Goal: Information Seeking & Learning: Check status

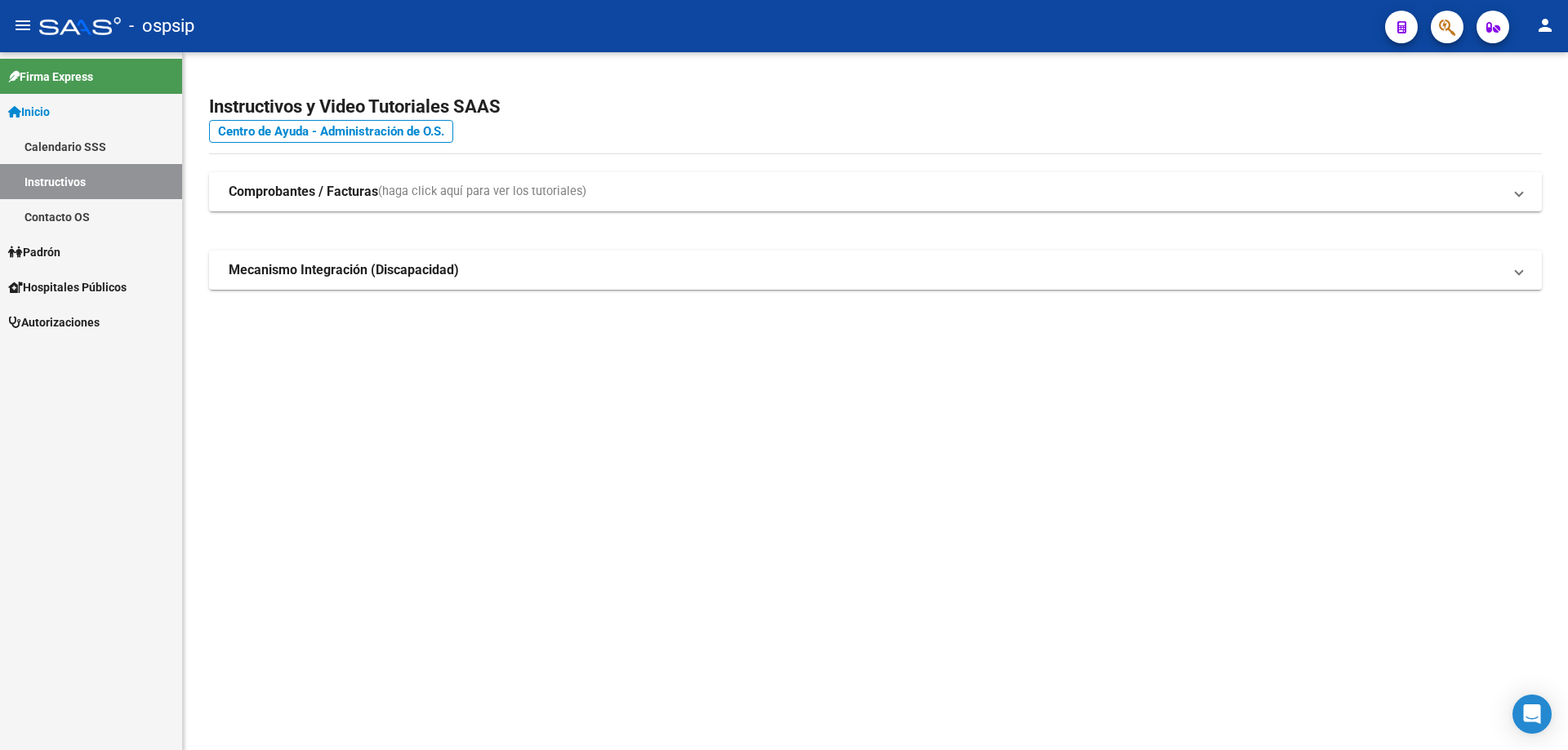
drag, startPoint x: 921, startPoint y: 389, endPoint x: 923, endPoint y: 375, distance: 14.1
click at [921, 387] on mat-sidenav-content "Instructivos y Video Tutoriales SAAS Centro de Ayuda - Administración de O.S. C…" at bounding box center [876, 401] width 1385 height 698
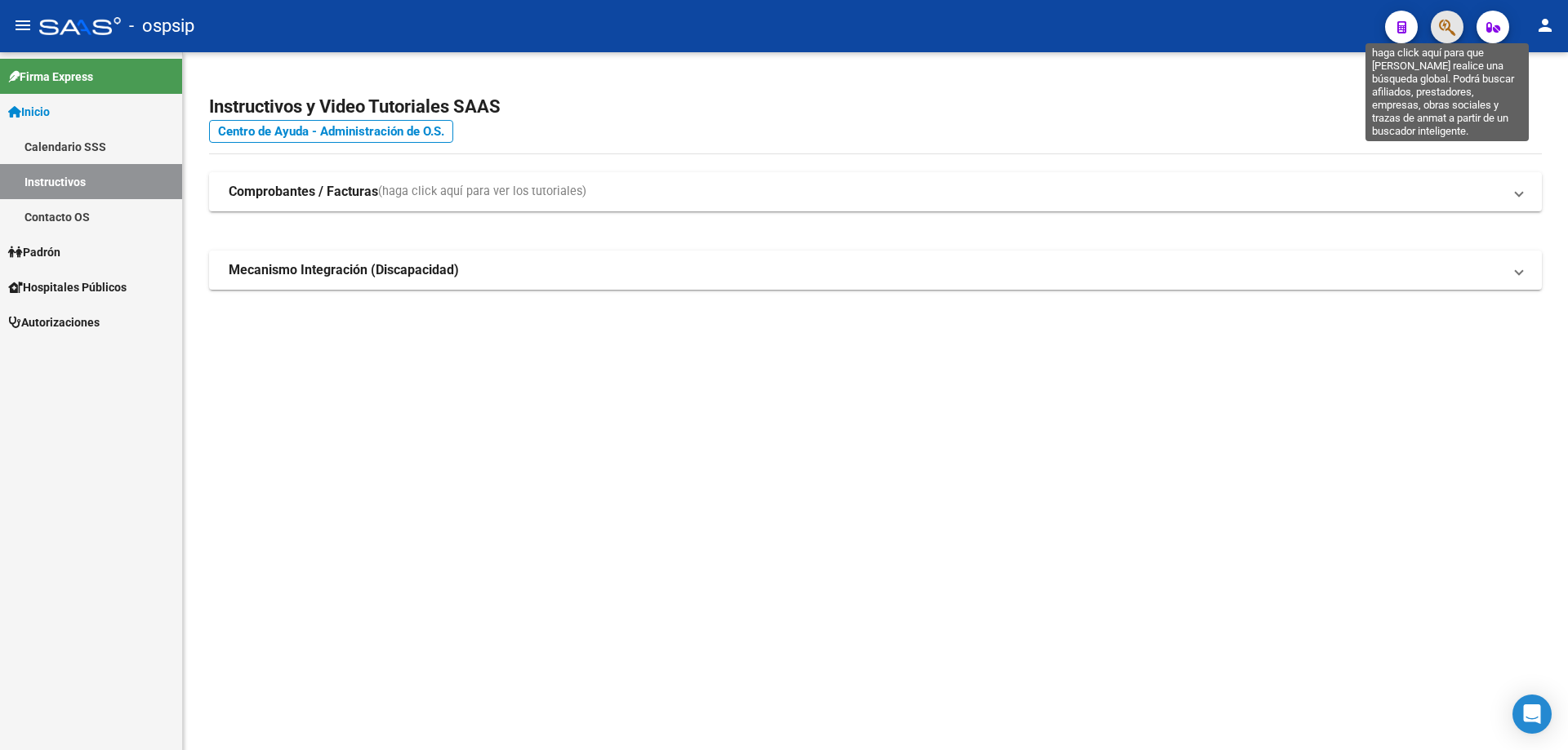
click at [1457, 31] on button "button" at bounding box center [1447, 27] width 32 height 32
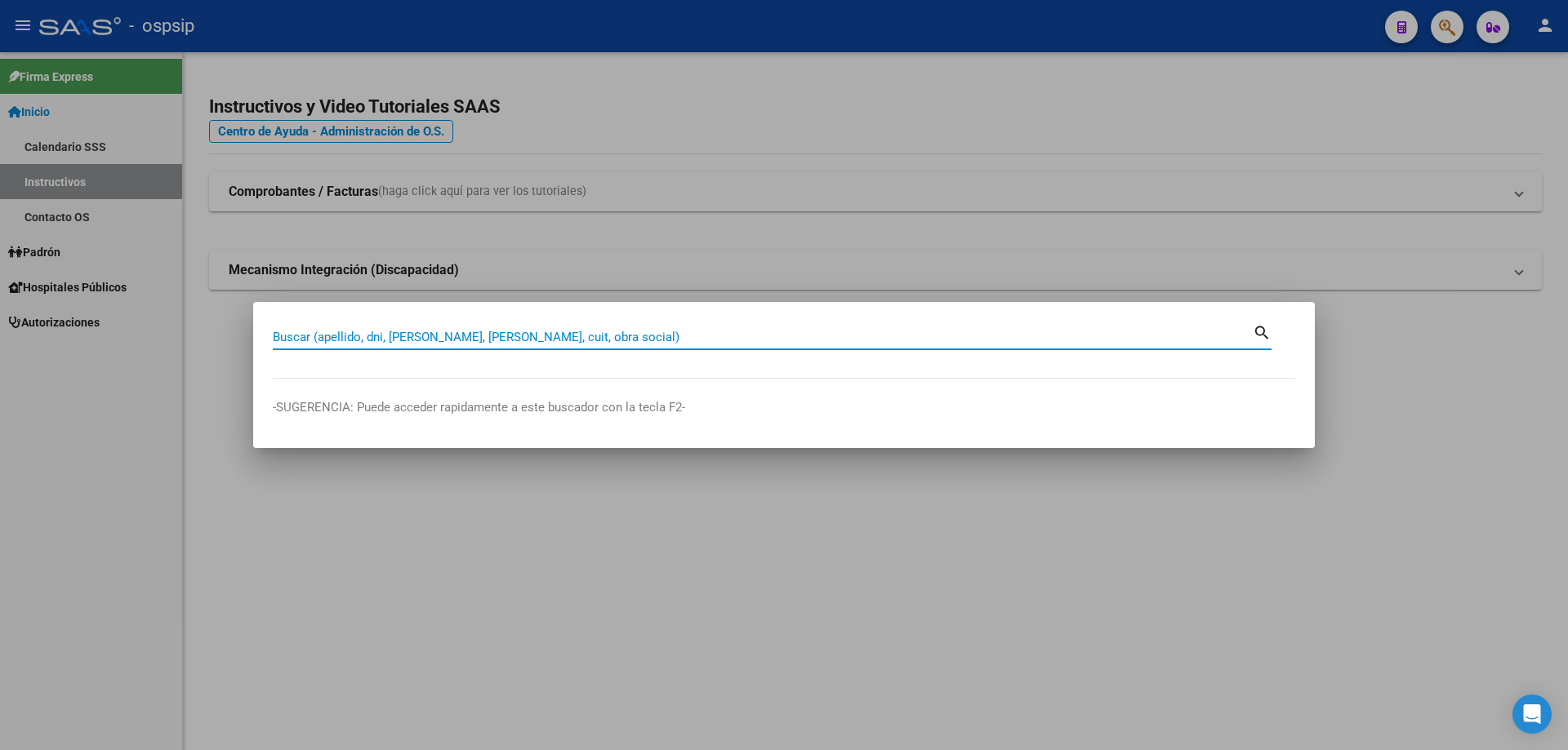
click at [1457, 32] on div at bounding box center [784, 375] width 1568 height 750
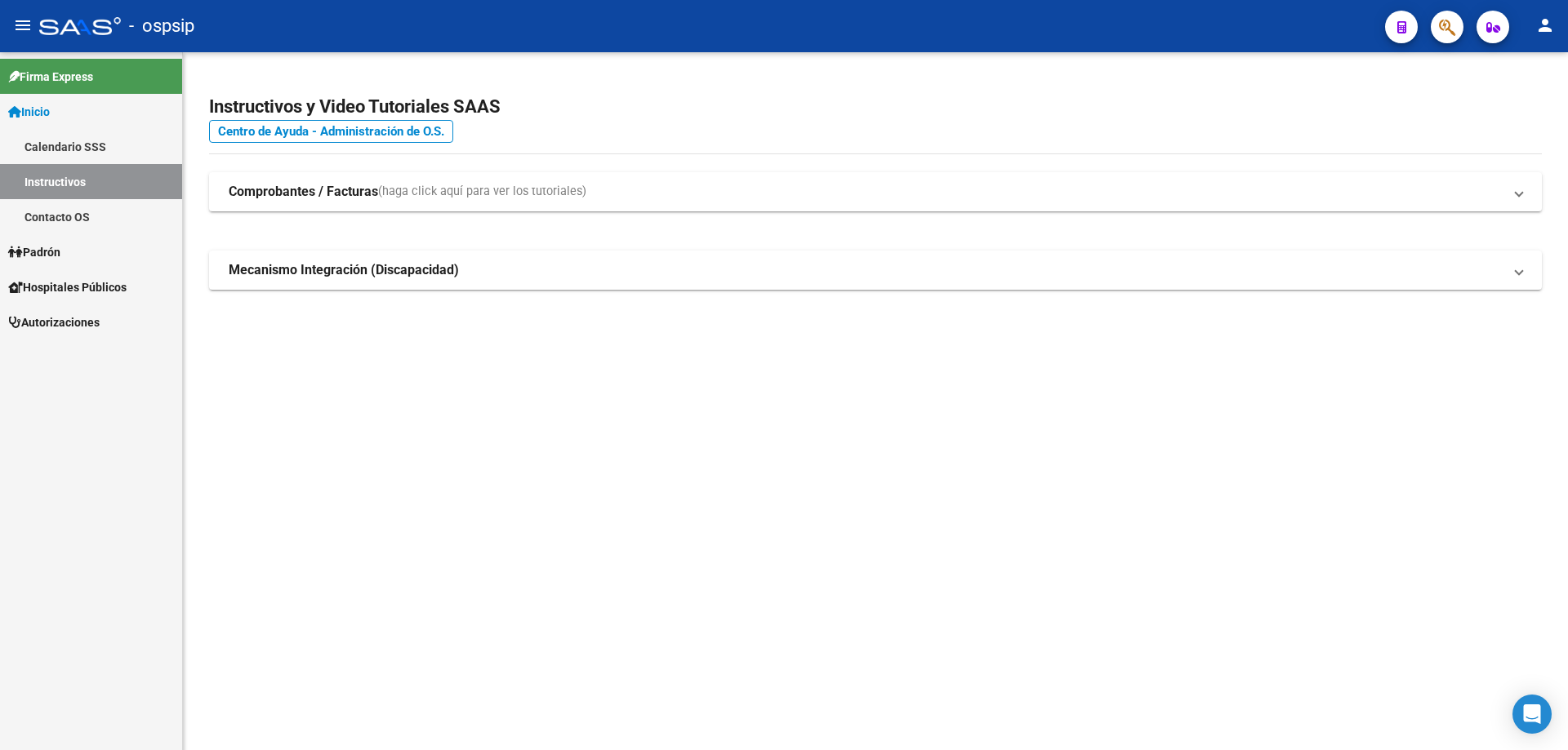
drag, startPoint x: 1036, startPoint y: 493, endPoint x: 1044, endPoint y: 473, distance: 21.5
click at [1037, 489] on mat-sidenav-content "Instructivos y Video Tutoriales SAAS Centro de Ayuda - Administración de O.S. C…" at bounding box center [876, 401] width 1385 height 698
click at [1446, 11] on span "button" at bounding box center [1447, 27] width 16 height 33
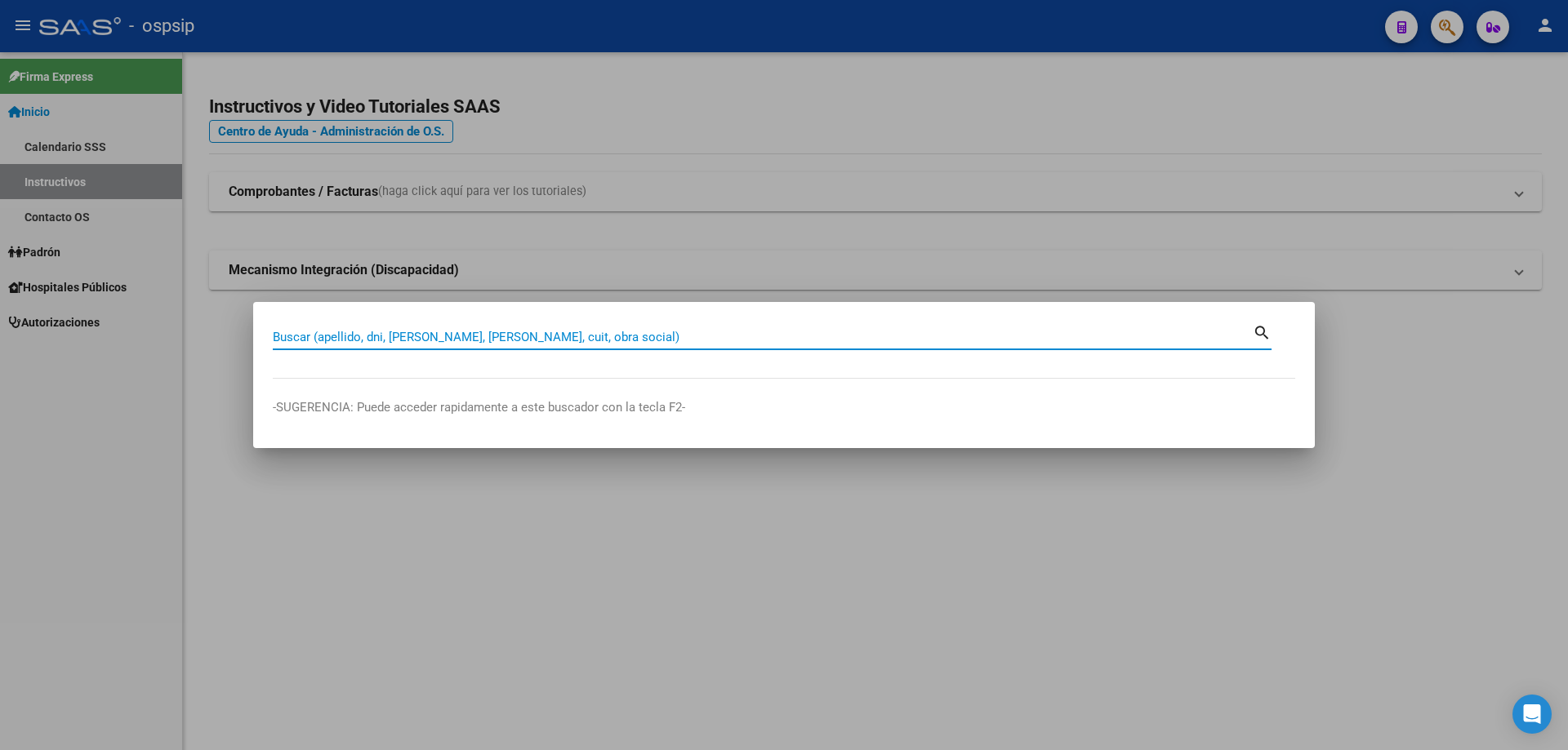
paste input "16774895"
type input "16774895"
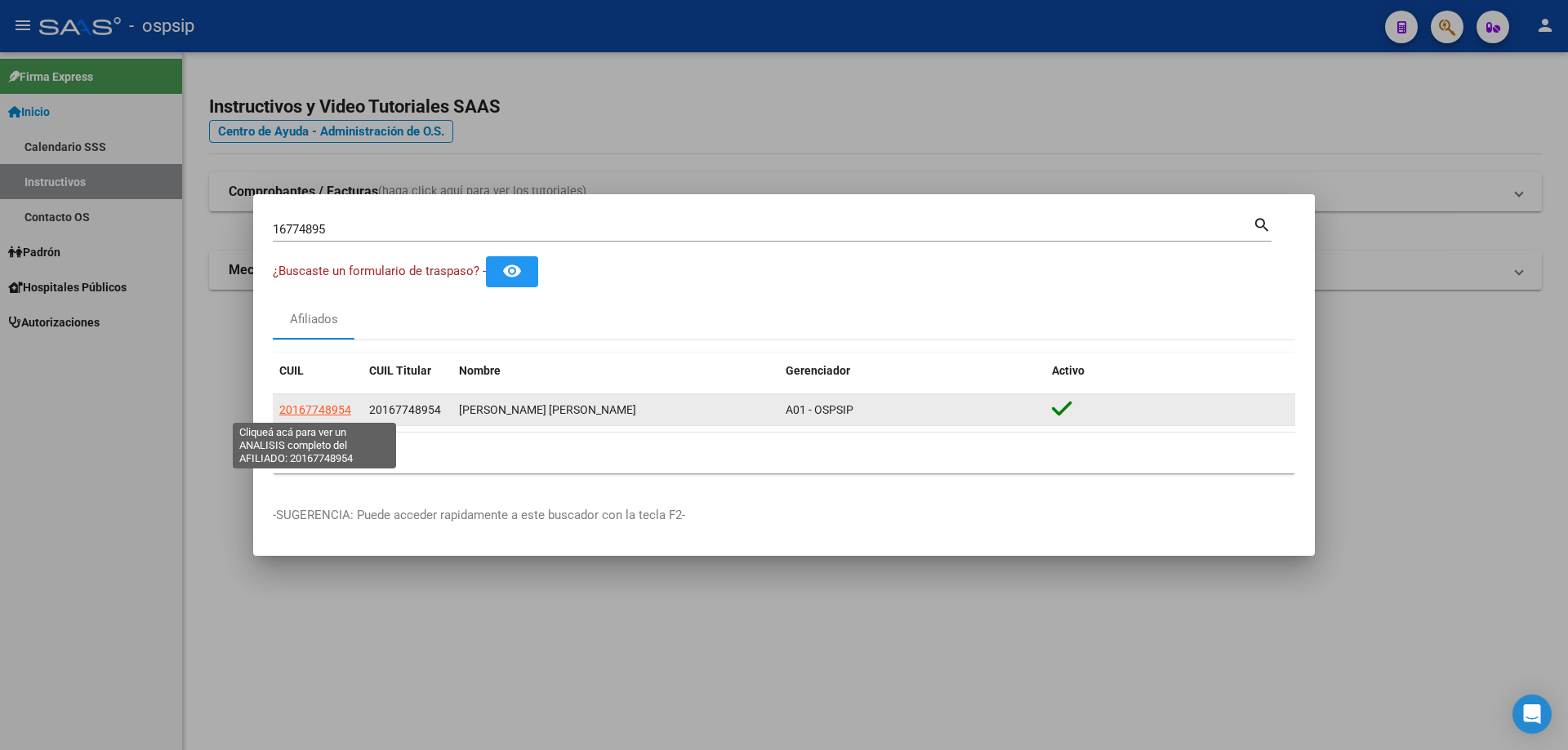
click at [302, 403] on span "20167748954" at bounding box center [315, 409] width 72 height 13
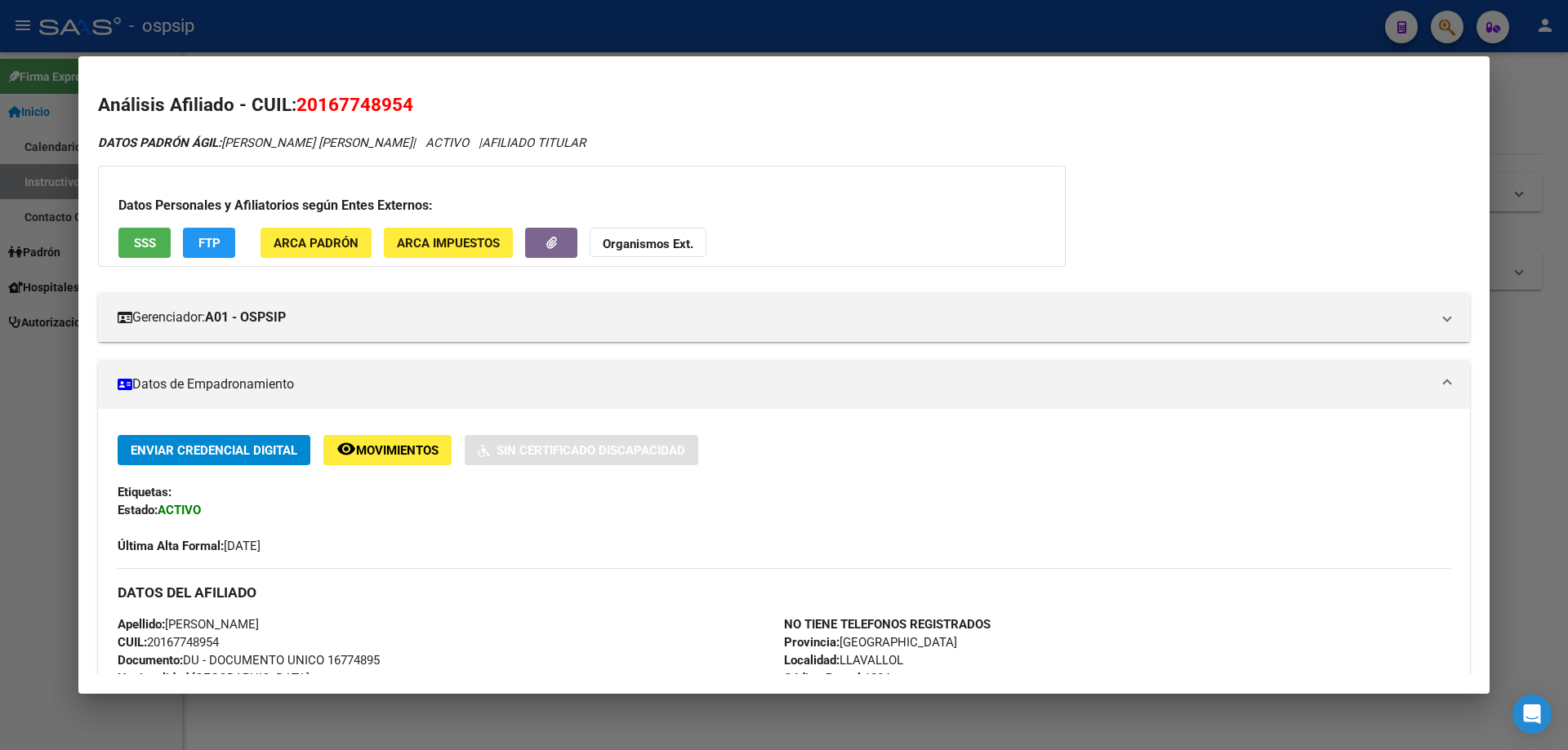
scroll to position [490, 0]
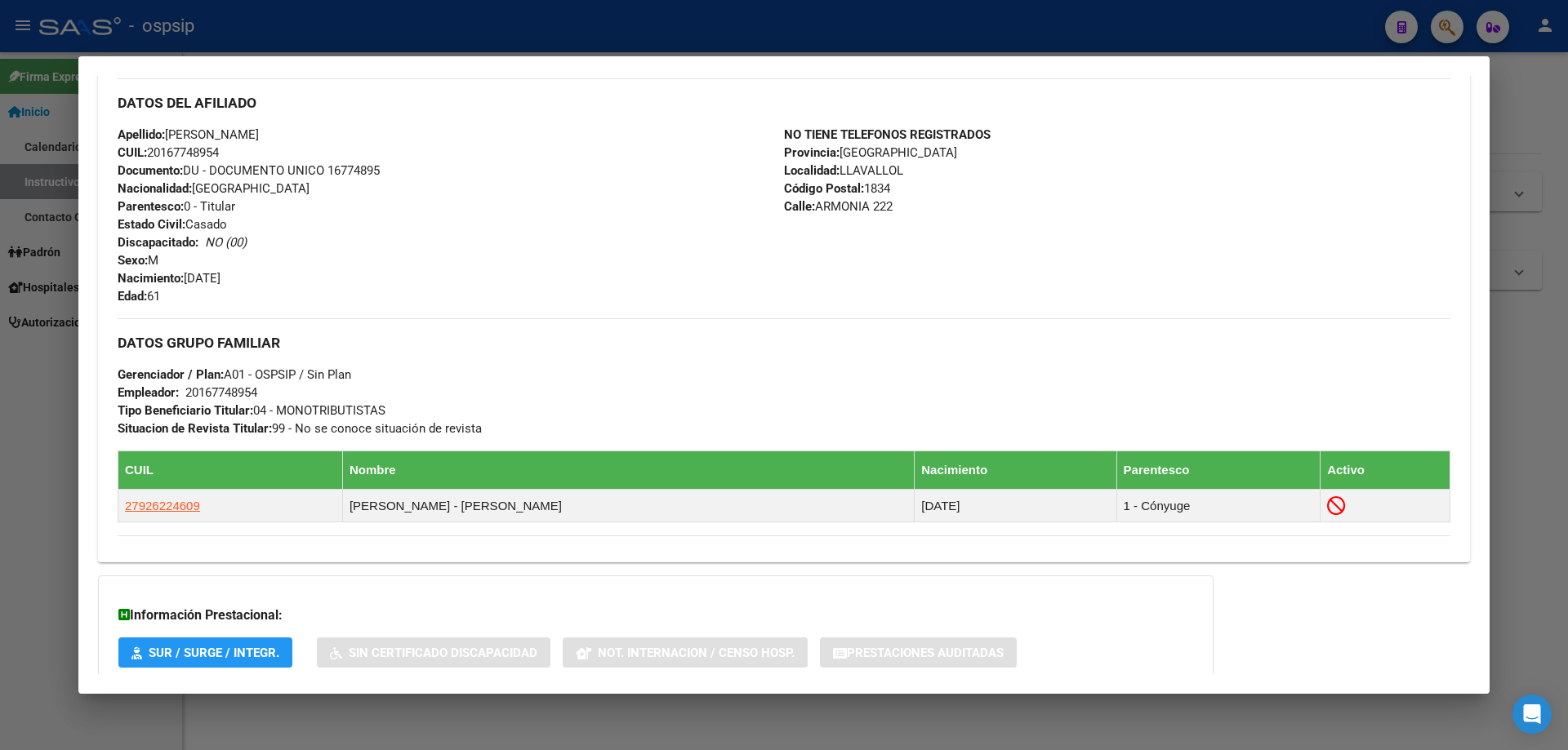
click at [562, 34] on div at bounding box center [784, 375] width 1568 height 750
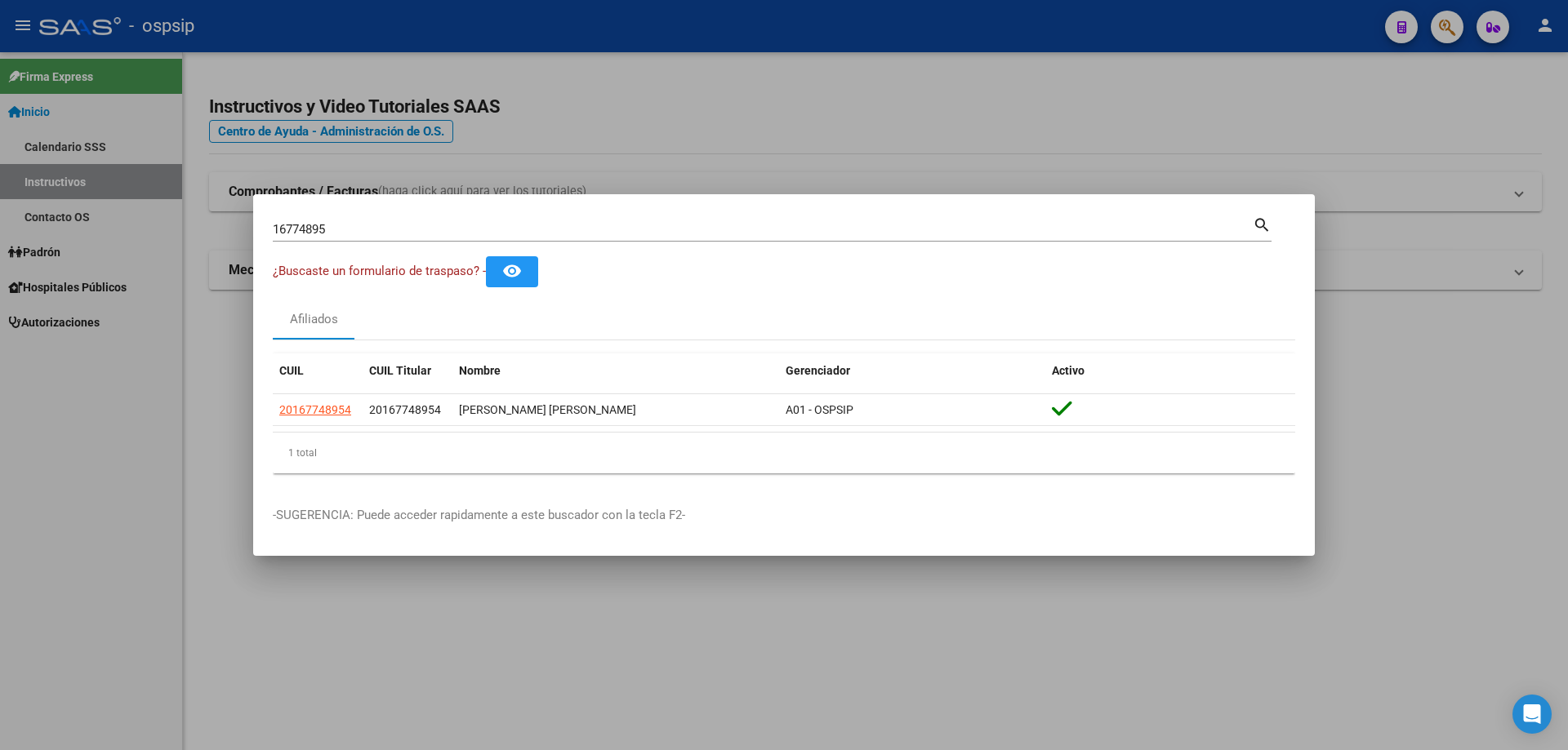
click at [596, 223] on input "16774895" at bounding box center [762, 229] width 981 height 14
click at [596, 222] on input "16774895" at bounding box center [762, 229] width 981 height 14
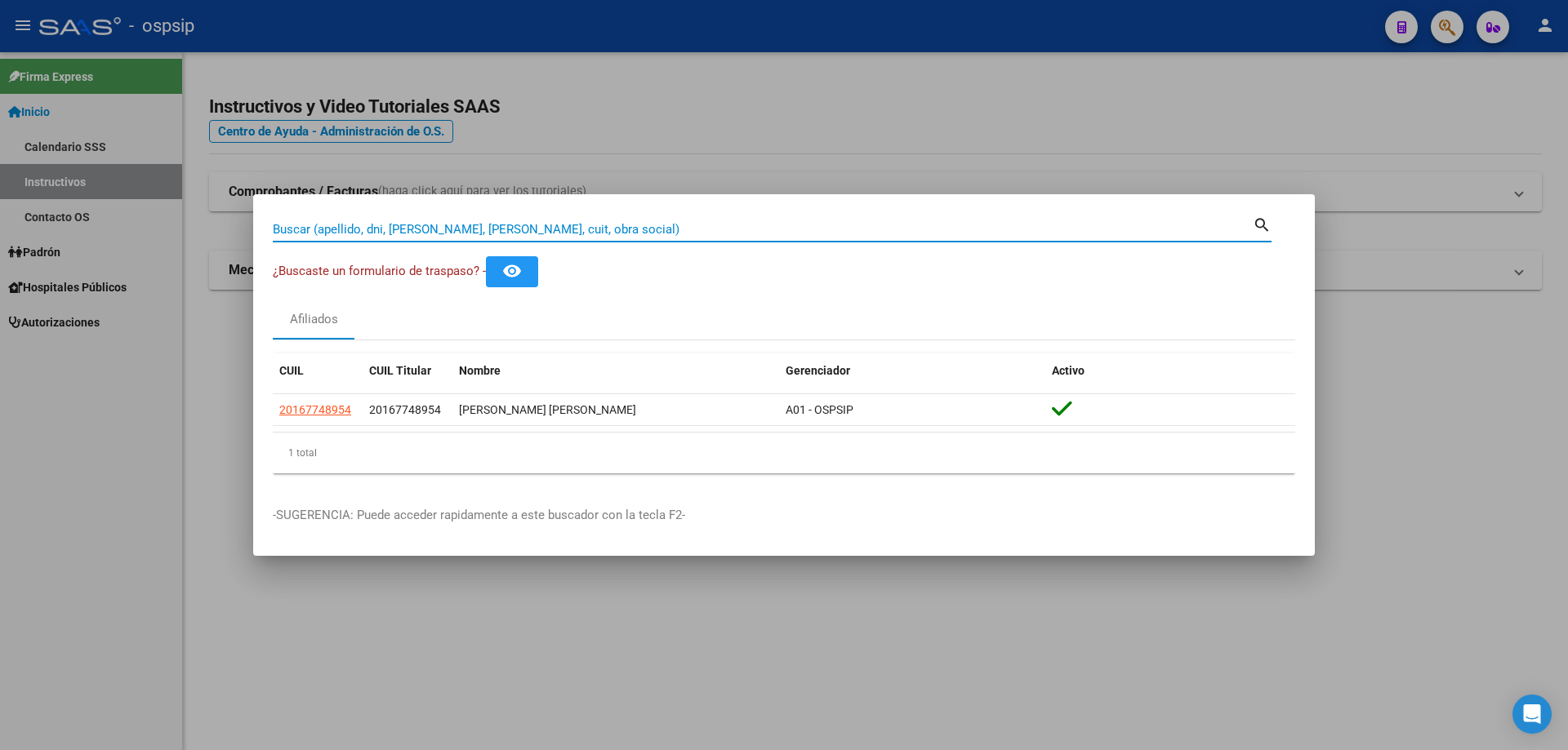
paste input "17423990"
type input "17423990"
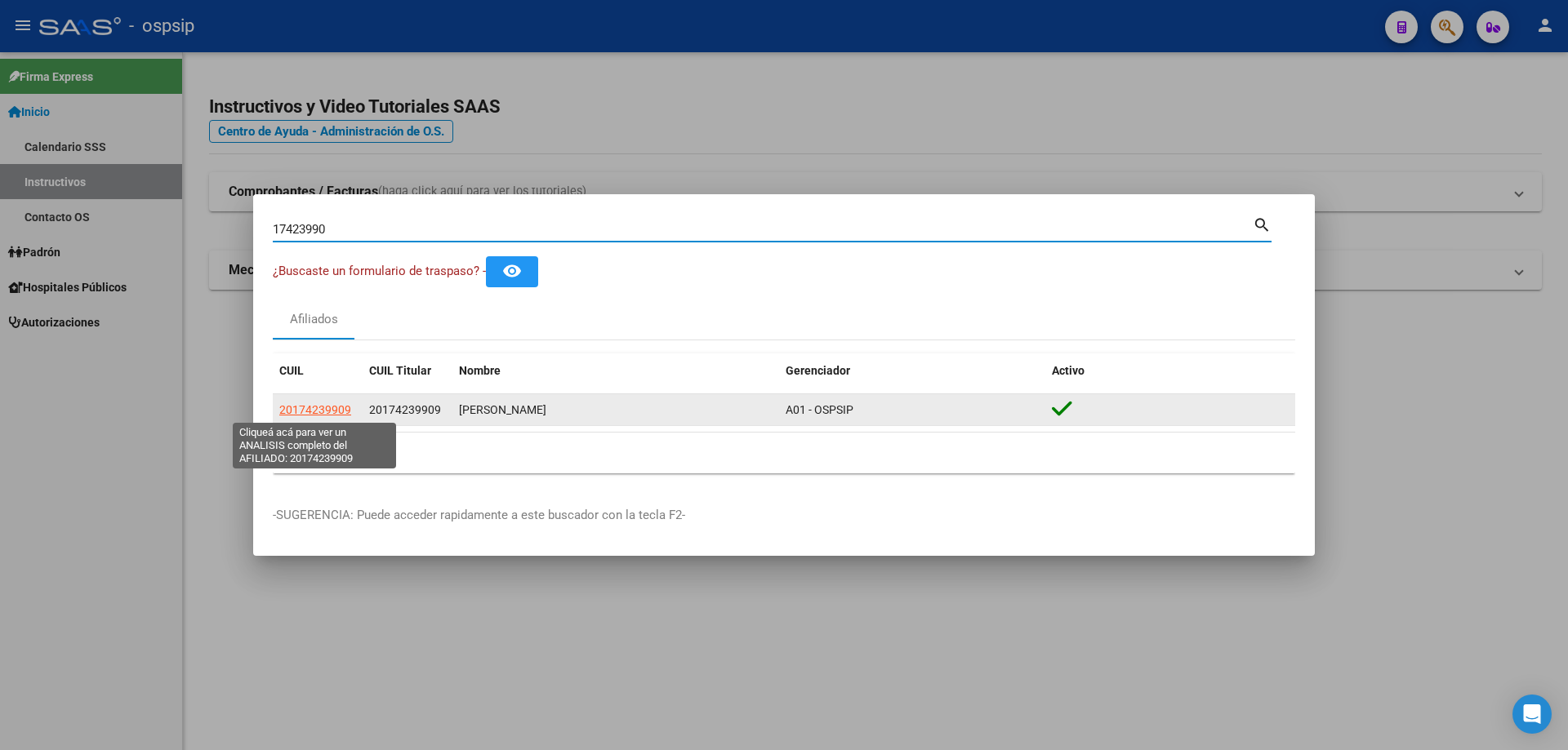
click at [313, 404] on span "20174239909" at bounding box center [315, 409] width 72 height 13
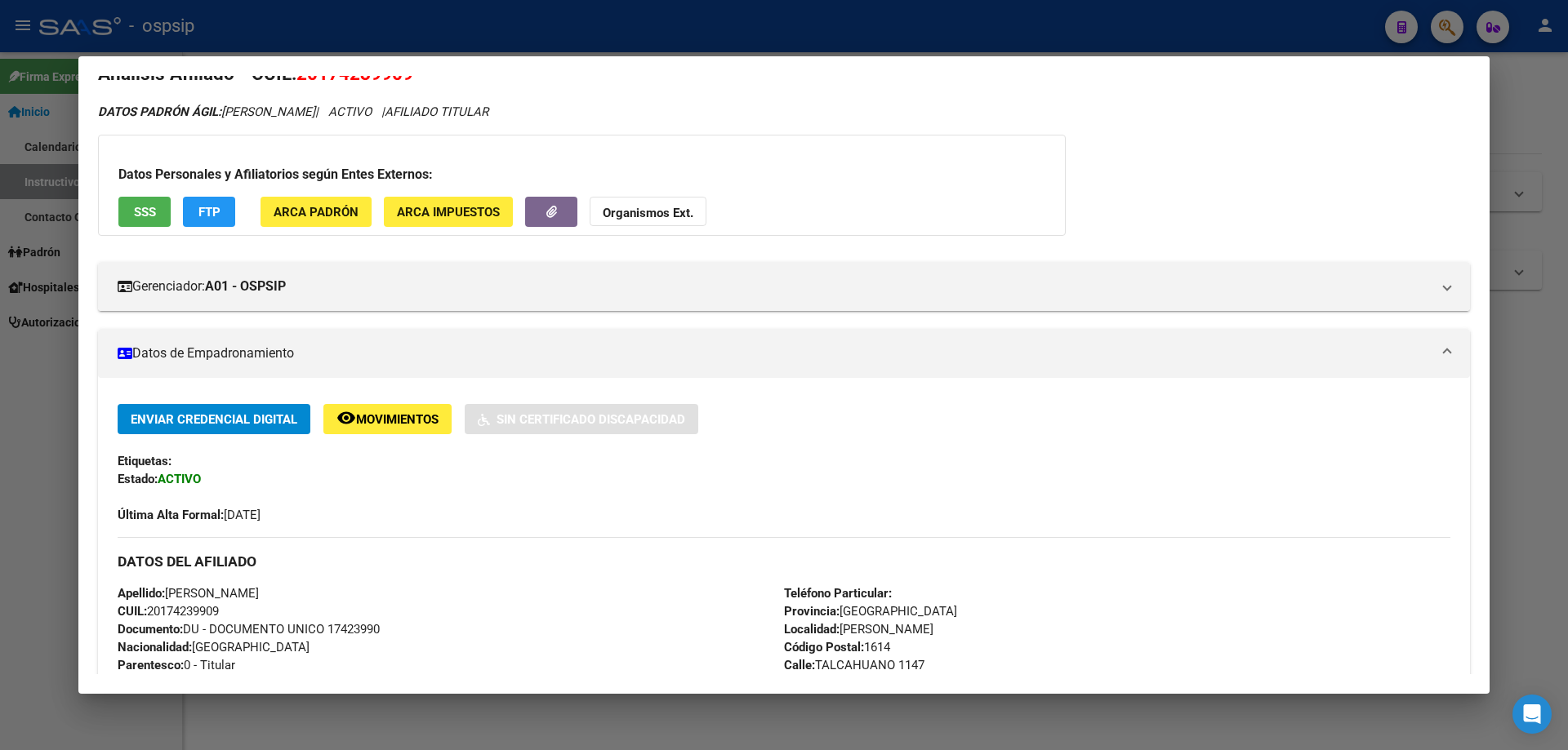
scroll to position [602, 0]
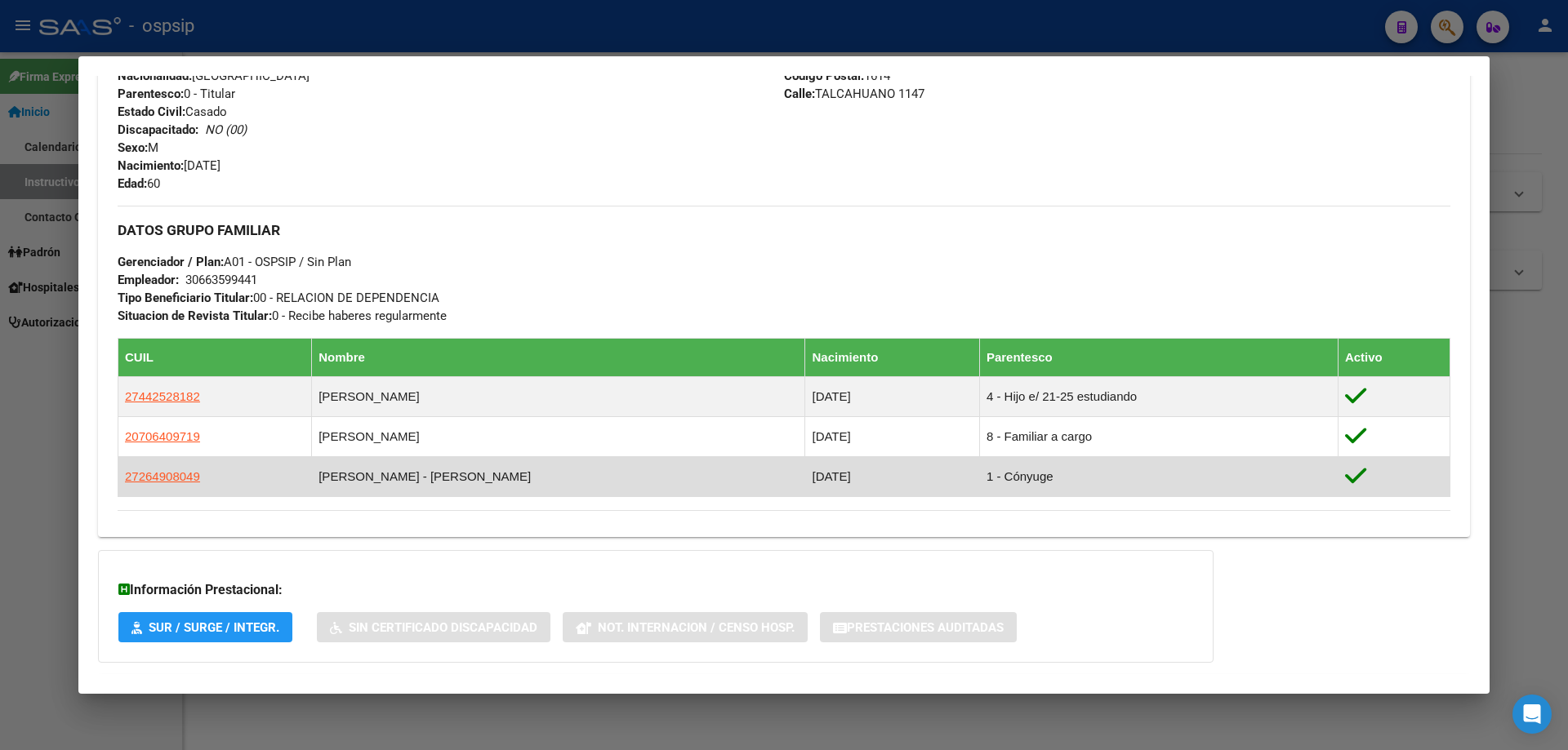
click at [196, 479] on td "27264908049" at bounding box center [216, 477] width 194 height 40
click at [189, 478] on span "27264908049" at bounding box center [162, 476] width 76 height 14
type textarea "27264908049"
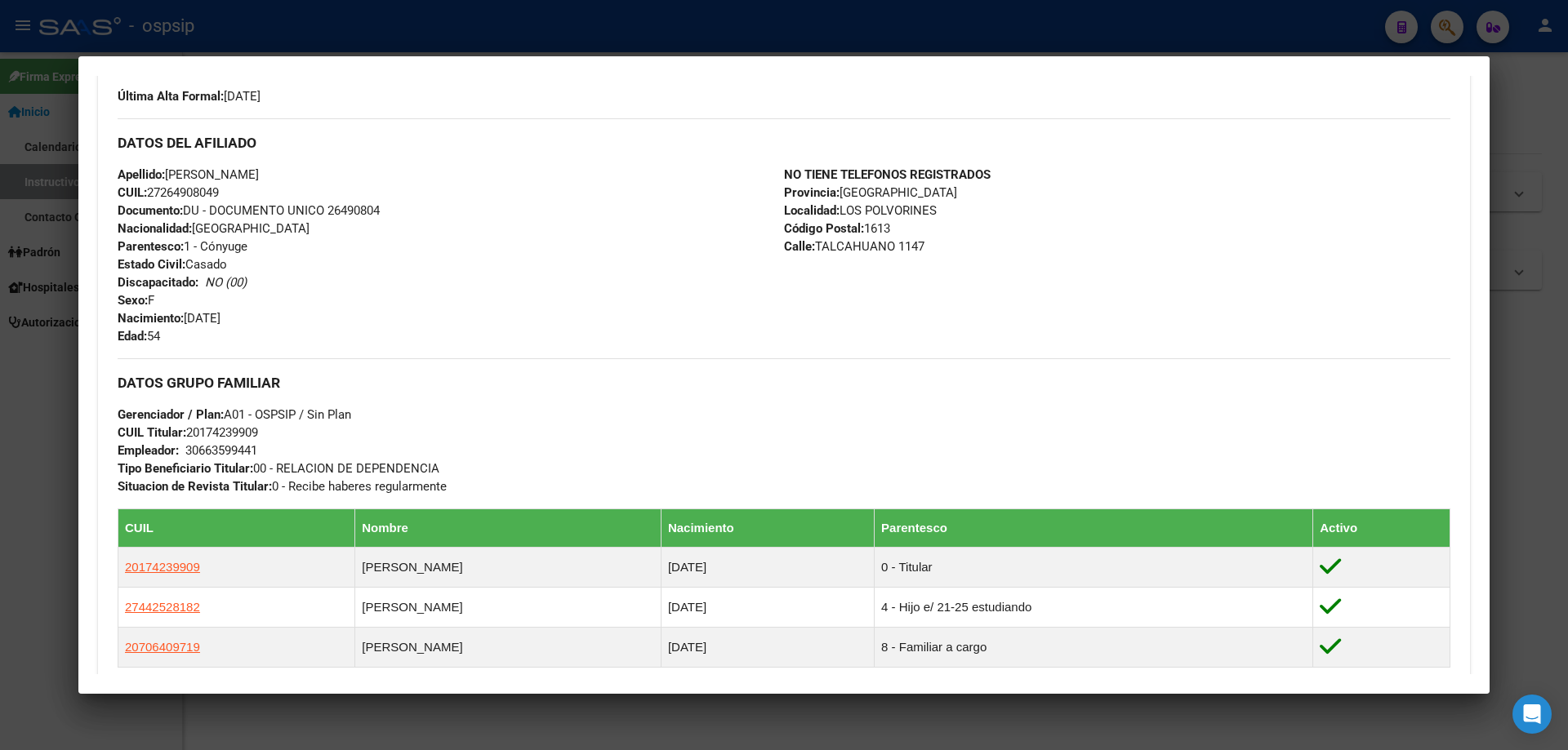
scroll to position [327, 0]
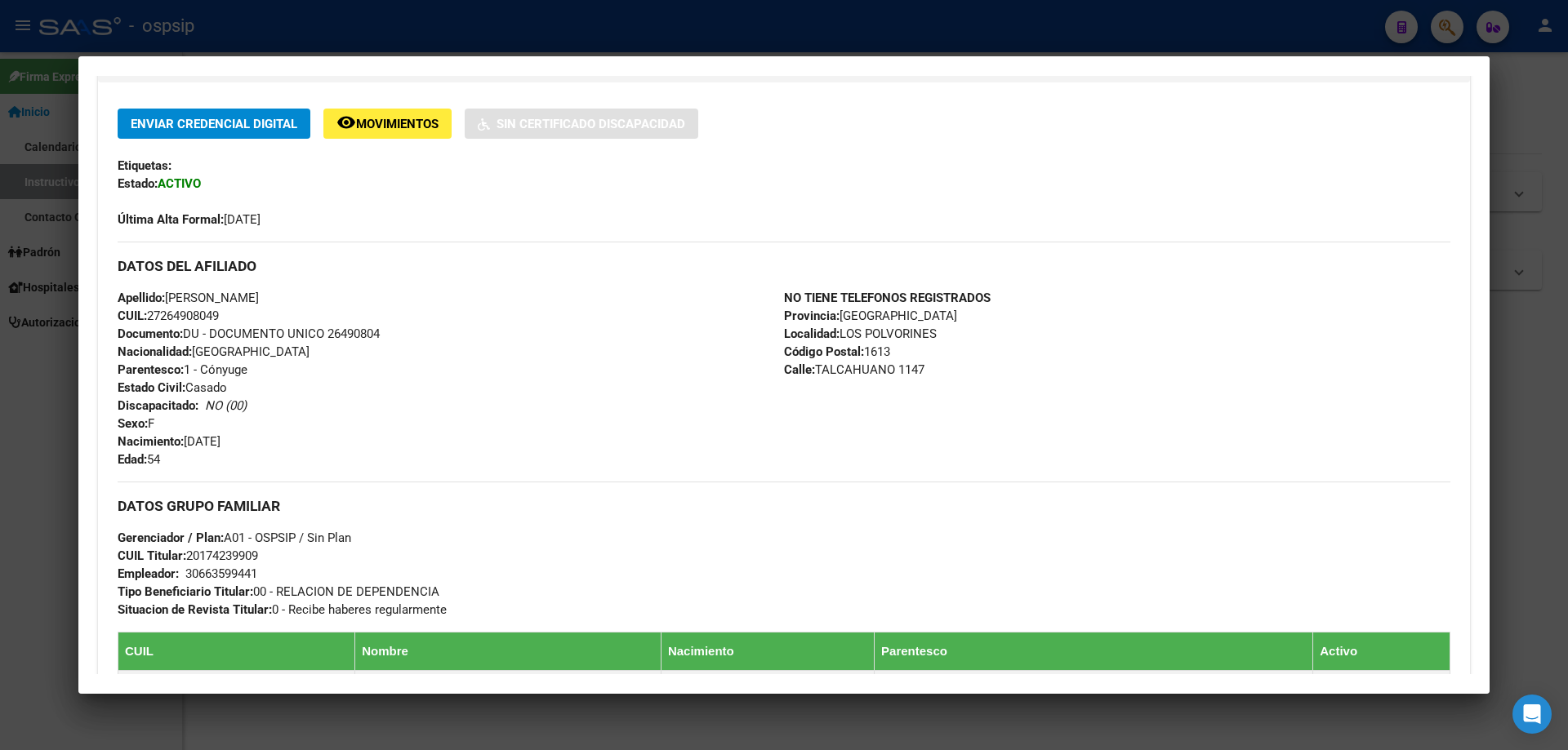
drag, startPoint x: 368, startPoint y: 330, endPoint x: 329, endPoint y: 331, distance: 39.0
click at [329, 332] on div "Apellido: [PERSON_NAME]: 27264908049 Documento: DU - DOCUMENTO UNICO 26490804 N…" at bounding box center [451, 379] width 666 height 180
drag, startPoint x: 456, startPoint y: 18, endPoint x: 485, endPoint y: 82, distance: 70.3
click at [457, 18] on div at bounding box center [784, 375] width 1568 height 750
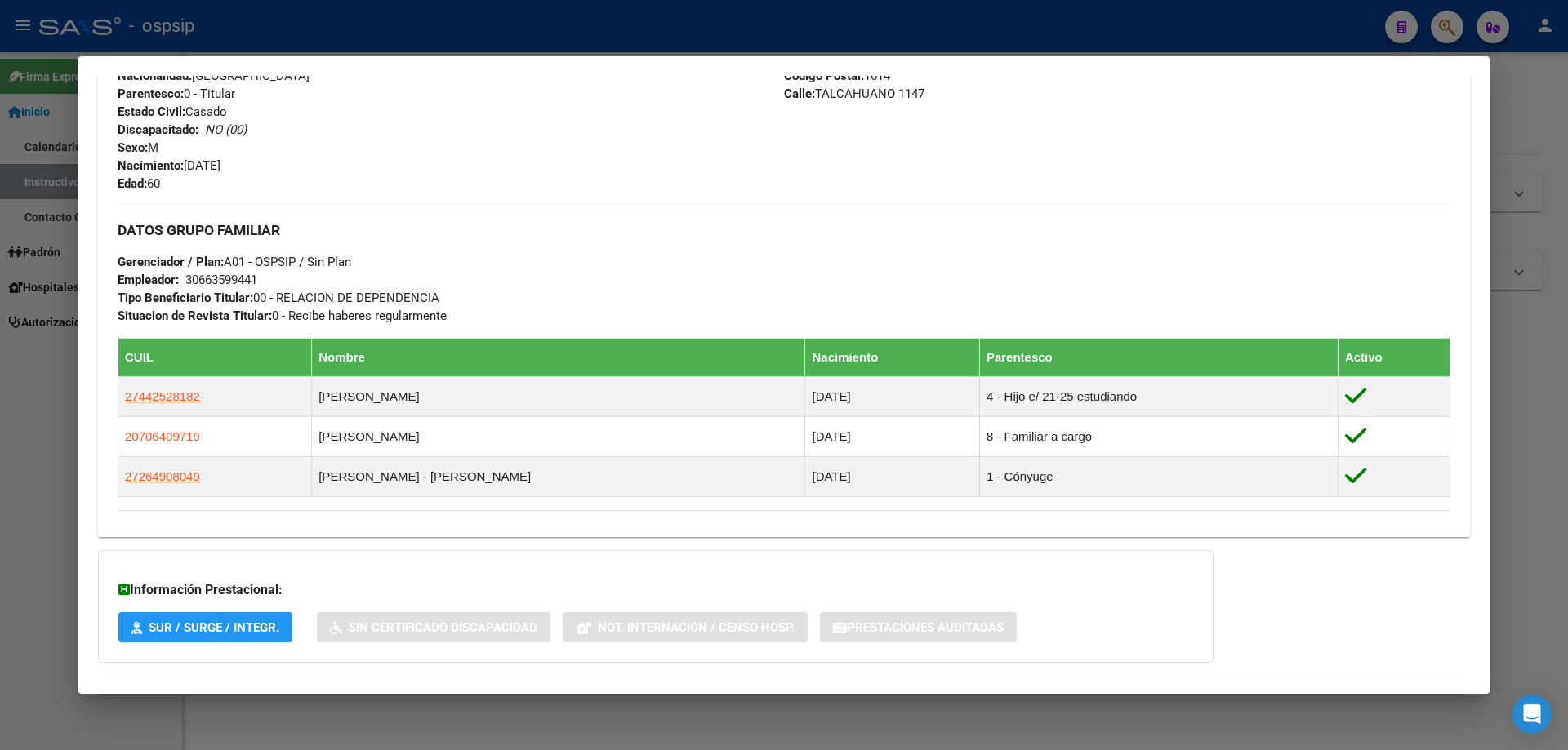
click at [491, 12] on div at bounding box center [784, 375] width 1568 height 750
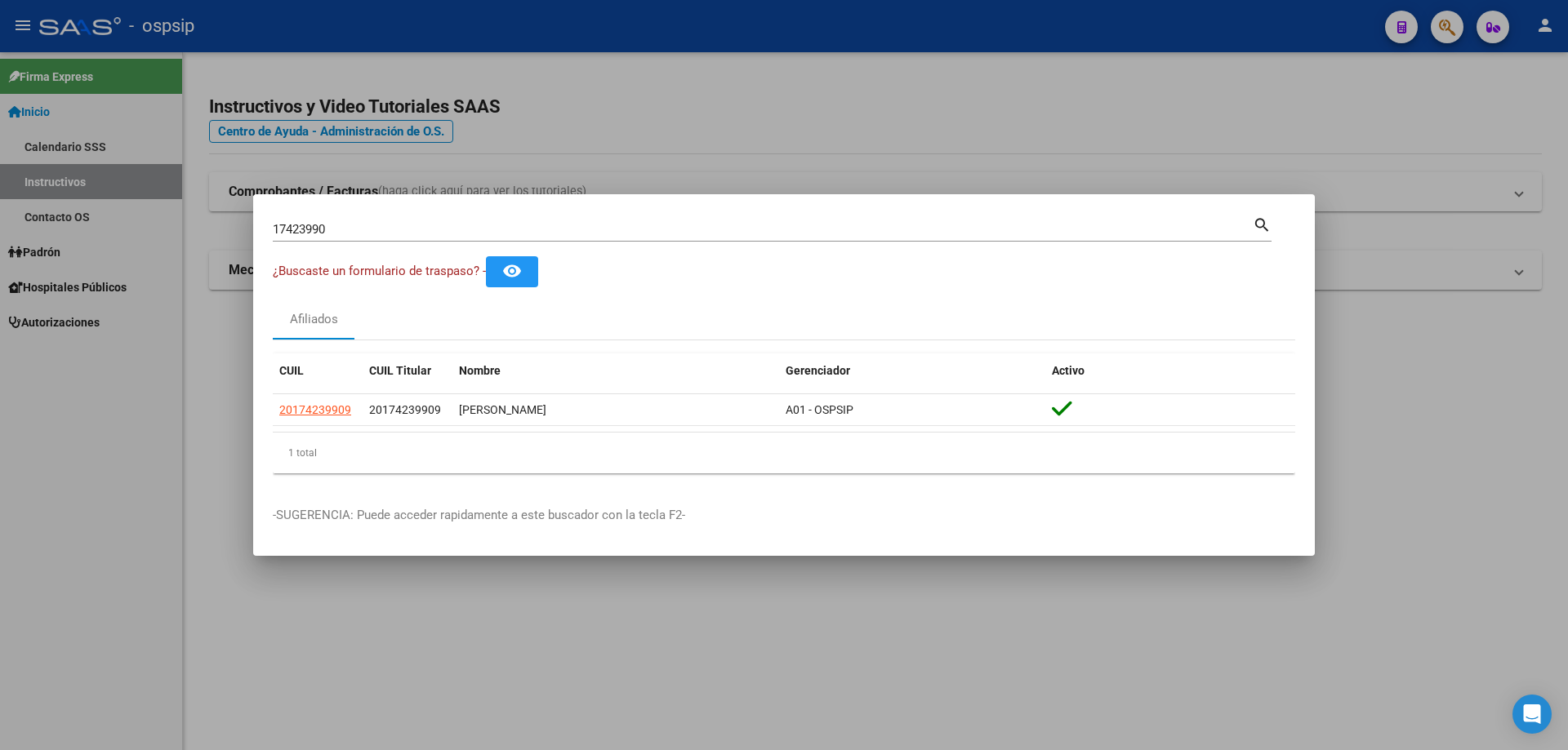
click at [554, 227] on input "17423990" at bounding box center [762, 229] width 981 height 14
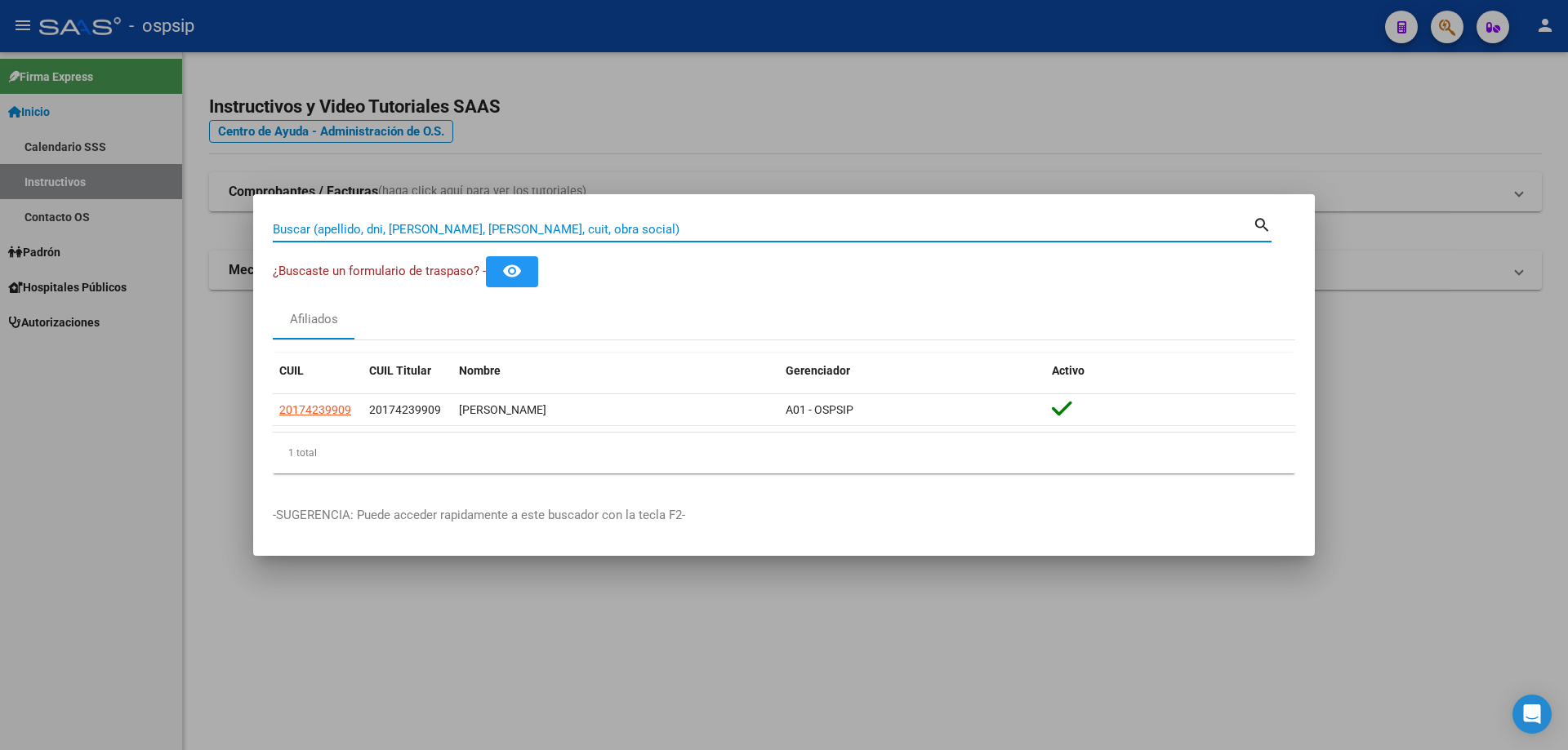
paste input "26490804"
type input "26490804"
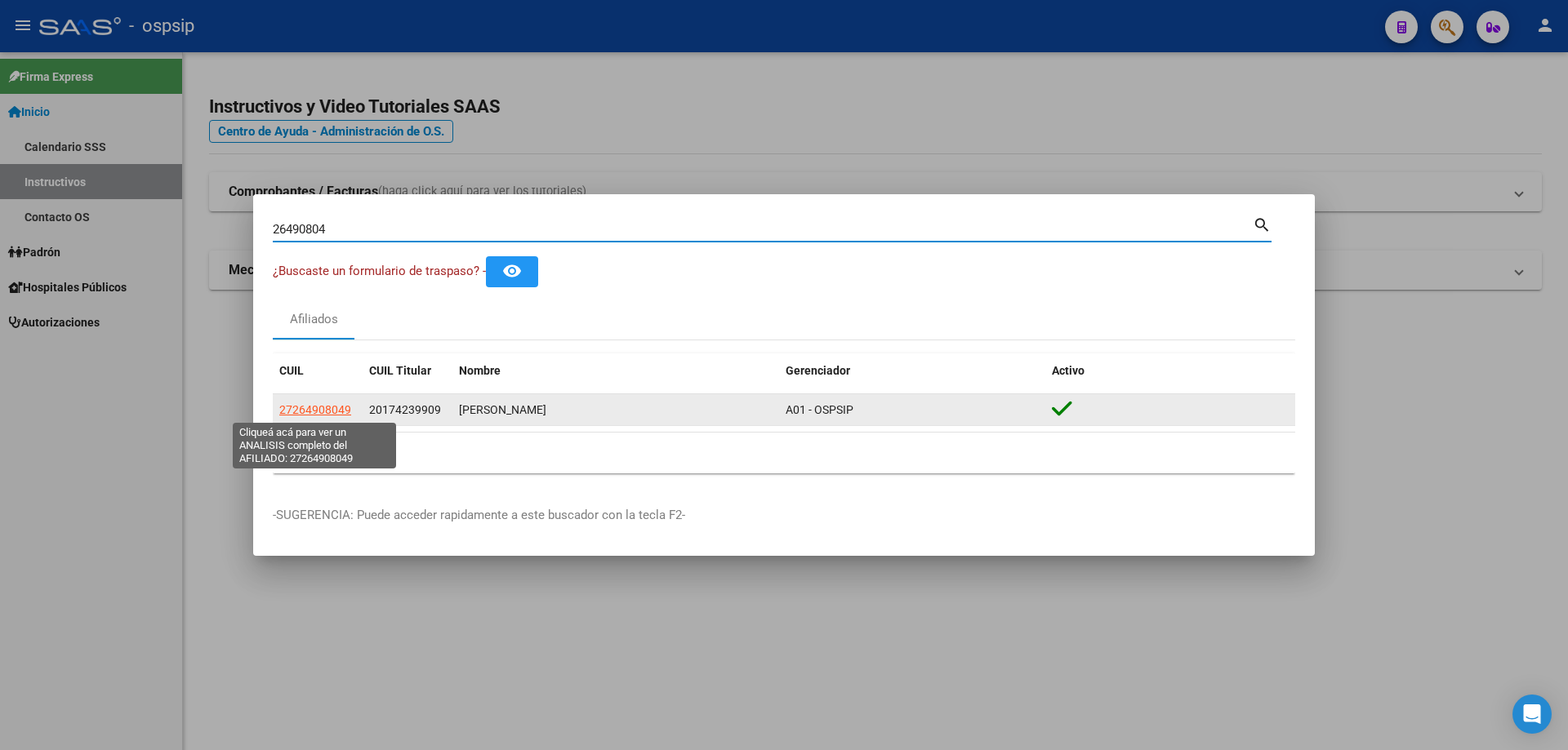
click at [329, 408] on span "27264908049" at bounding box center [315, 409] width 72 height 13
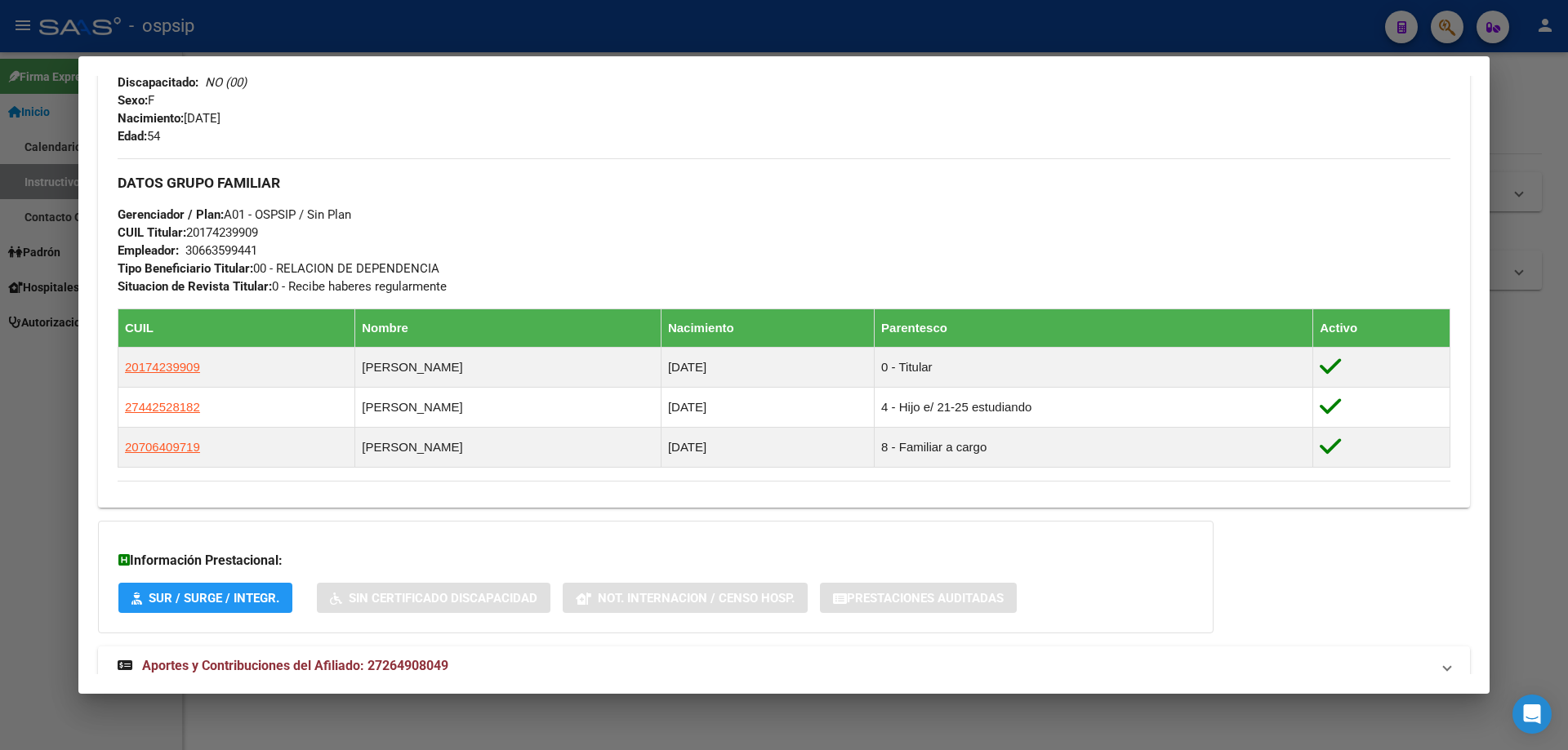
scroll to position [737, 0]
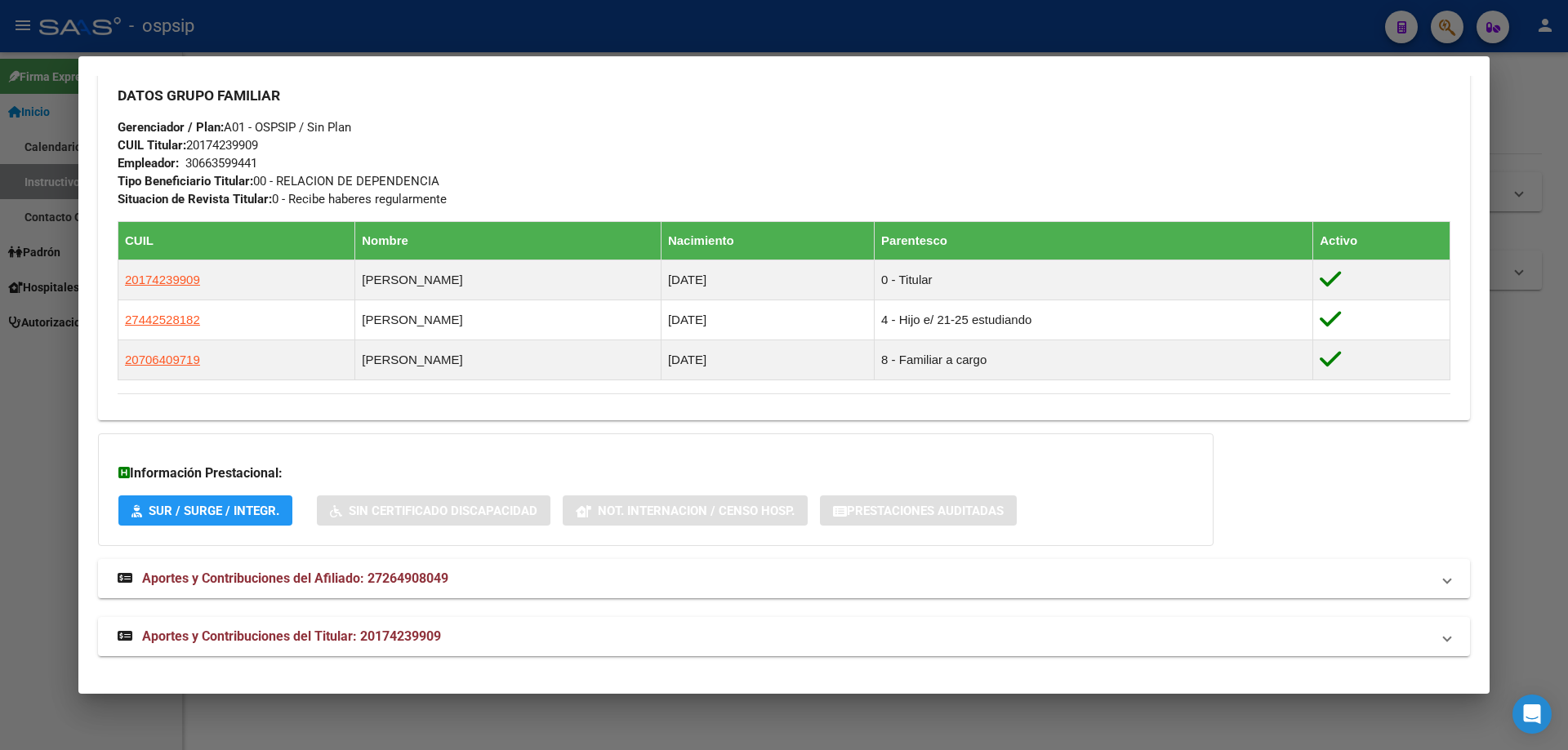
drag, startPoint x: 778, startPoint y: 45, endPoint x: 747, endPoint y: 105, distance: 67.5
click at [778, 43] on div at bounding box center [784, 375] width 1568 height 750
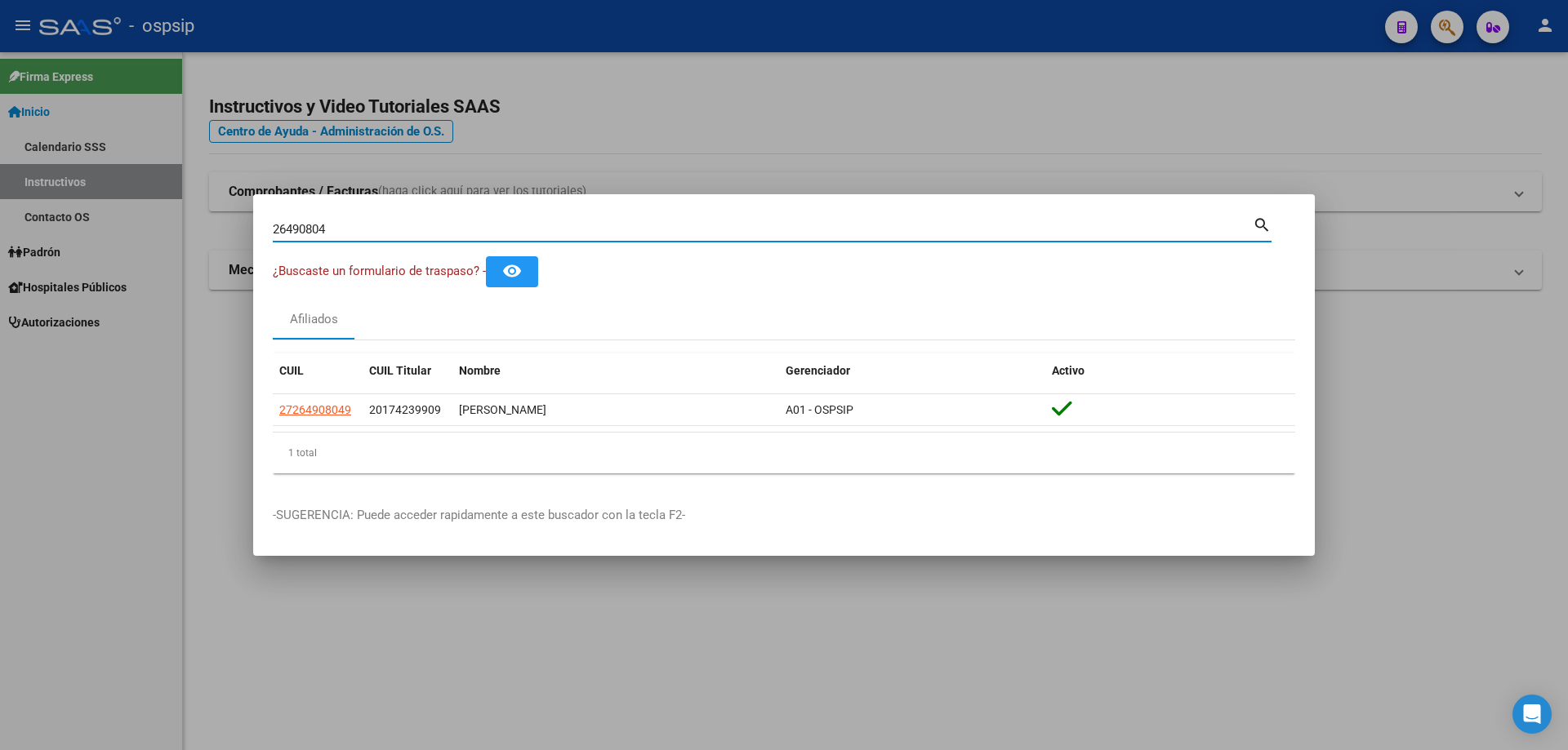
click at [707, 232] on input "26490804" at bounding box center [762, 229] width 981 height 14
type input "94860971"
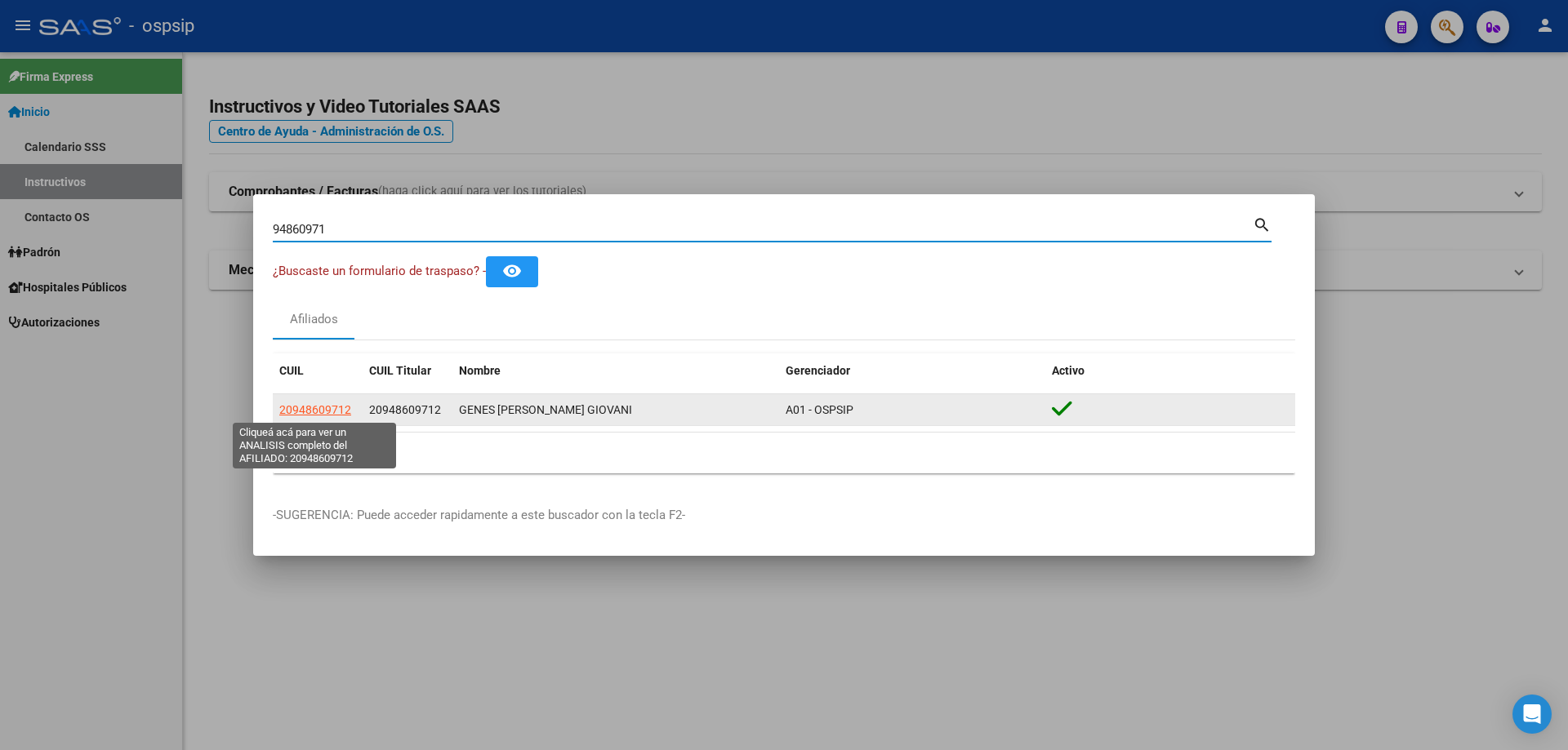
click at [327, 415] on span "20948609712" at bounding box center [315, 409] width 72 height 13
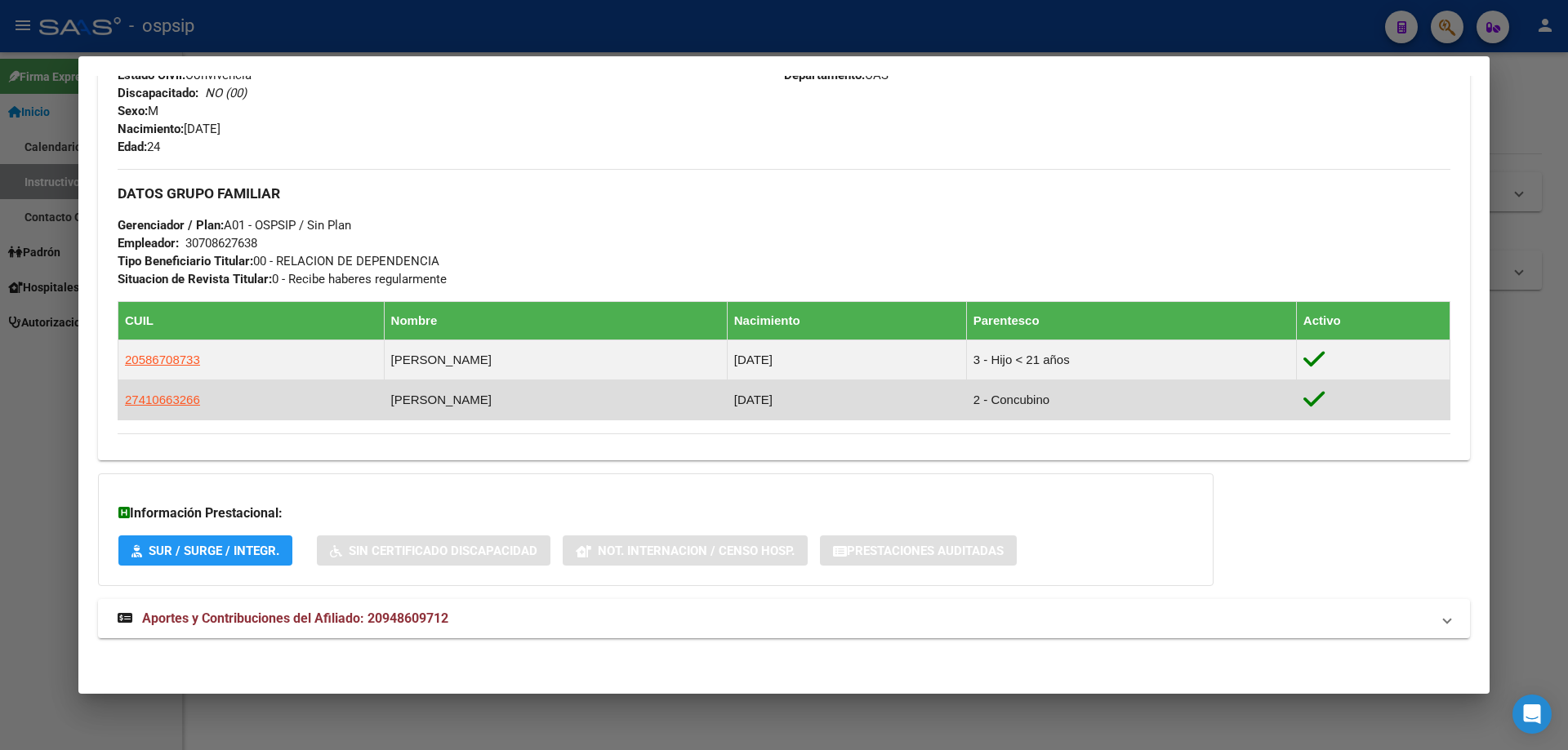
scroll to position [640, 0]
click at [155, 399] on span "27410663266" at bounding box center [162, 399] width 76 height 14
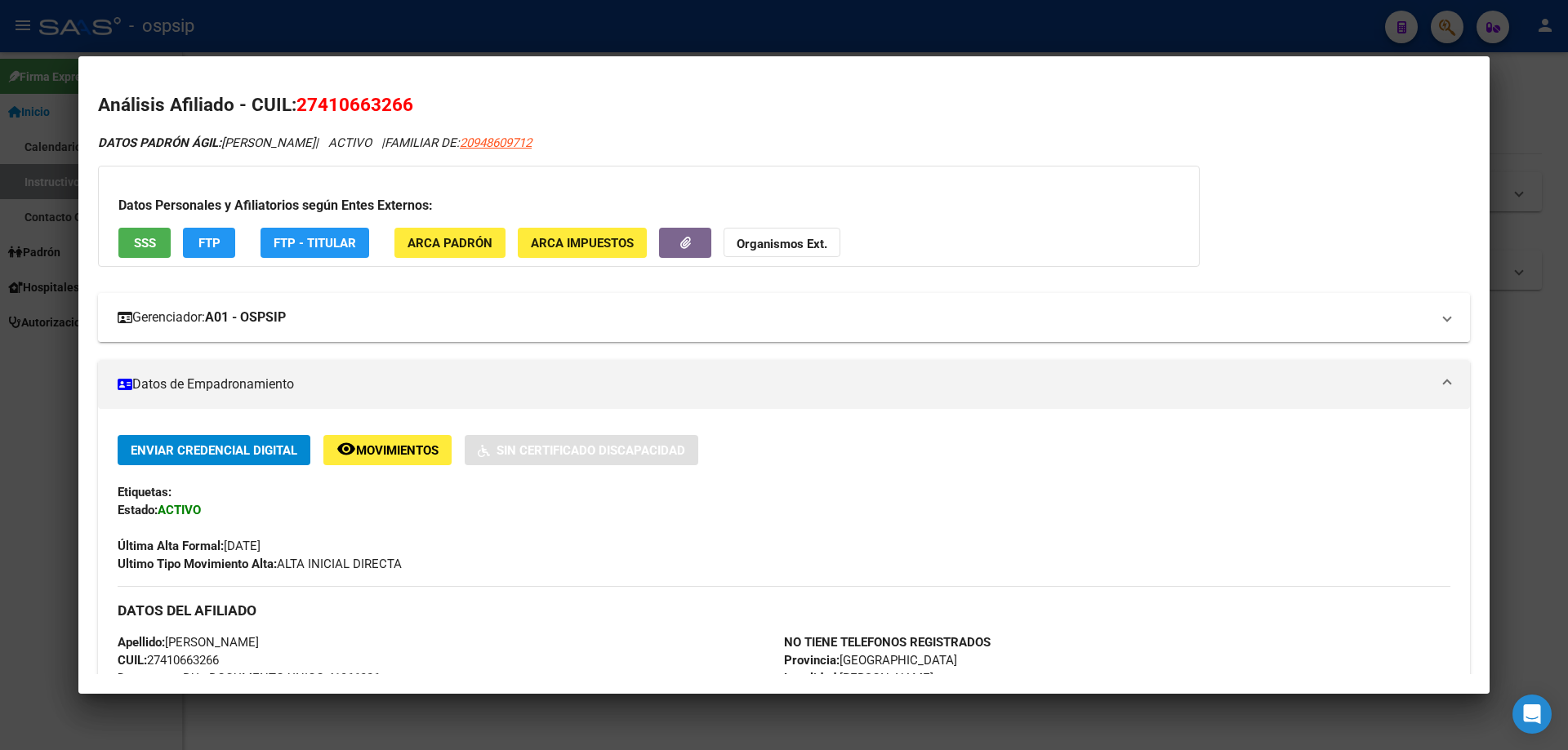
scroll to position [408, 0]
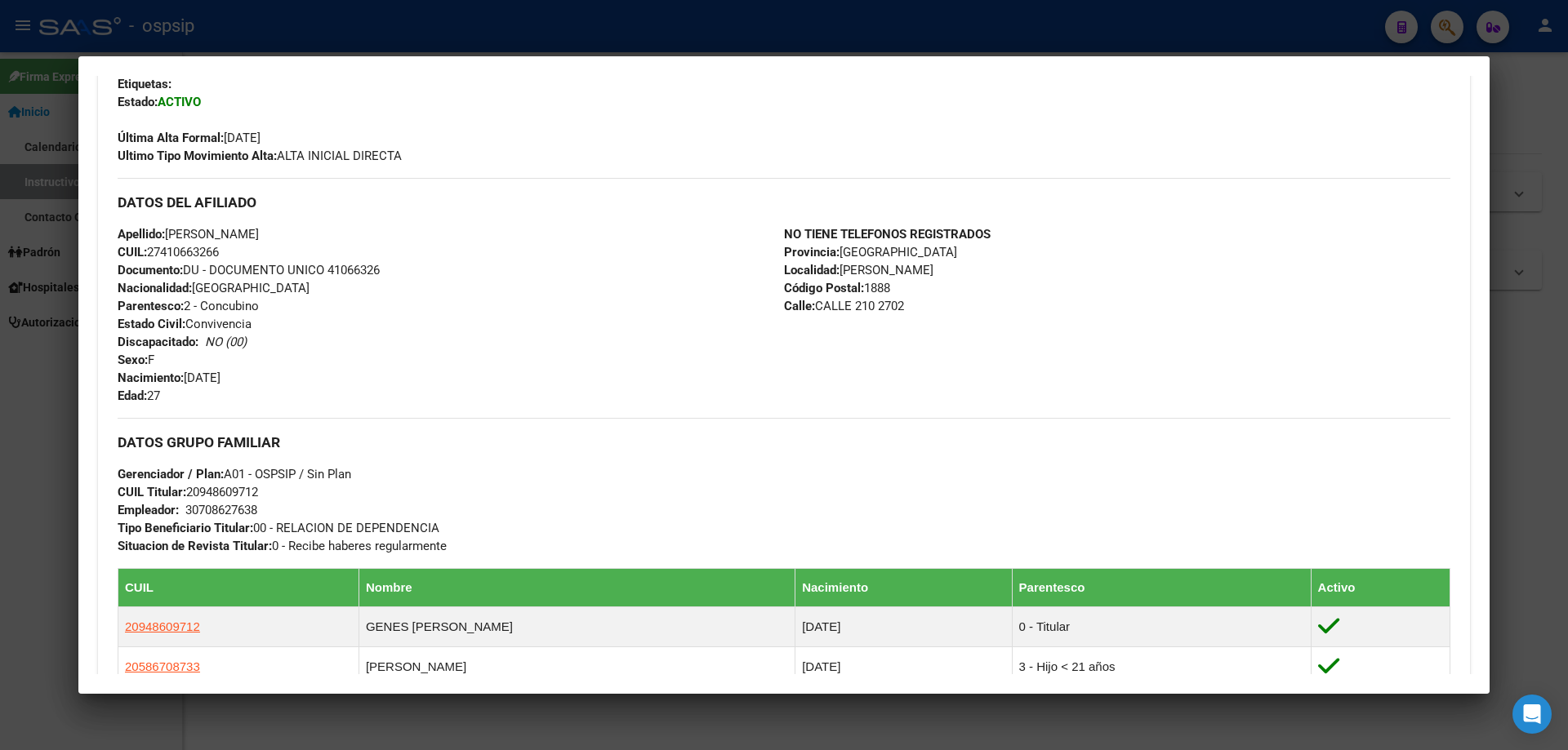
drag, startPoint x: 385, startPoint y: 268, endPoint x: 331, endPoint y: 268, distance: 54.0
click at [331, 268] on div "Apellido: [PERSON_NAME]: 27410663266 Documento: DU - DOCUMENTO UNICO 41066326 N…" at bounding box center [451, 316] width 666 height 180
copy span "41066326"
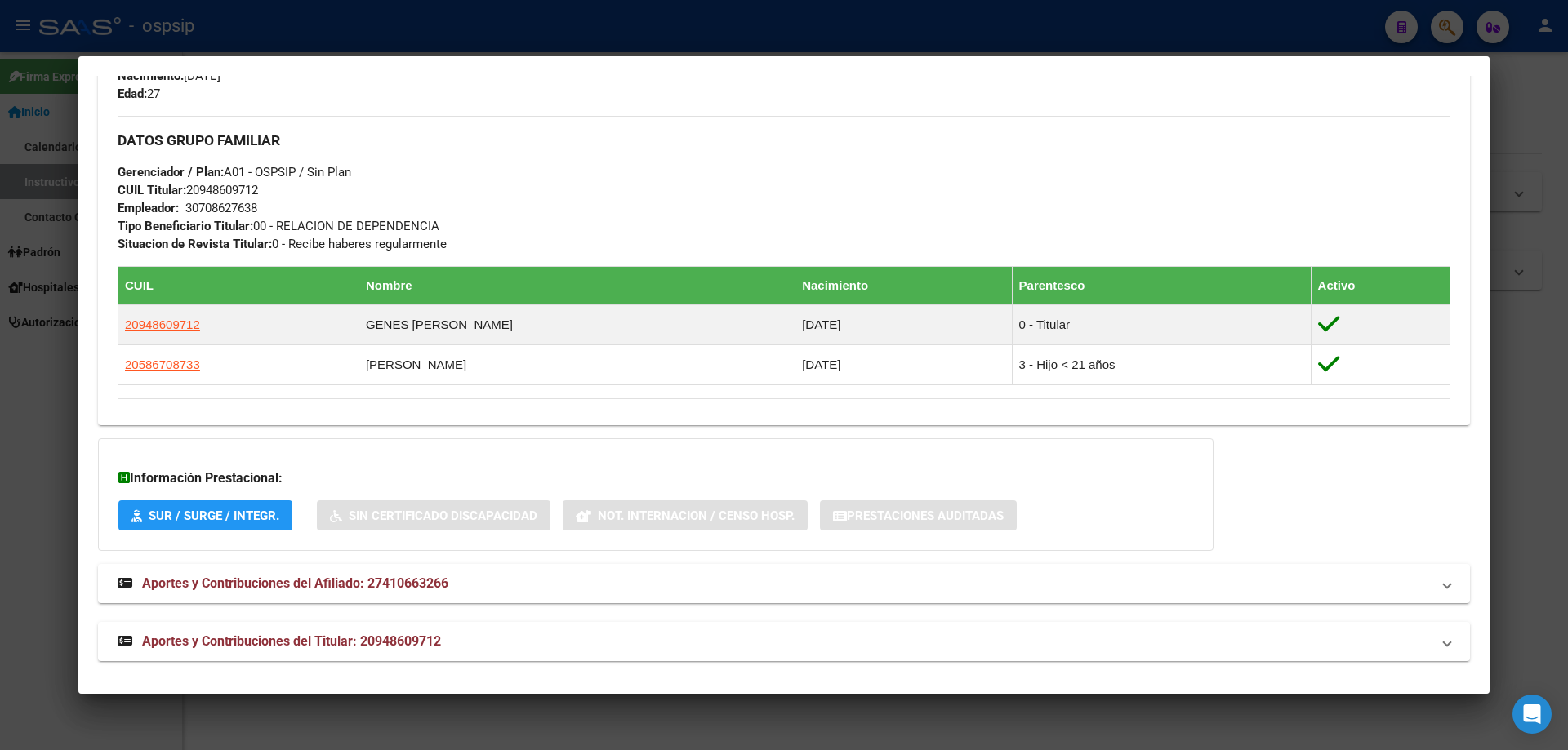
scroll to position [715, 0]
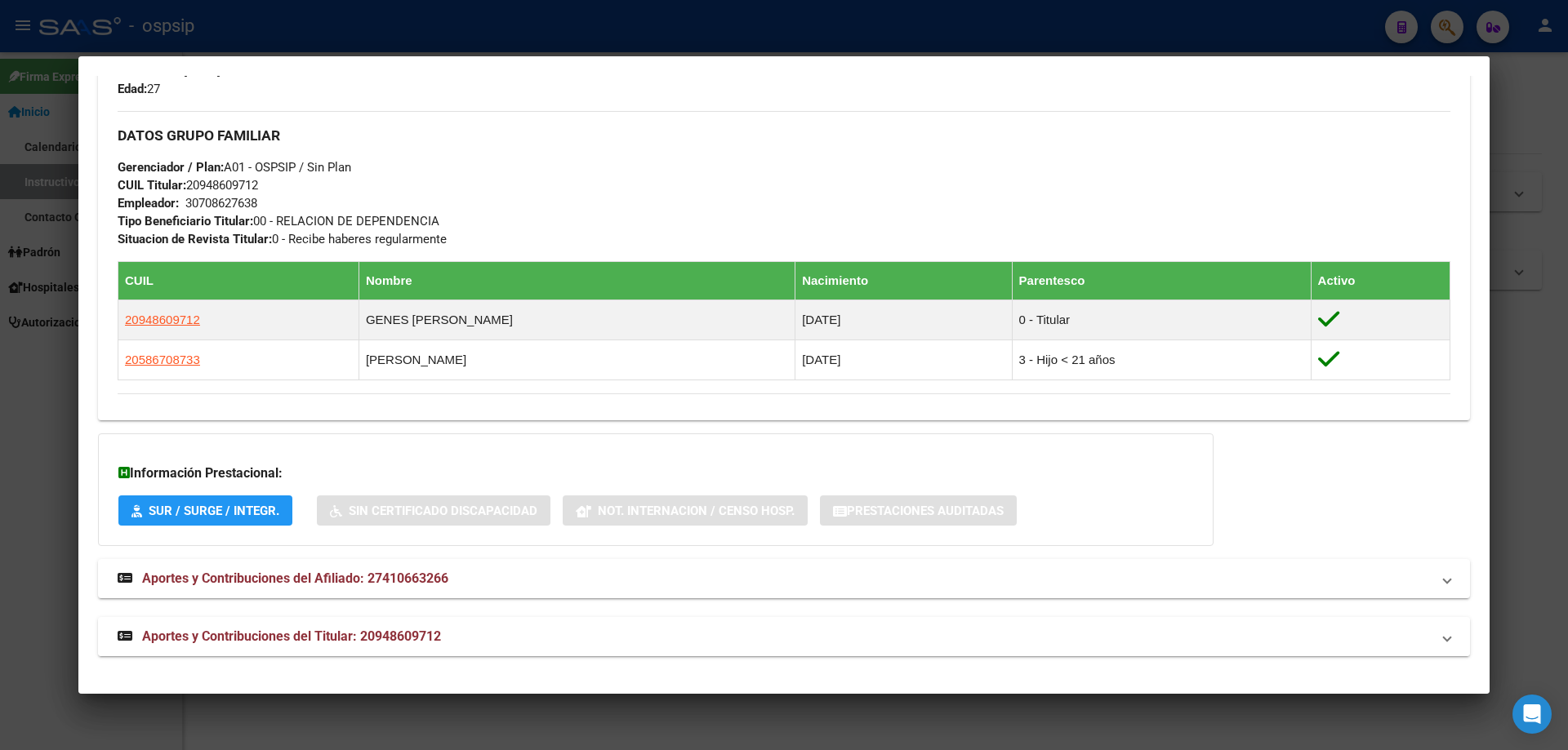
click at [337, 634] on span "Aportes y Contribuciones del Titular: 20948609712" at bounding box center [291, 636] width 299 height 15
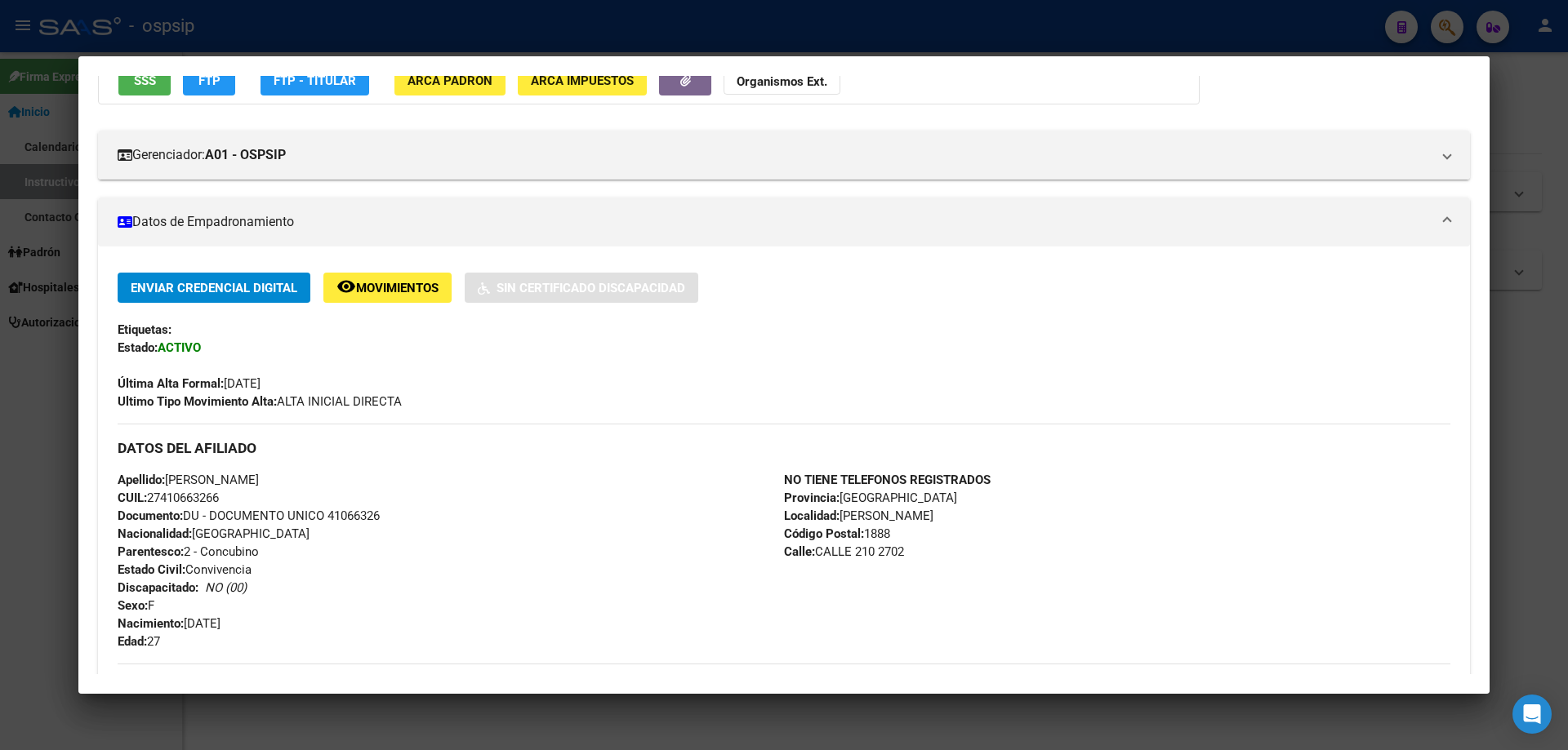
scroll to position [0, 0]
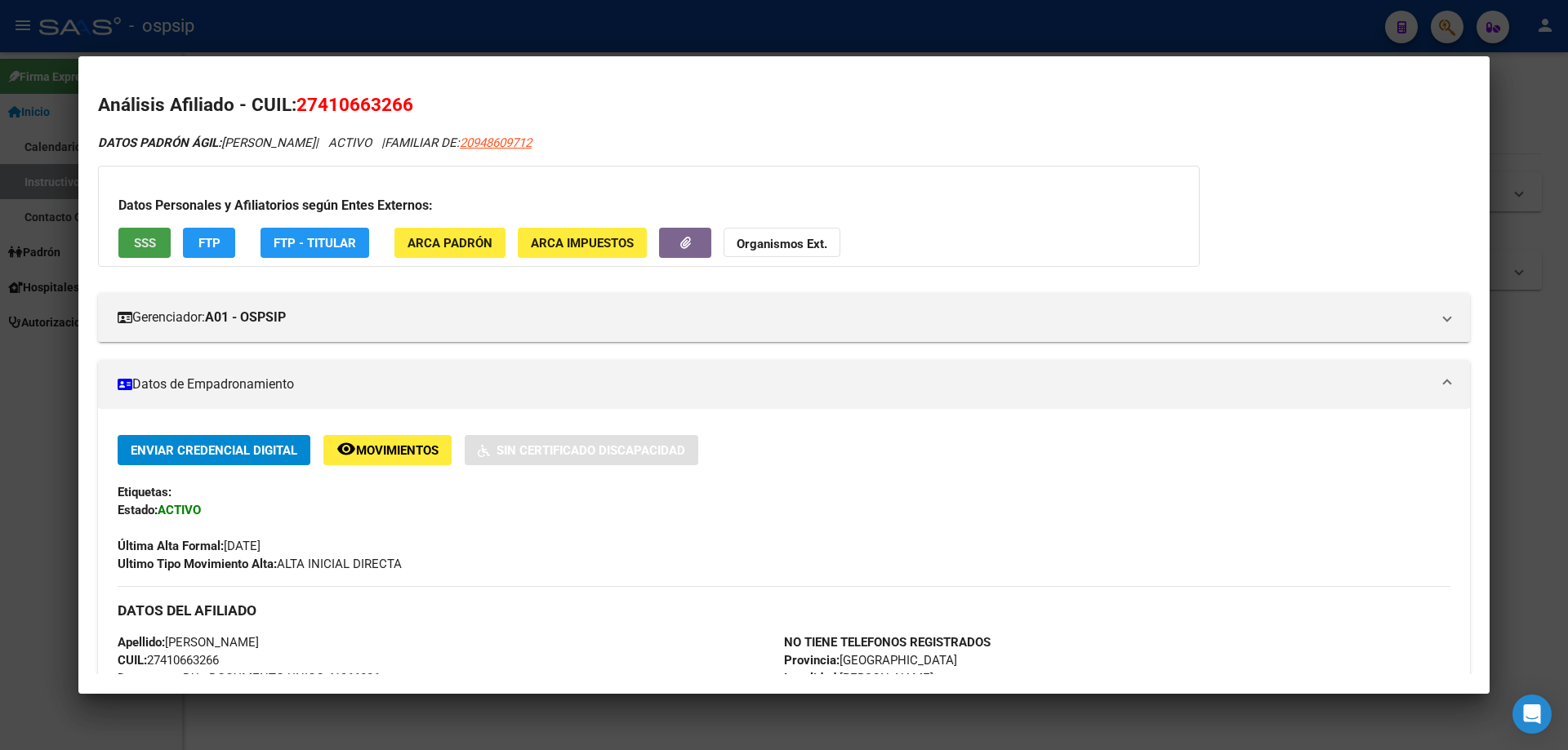
click at [124, 243] on button "SSS" at bounding box center [145, 243] width 53 height 31
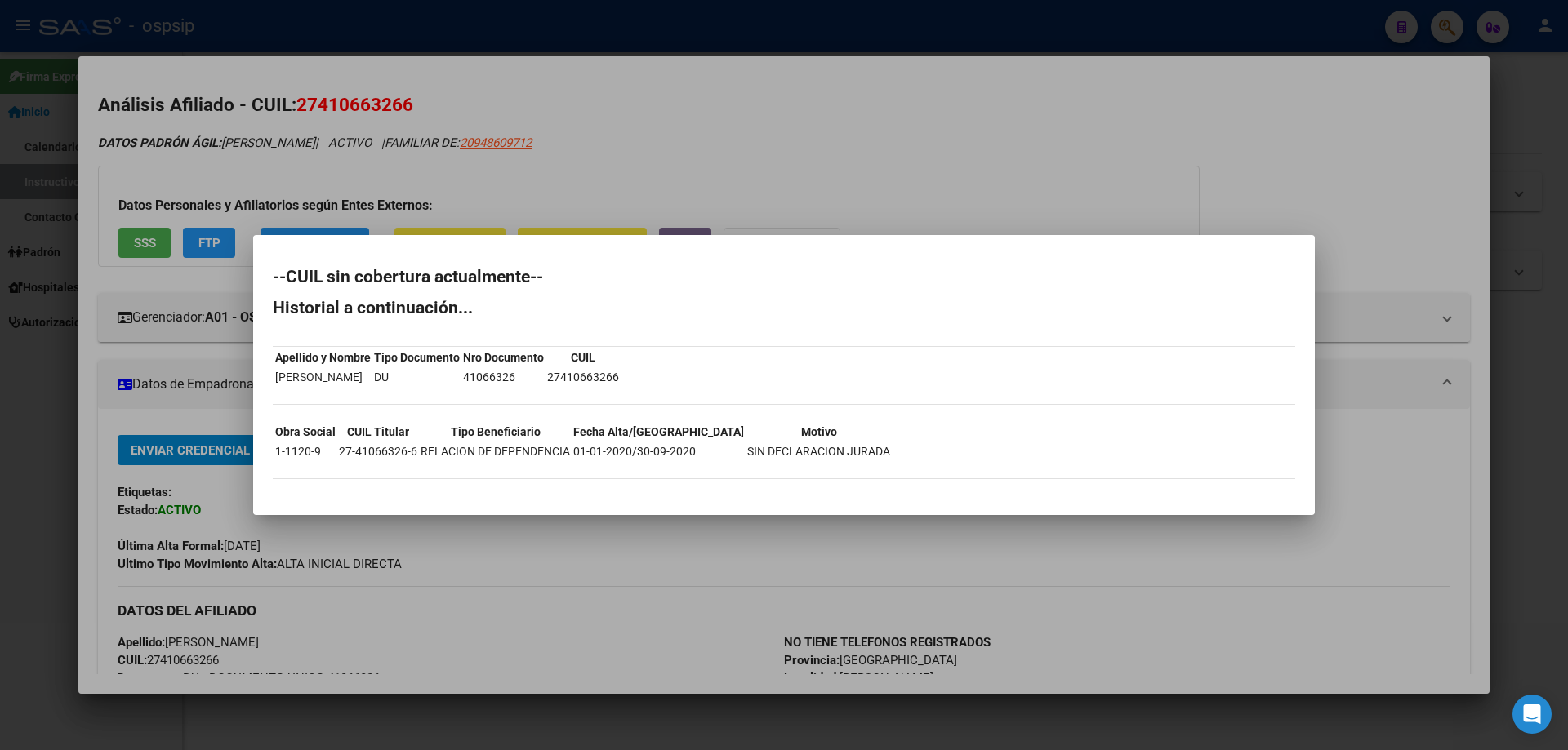
click at [559, 548] on div at bounding box center [784, 375] width 1568 height 750
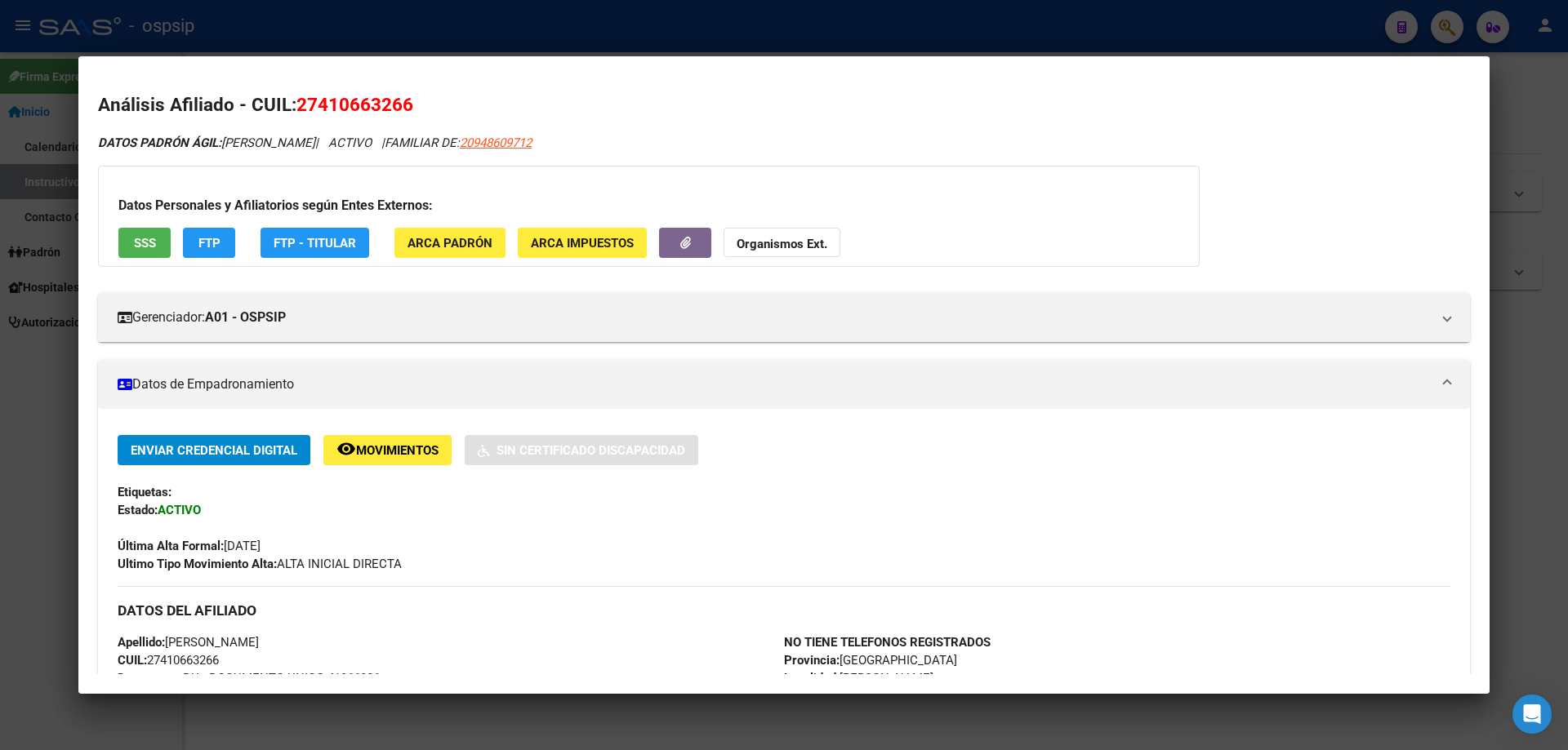
click at [606, 26] on div at bounding box center [784, 375] width 1568 height 750
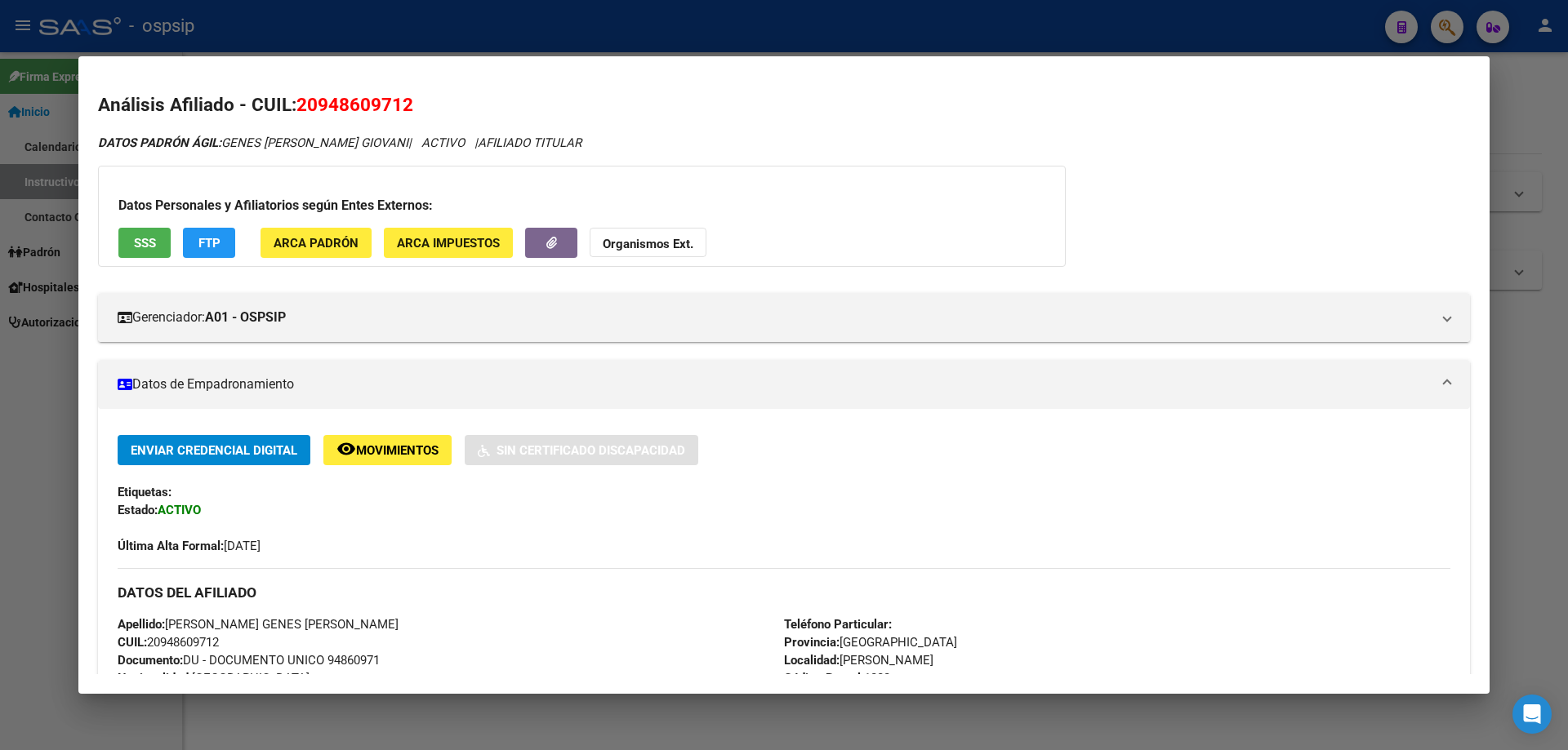
drag, startPoint x: 60, startPoint y: 286, endPoint x: 80, endPoint y: 287, distance: 20.0
click at [59, 286] on div at bounding box center [784, 375] width 1568 height 750
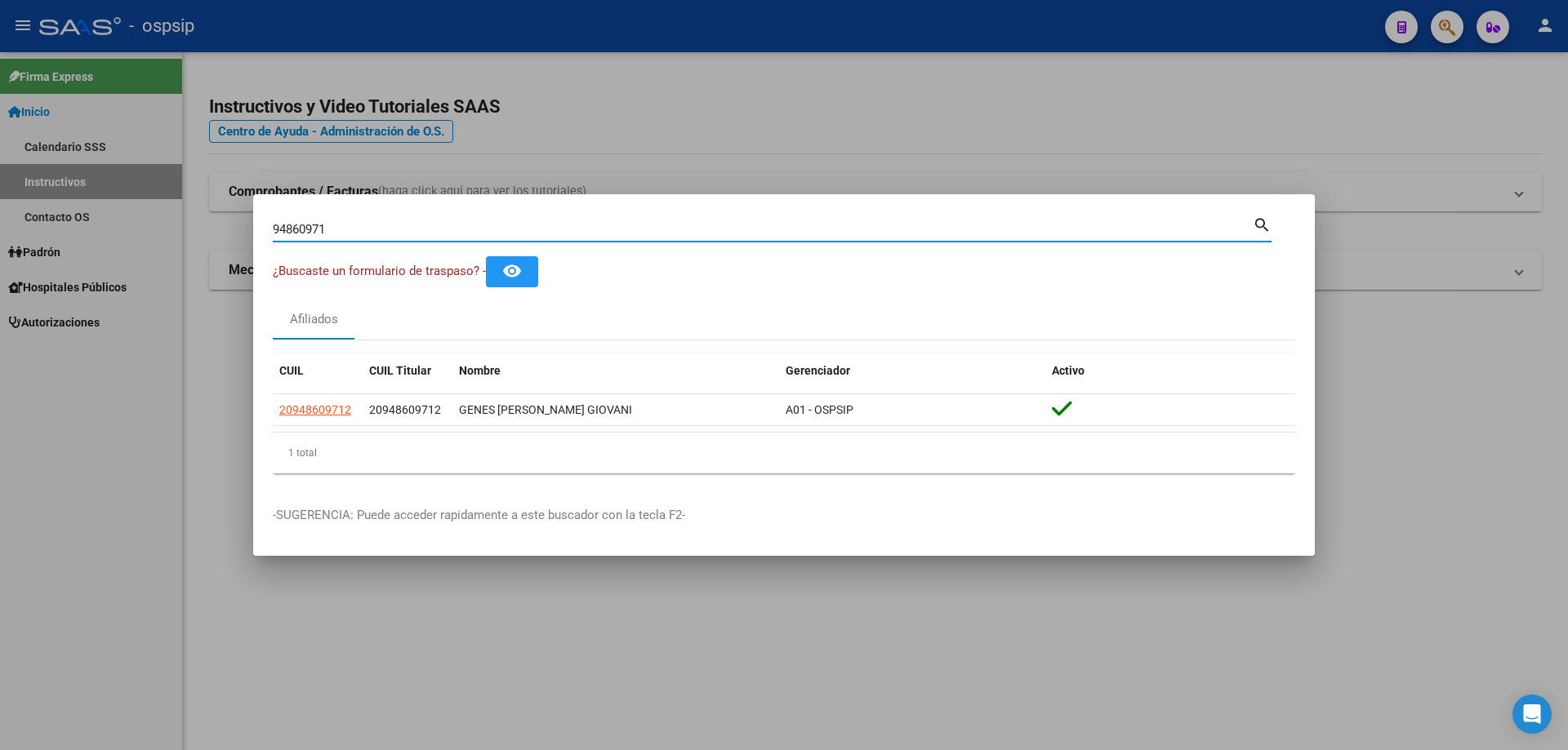
drag, startPoint x: 287, startPoint y: 219, endPoint x: 187, endPoint y: 223, distance: 100.1
click at [187, 223] on div "94860971 Buscar (apellido, dni, cuil, nro traspaso, cuit, obra social) search ¿…" at bounding box center [784, 375] width 1568 height 750
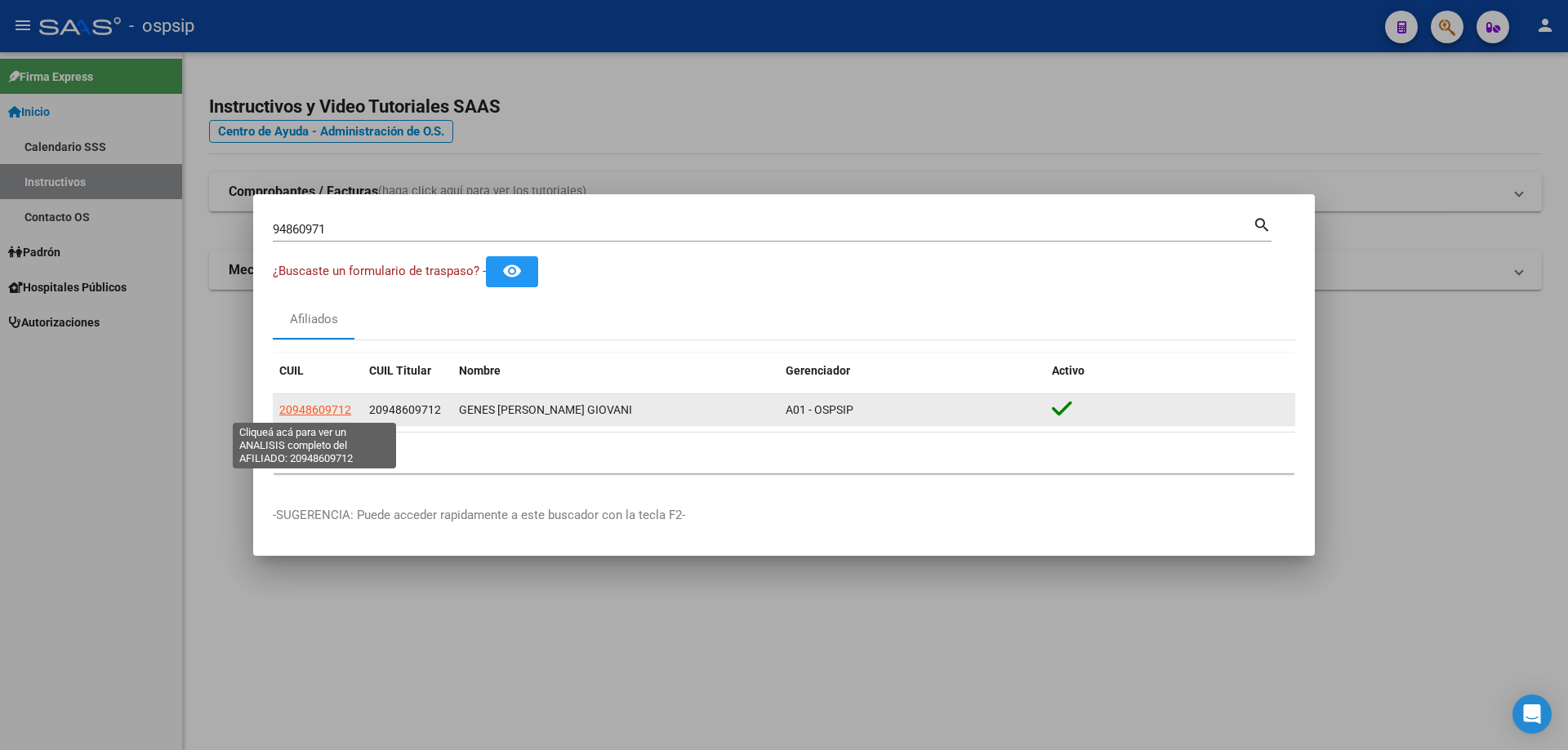
click at [309, 403] on span "20948609712" at bounding box center [315, 409] width 72 height 13
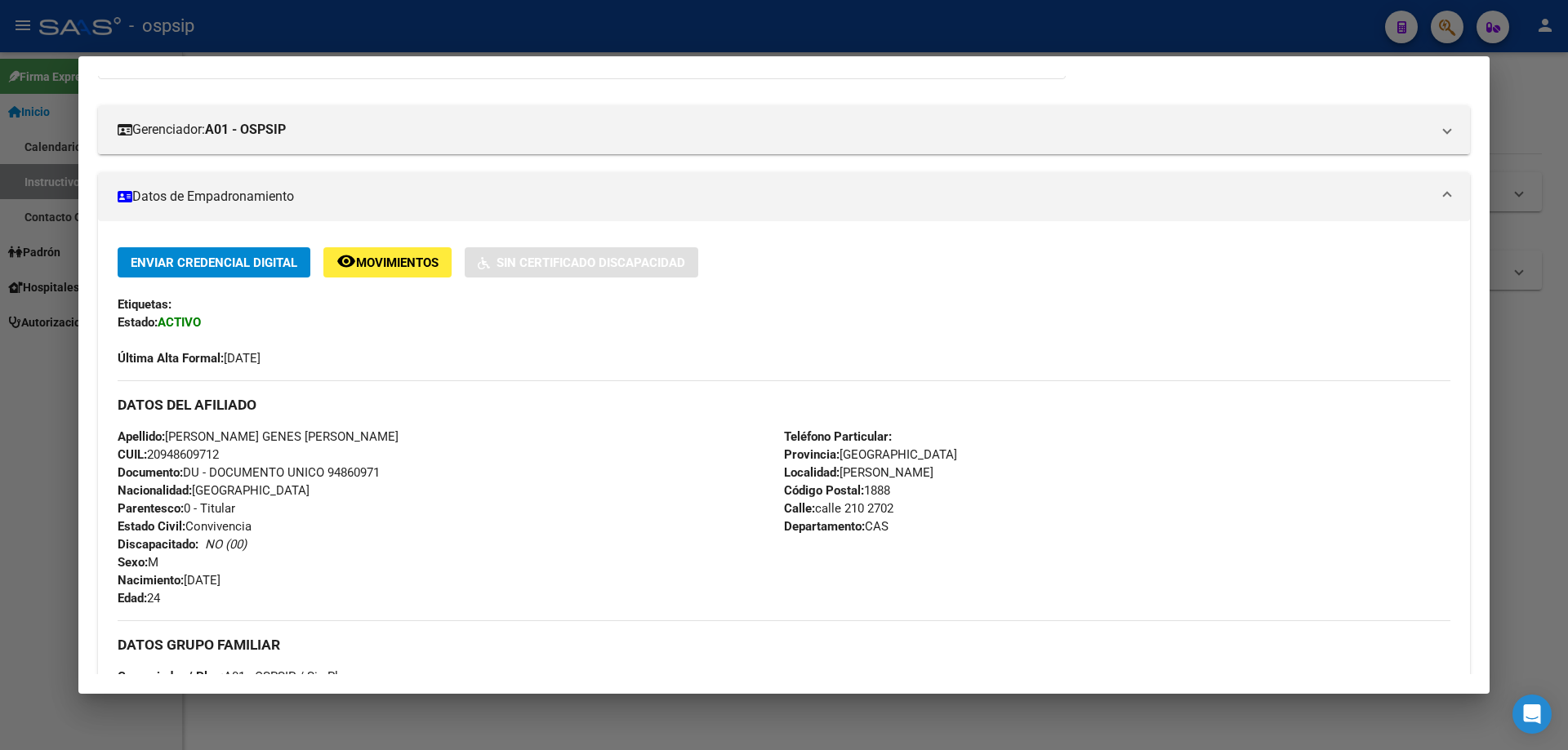
scroll to position [490, 0]
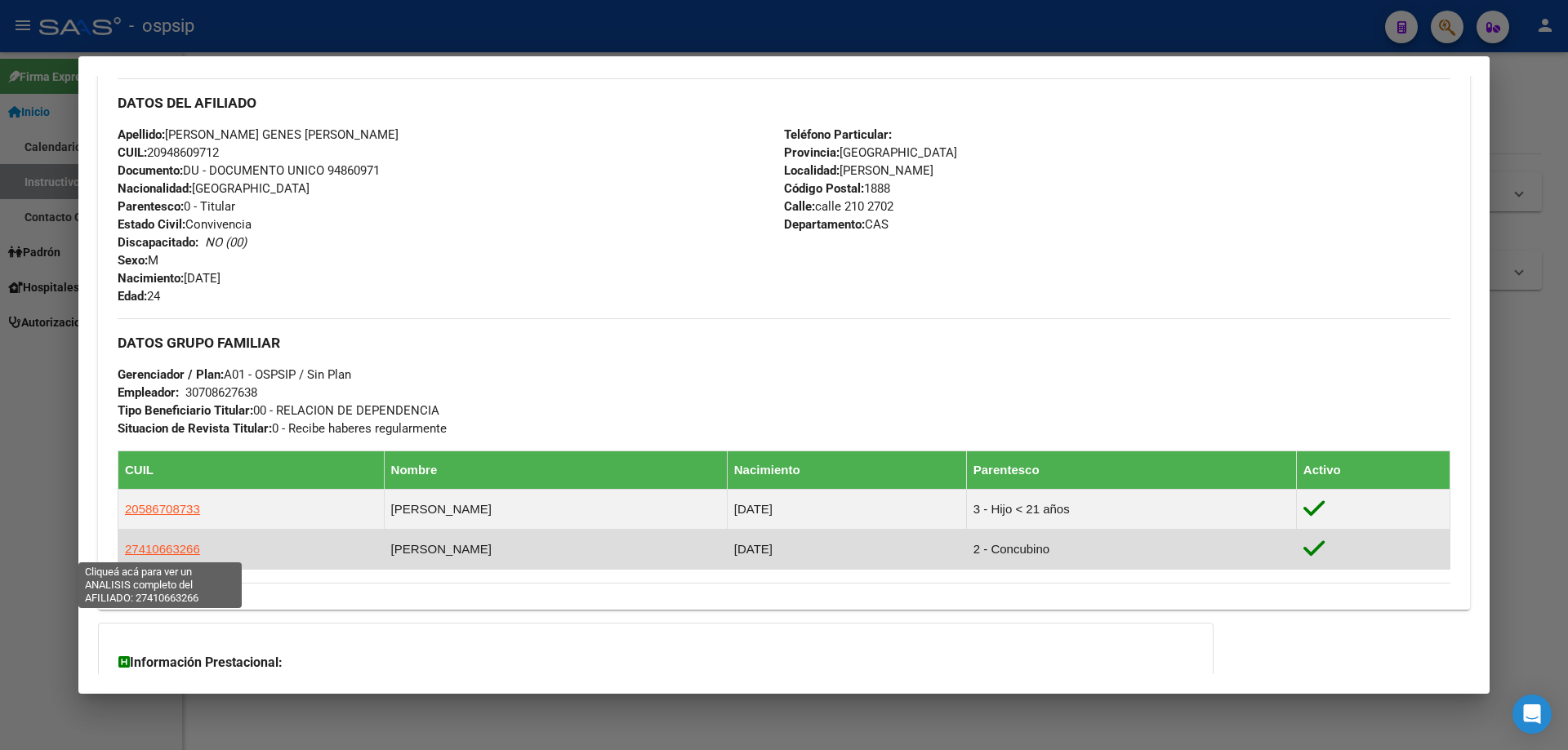
click at [160, 544] on span "27410663266" at bounding box center [162, 549] width 76 height 14
type textarea "27410663266"
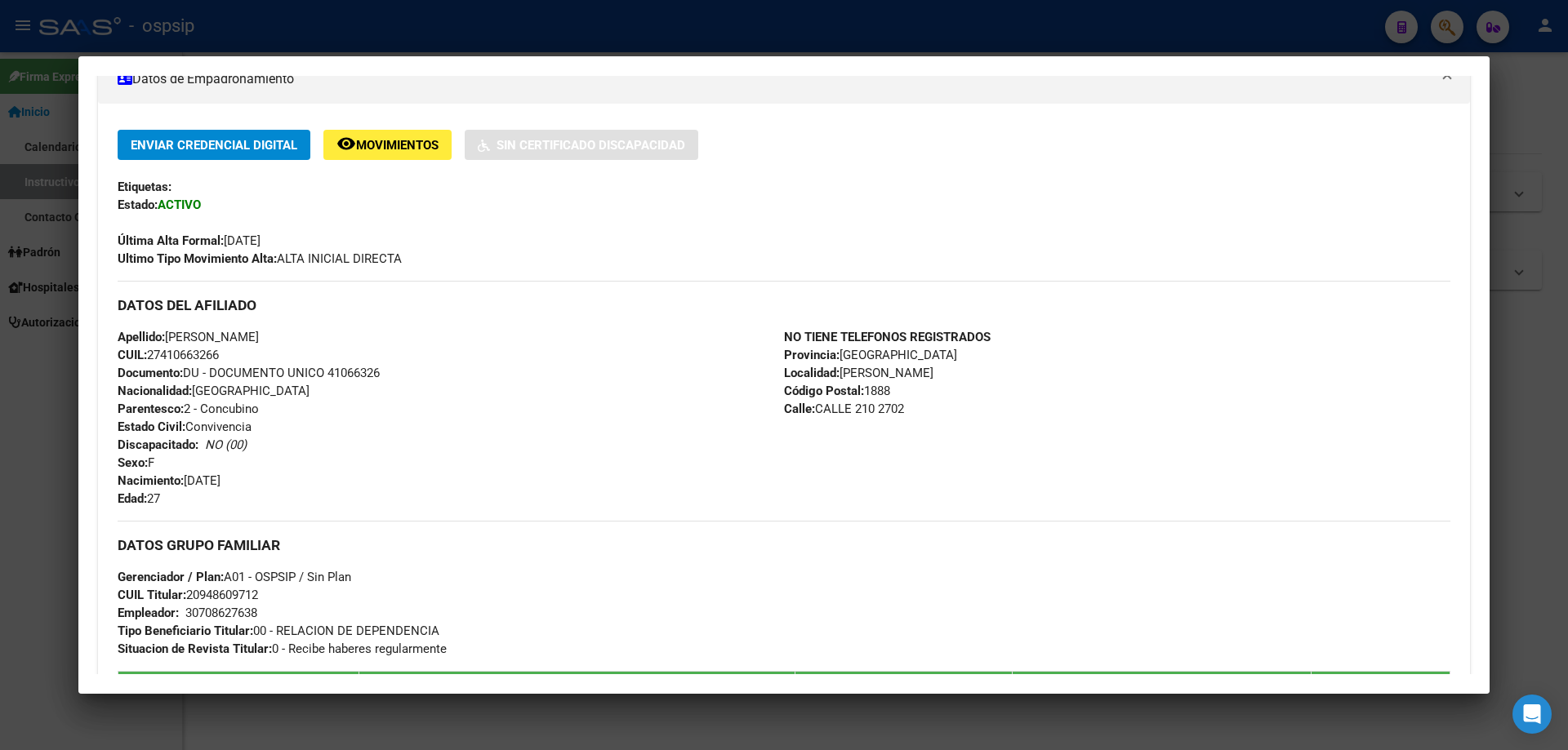
scroll to position [315, 0]
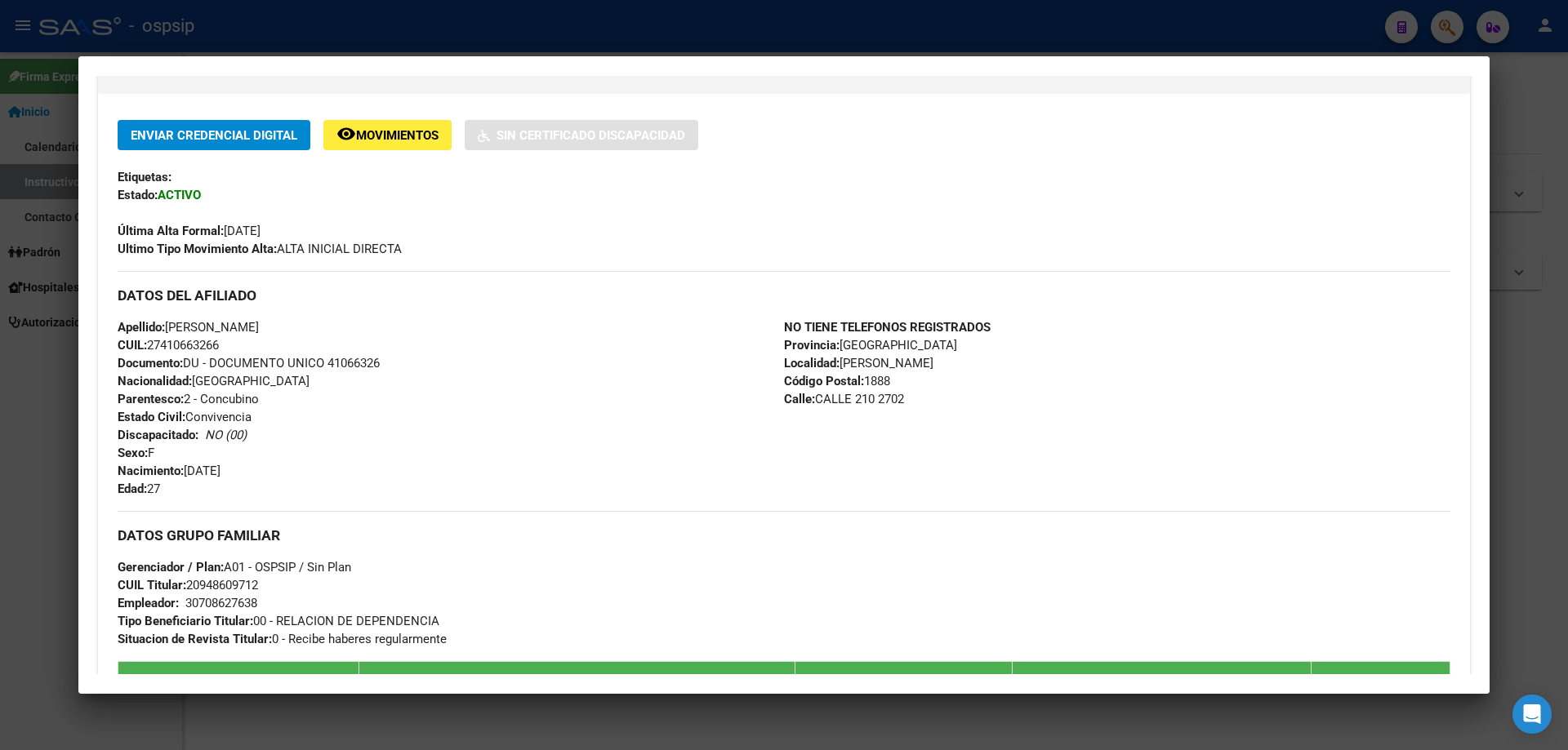
drag, startPoint x: 388, startPoint y: 364, endPoint x: 328, endPoint y: 363, distance: 60.0
click at [328, 363] on div "Apellido: [PERSON_NAME]: 27410663266 Documento: DU - DOCUMENTO UNICO 41066326 N…" at bounding box center [451, 408] width 666 height 180
copy span "41066326"
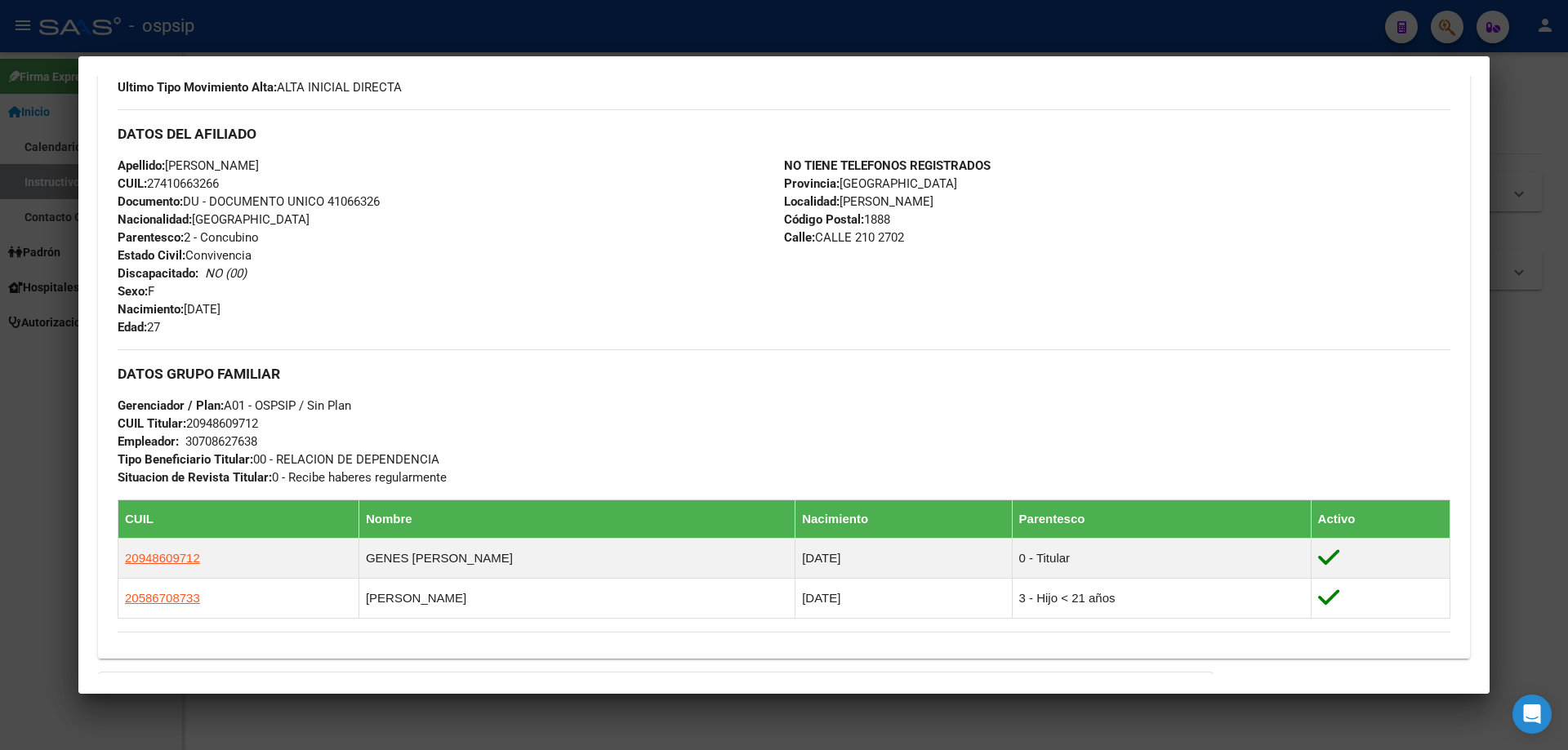
scroll to position [715, 0]
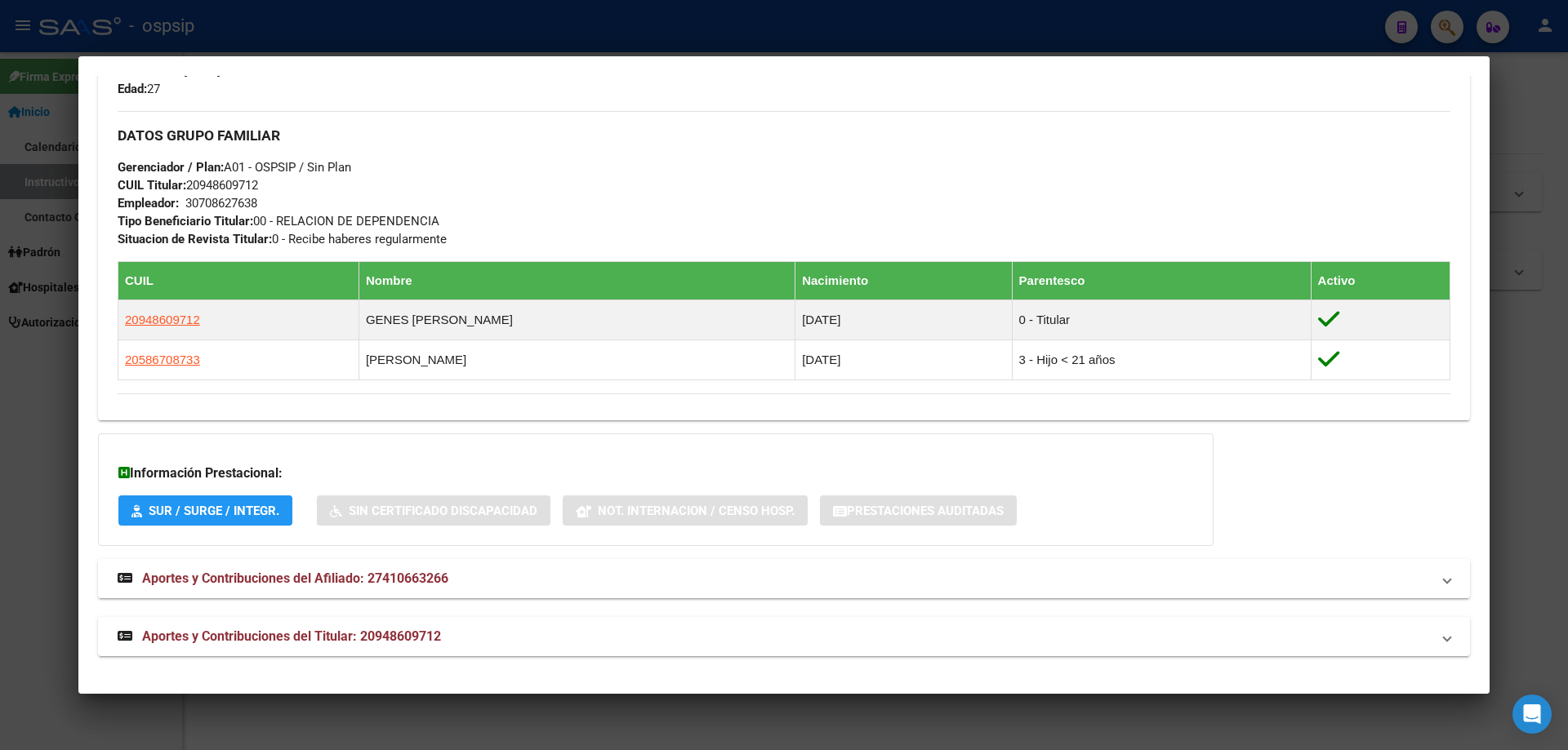
click at [335, 571] on span "Aportes y Contribuciones del Afiliado: 27410663266" at bounding box center [295, 579] width 306 height 15
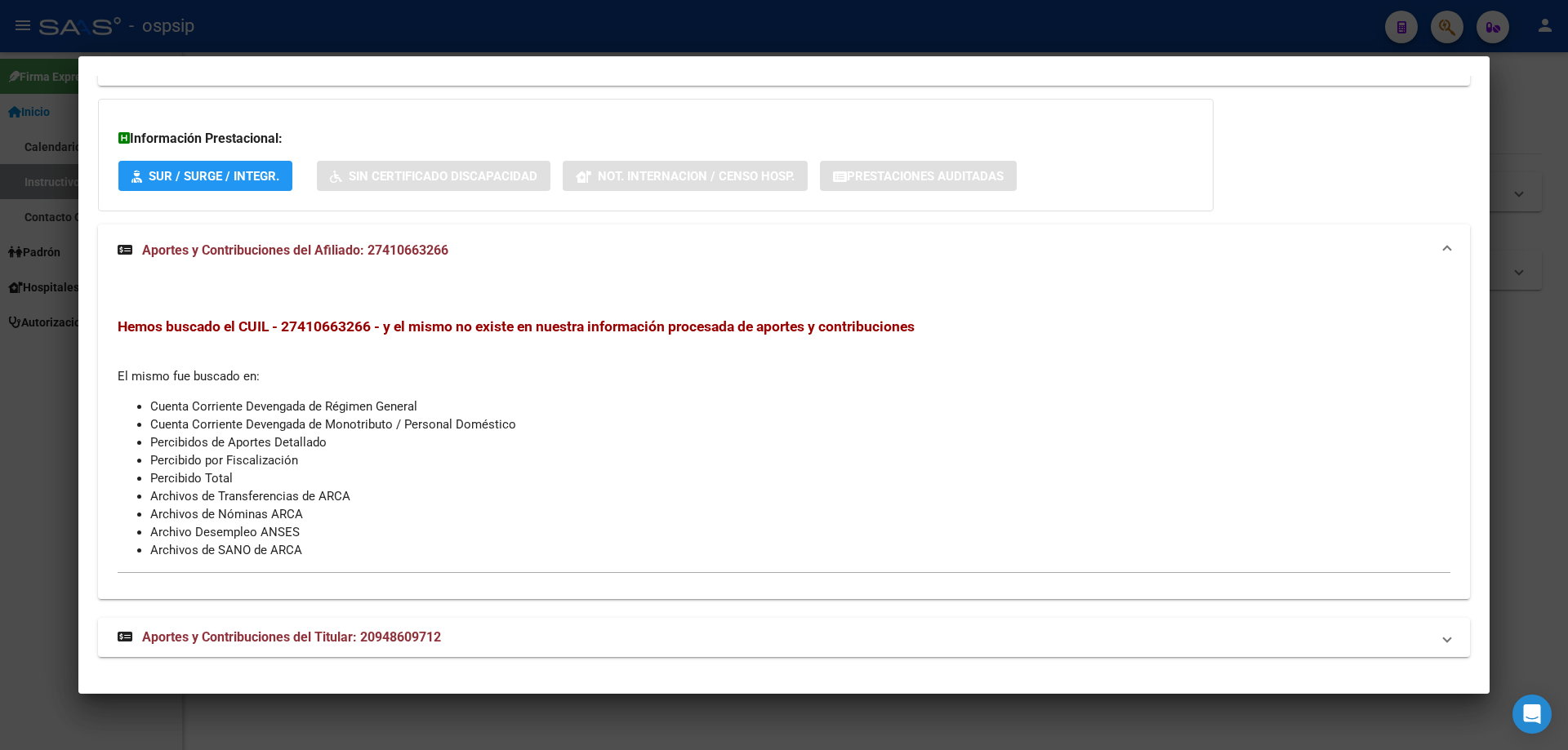
scroll to position [1050, 0]
click at [27, 336] on div at bounding box center [784, 375] width 1568 height 750
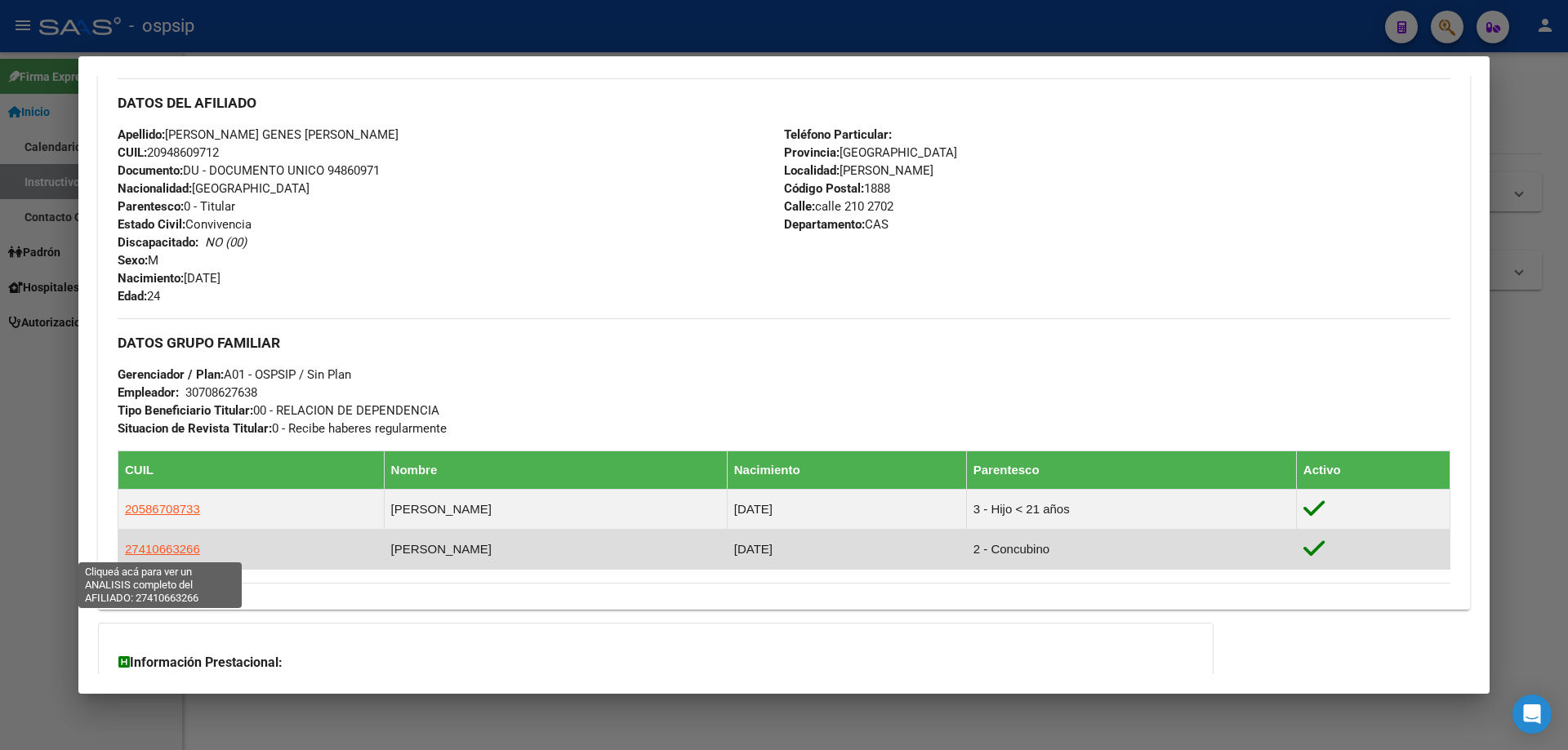
click at [150, 548] on span "27410663266" at bounding box center [162, 549] width 76 height 14
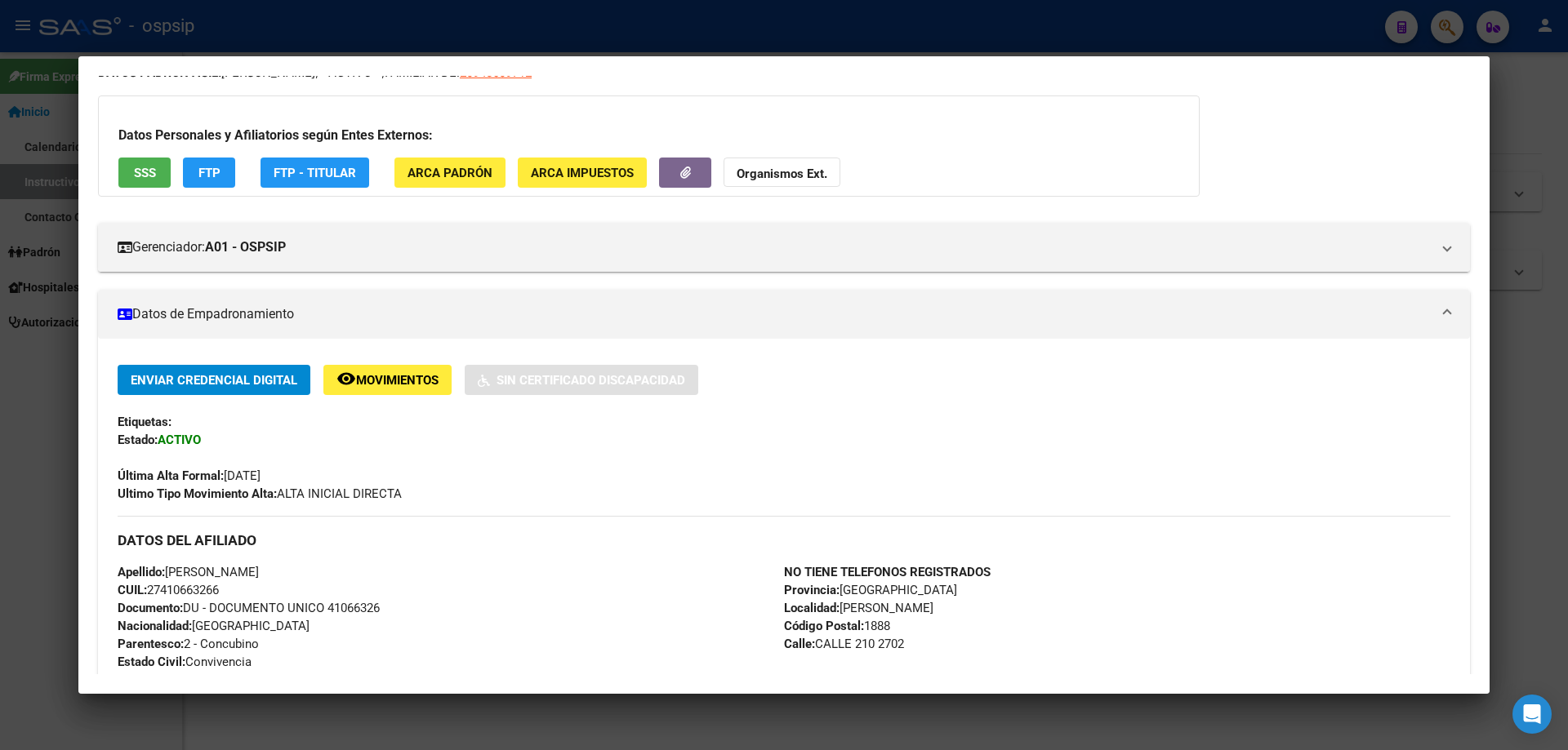
scroll to position [315, 0]
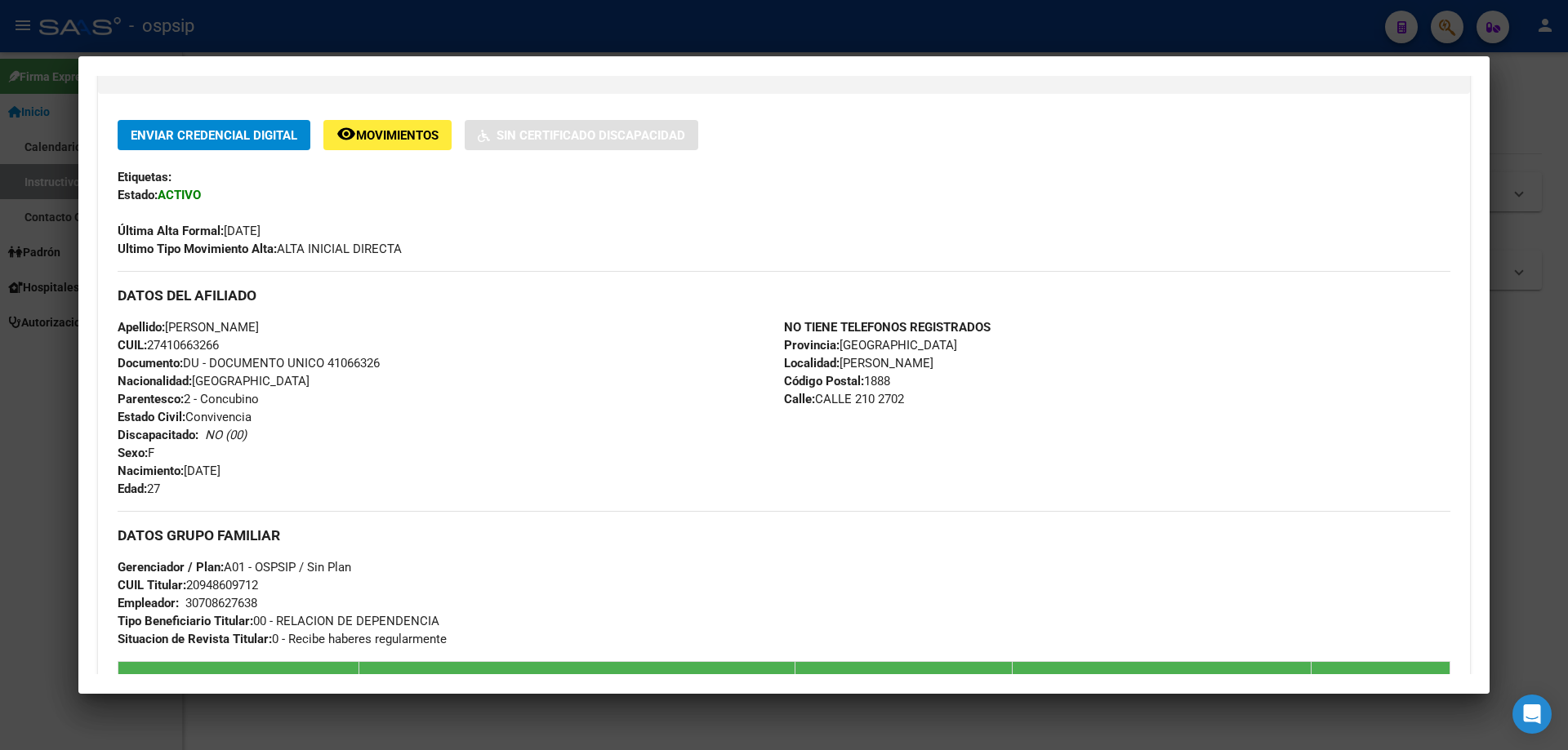
drag, startPoint x: 385, startPoint y: 362, endPoint x: 329, endPoint y: 357, distance: 56.2
click at [329, 357] on div "Apellido: [PERSON_NAME]: 27410663266 Documento: DU - DOCUMENTO UNICO 41066326 N…" at bounding box center [451, 408] width 666 height 180
copy span "41066326"
click at [498, 31] on div at bounding box center [784, 375] width 1568 height 750
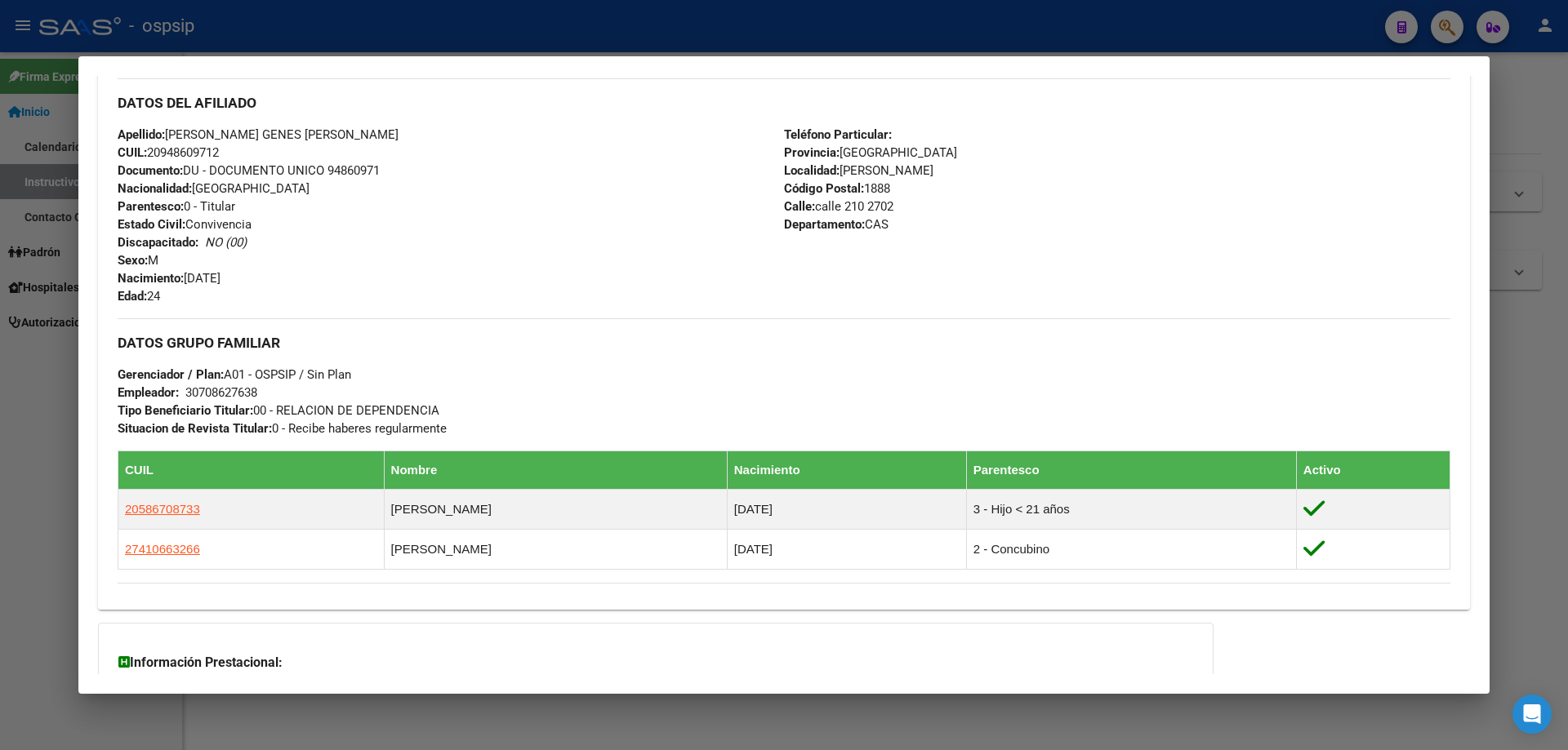
click at [551, 41] on div at bounding box center [784, 375] width 1568 height 750
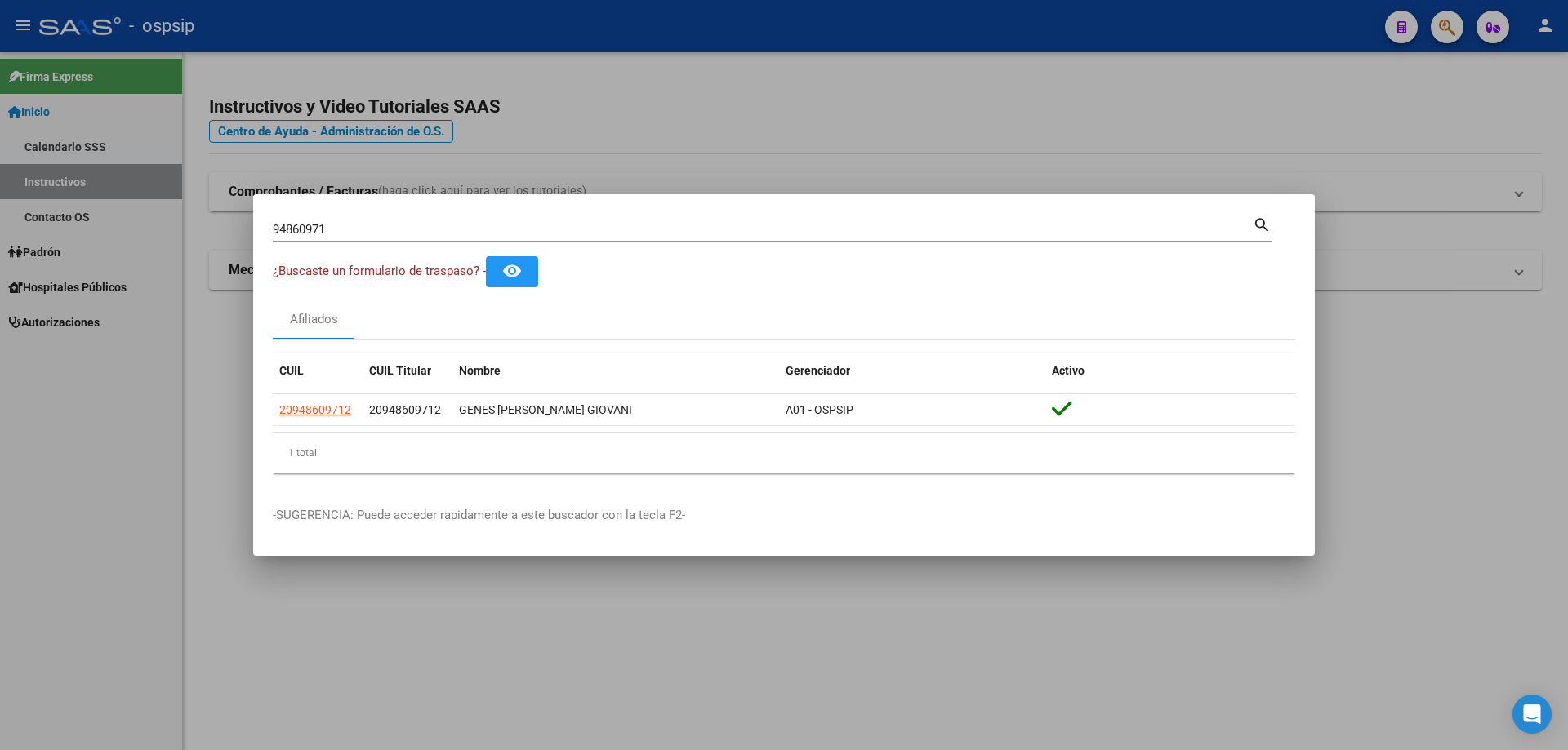
click at [546, 228] on input "94860971" at bounding box center [762, 229] width 981 height 14
click at [547, 228] on input "94860971" at bounding box center [762, 229] width 981 height 14
type input "JIMENEZ"
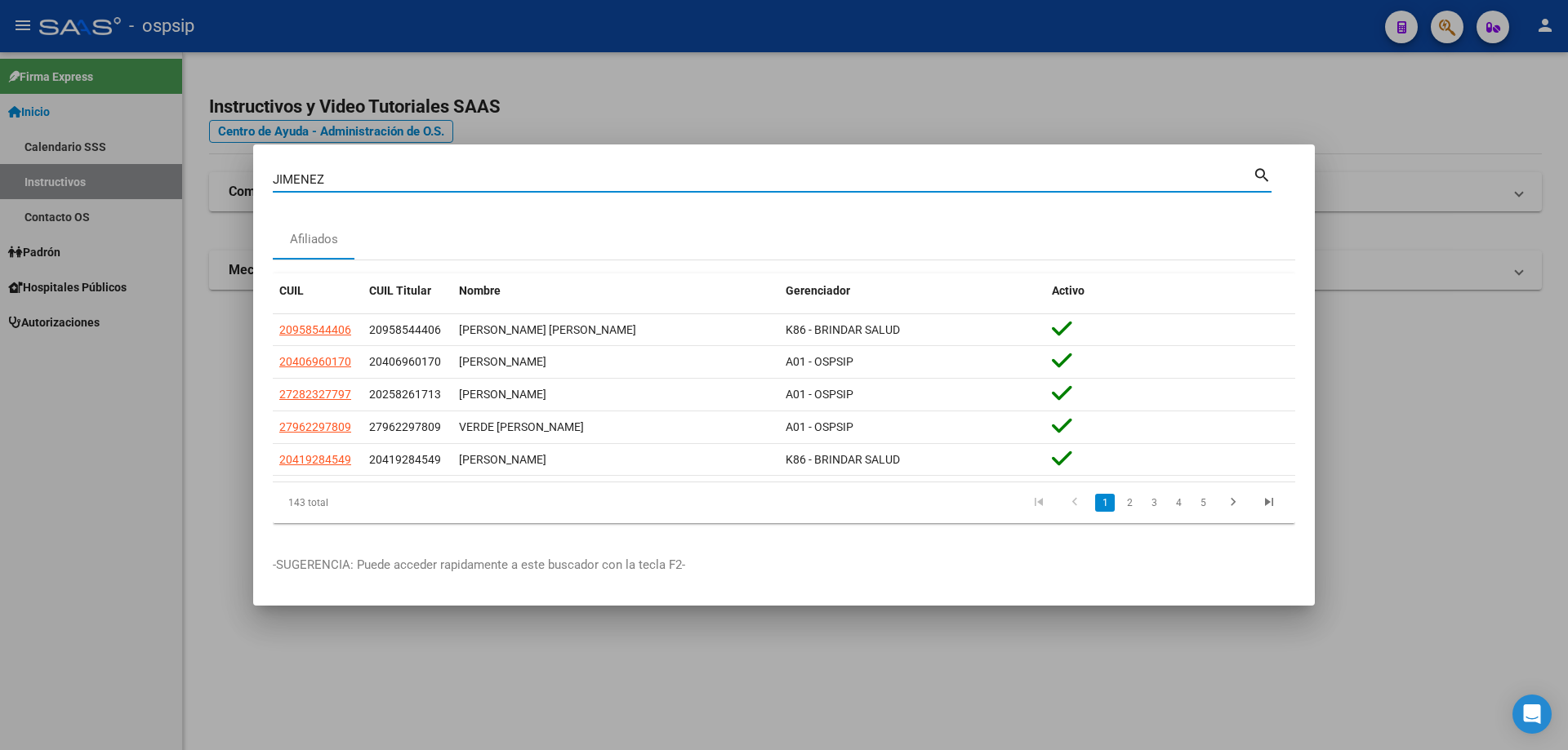
click at [422, 177] on input "JIMENEZ" at bounding box center [762, 179] width 981 height 14
type input "[PERSON_NAME]"
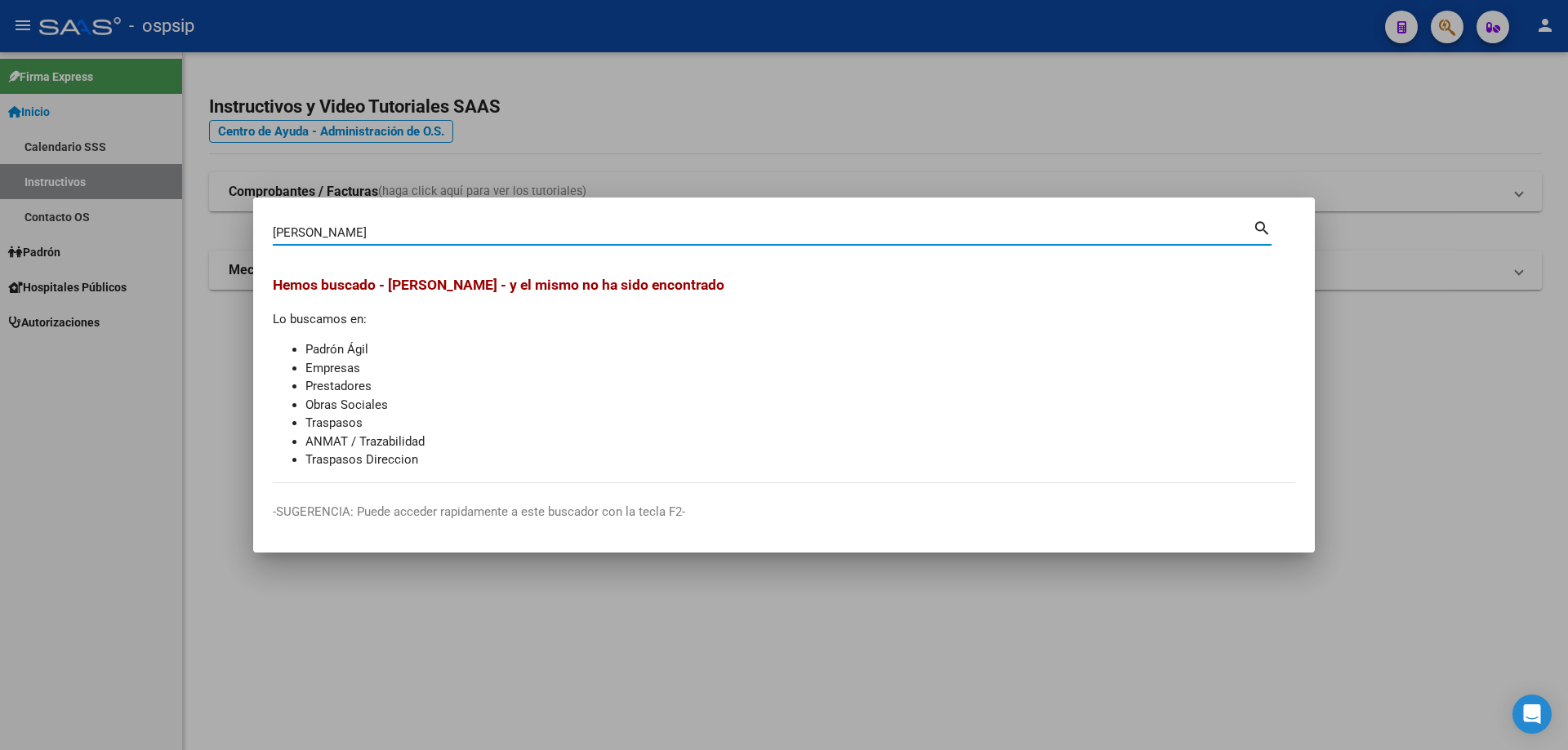
click at [418, 232] on input "[PERSON_NAME]" at bounding box center [762, 232] width 981 height 14
drag, startPoint x: 418, startPoint y: 232, endPoint x: 423, endPoint y: 225, distance: 8.6
click at [420, 229] on input "[PERSON_NAME]" at bounding box center [762, 232] width 981 height 14
type input "JIMENEZ"
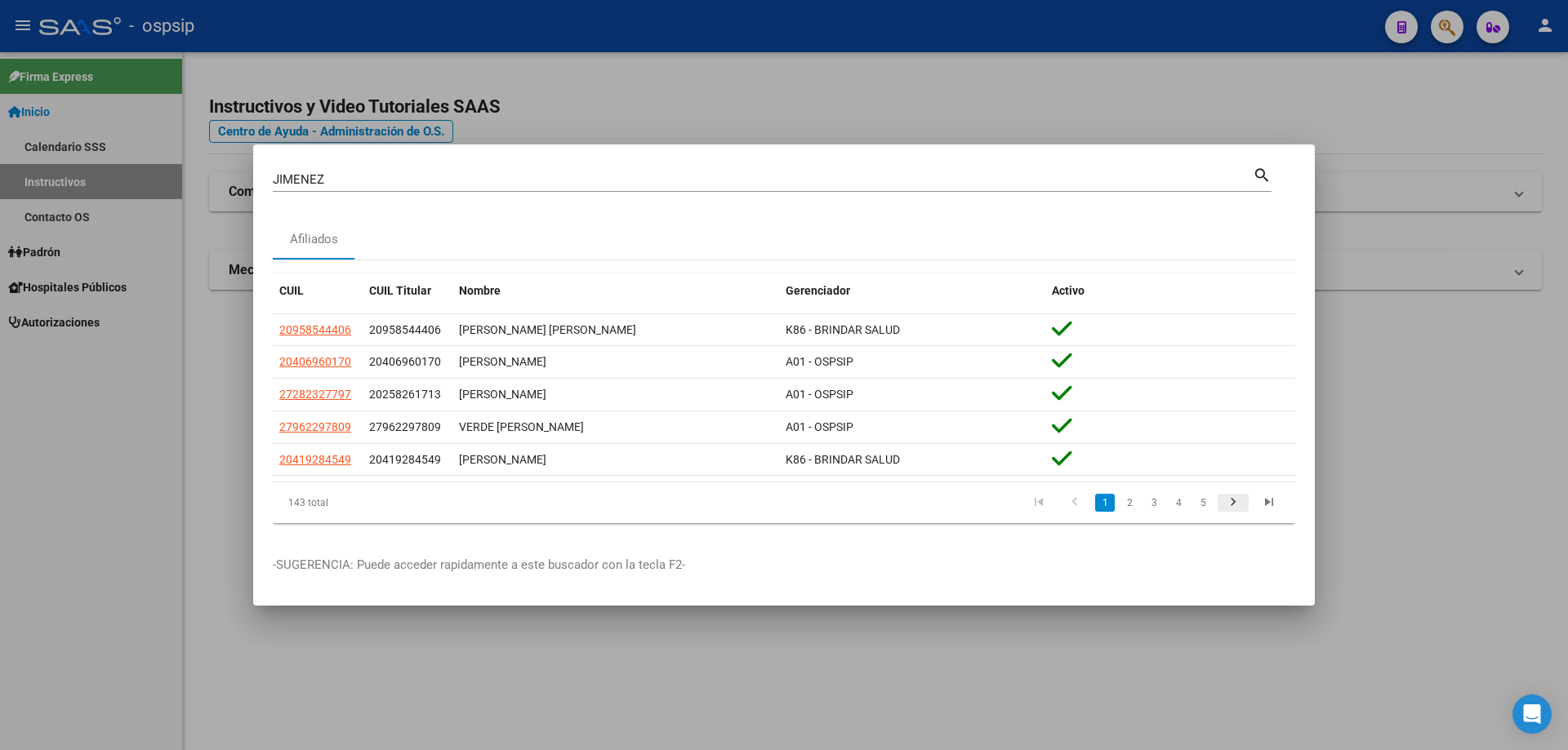
click at [1234, 502] on icon "go to next page" at bounding box center [1233, 504] width 21 height 20
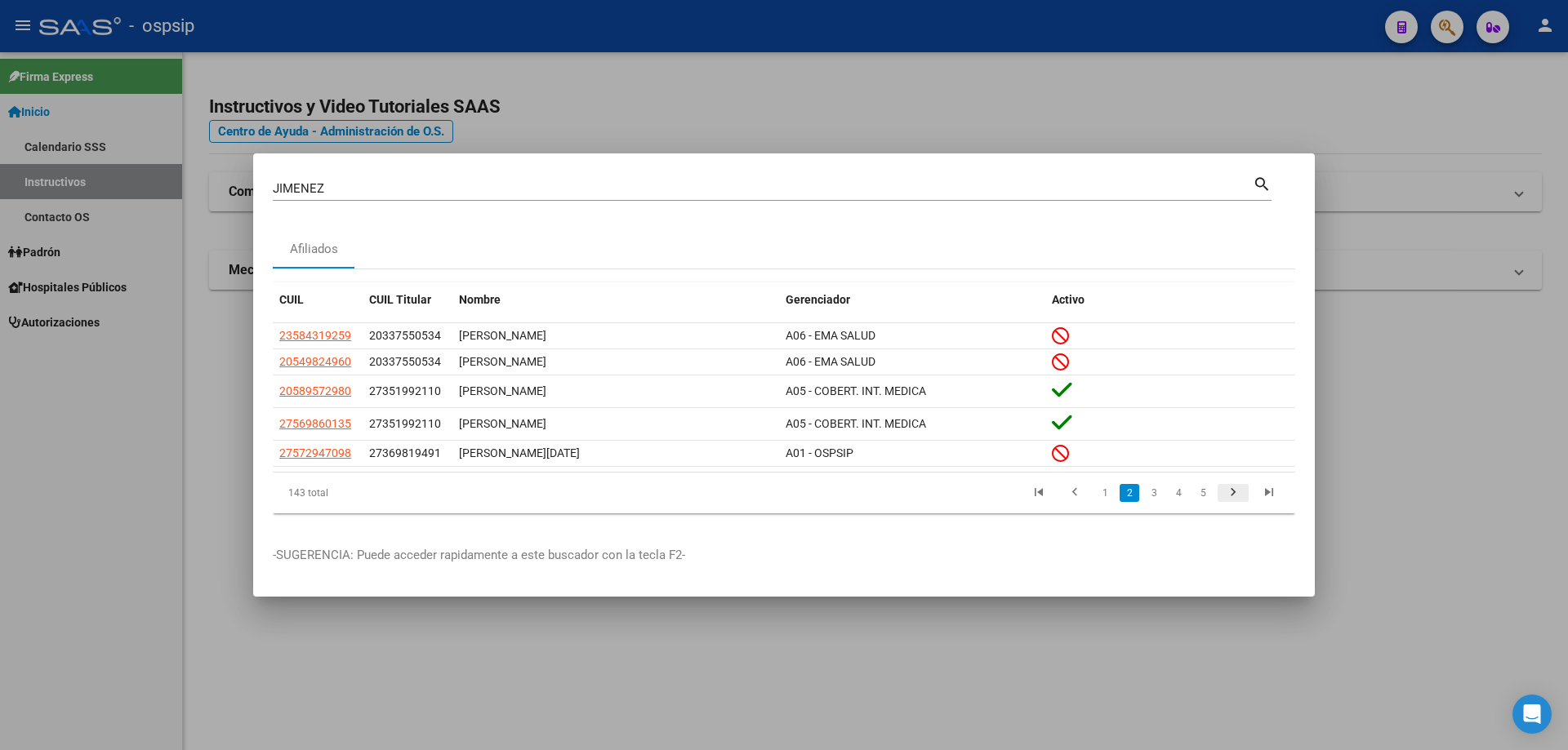
click at [1234, 502] on icon "go to next page" at bounding box center [1233, 495] width 21 height 20
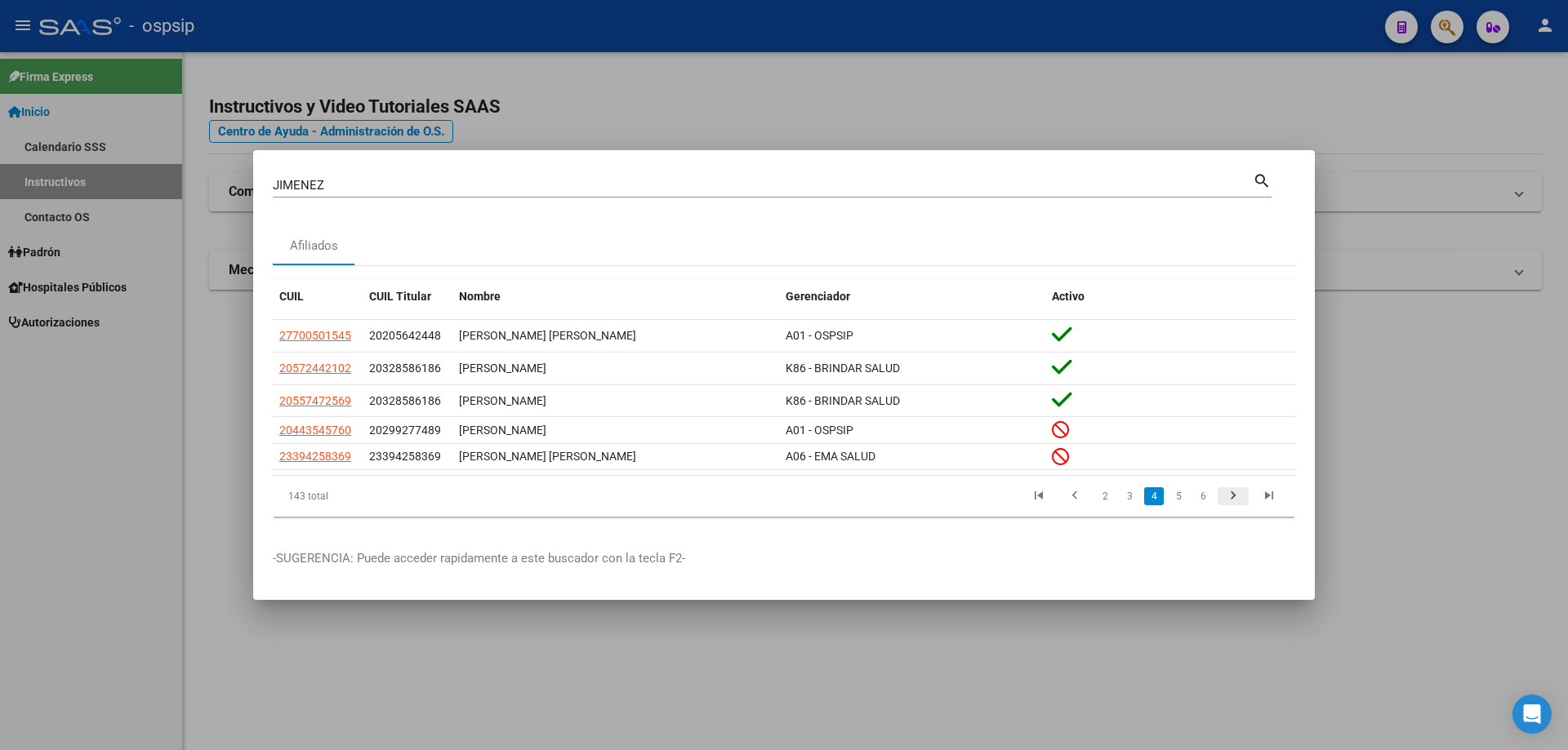
click at [1234, 501] on icon "go to next page" at bounding box center [1233, 497] width 21 height 20
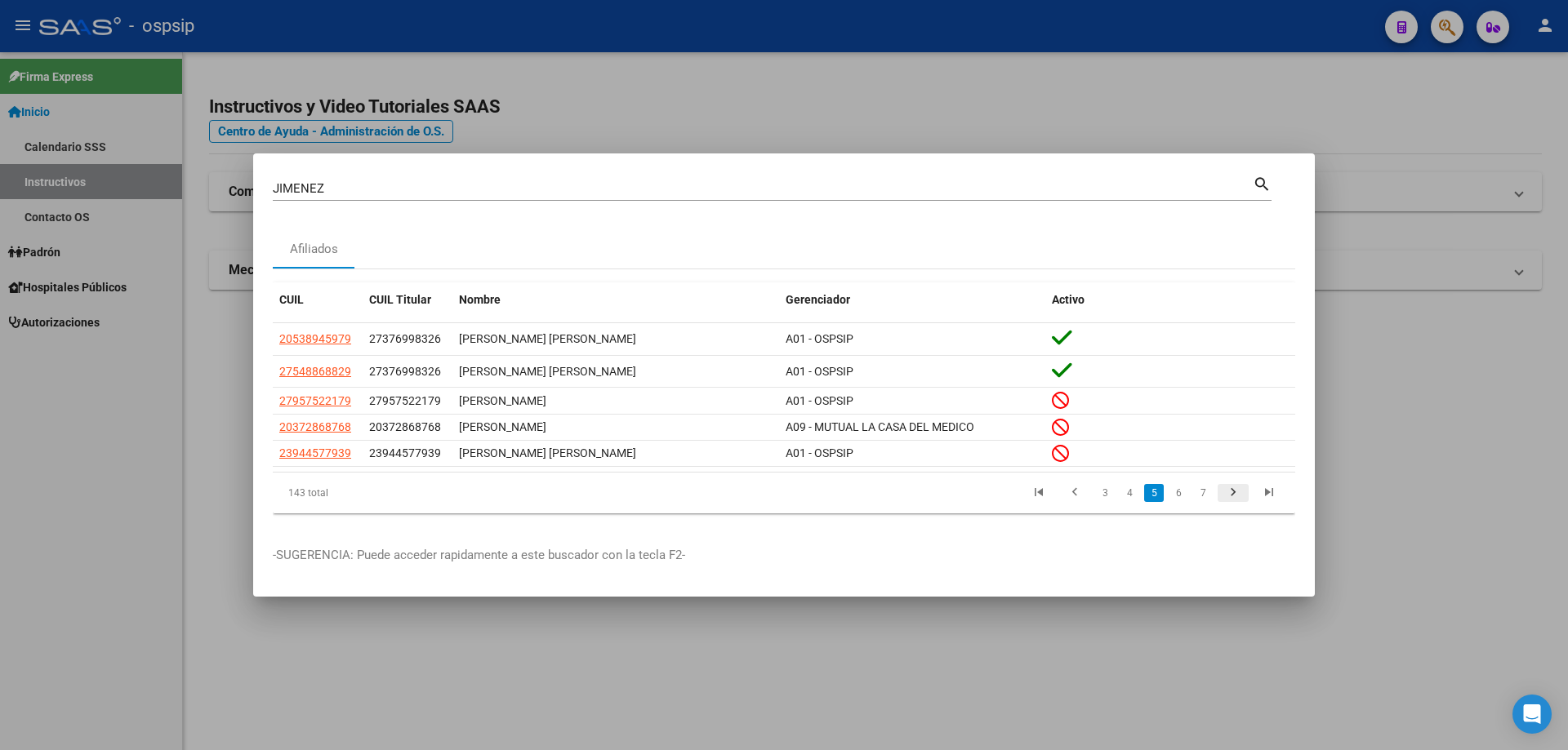
click at [1234, 501] on icon "go to next page" at bounding box center [1233, 495] width 21 height 20
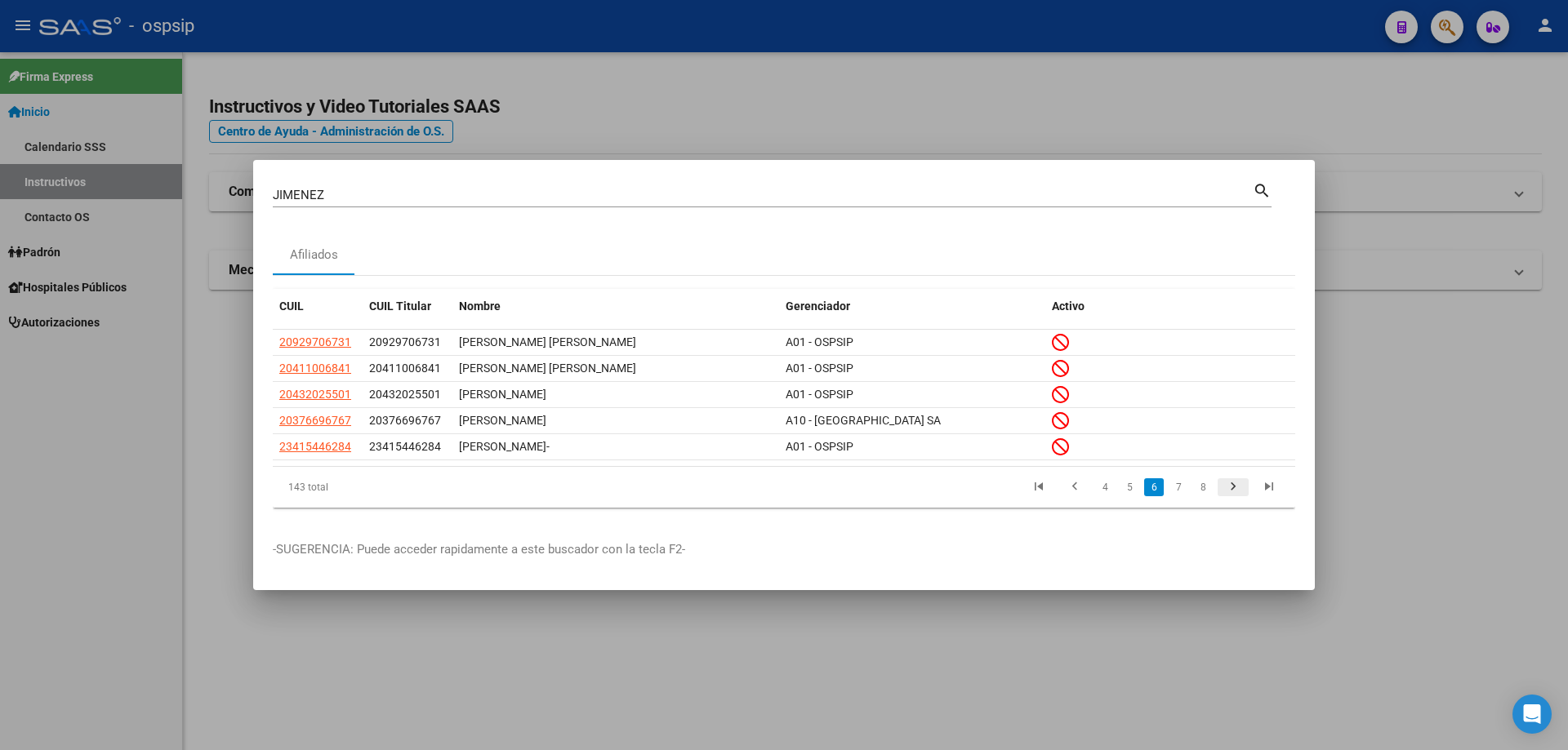
click at [1234, 501] on li at bounding box center [1234, 487] width 36 height 28
click at [1234, 483] on icon "go to next page" at bounding box center [1233, 489] width 21 height 20
click at [1228, 491] on icon "go to next page" at bounding box center [1233, 489] width 21 height 20
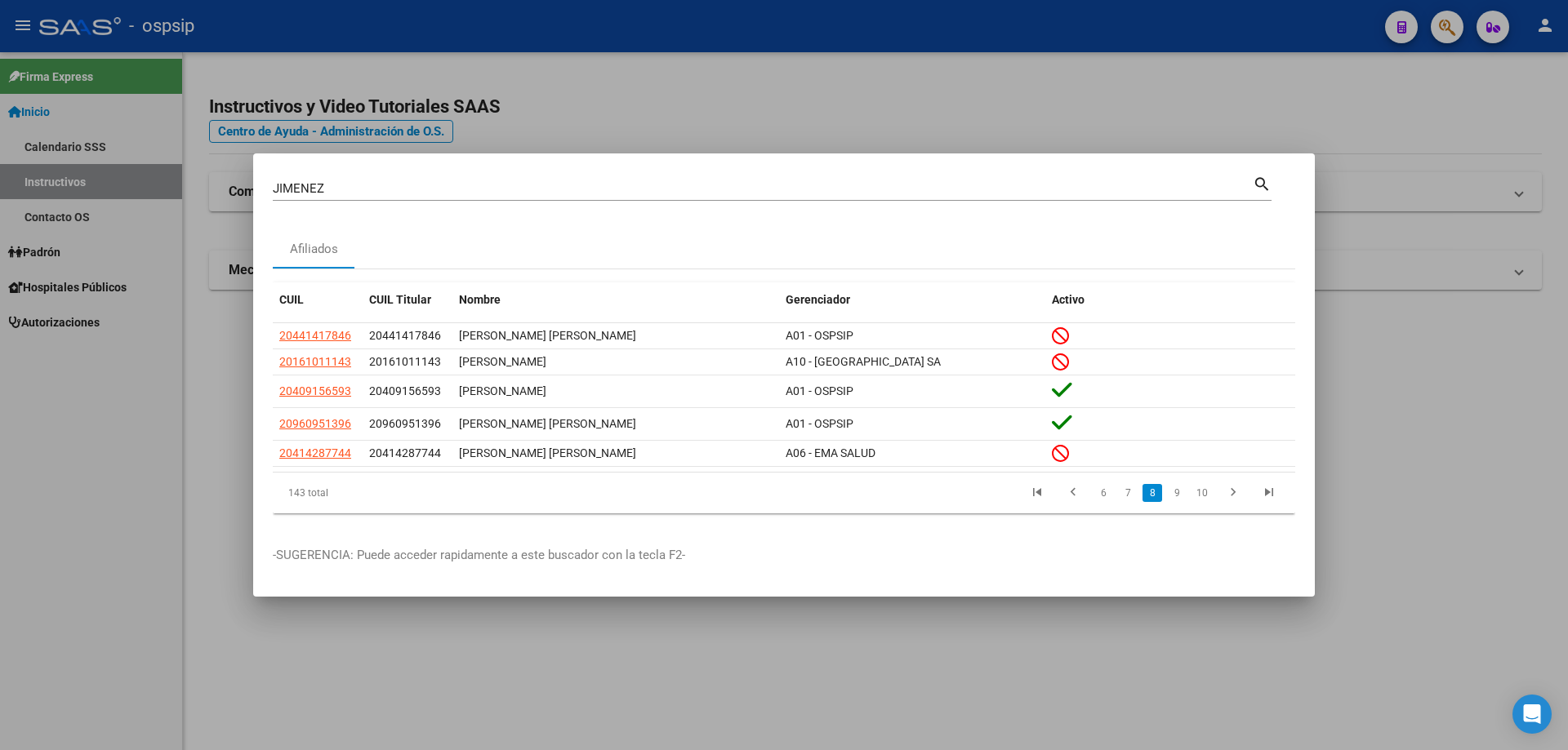
click at [1228, 491] on icon "go to next page" at bounding box center [1233, 495] width 21 height 20
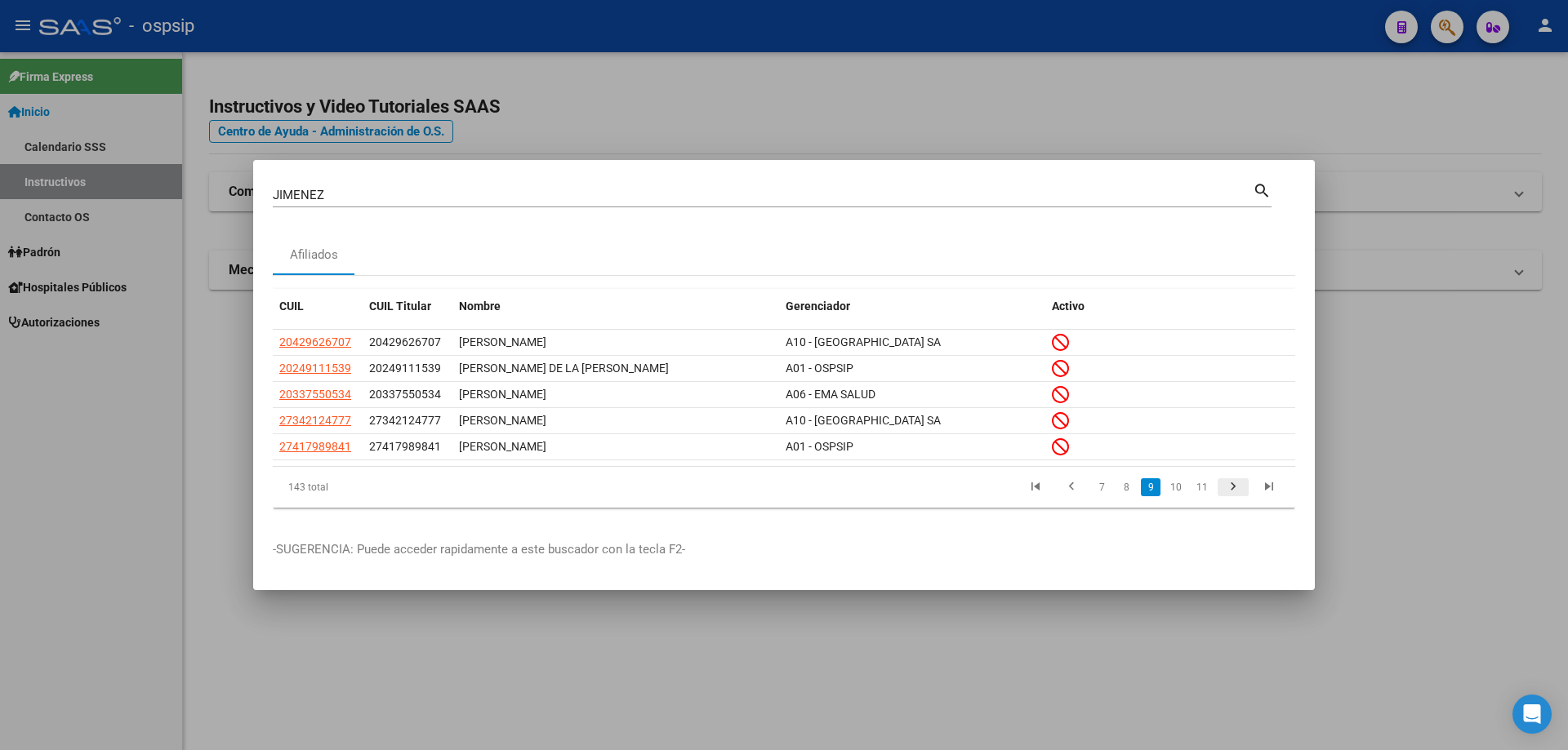
click at [1227, 491] on icon "go to next page" at bounding box center [1233, 489] width 21 height 20
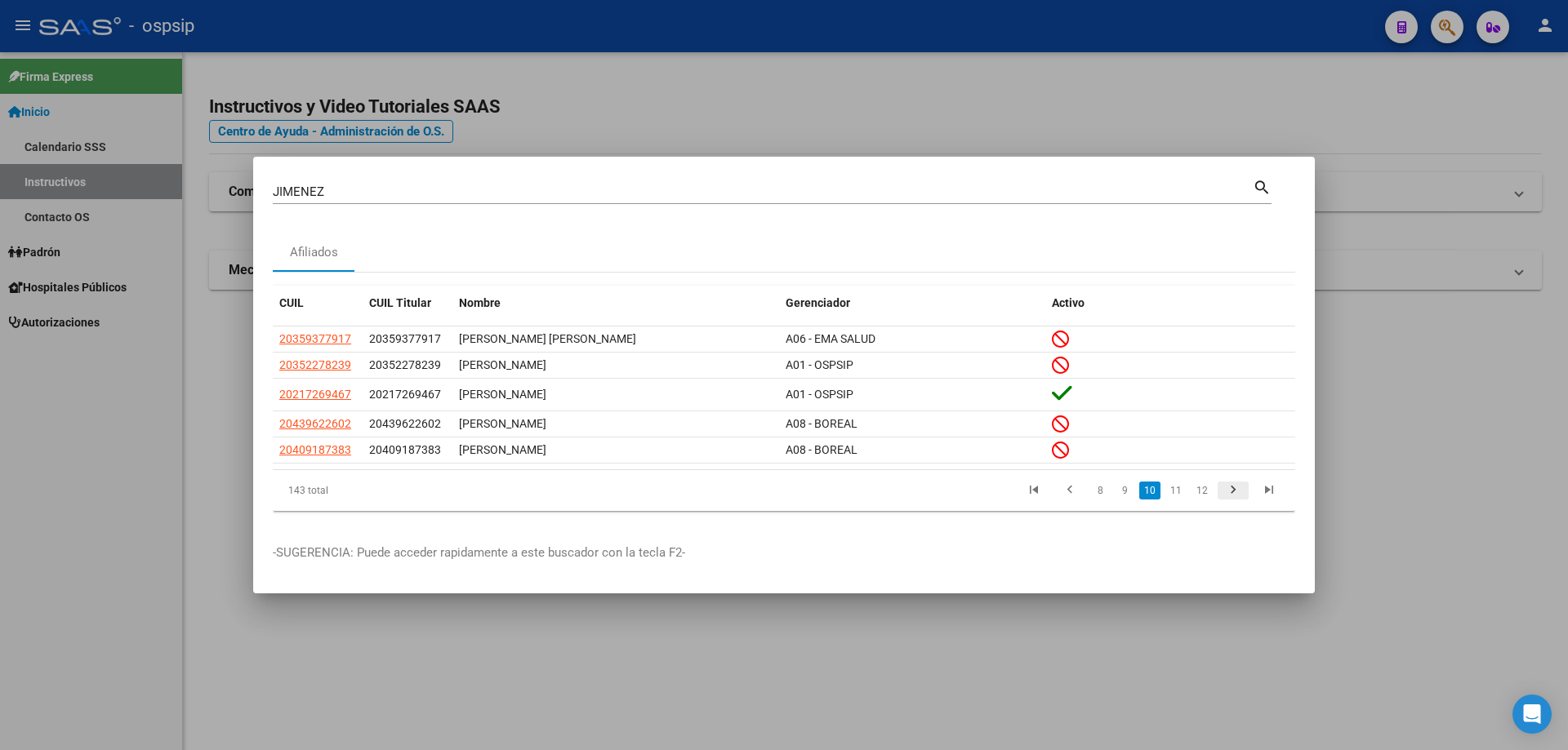
click at [1227, 491] on icon "go to next page" at bounding box center [1233, 492] width 21 height 20
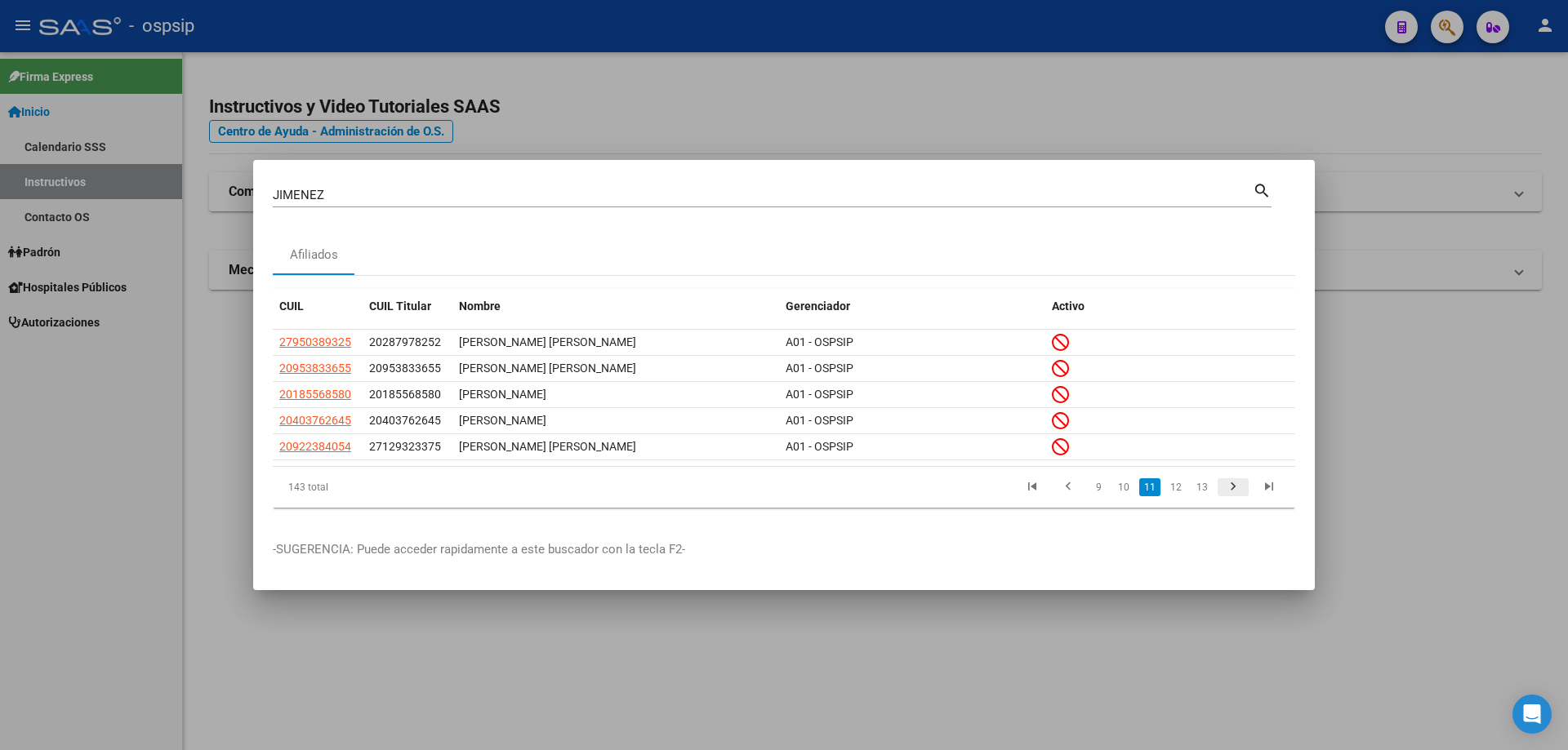
click at [1227, 491] on icon "go to next page" at bounding box center [1233, 489] width 21 height 20
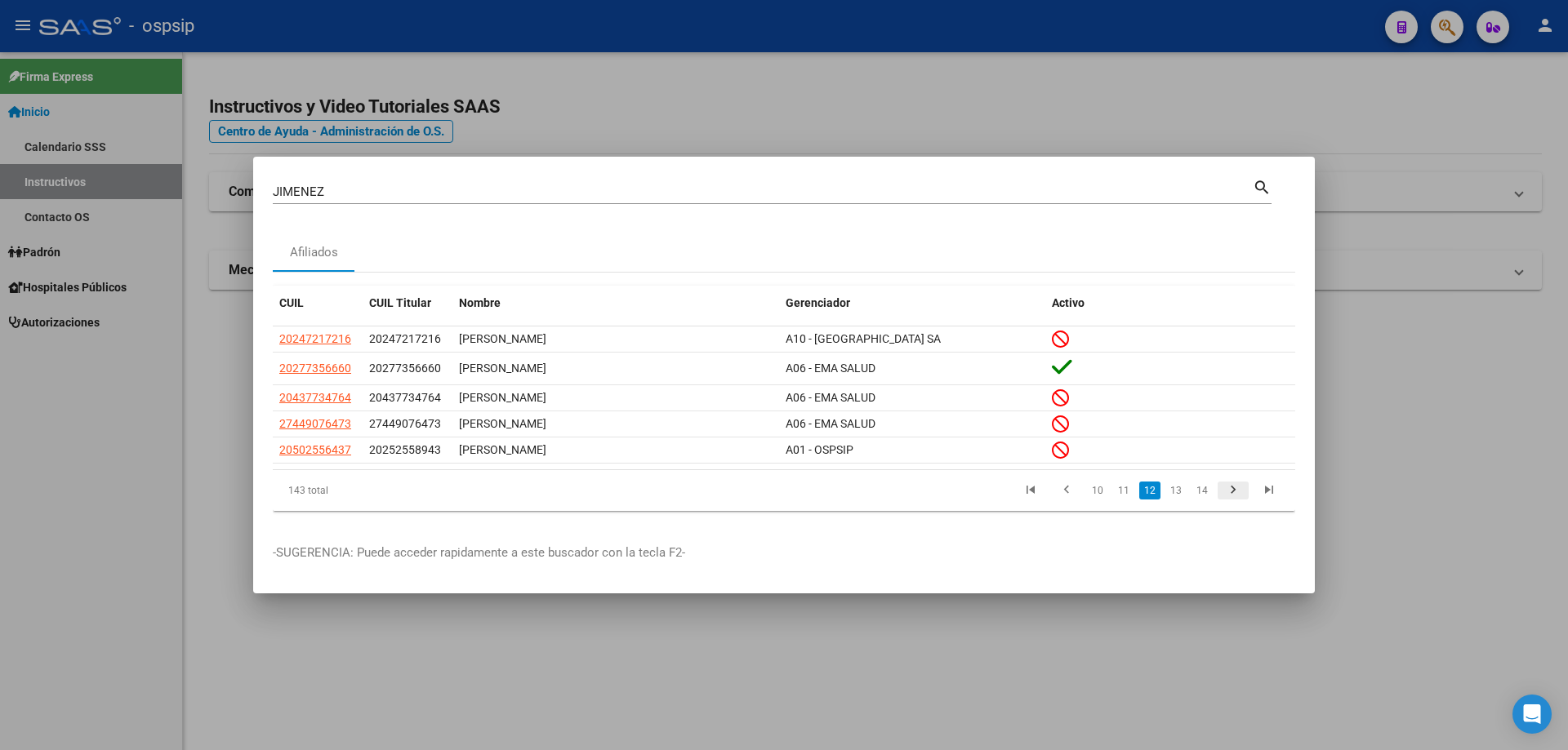
click at [1227, 491] on icon "go to next page" at bounding box center [1233, 492] width 21 height 20
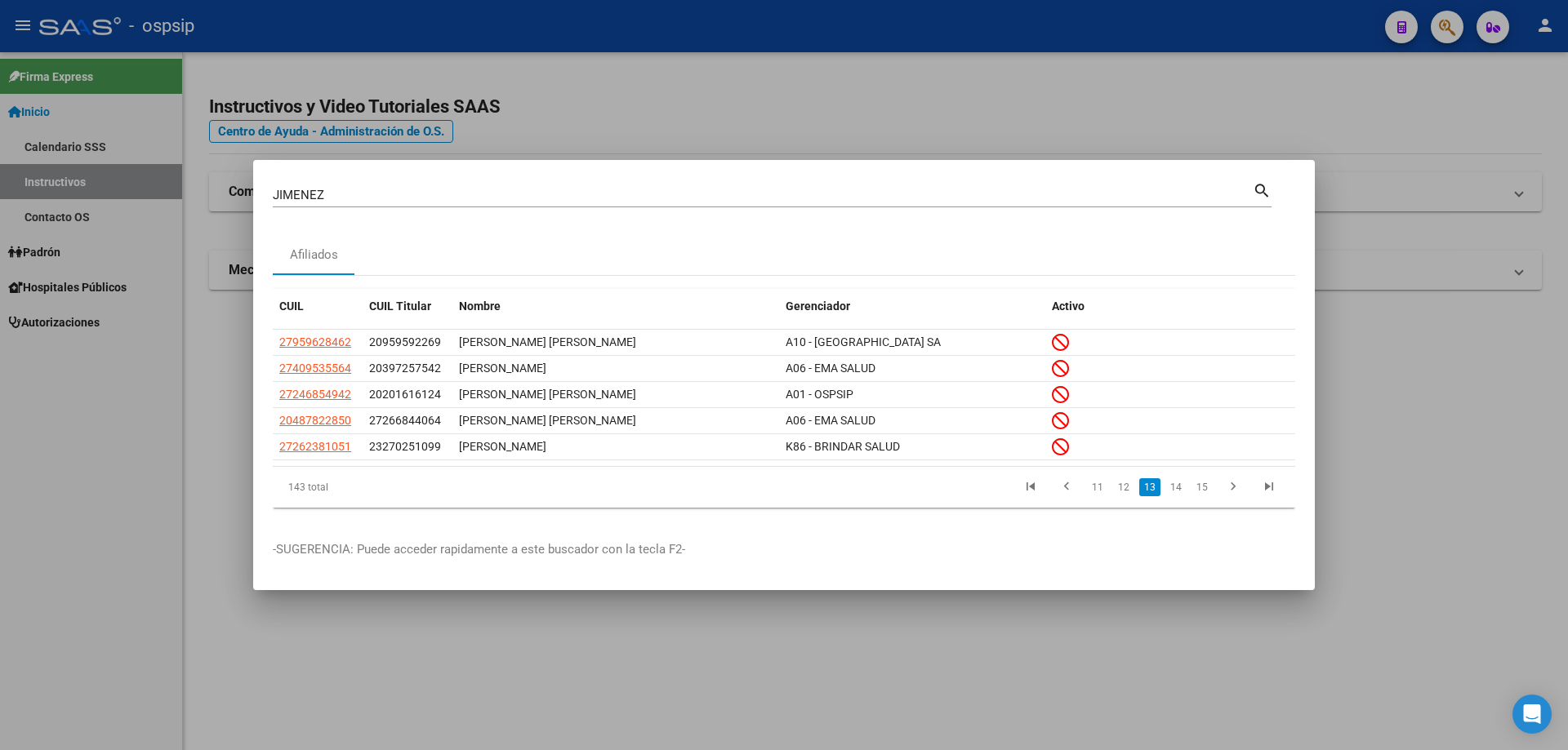
click at [1226, 491] on icon "go to next page" at bounding box center [1233, 489] width 21 height 20
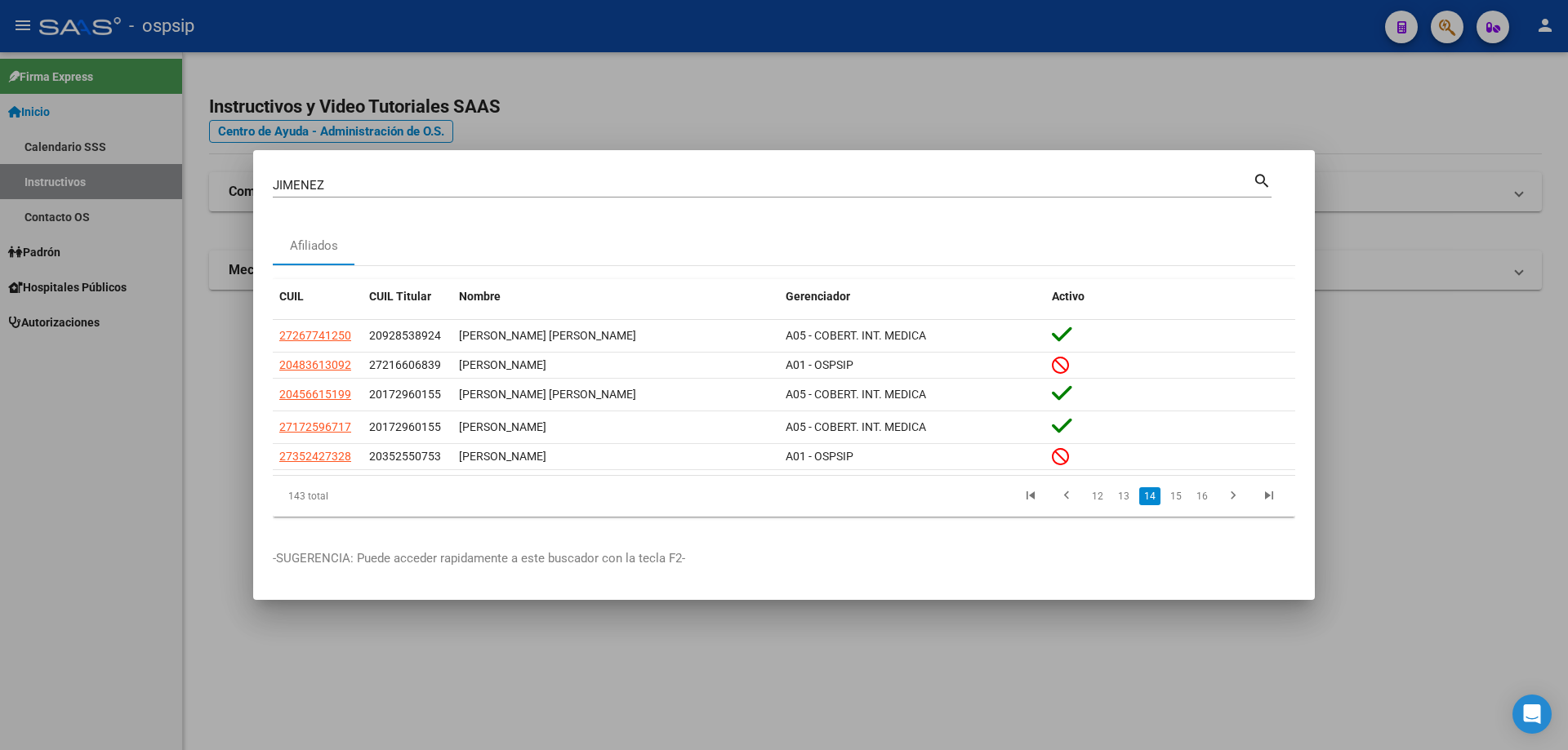
click at [1226, 491] on icon "go to next page" at bounding box center [1233, 497] width 21 height 20
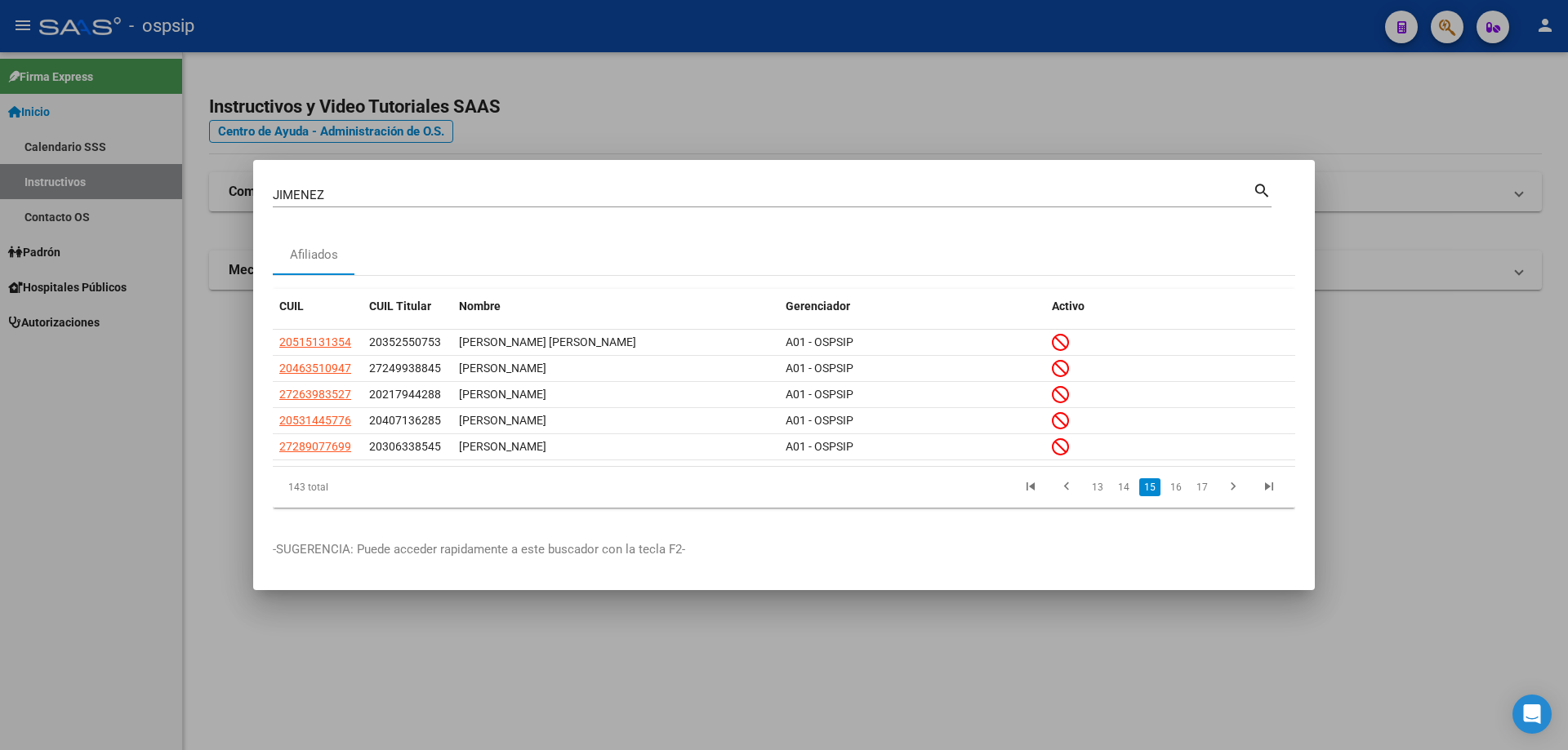
click at [1226, 491] on icon "go to next page" at bounding box center [1233, 489] width 21 height 20
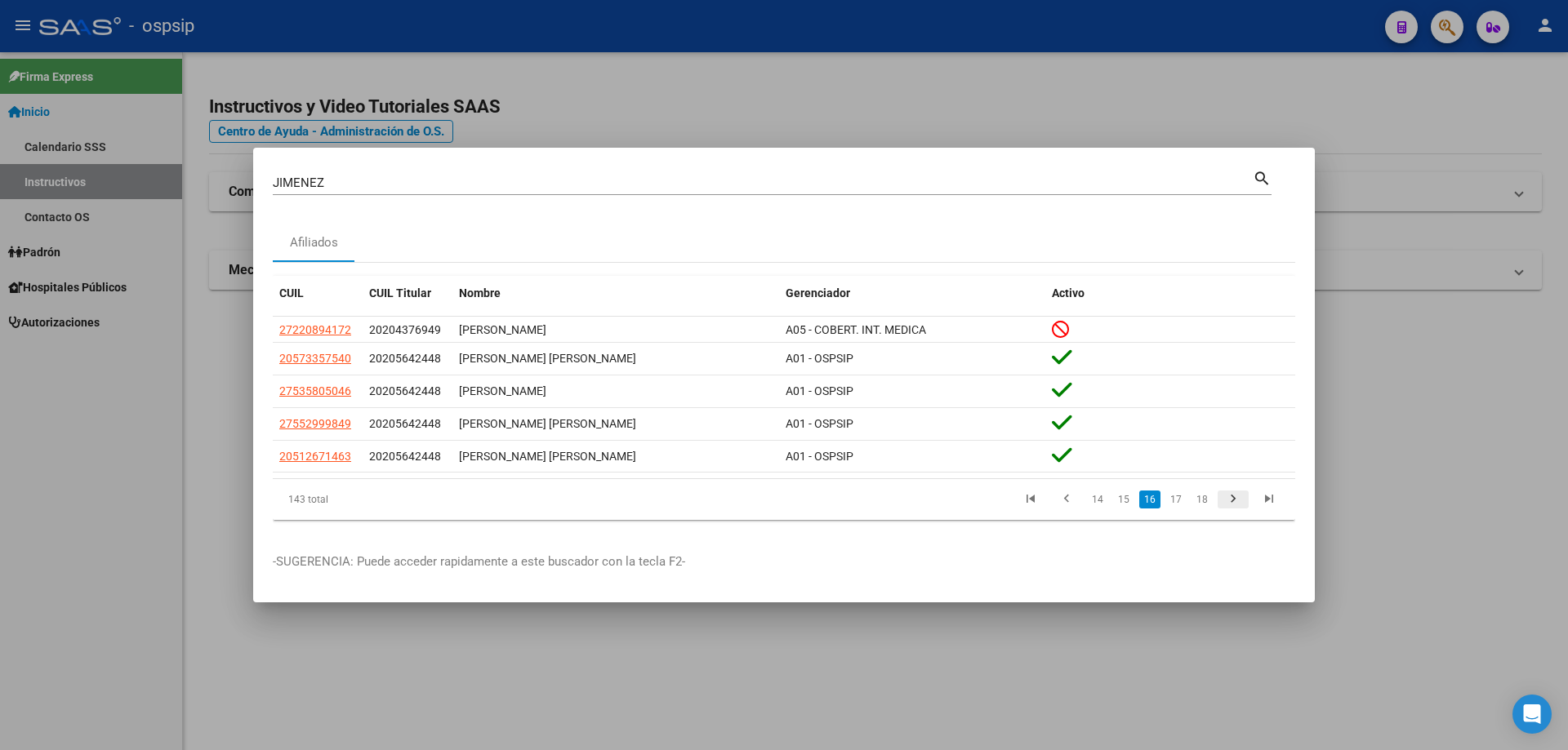
click at [1233, 492] on icon "go to next page" at bounding box center [1233, 501] width 21 height 20
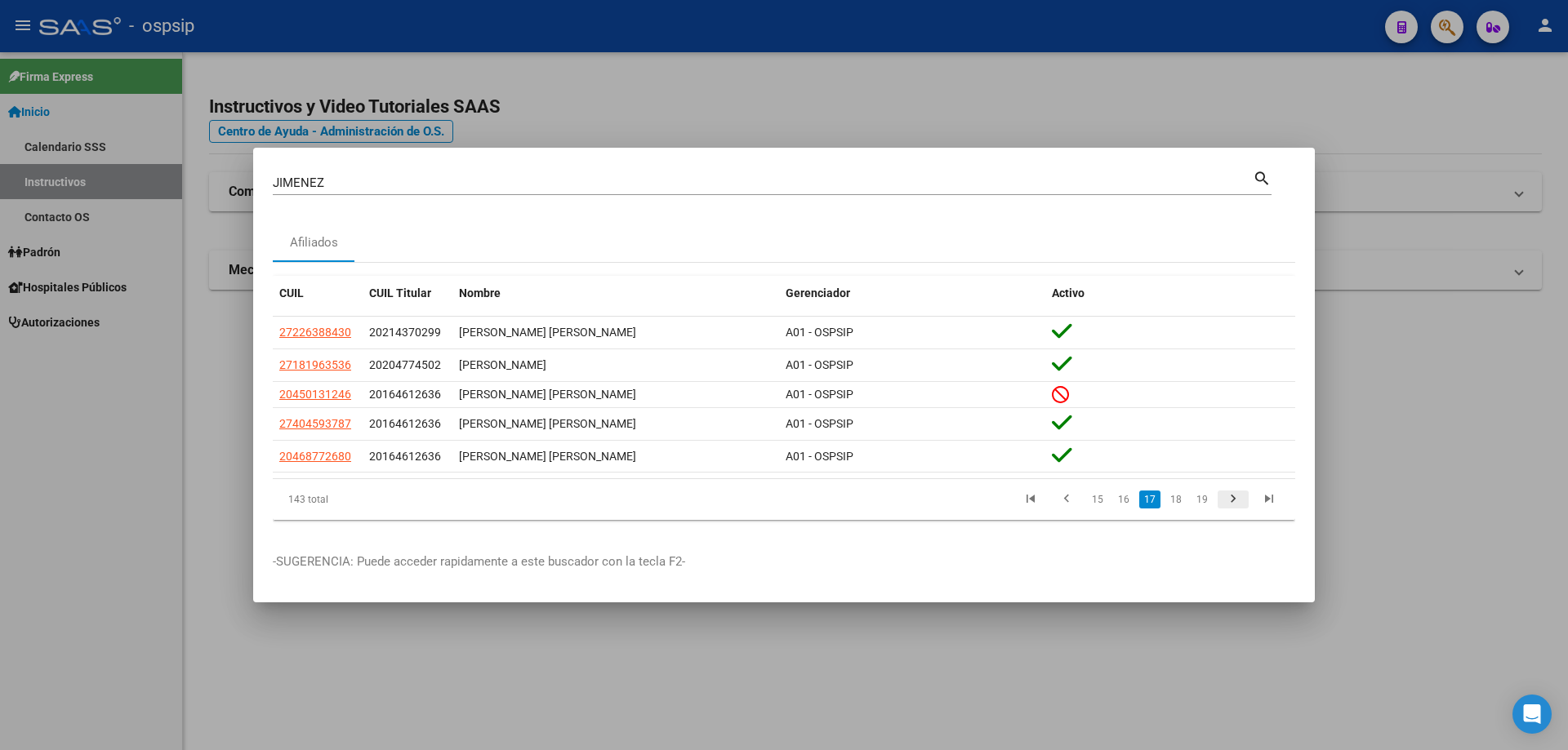
click at [1234, 495] on icon "go to next page" at bounding box center [1233, 501] width 21 height 20
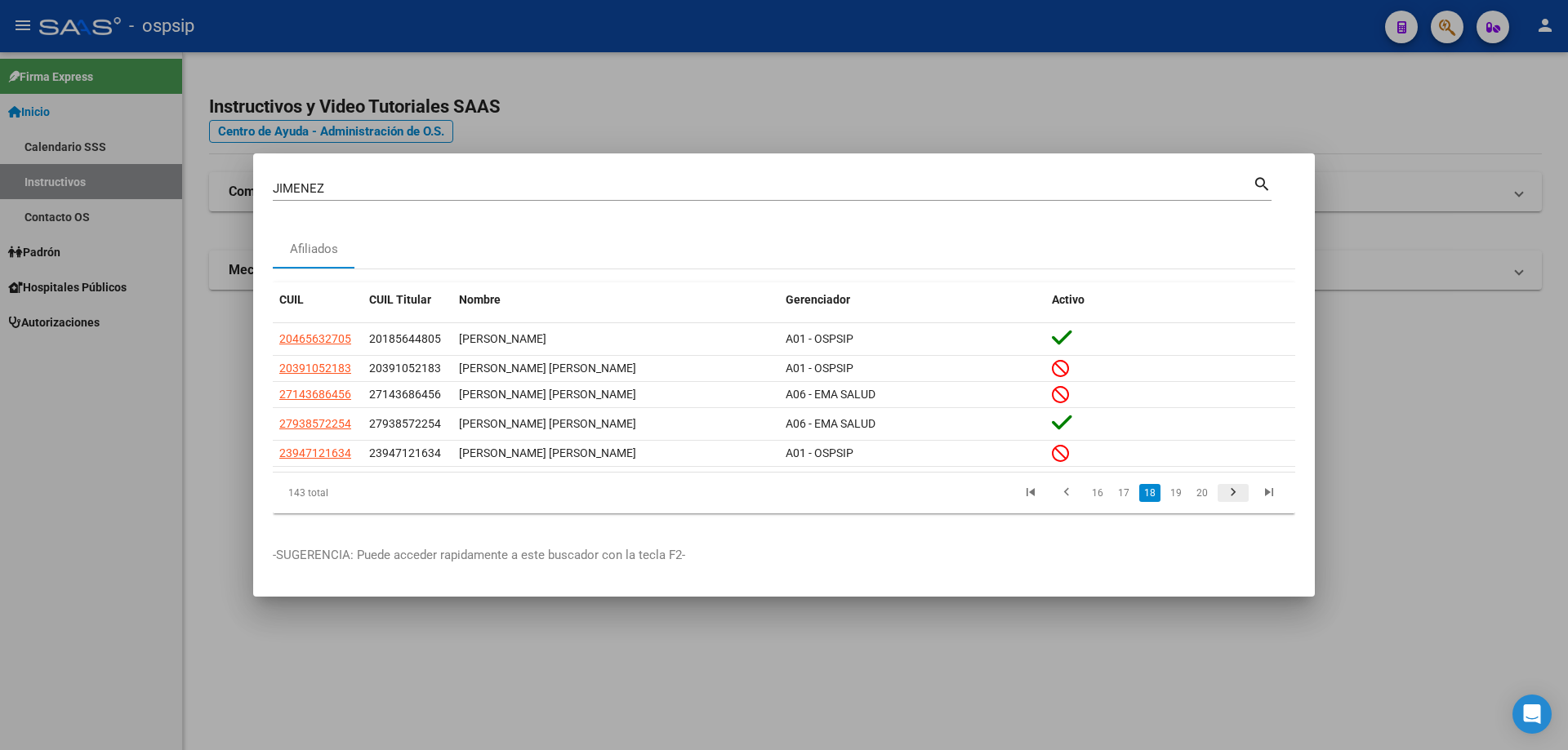
click at [1232, 491] on icon "go to next page" at bounding box center [1233, 495] width 21 height 20
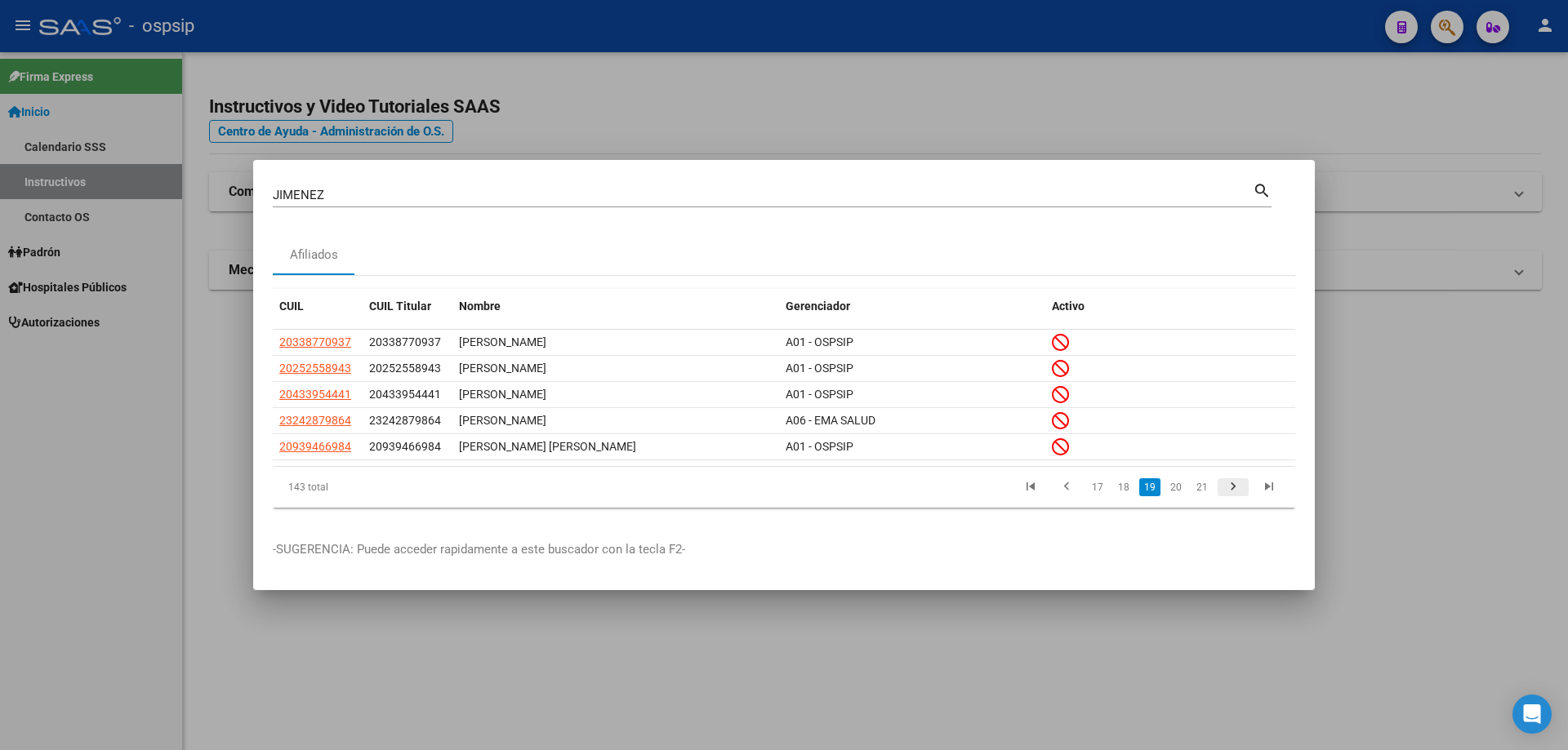
click at [1232, 491] on icon "go to next page" at bounding box center [1233, 489] width 21 height 20
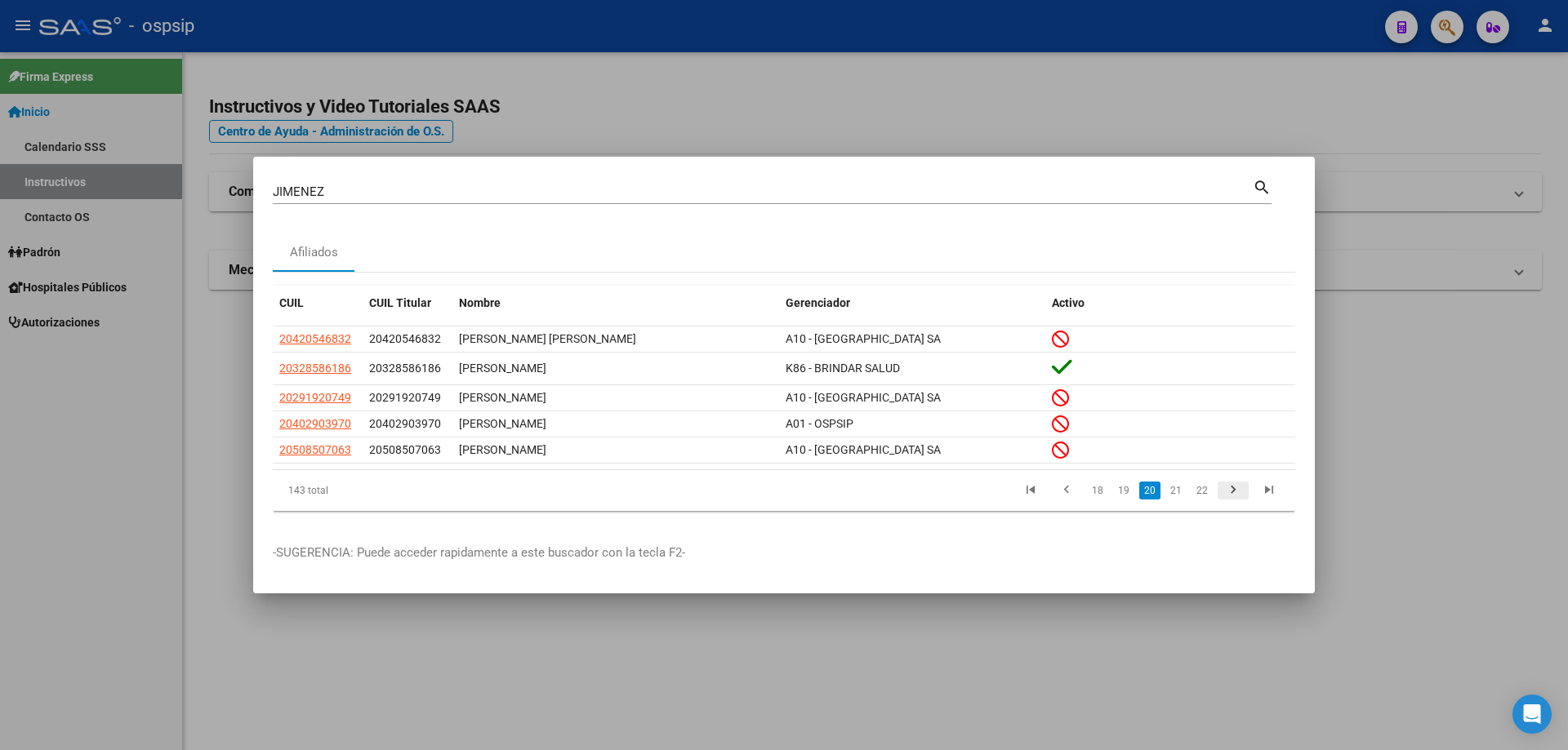
click at [1232, 491] on icon "go to next page" at bounding box center [1233, 492] width 21 height 20
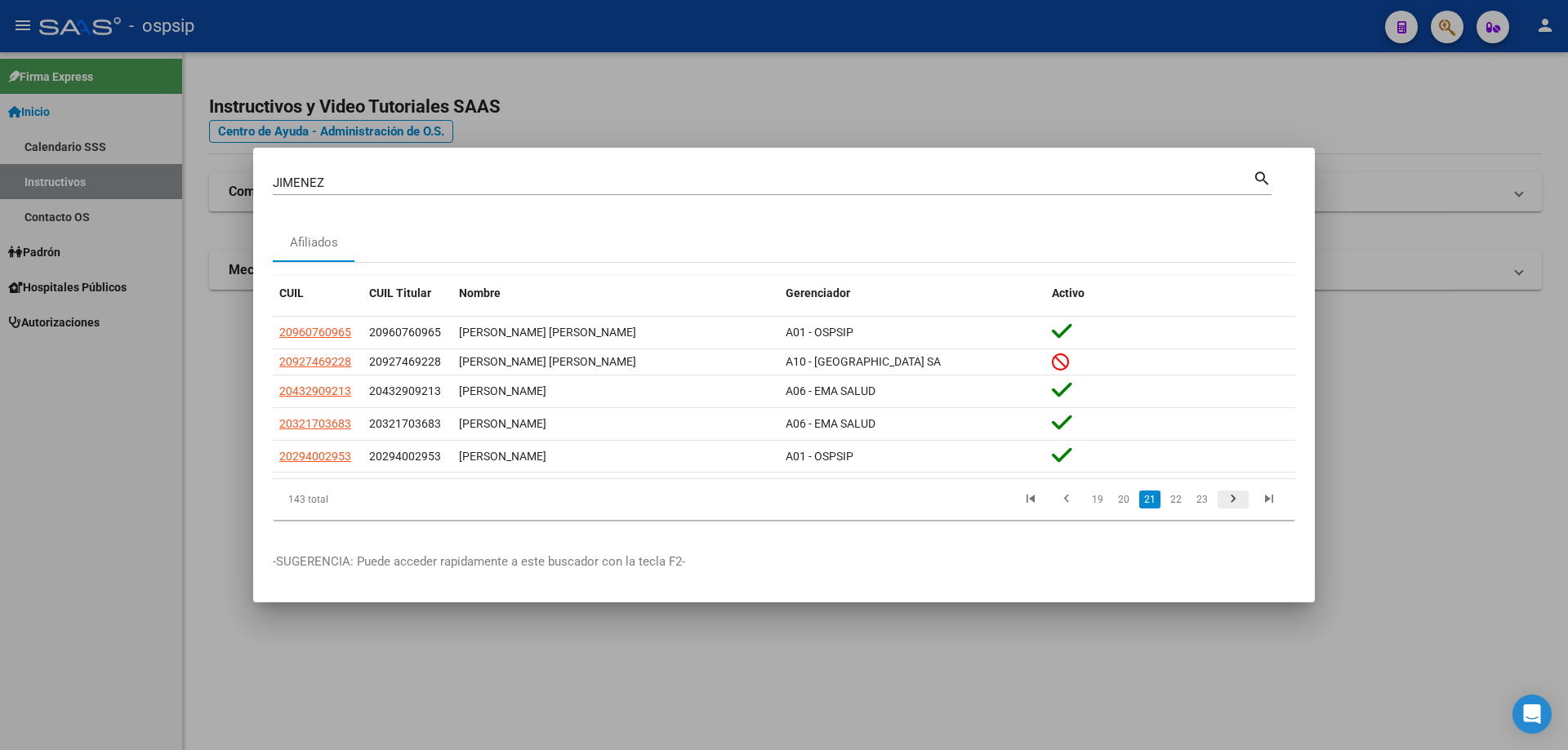
click at [1232, 491] on li at bounding box center [1234, 499] width 36 height 28
click at [1239, 495] on icon "go to next page" at bounding box center [1233, 501] width 21 height 20
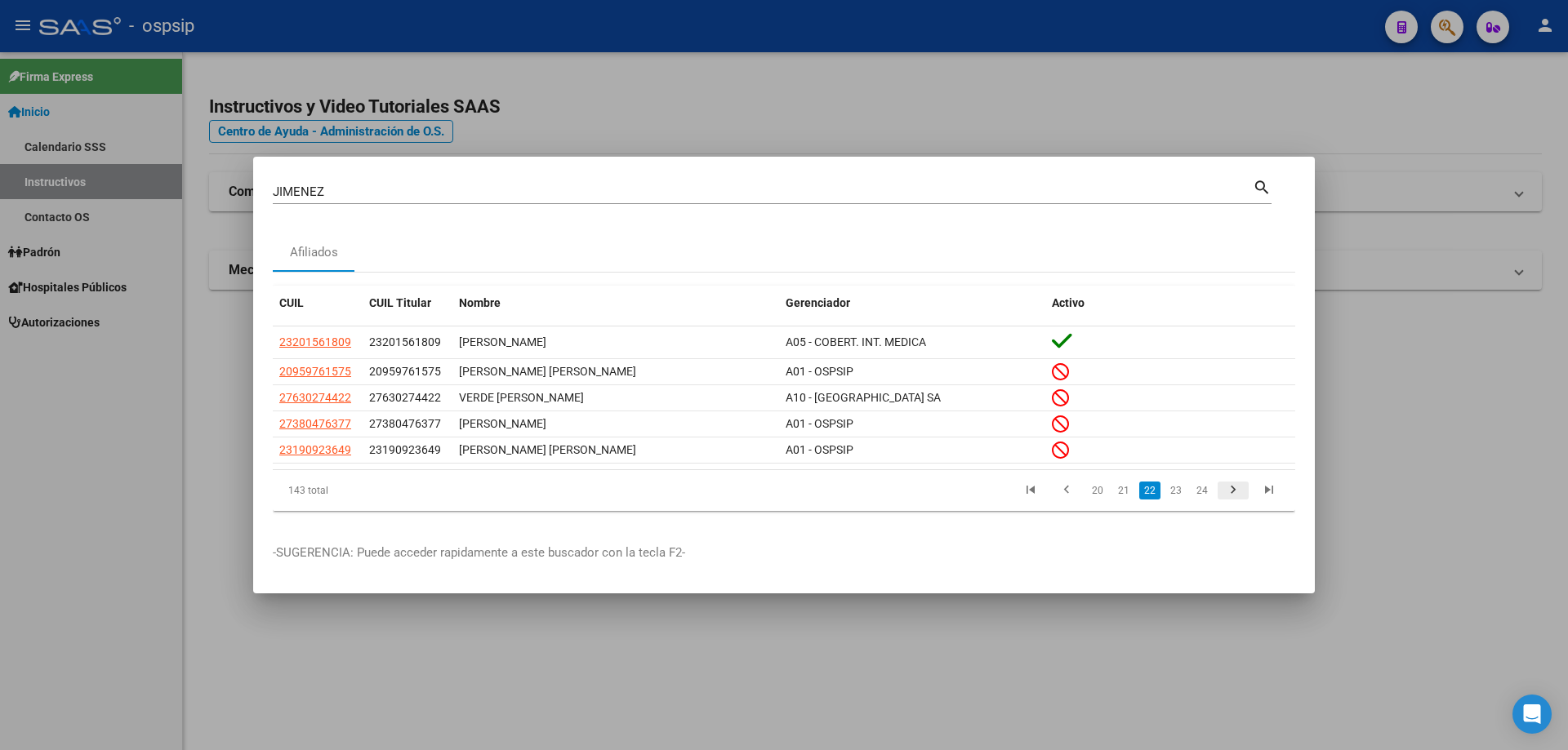
click at [1235, 495] on icon "go to next page" at bounding box center [1233, 492] width 21 height 20
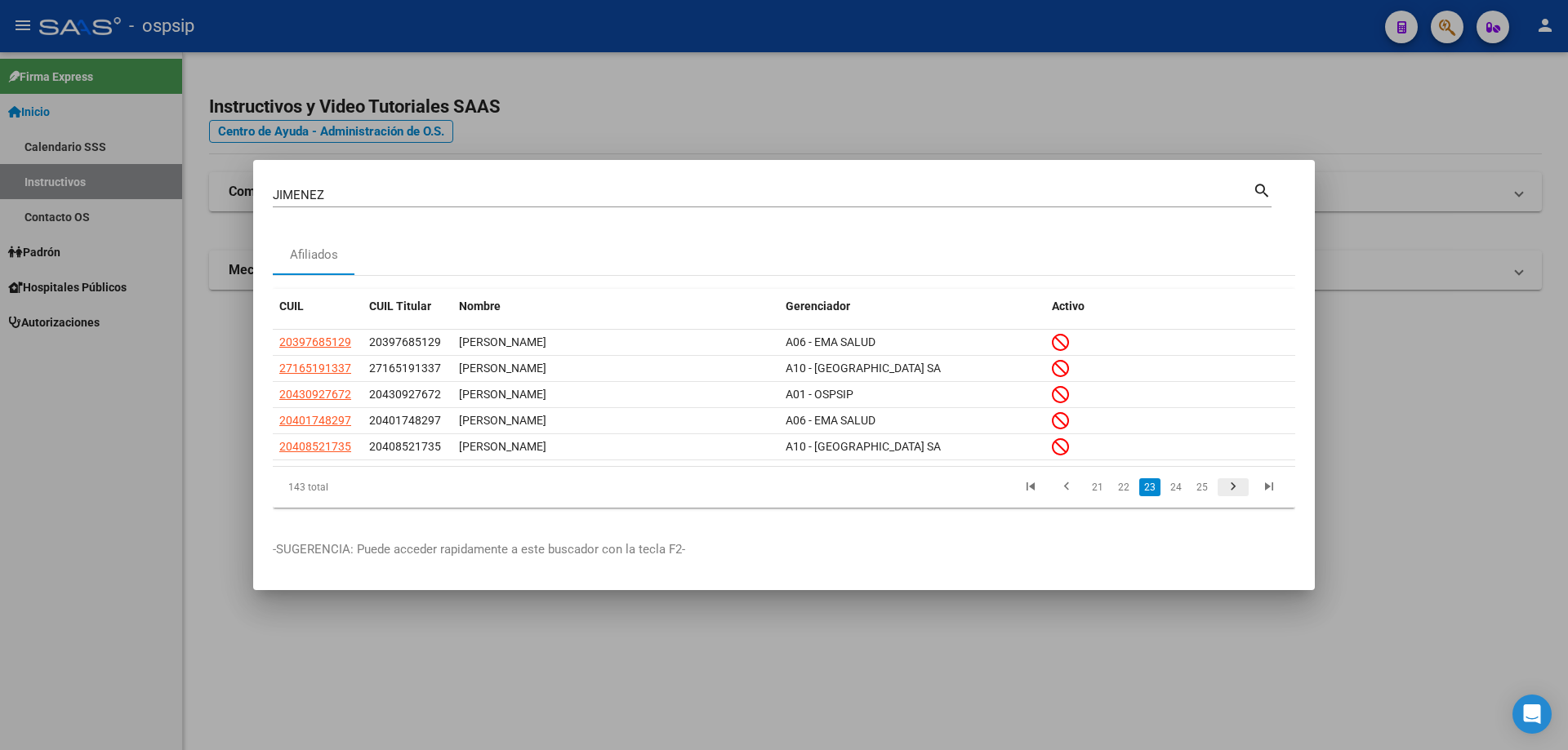
click at [1235, 495] on icon "go to next page" at bounding box center [1233, 489] width 21 height 20
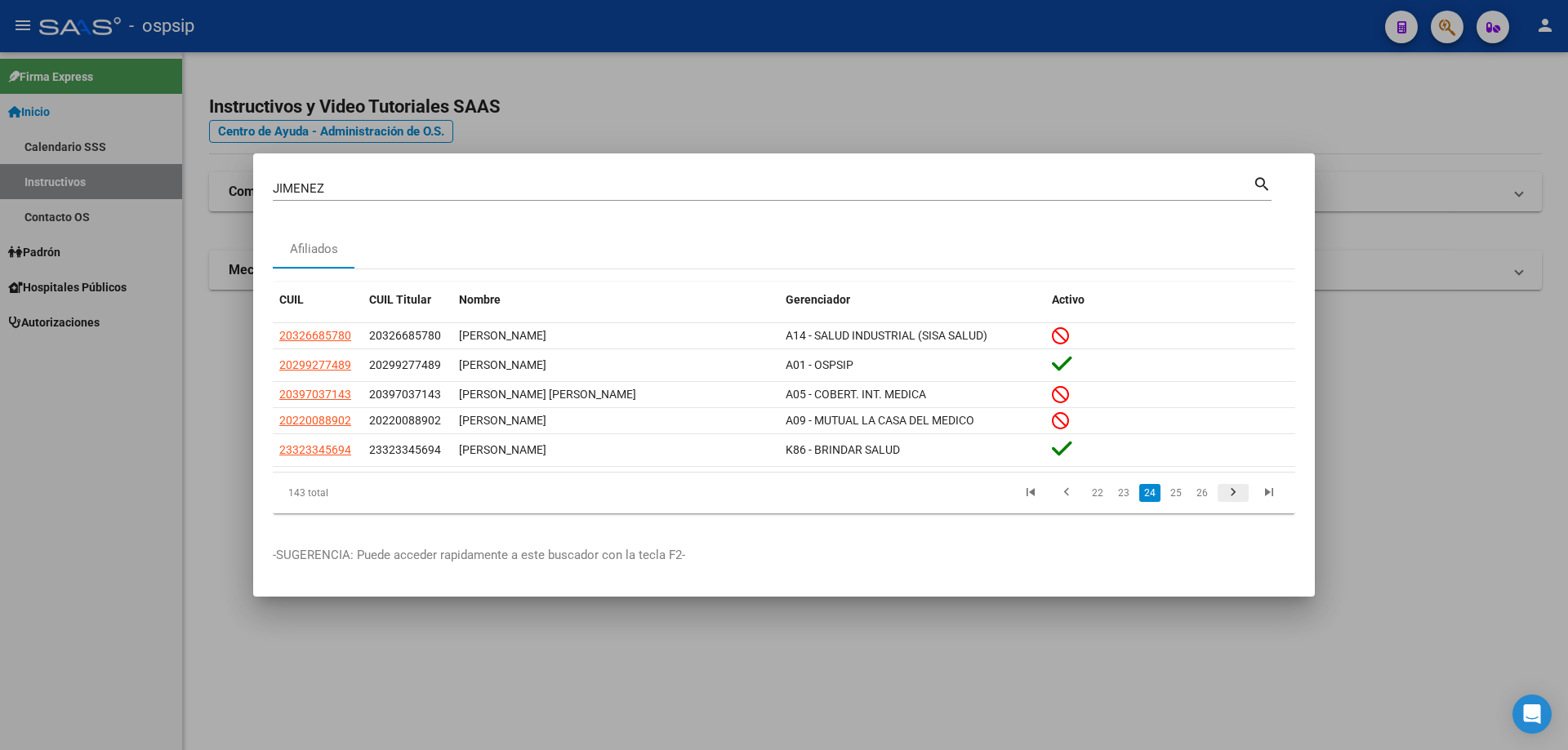
click at [1234, 494] on icon "go to next page" at bounding box center [1233, 495] width 21 height 20
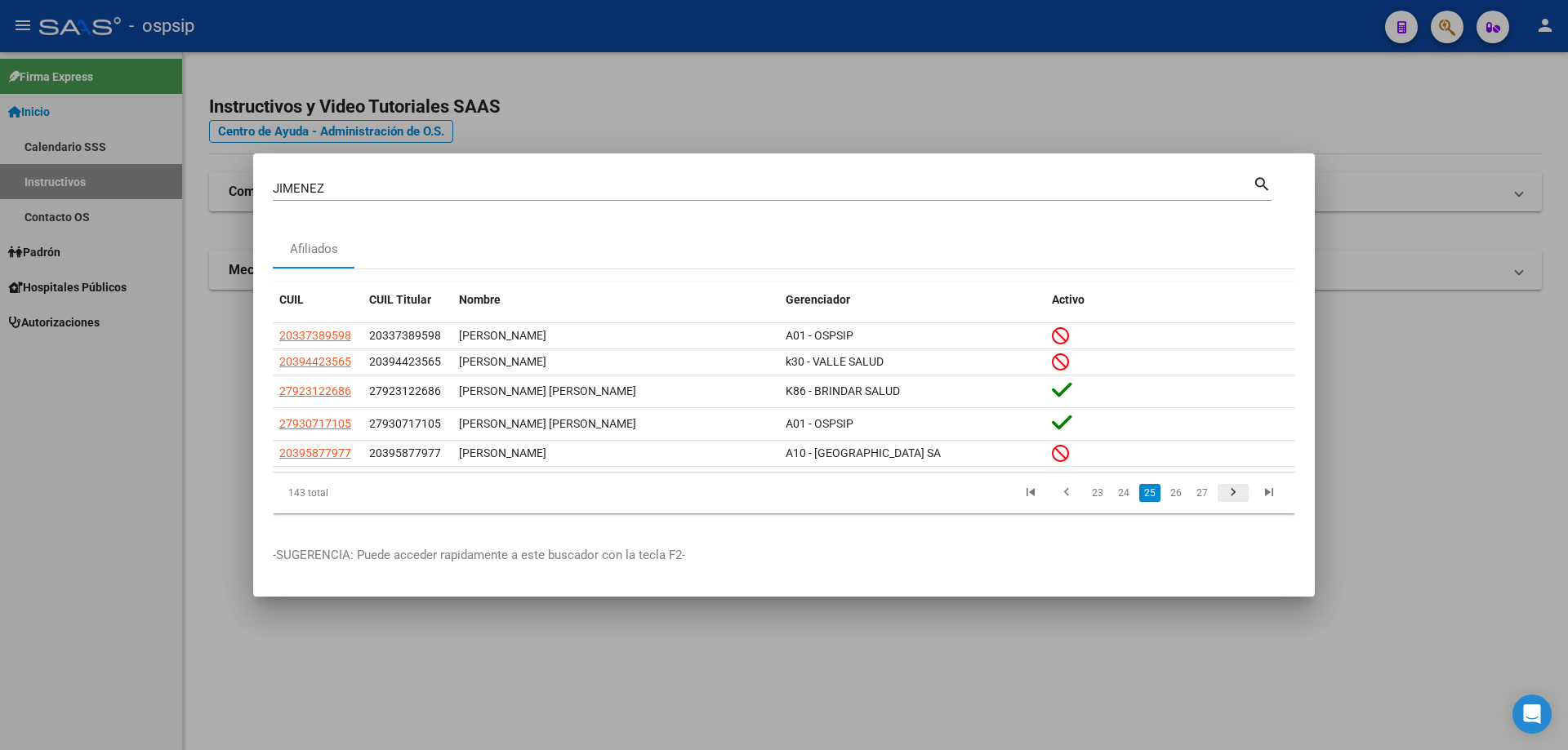
click at [1234, 495] on icon "go to next page" at bounding box center [1233, 495] width 21 height 20
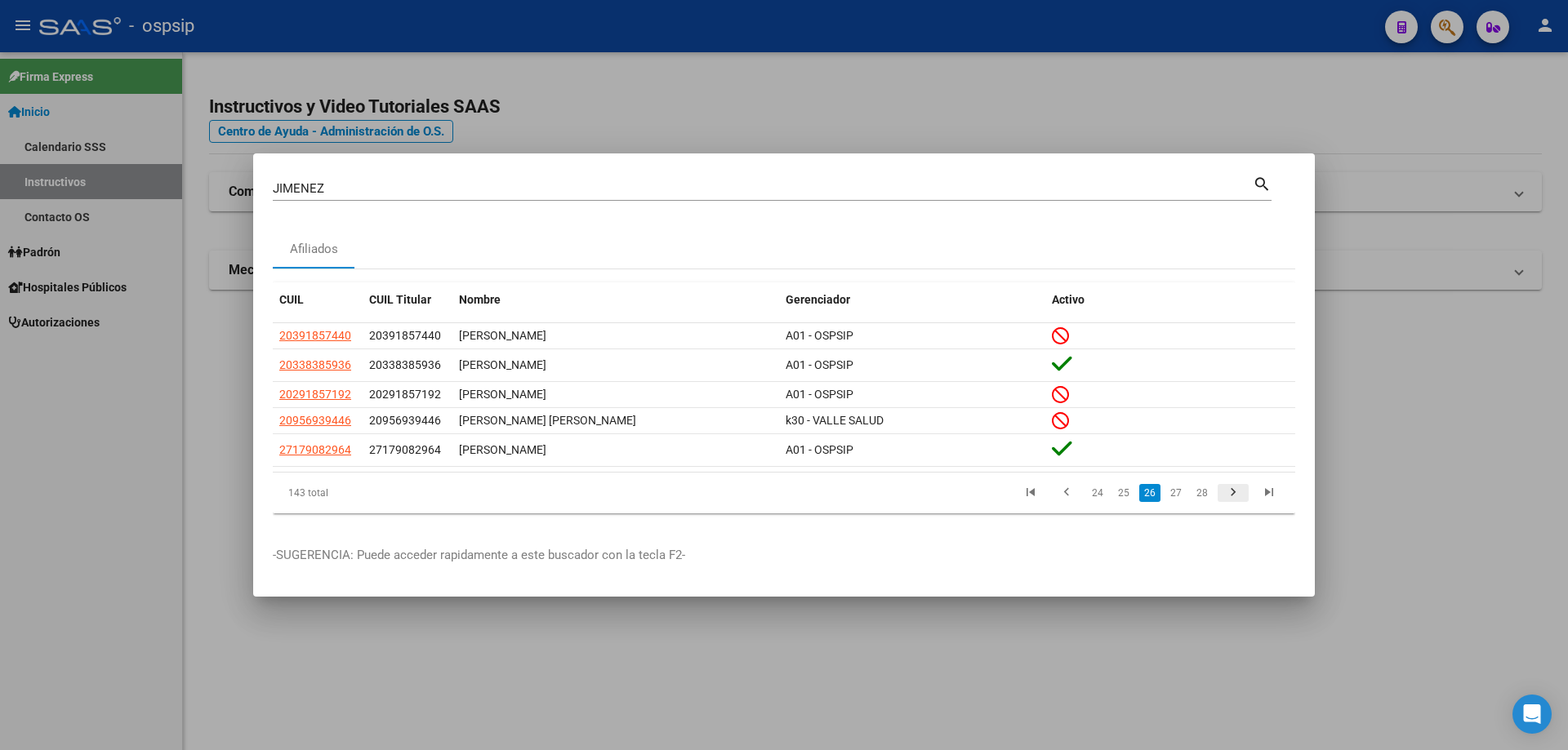
click at [1234, 495] on icon "go to next page" at bounding box center [1233, 495] width 21 height 20
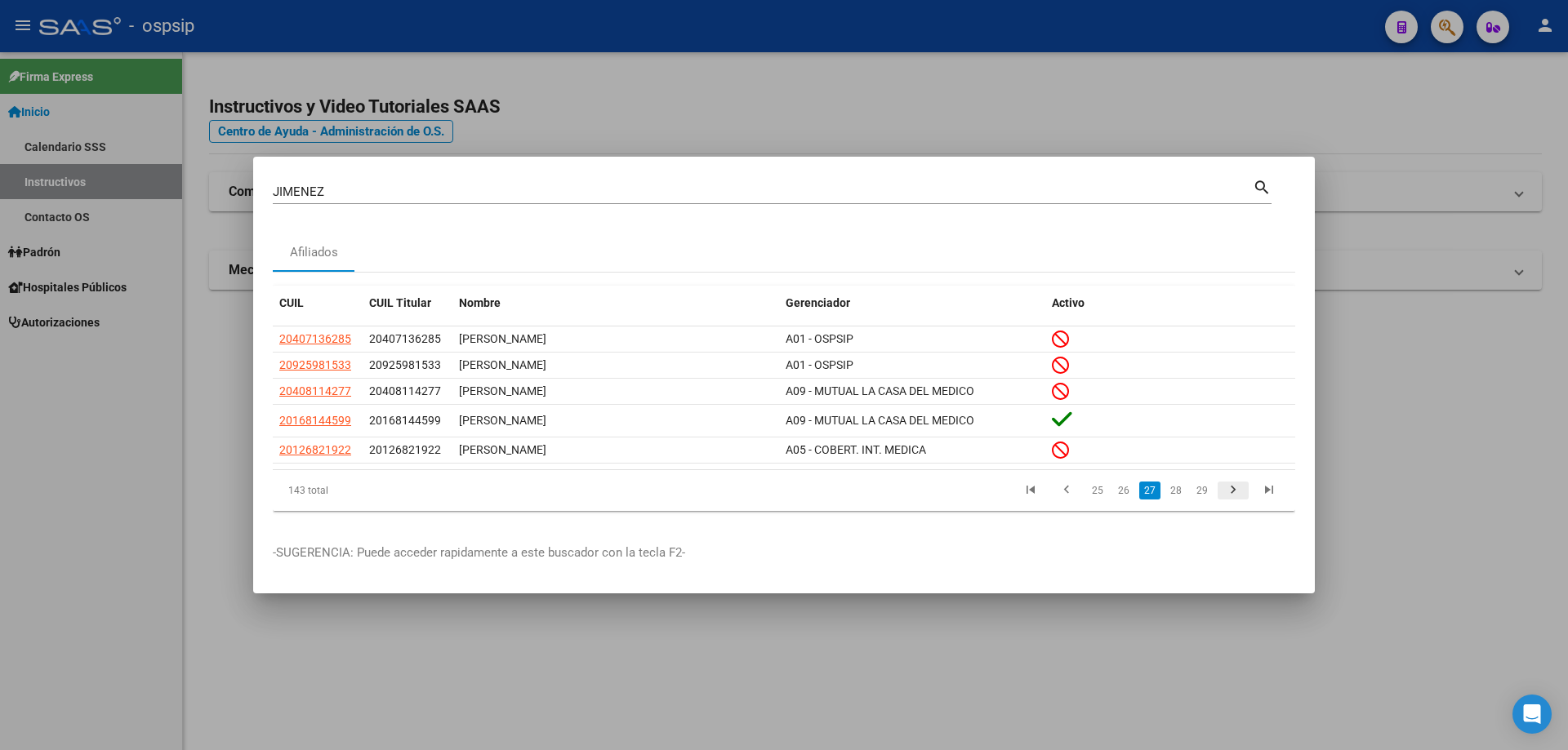
click at [1234, 497] on icon "go to next page" at bounding box center [1233, 492] width 21 height 20
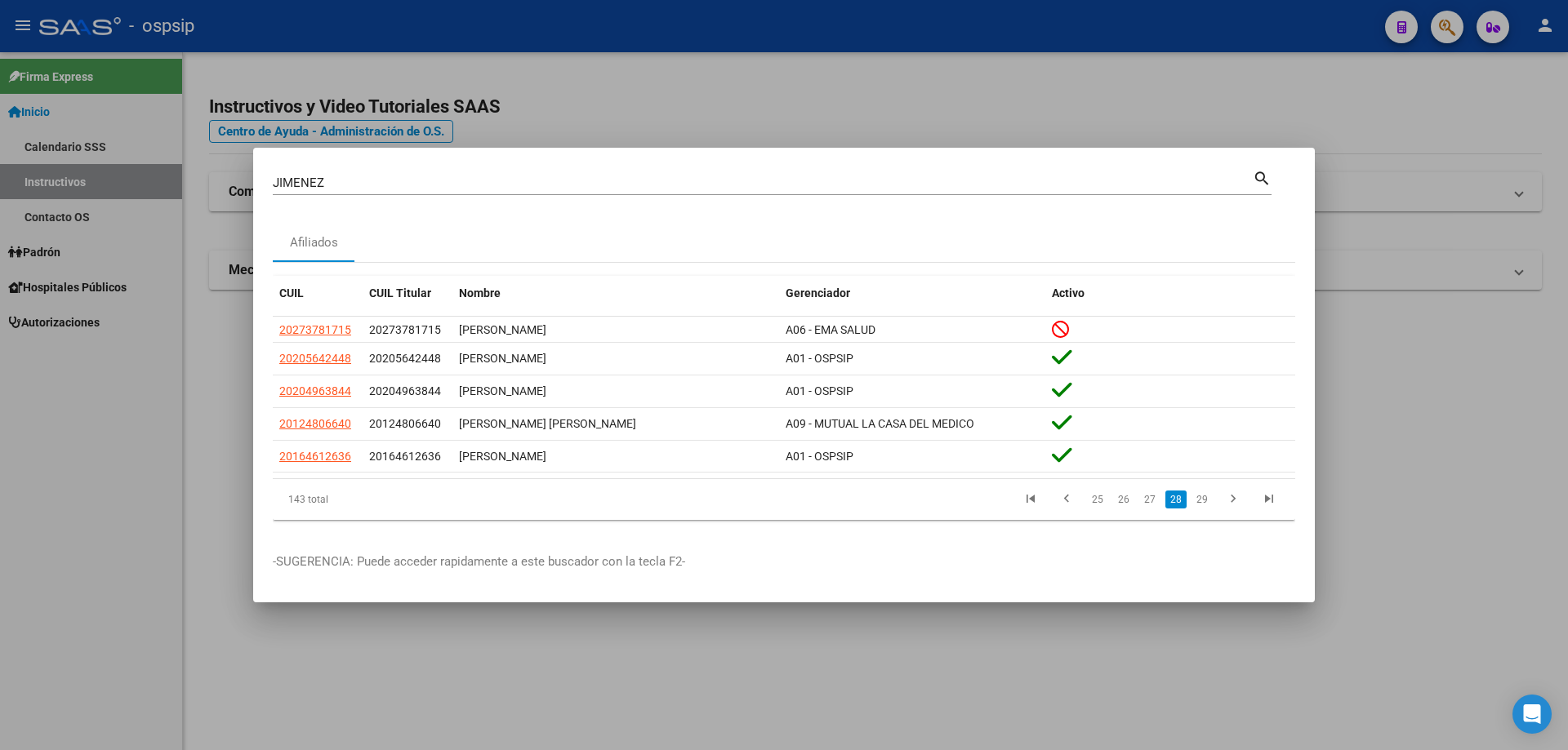
click at [1234, 496] on icon "go to next page" at bounding box center [1233, 501] width 21 height 20
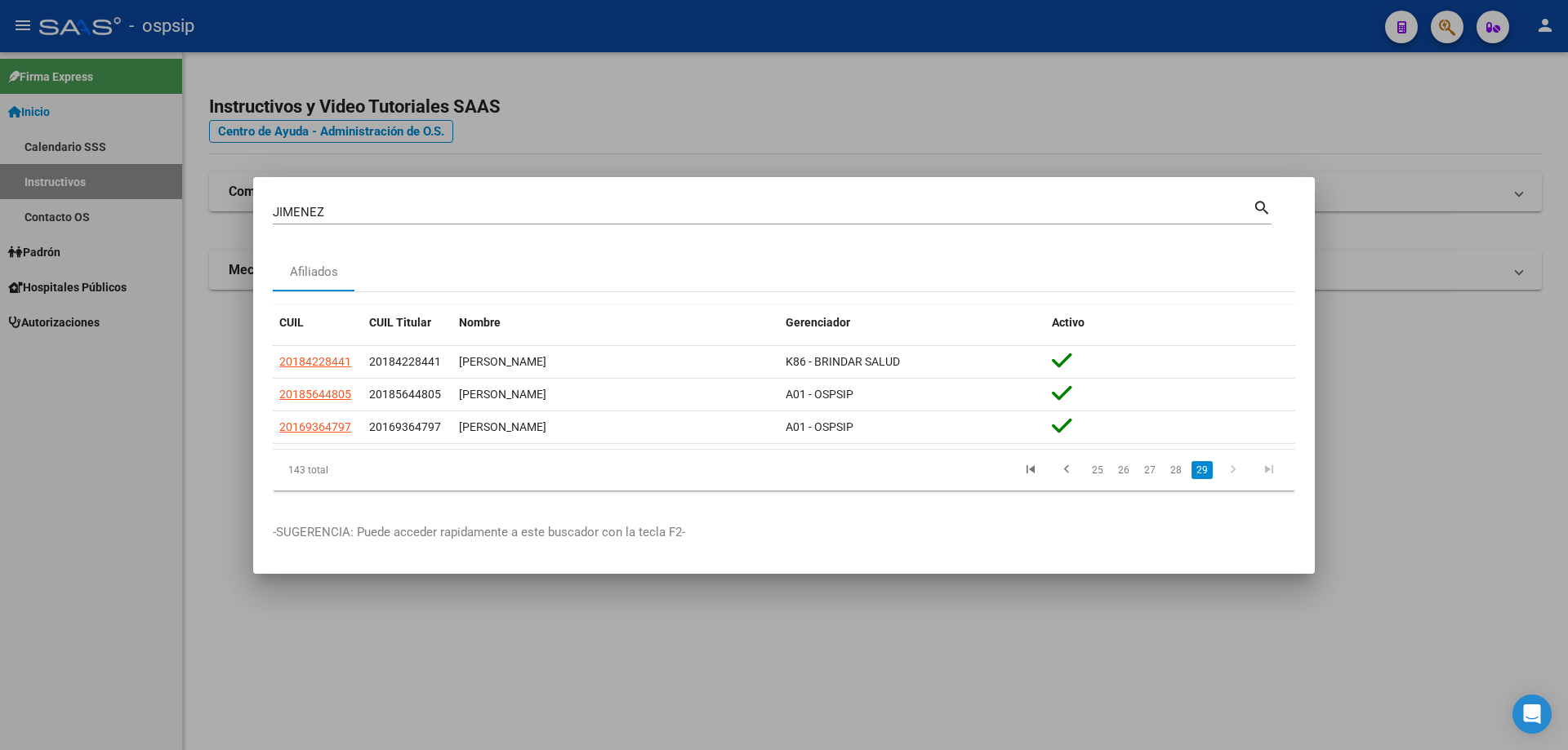
click at [1234, 495] on div "CUIL CUIL Titular Nombre Gerenciador Activo 20184228441 20184228441 [PERSON_NAM…" at bounding box center [784, 397] width 1023 height 211
click at [1234, 474] on icon "go to next page" at bounding box center [1233, 472] width 21 height 20
click at [1234, 473] on icon "go to next page" at bounding box center [1233, 472] width 21 height 20
click at [1067, 471] on icon "go to previous page" at bounding box center [1066, 472] width 21 height 20
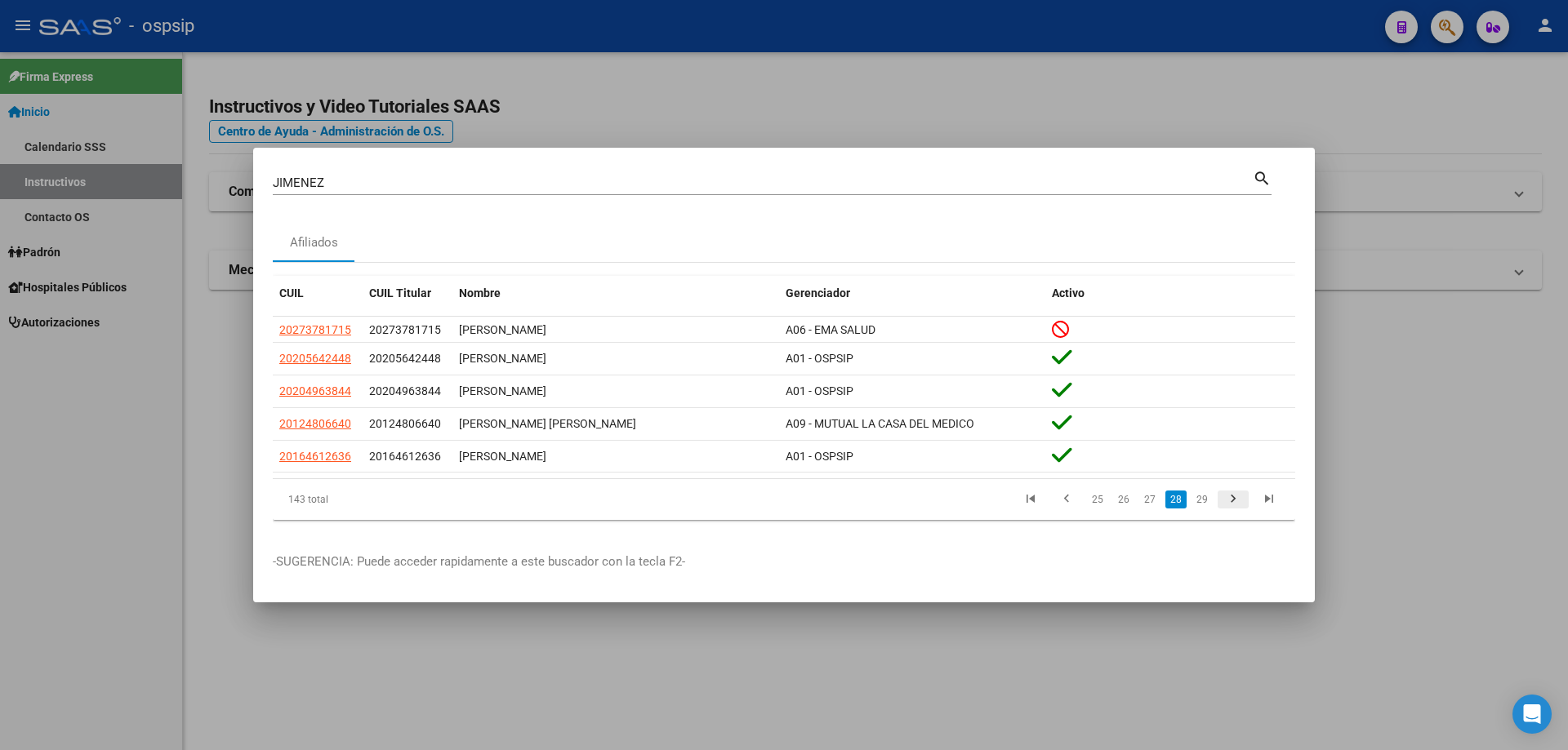
click at [1234, 501] on icon "go to next page" at bounding box center [1233, 501] width 21 height 20
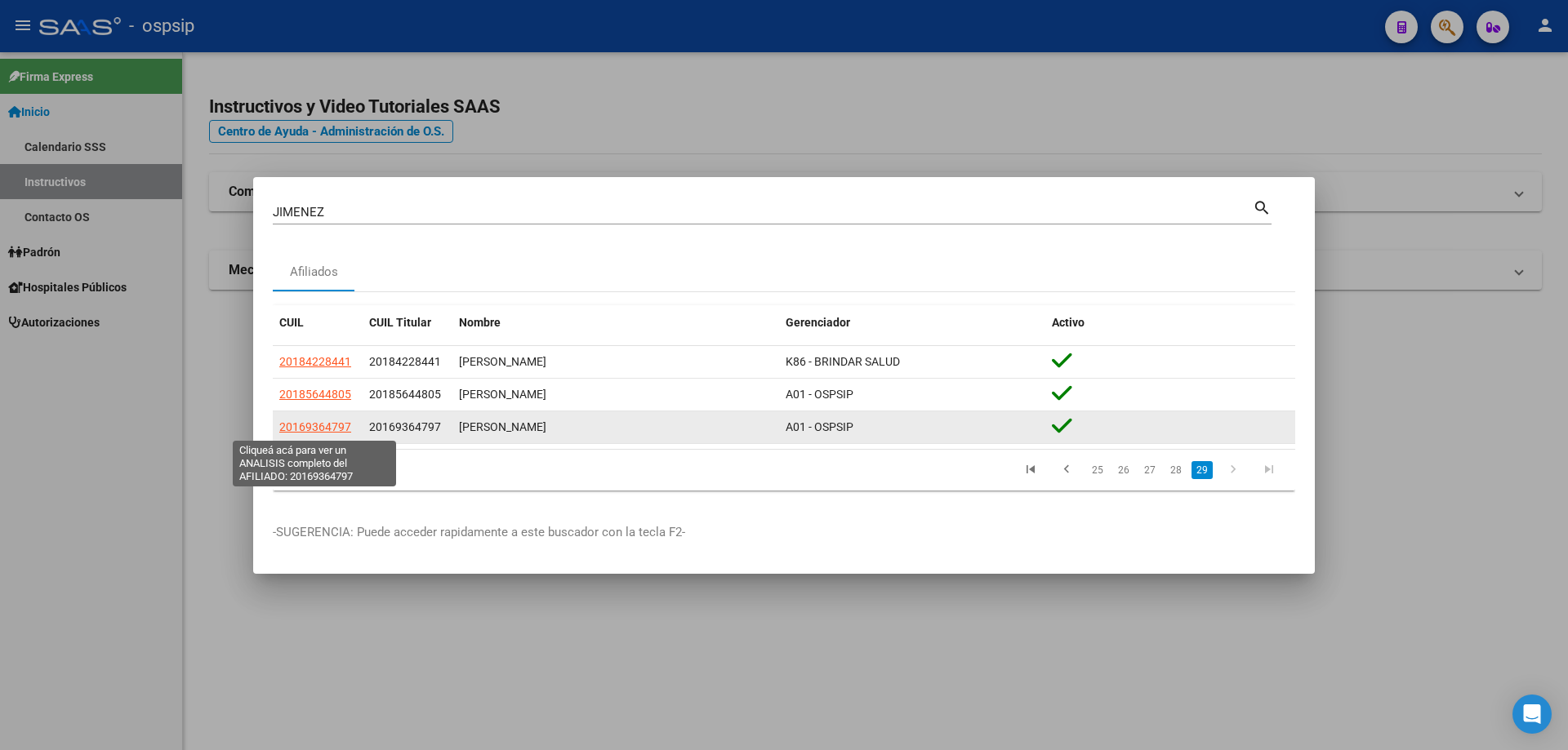
click at [320, 426] on span "20169364797" at bounding box center [315, 427] width 72 height 13
type textarea "20169364797"
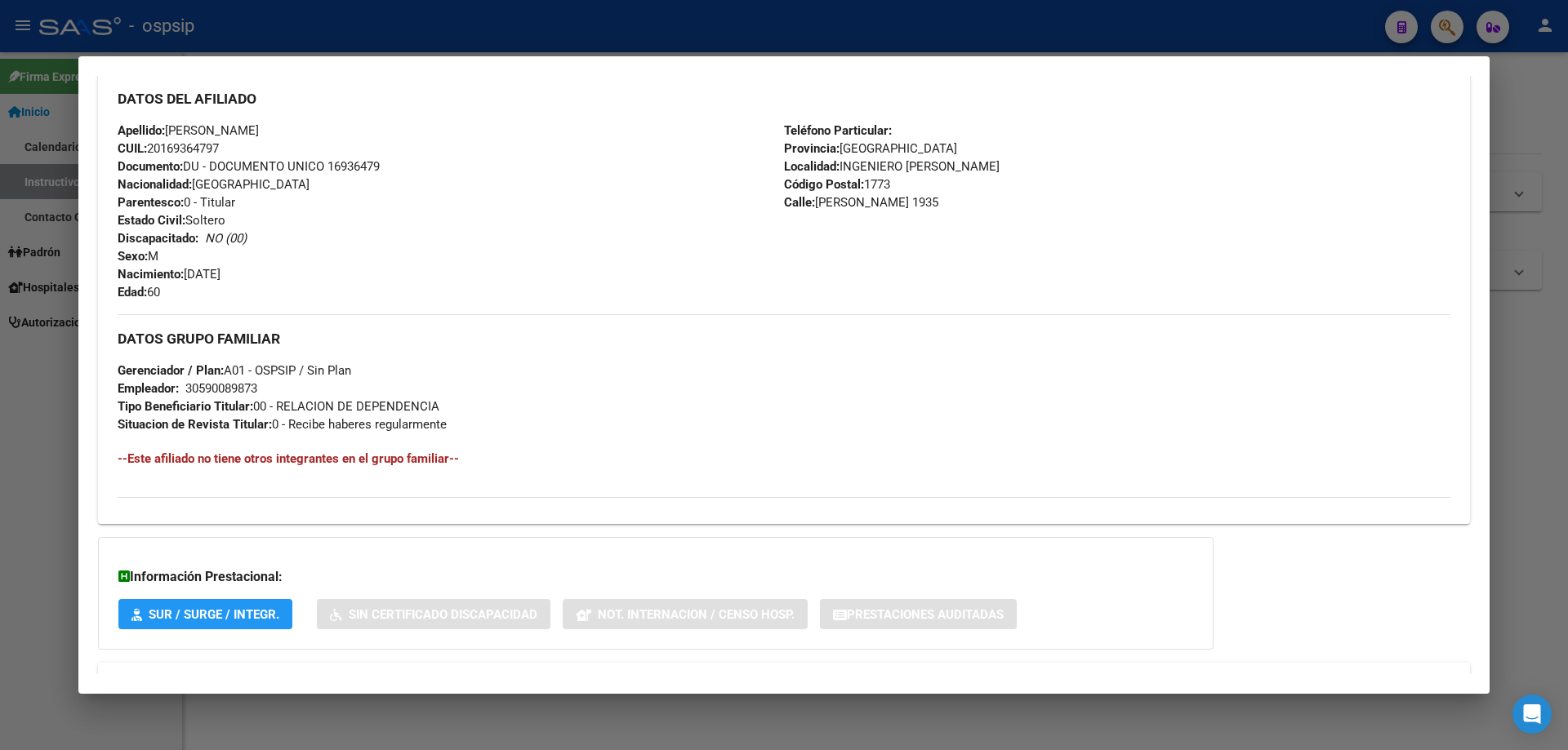
scroll to position [590, 0]
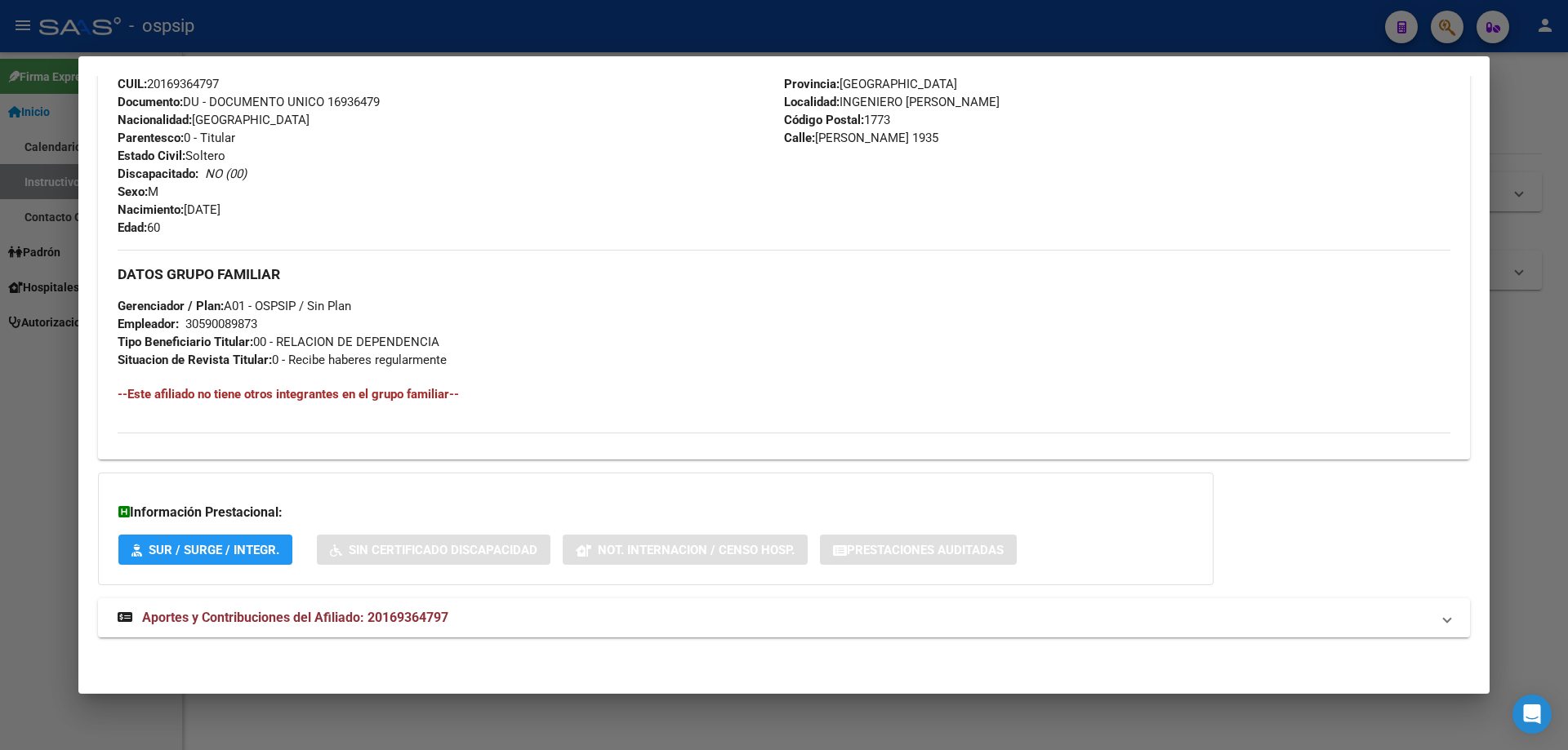
drag, startPoint x: 433, startPoint y: 619, endPoint x: 433, endPoint y: 550, distance: 69.0
click at [435, 619] on span "Aportes y Contribuciones del Afiliado: 20169364797" at bounding box center [295, 618] width 306 height 15
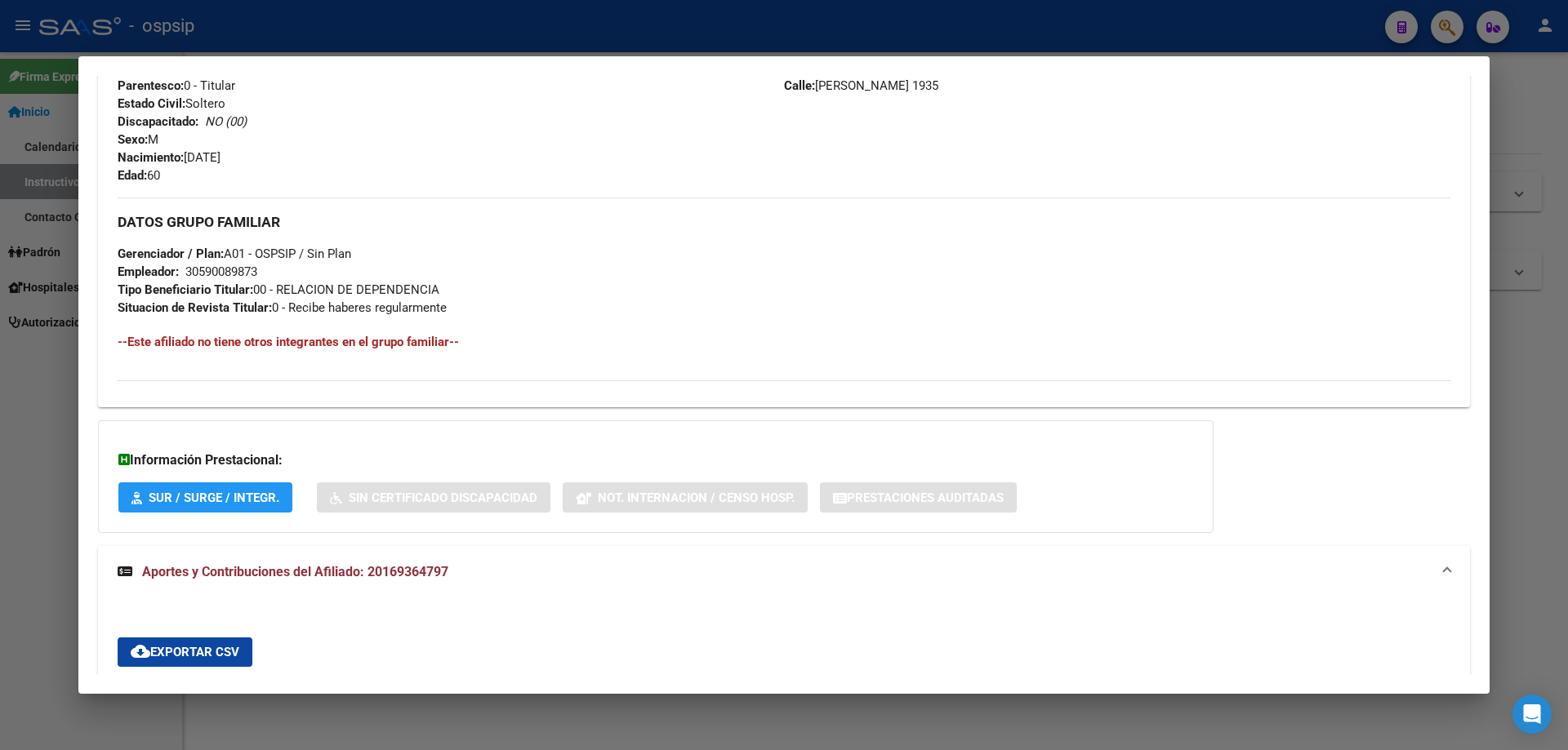
scroll to position [417, 0]
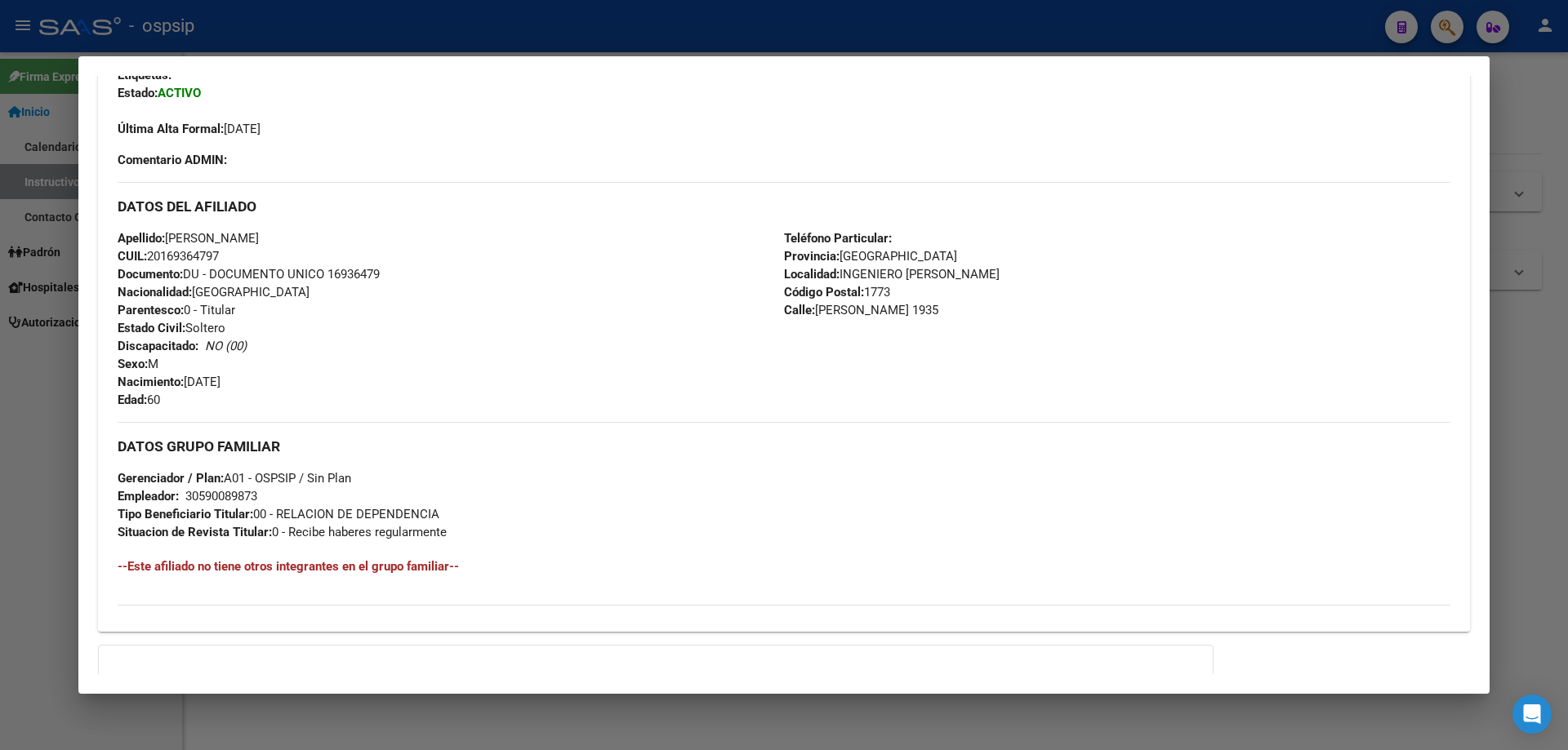
drag, startPoint x: 373, startPoint y: 271, endPoint x: 327, endPoint y: 270, distance: 46.0
click at [327, 270] on div "Apellido: [PERSON_NAME] CUIL: 20169364797 Documento: DU - DOCUMENTO UNICO 16936…" at bounding box center [451, 319] width 666 height 180
copy span "16936479"
click at [403, 41] on div at bounding box center [784, 375] width 1568 height 750
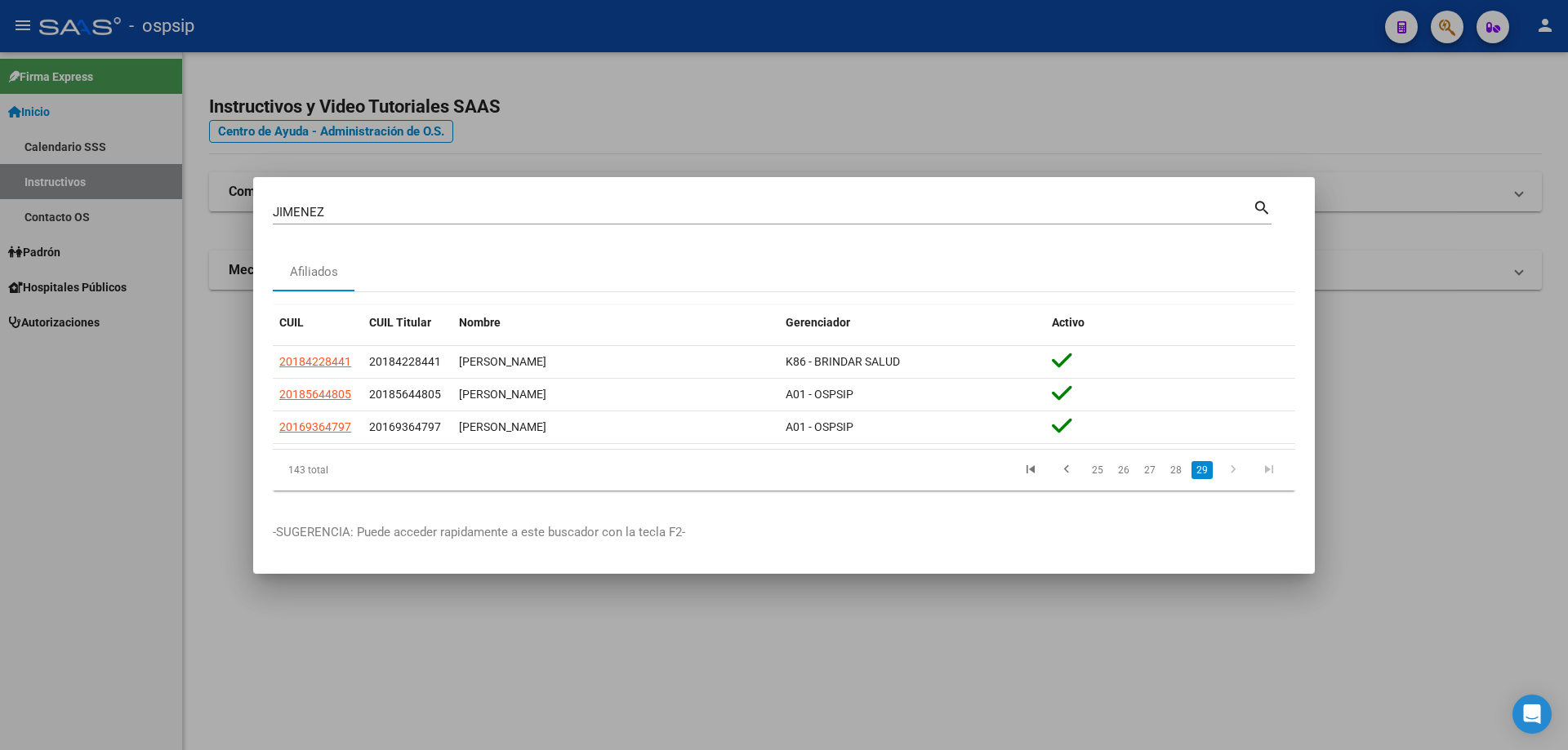
click at [499, 214] on input "JIMENEZ" at bounding box center [762, 212] width 981 height 14
drag, startPoint x: 499, startPoint y: 214, endPoint x: 506, endPoint y: 202, distance: 13.9
click at [499, 213] on input "JIMENEZ" at bounding box center [762, 212] width 981 height 14
type input "[PERSON_NAME]"
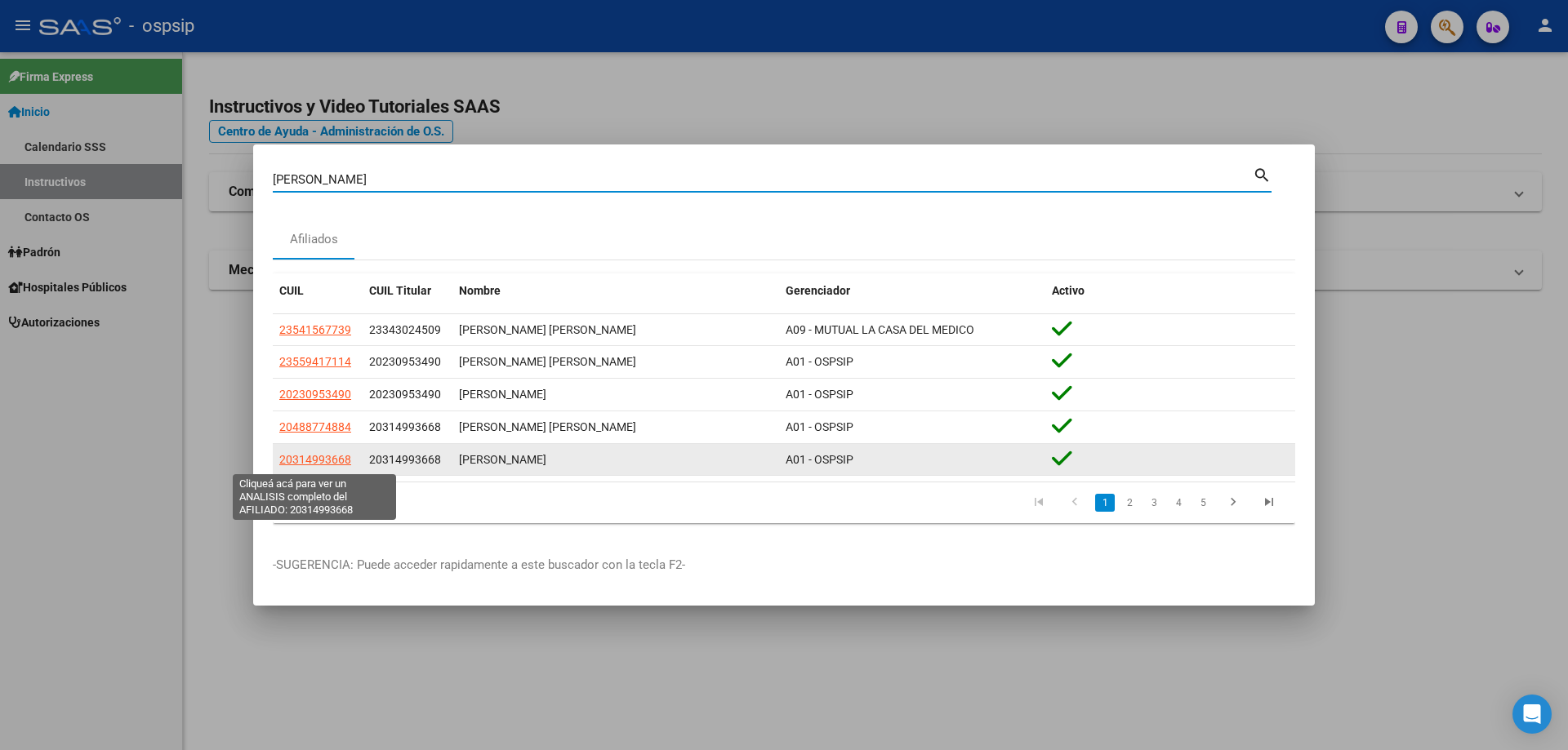
click at [318, 457] on span "20314993668" at bounding box center [315, 459] width 72 height 13
type textarea "20314993668"
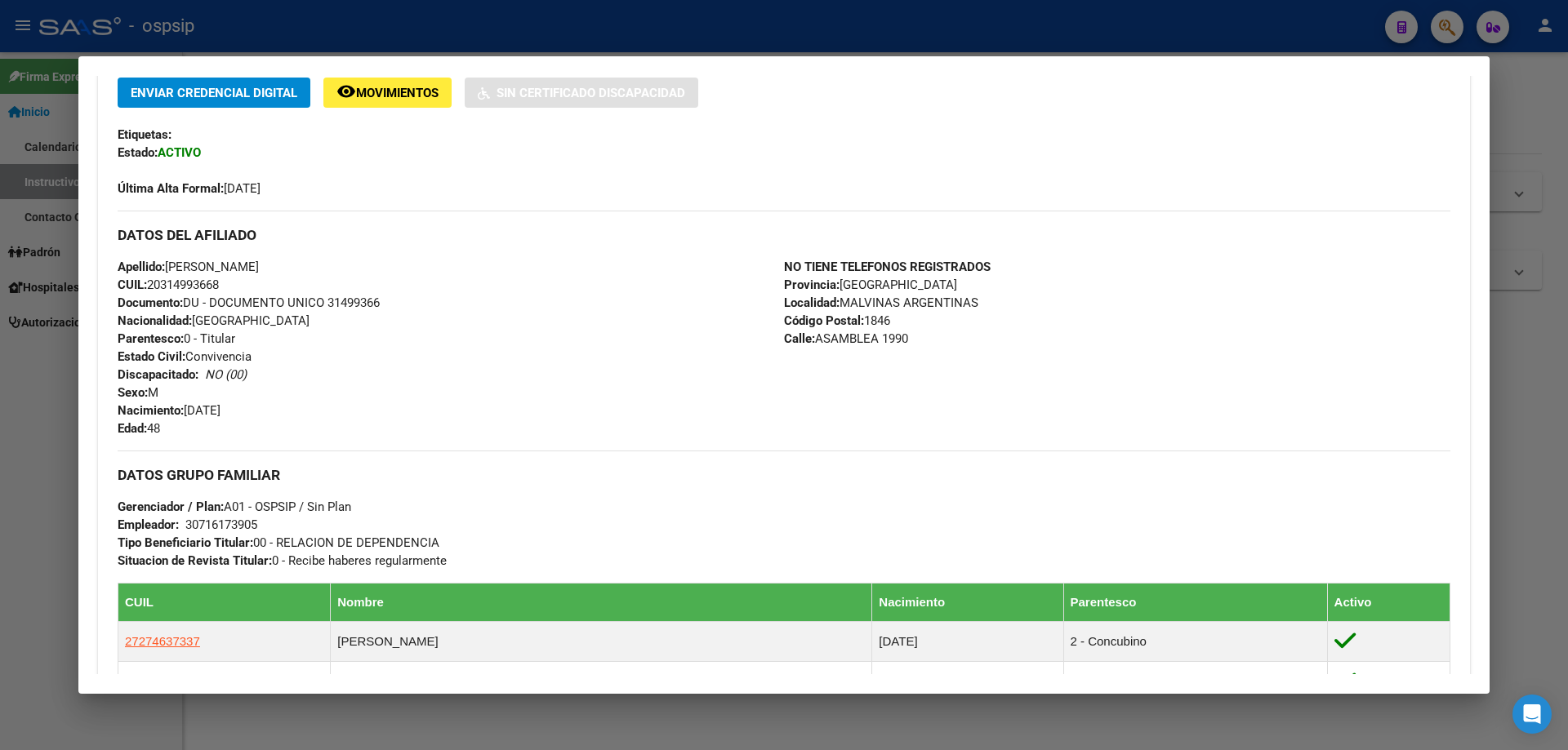
scroll to position [439, 0]
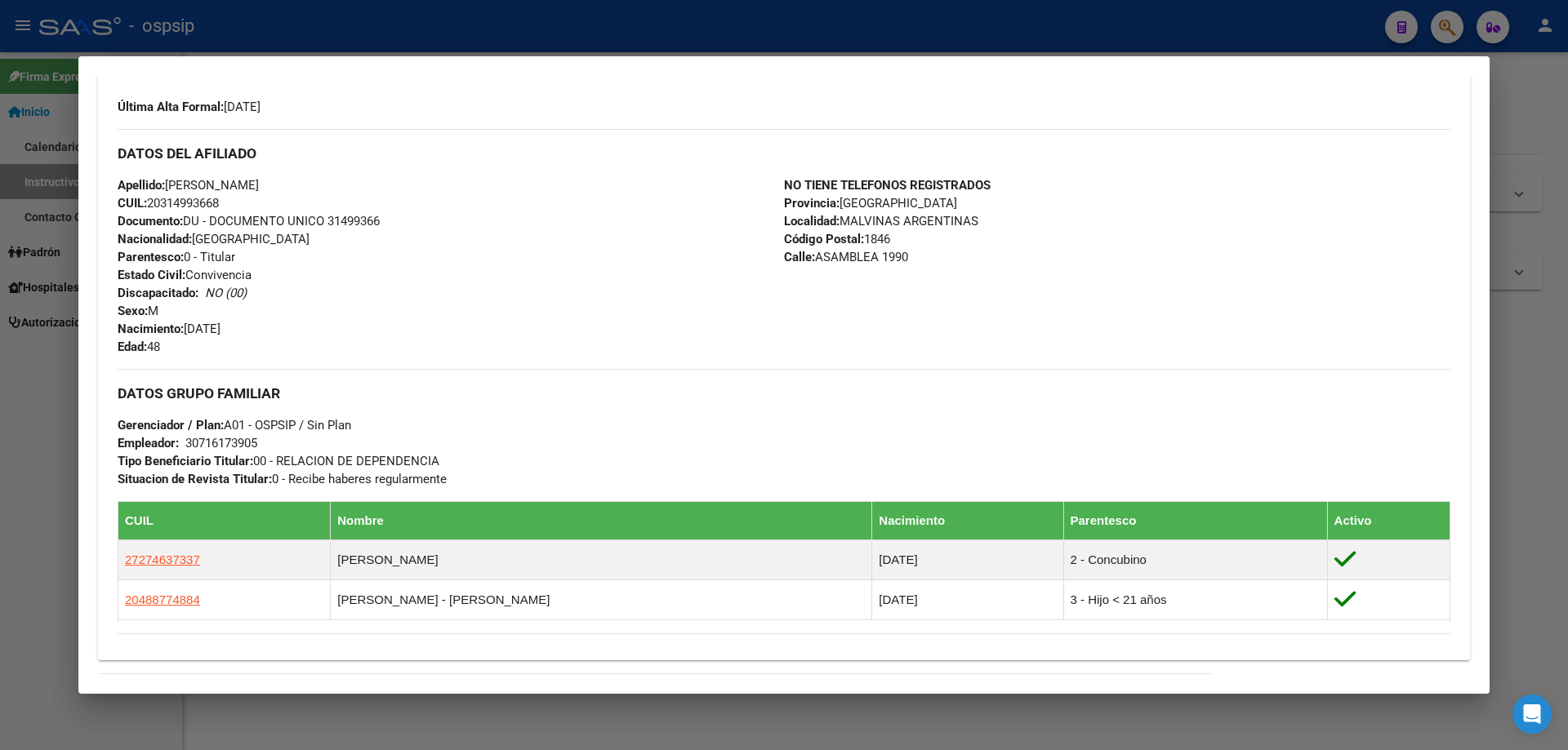
drag, startPoint x: 384, startPoint y: 224, endPoint x: 330, endPoint y: 218, distance: 54.3
click at [330, 218] on span "Documento: DU - DOCUMENTO UNICO 31499366" at bounding box center [249, 221] width 262 height 14
copy span "31499366"
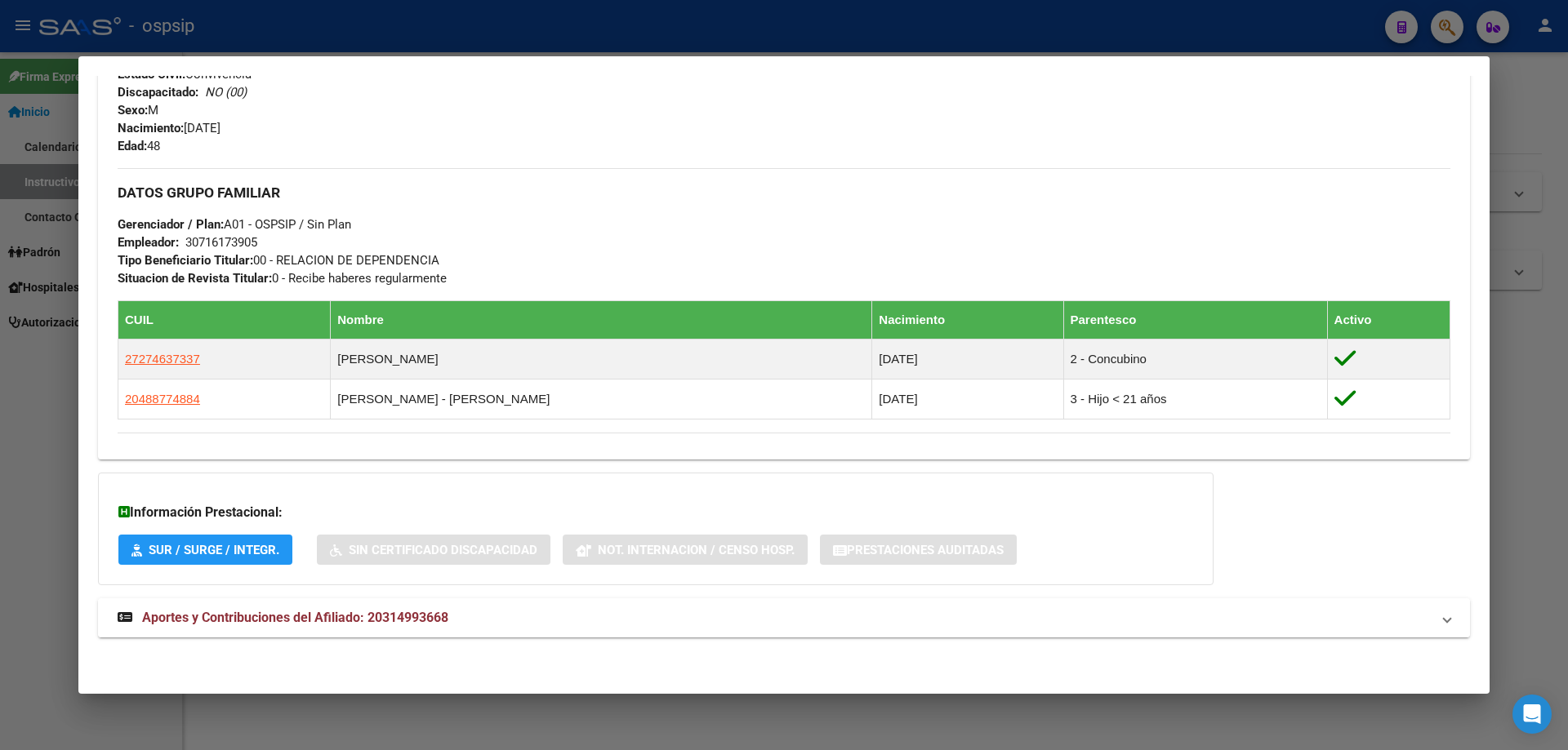
click at [272, 609] on strong "Aportes y Contribuciones del Afiliado: 20314993668" at bounding box center [284, 618] width 331 height 20
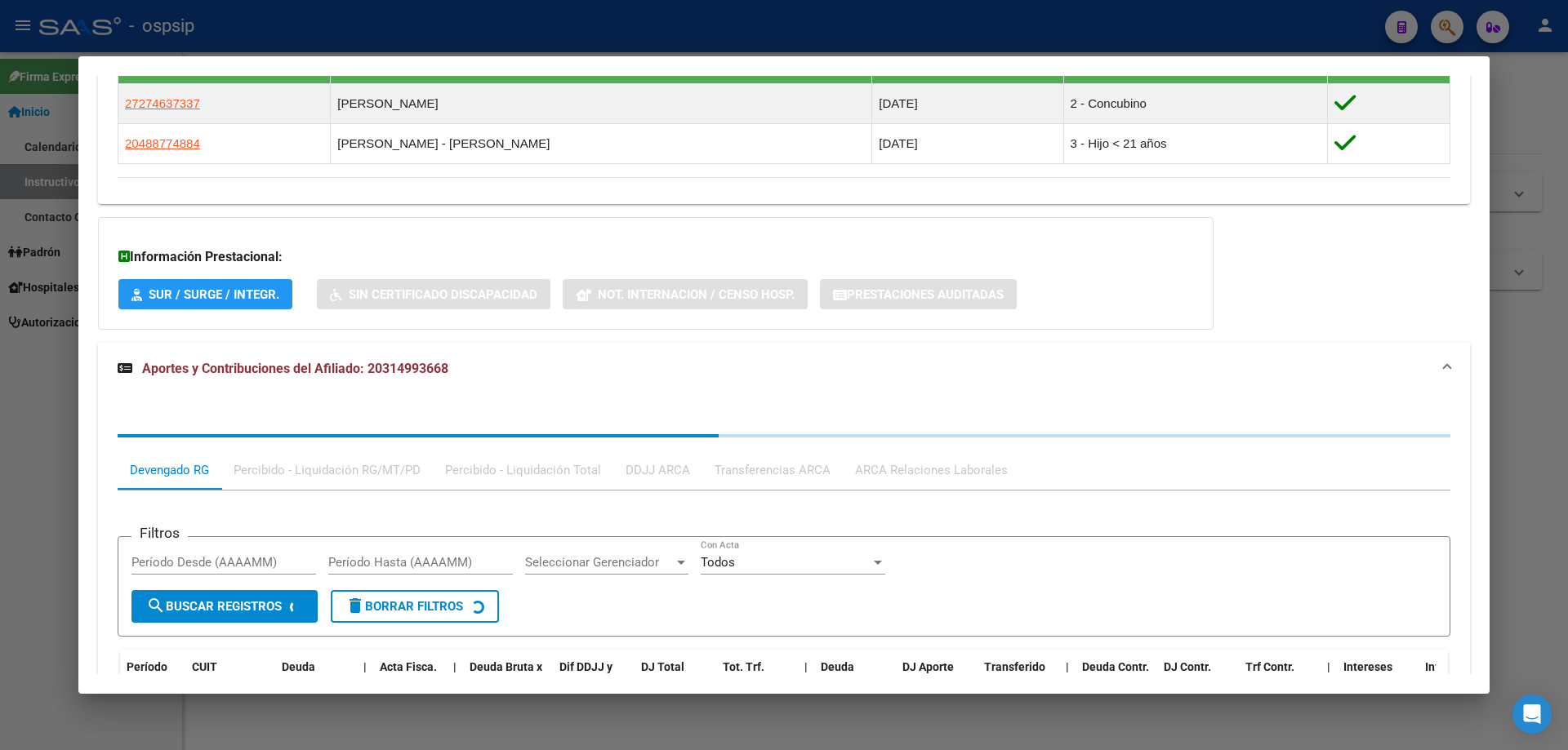
scroll to position [1049, 0]
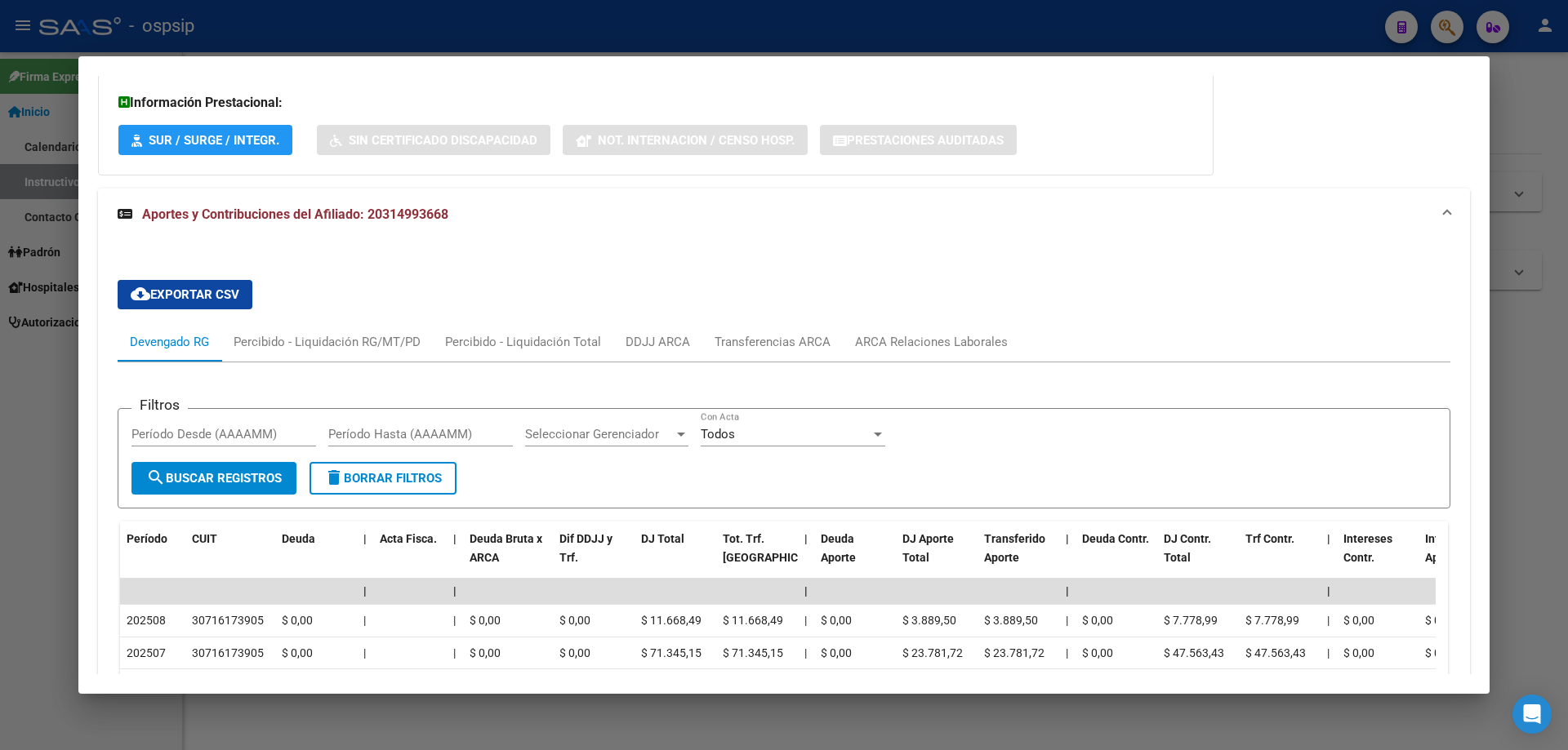
click at [463, 32] on div at bounding box center [784, 375] width 1568 height 750
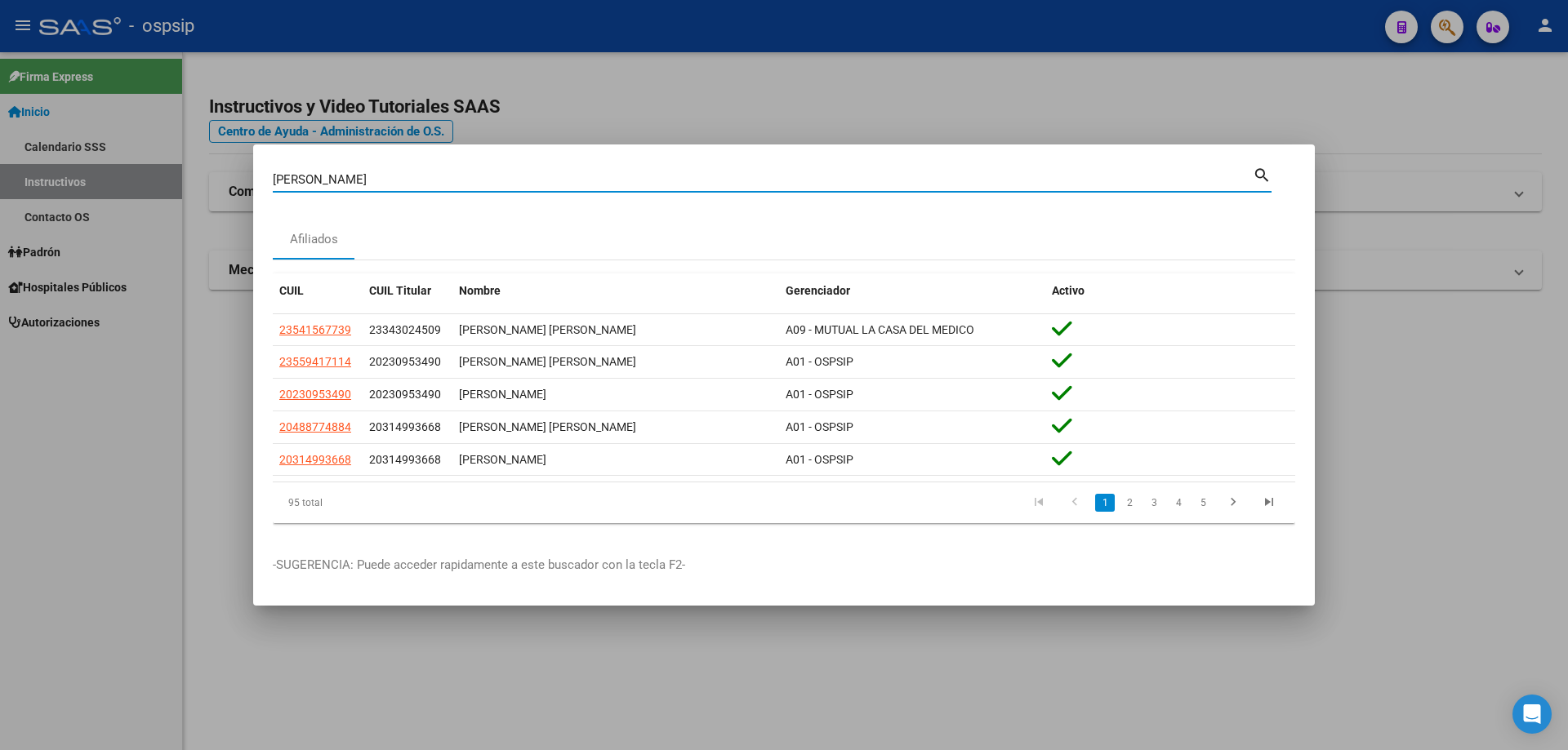
click at [429, 172] on input "[PERSON_NAME]" at bounding box center [762, 179] width 981 height 14
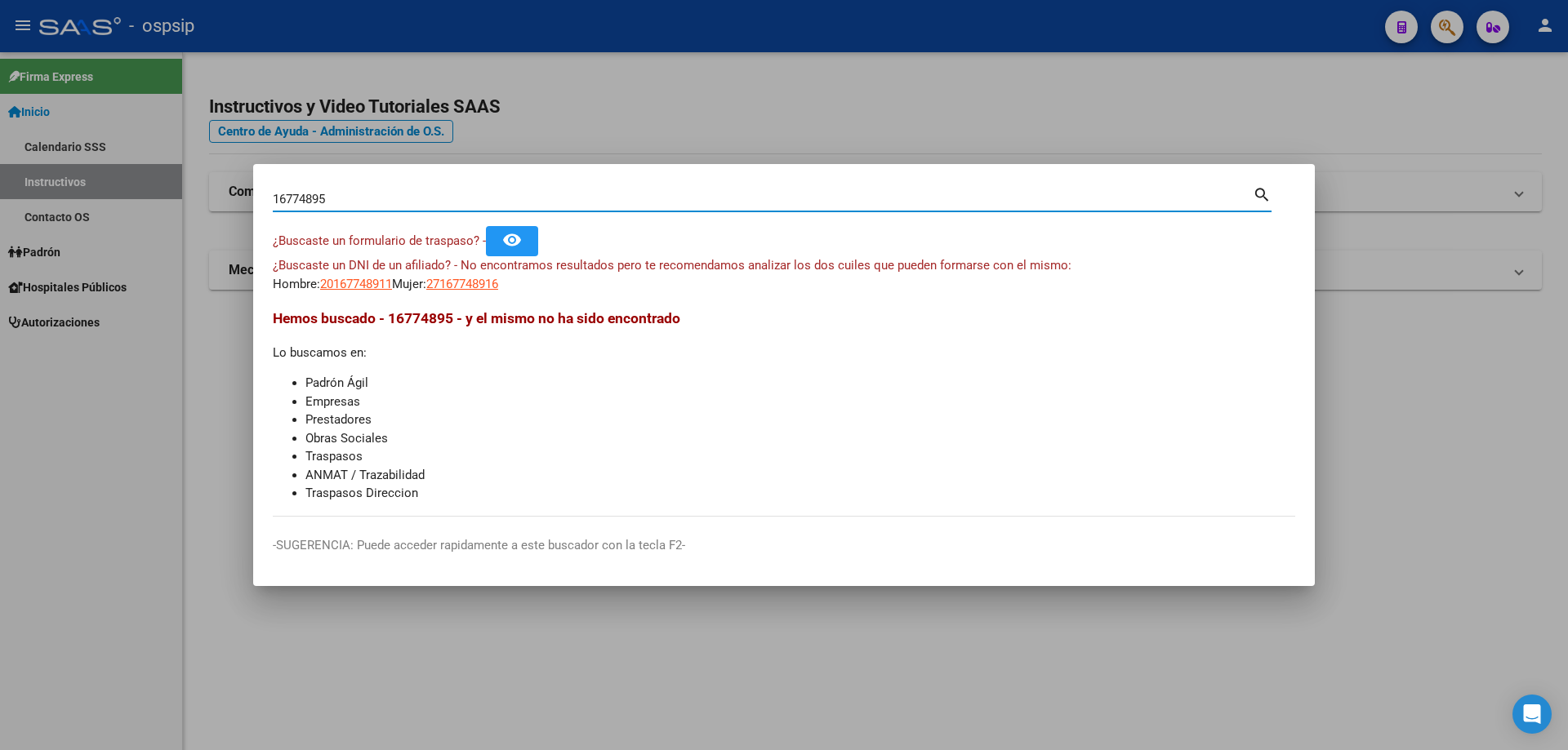
type input "16774895"
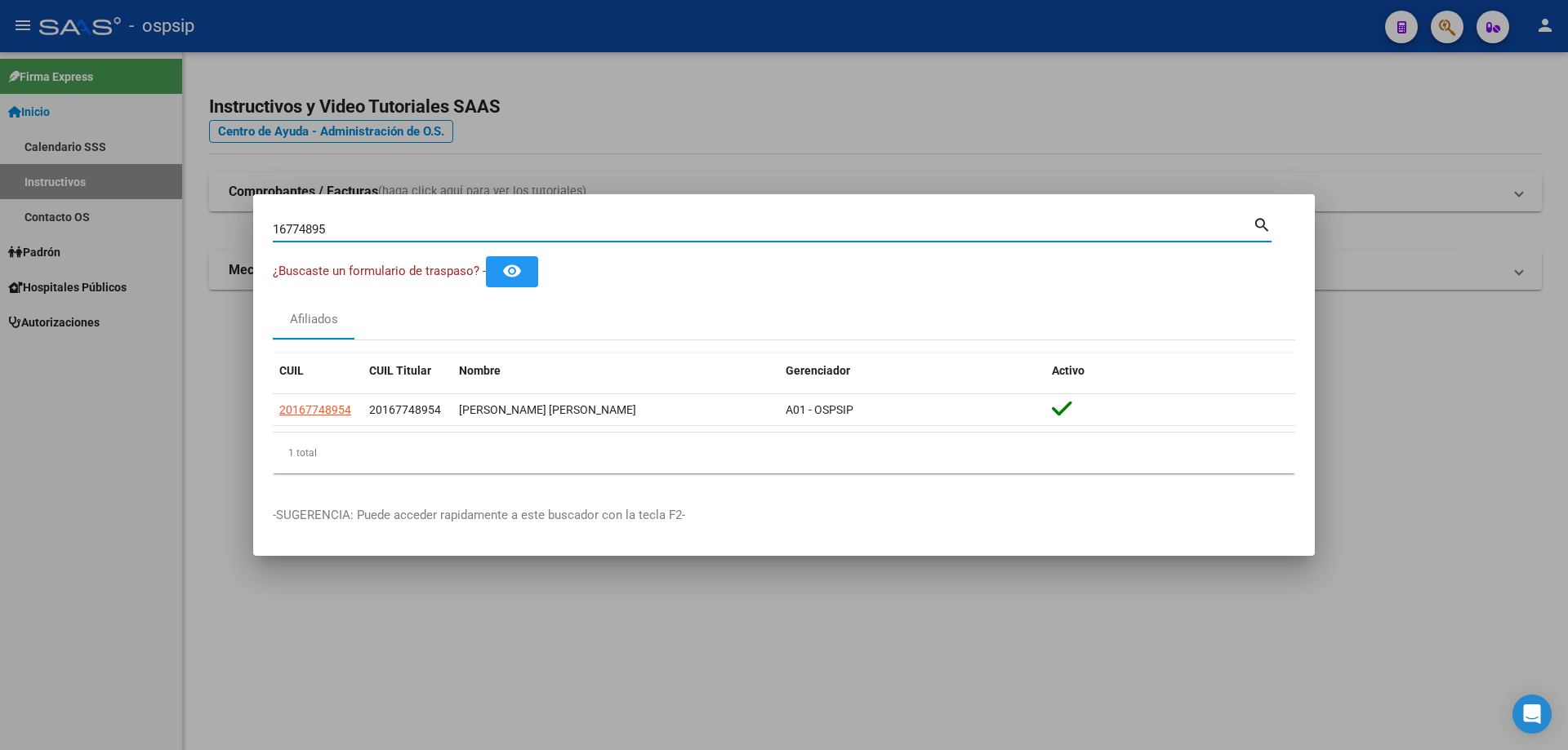
drag, startPoint x: 339, startPoint y: 231, endPoint x: 219, endPoint y: 235, distance: 120.1
click at [219, 235] on div "16774895 Buscar (apellido, dni, cuil, nro traspaso, cuit, obra social) search ¿…" at bounding box center [784, 375] width 1568 height 750
click at [606, 226] on input "16774895" at bounding box center [762, 229] width 981 height 14
paste input "16936479"
type input "16936479"
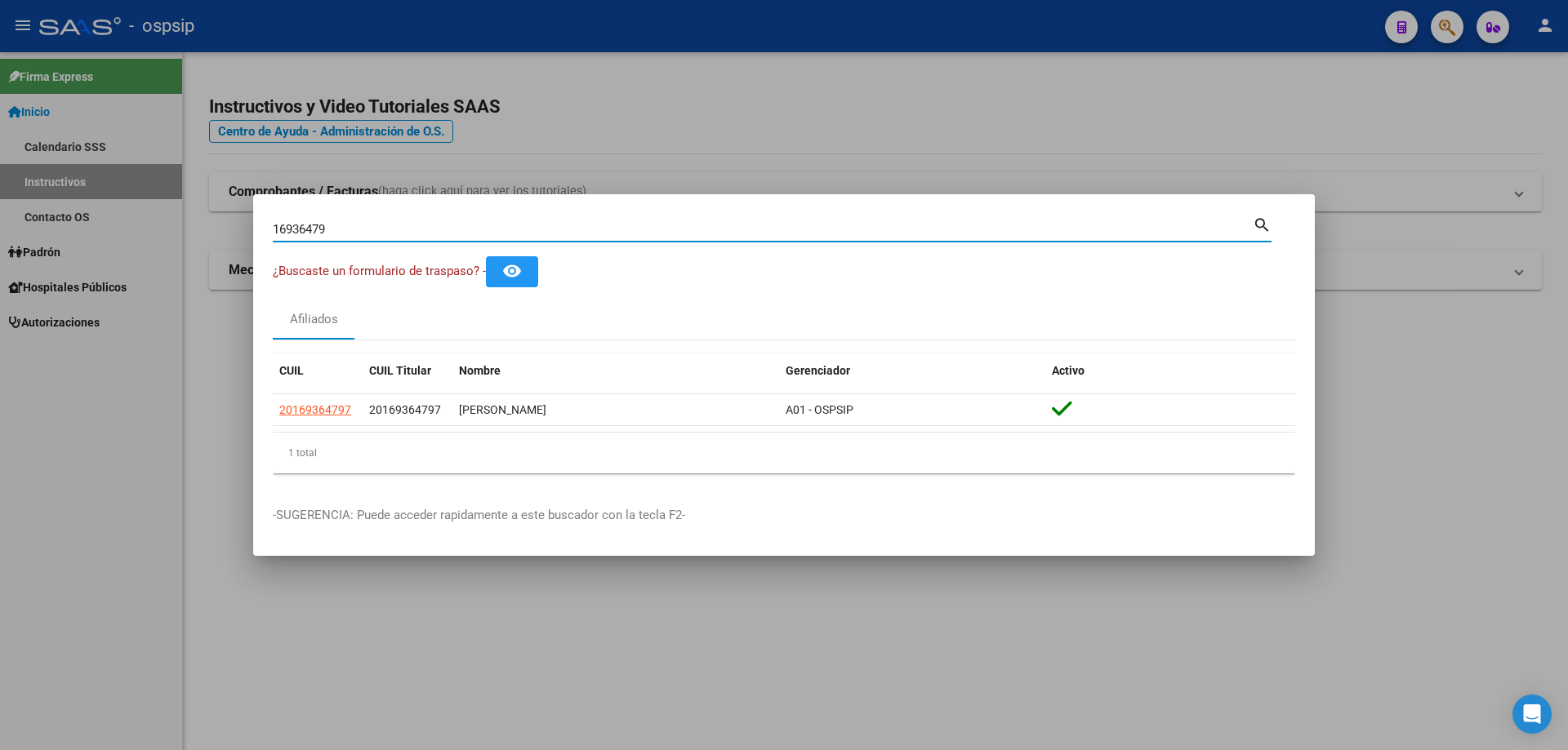
drag, startPoint x: 366, startPoint y: 225, endPoint x: 237, endPoint y: 232, distance: 129.2
click at [237, 232] on div "16936479 Buscar (apellido, dni, cuil, nro traspaso, cuit, obra social) search ¿…" at bounding box center [784, 375] width 1568 height 750
paste input "22741707"
type input "22741707"
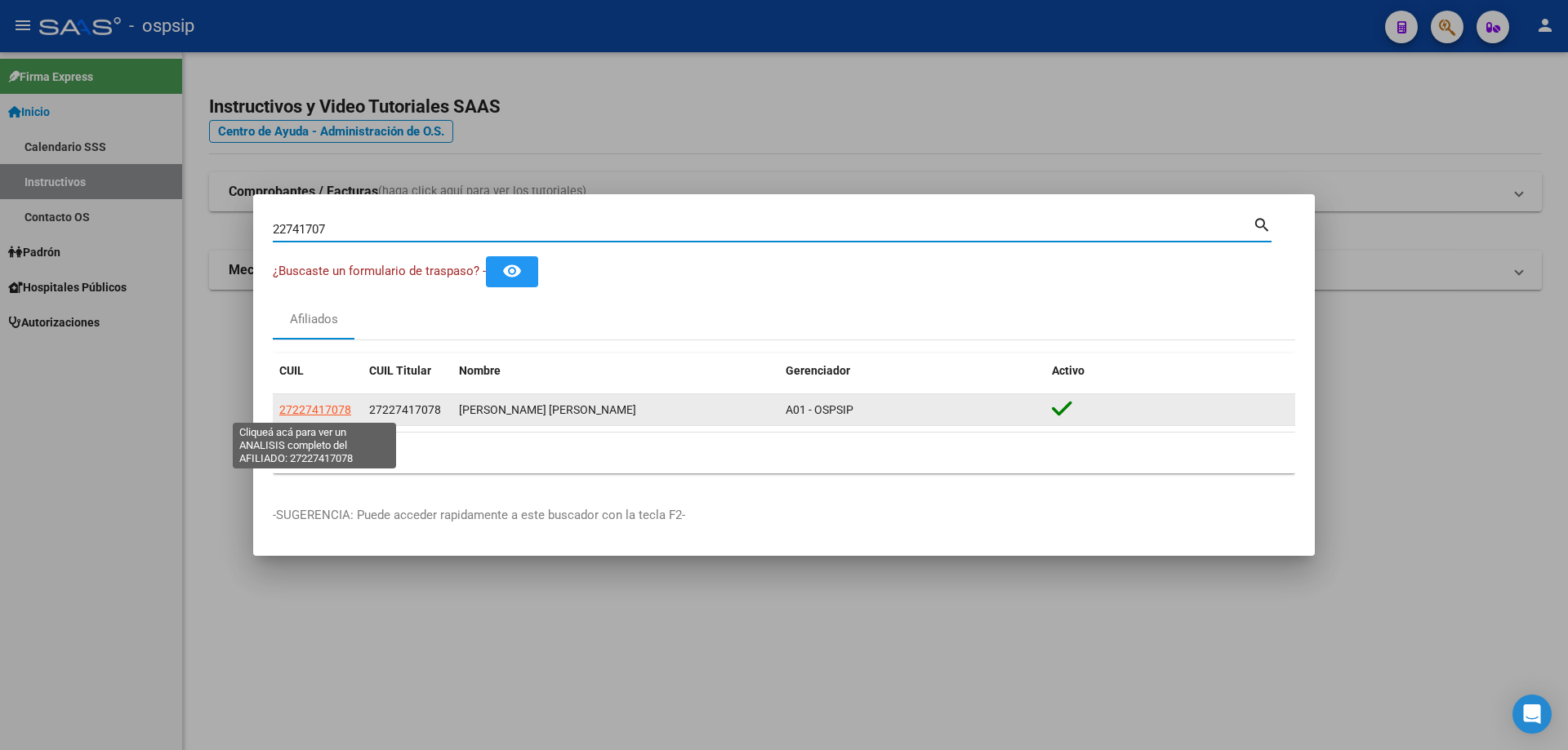
click at [318, 409] on span "27227417078" at bounding box center [315, 409] width 72 height 13
type textarea "27227417078"
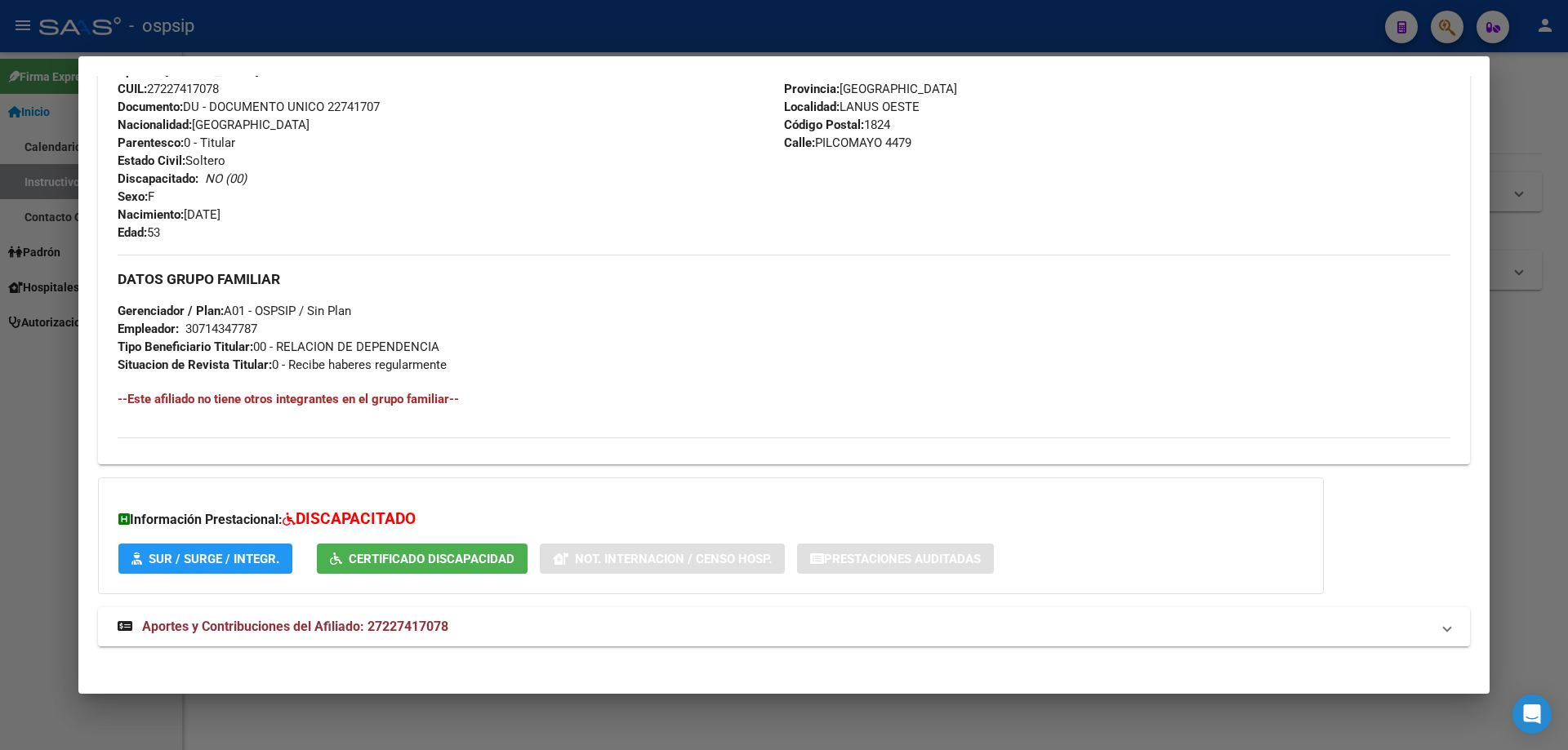
scroll to position [580, 0]
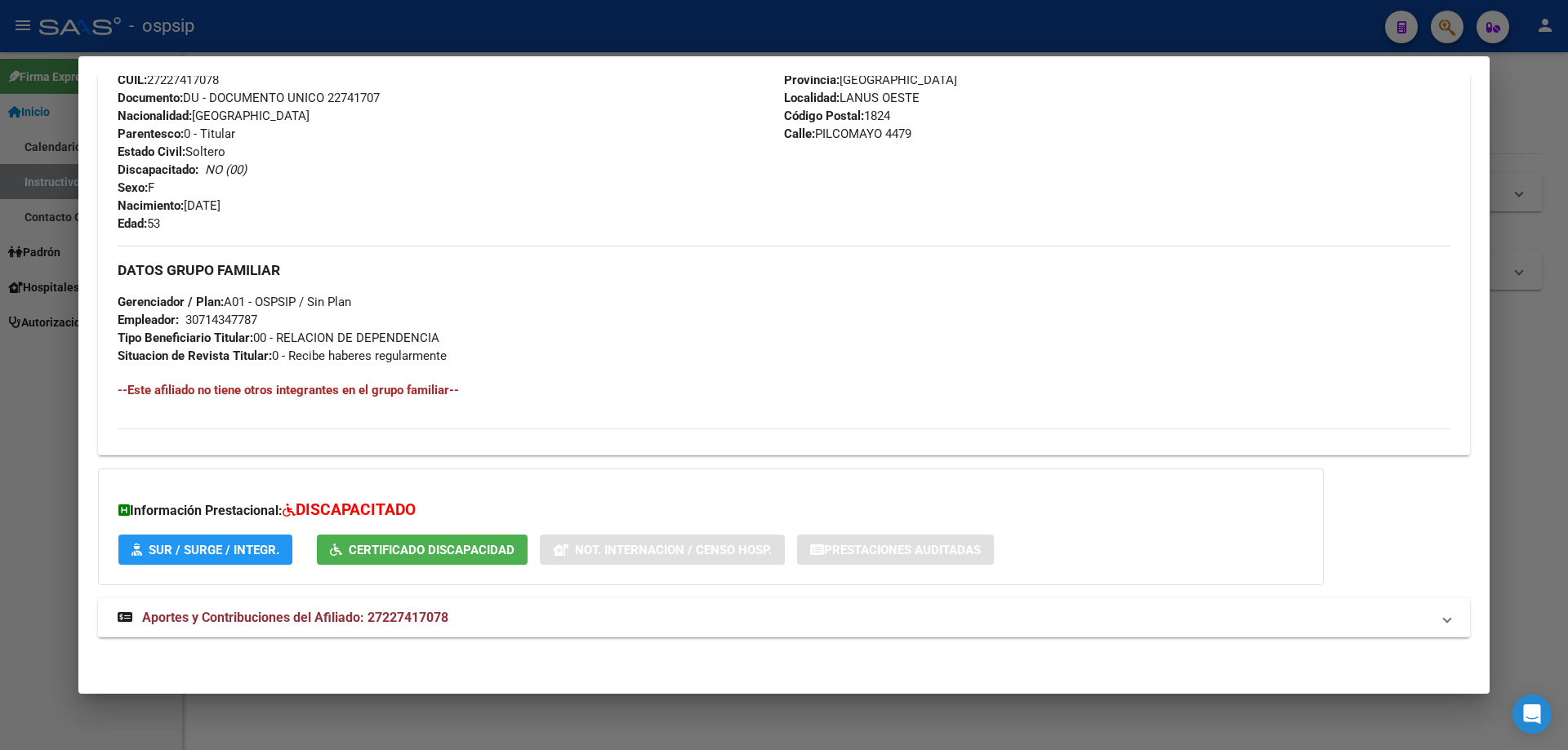
click at [276, 611] on span "Aportes y Contribuciones del Afiliado: 27227417078" at bounding box center [295, 618] width 306 height 15
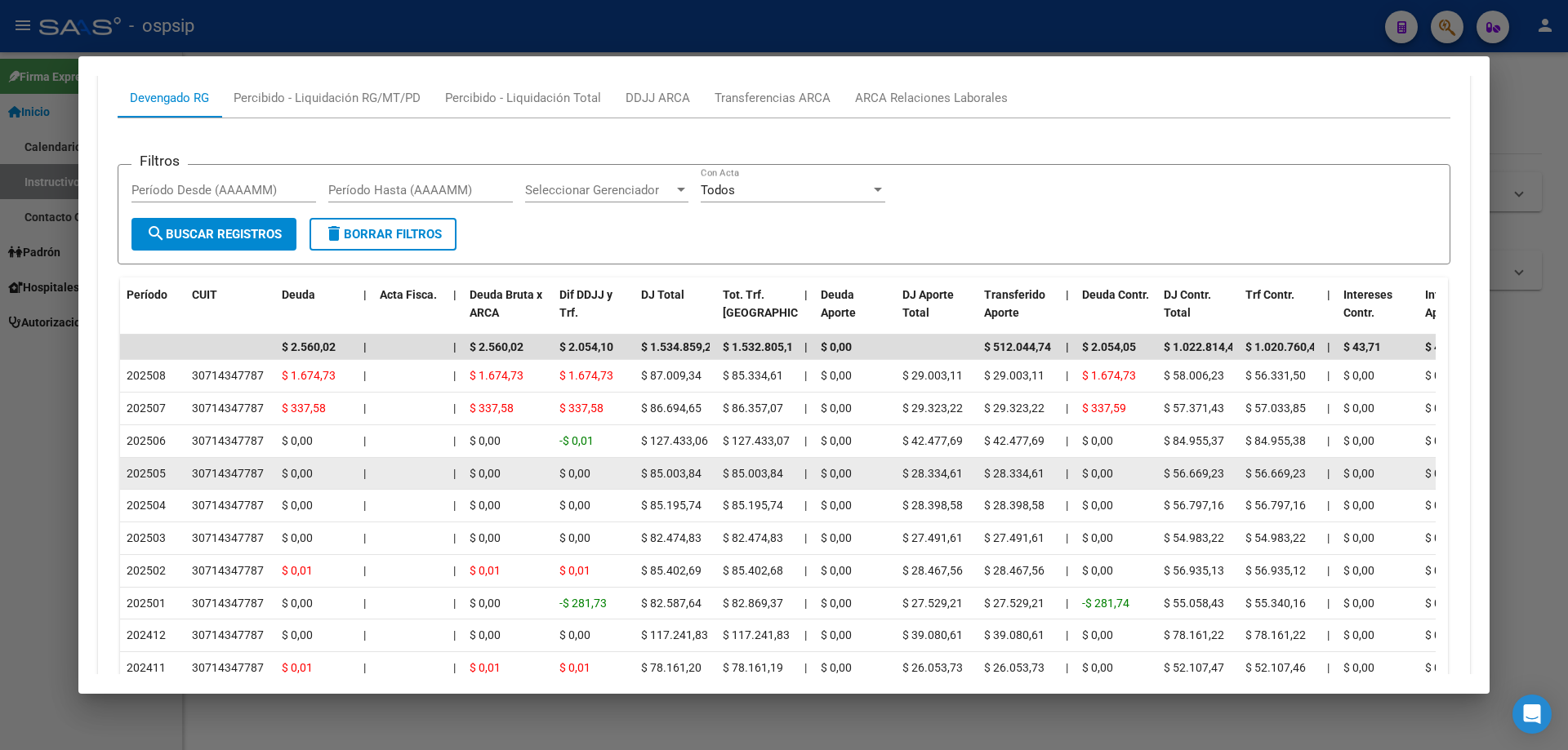
scroll to position [1235, 0]
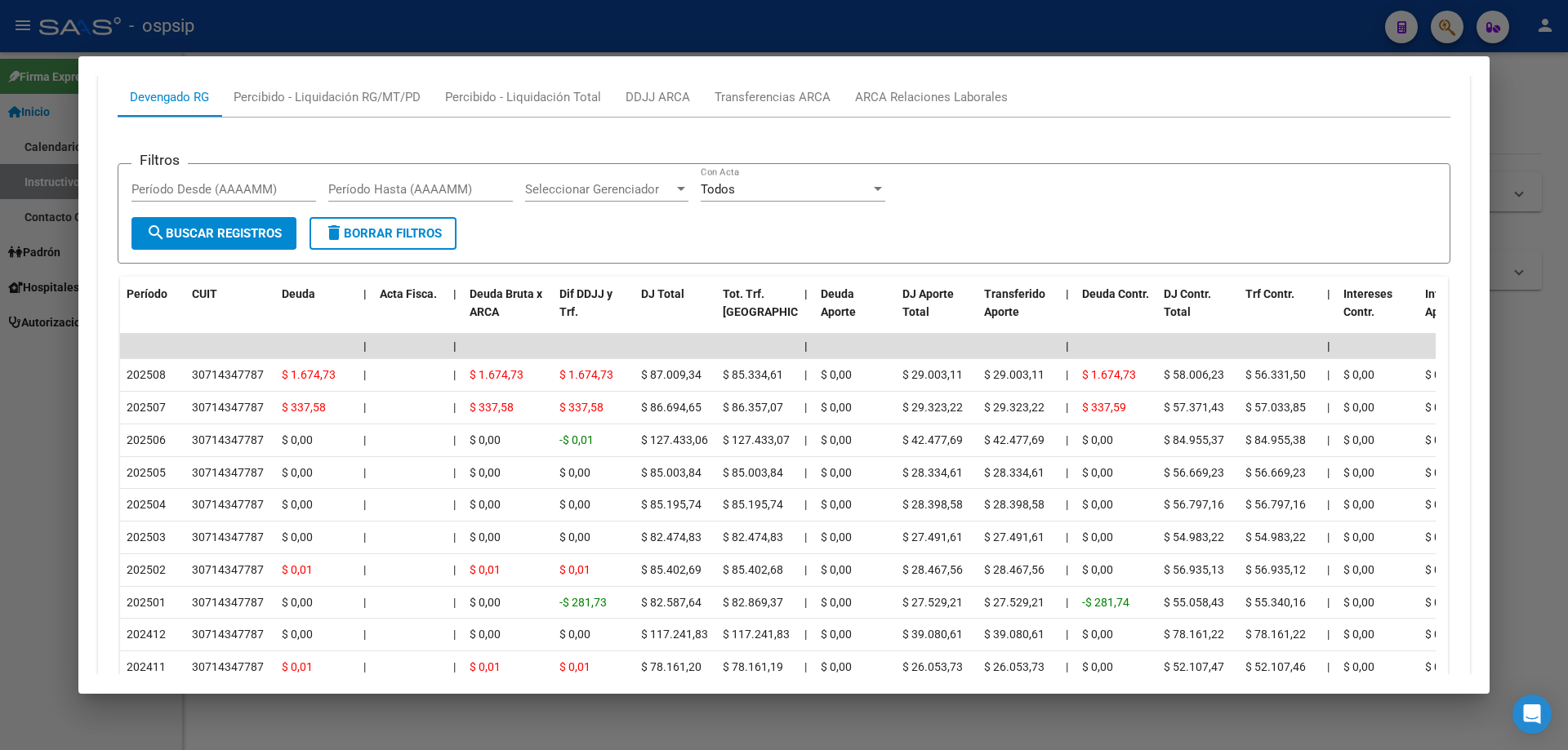
click at [334, 18] on div at bounding box center [784, 375] width 1568 height 750
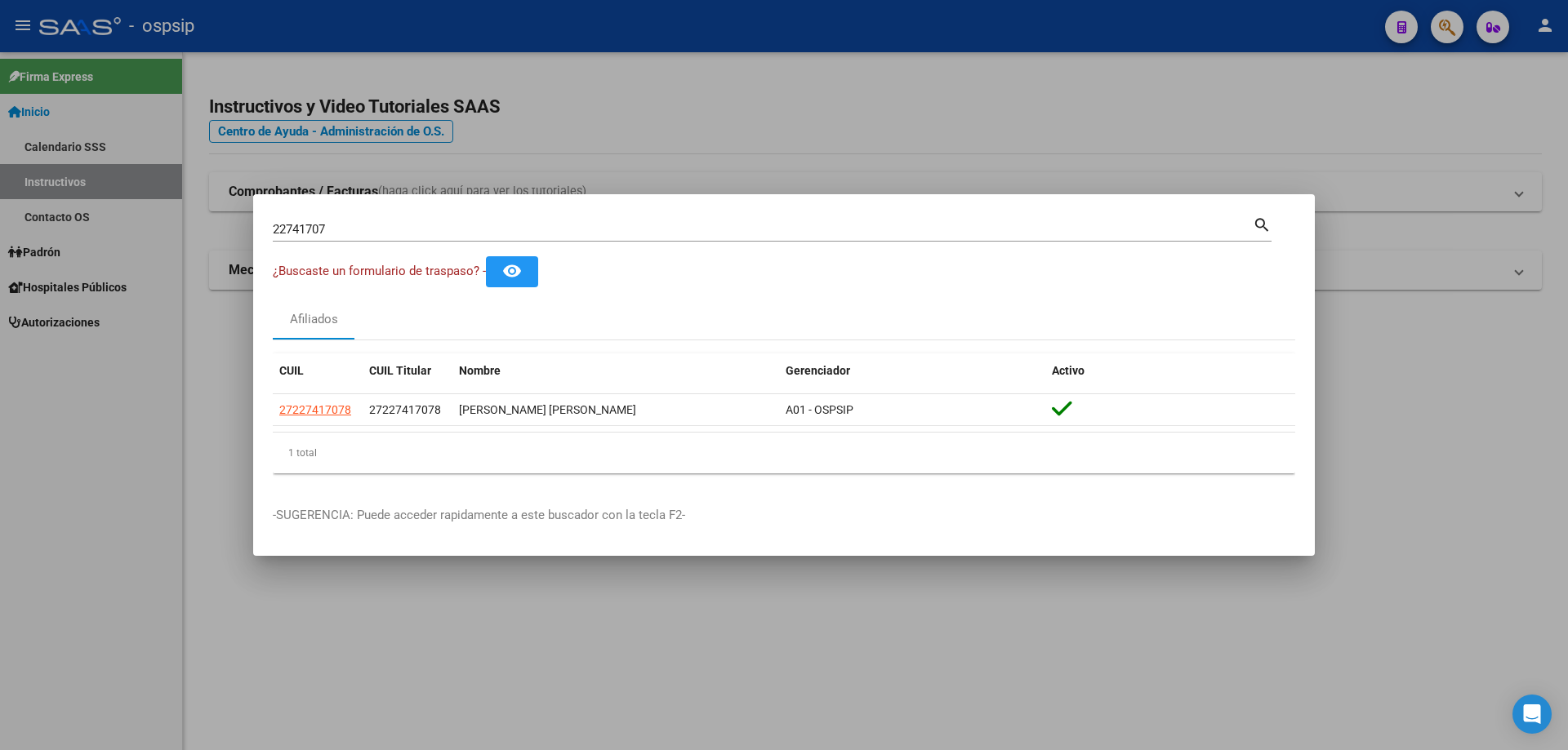
drag, startPoint x: 343, startPoint y: 221, endPoint x: 254, endPoint y: 227, distance: 89.2
click at [241, 232] on div "22741707 Buscar (apellido, dni, cuil, nro traspaso, cuit, obra social) search ¿…" at bounding box center [784, 375] width 1568 height 750
drag, startPoint x: 335, startPoint y: 236, endPoint x: 227, endPoint y: 235, distance: 108.0
click at [227, 235] on div "22741707 Buscar (apellido, dni, cuil, nro traspaso, cuit, obra social) search ¿…" at bounding box center [784, 375] width 1568 height 750
click at [346, 229] on input "22741707" at bounding box center [762, 229] width 981 height 14
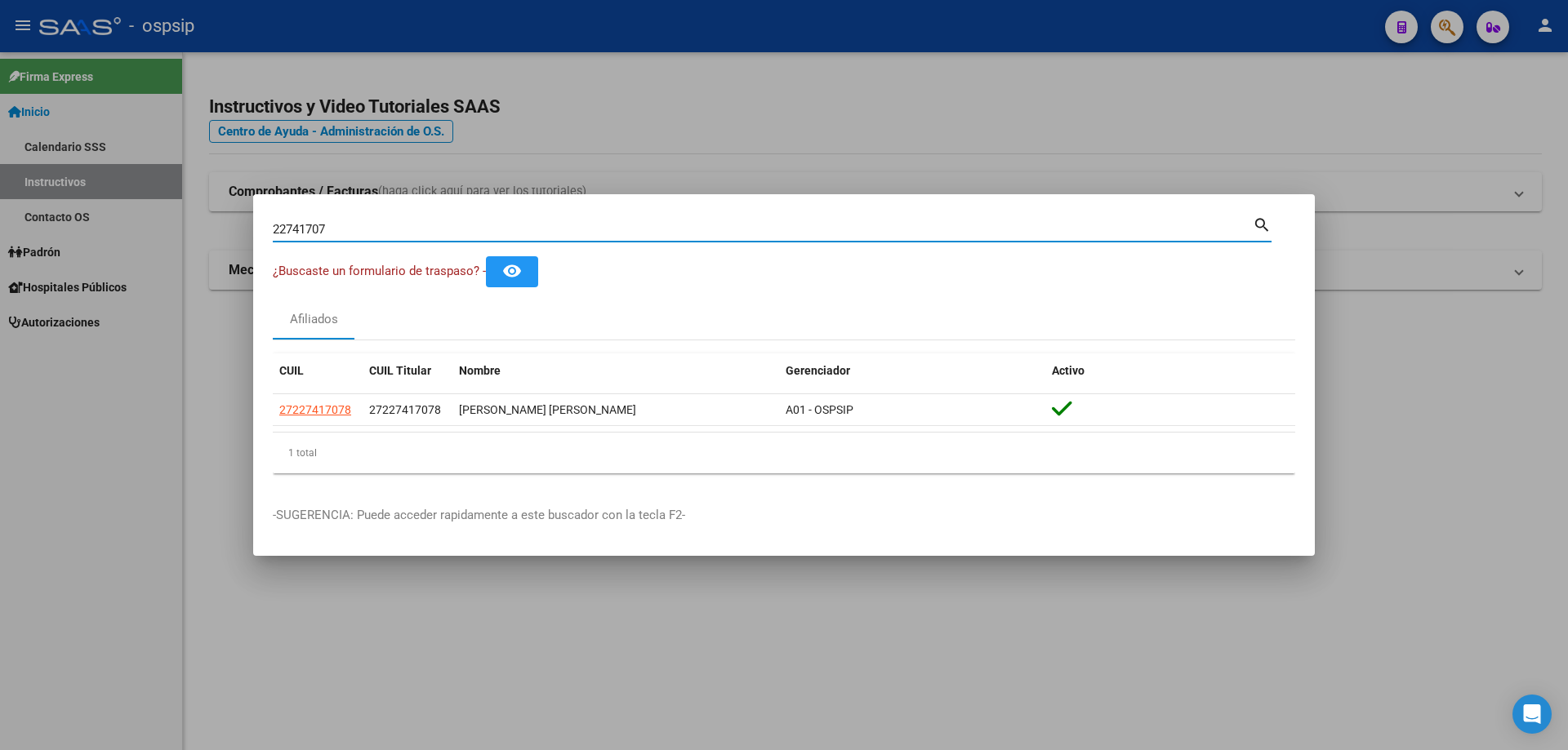
drag, startPoint x: 344, startPoint y: 228, endPoint x: 261, endPoint y: 232, distance: 83.1
click at [261, 232] on mat-dialog-content "22741707 Buscar (apellido, dni, cuil, nro traspaso, cuit, obra social) search ¿…" at bounding box center [784, 350] width 1062 height 272
type input "28642689"
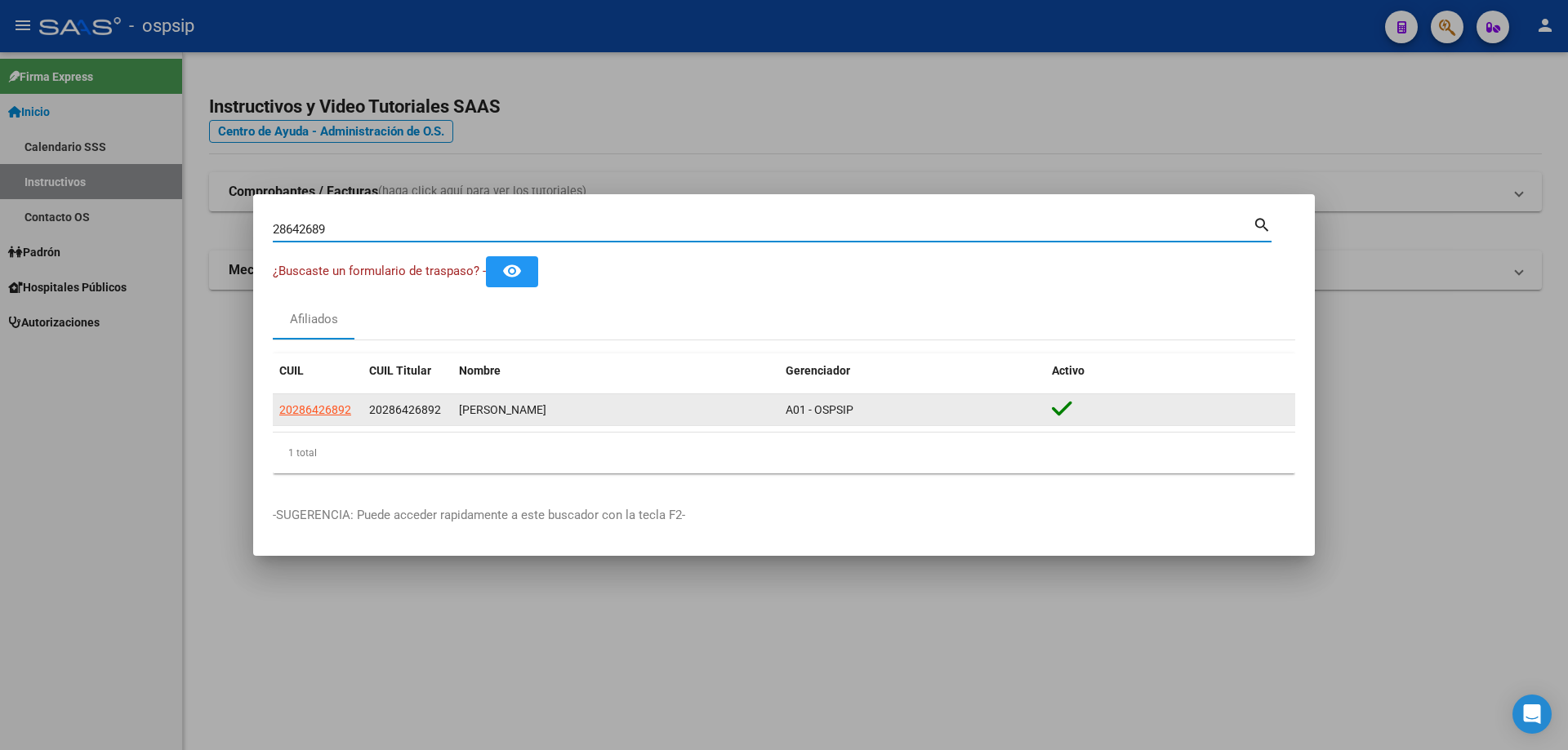
click at [323, 407] on span "20286426892" at bounding box center [315, 409] width 72 height 13
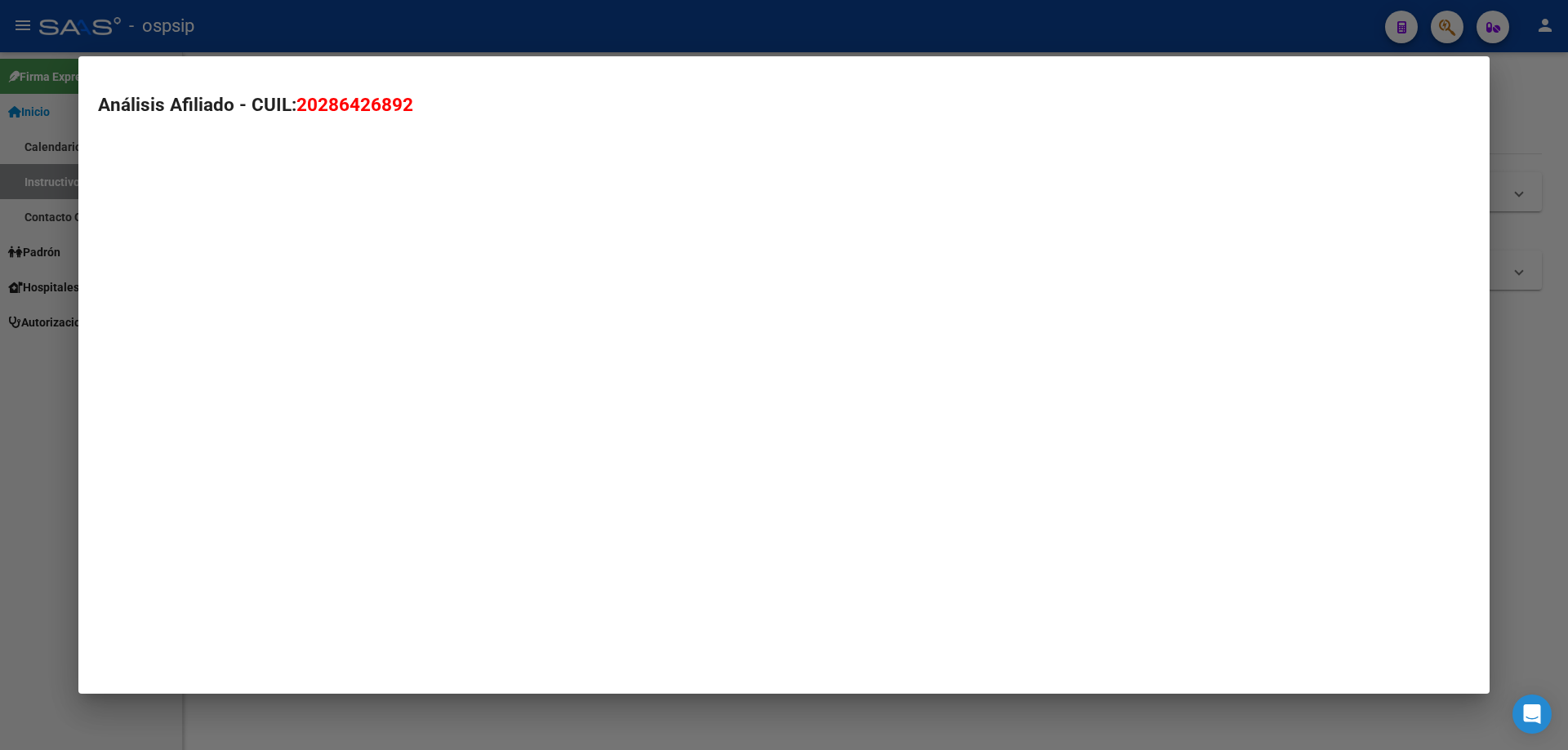
type textarea "20286426892"
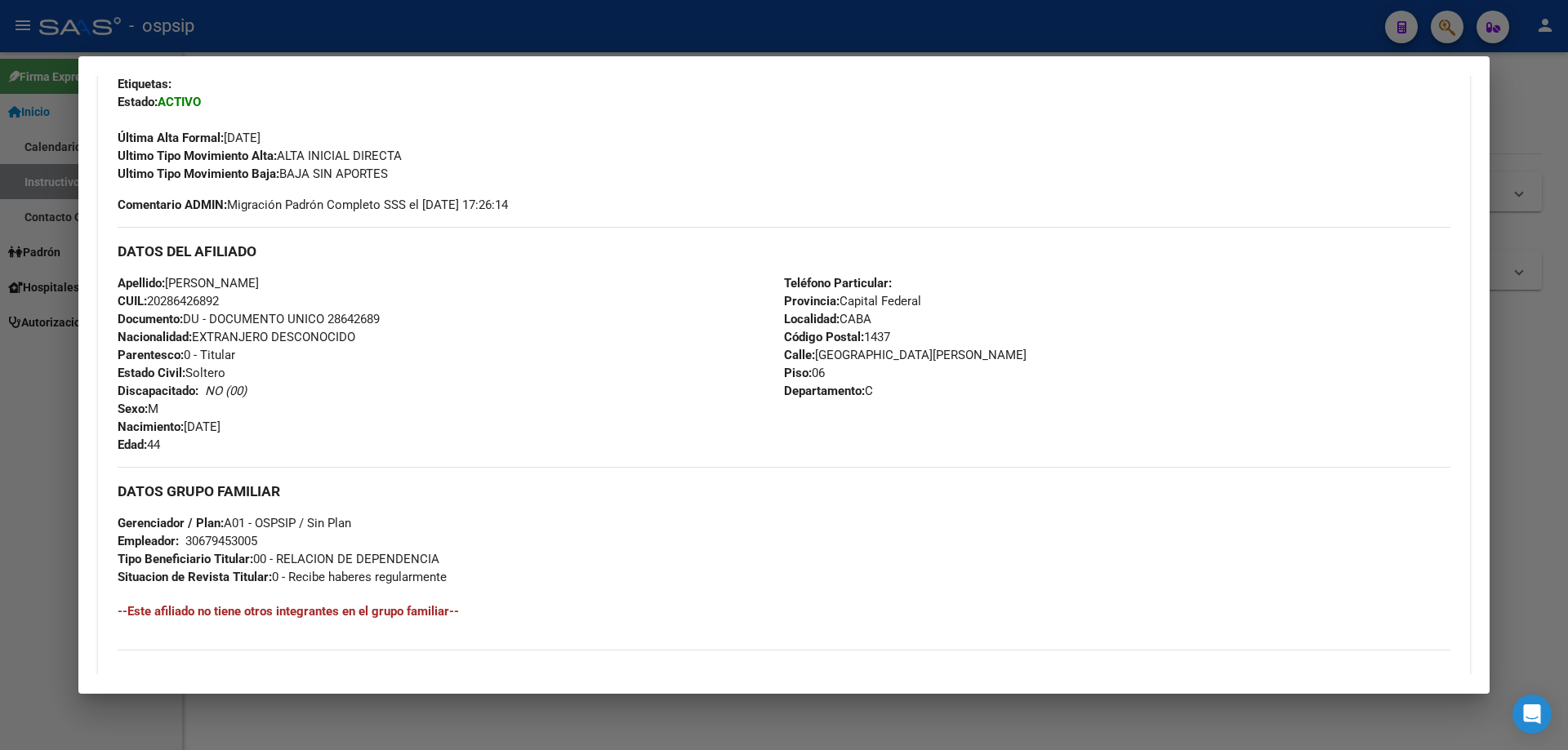
scroll to position [0, 0]
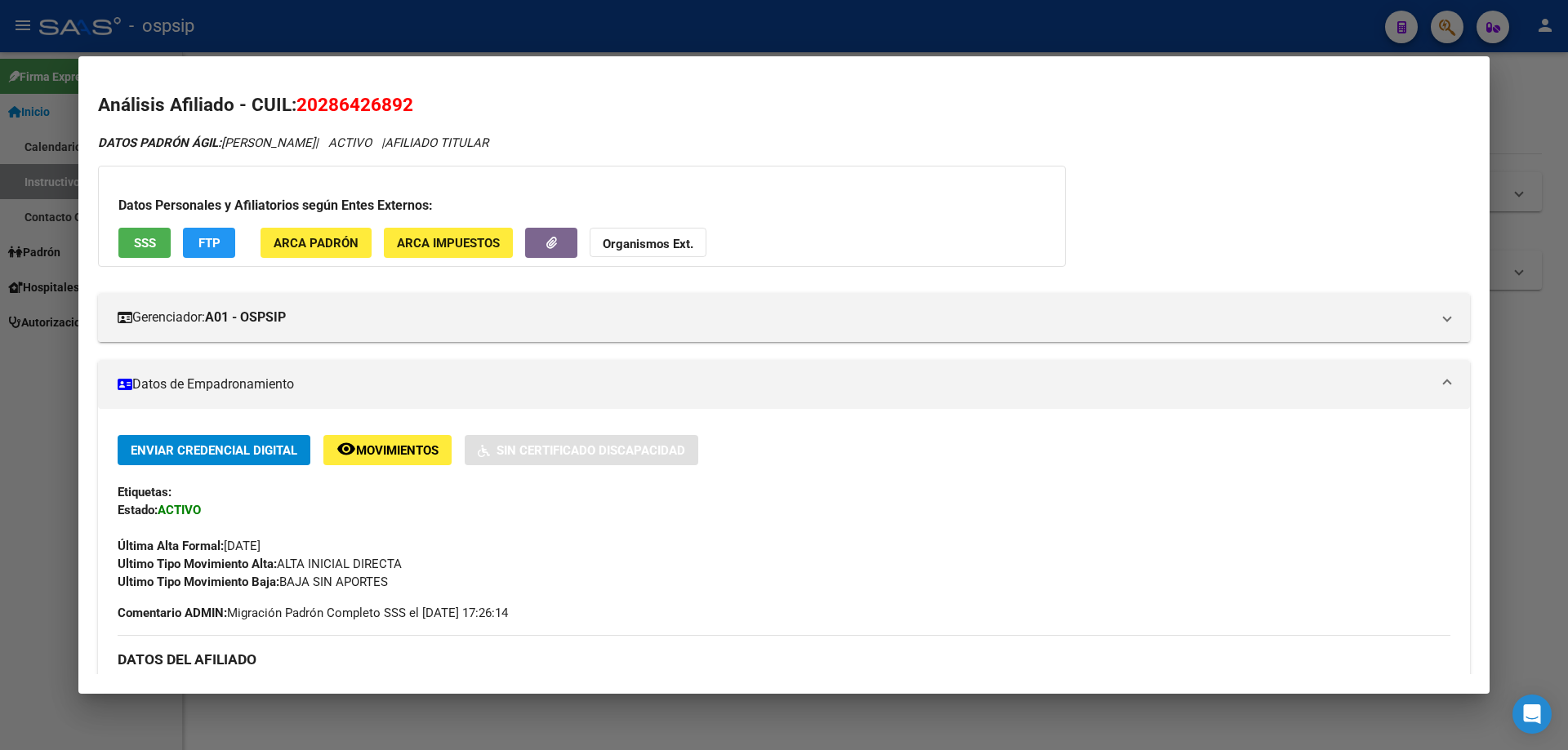
click at [14, 260] on div at bounding box center [784, 375] width 1568 height 750
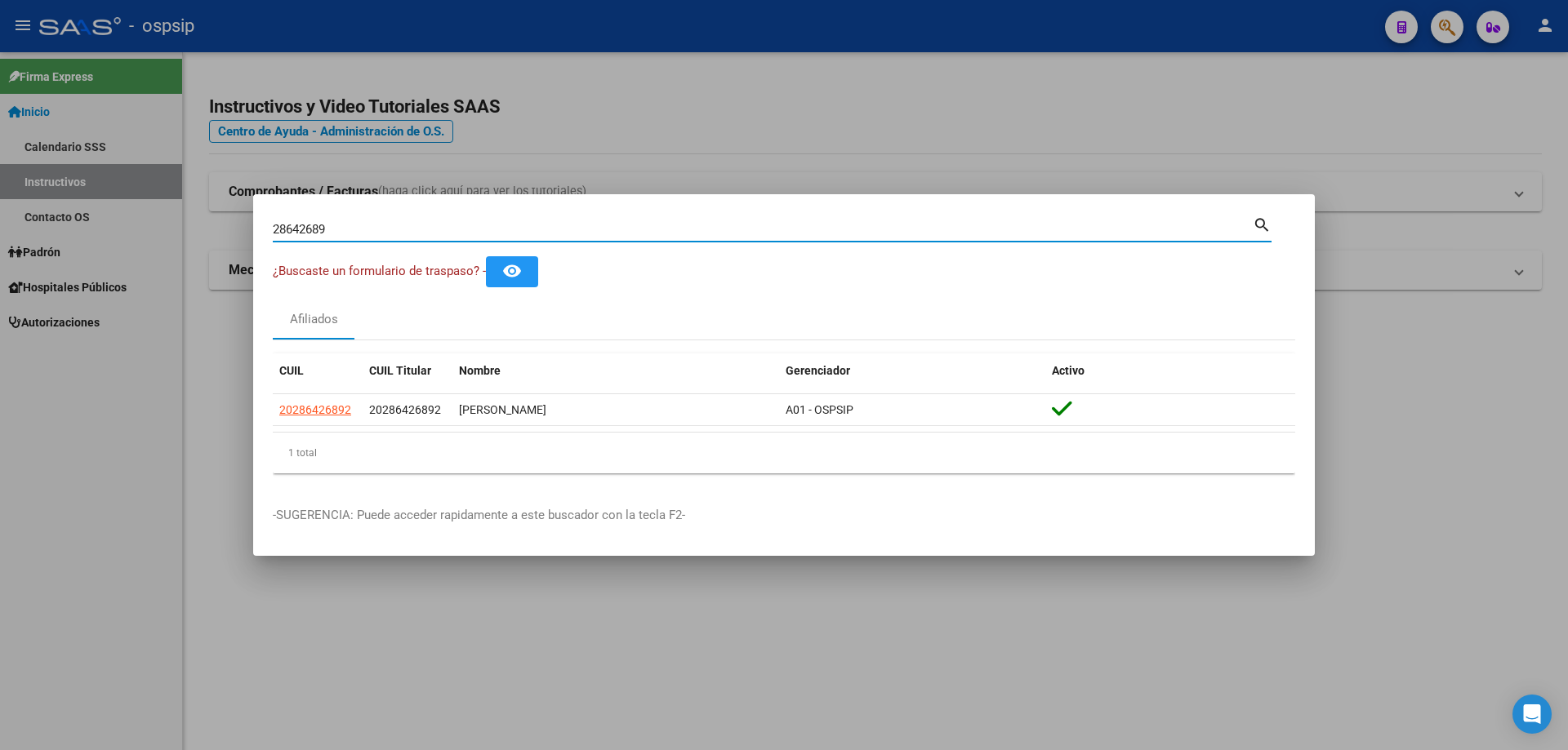
drag, startPoint x: 342, startPoint y: 229, endPoint x: 206, endPoint y: 227, distance: 136.0
click at [206, 227] on div "28642689 Buscar (apellido, dni, cuil, nro traspaso, cuit, obra social) search ¿…" at bounding box center [784, 375] width 1568 height 750
paste input "12683750"
type input "12683750"
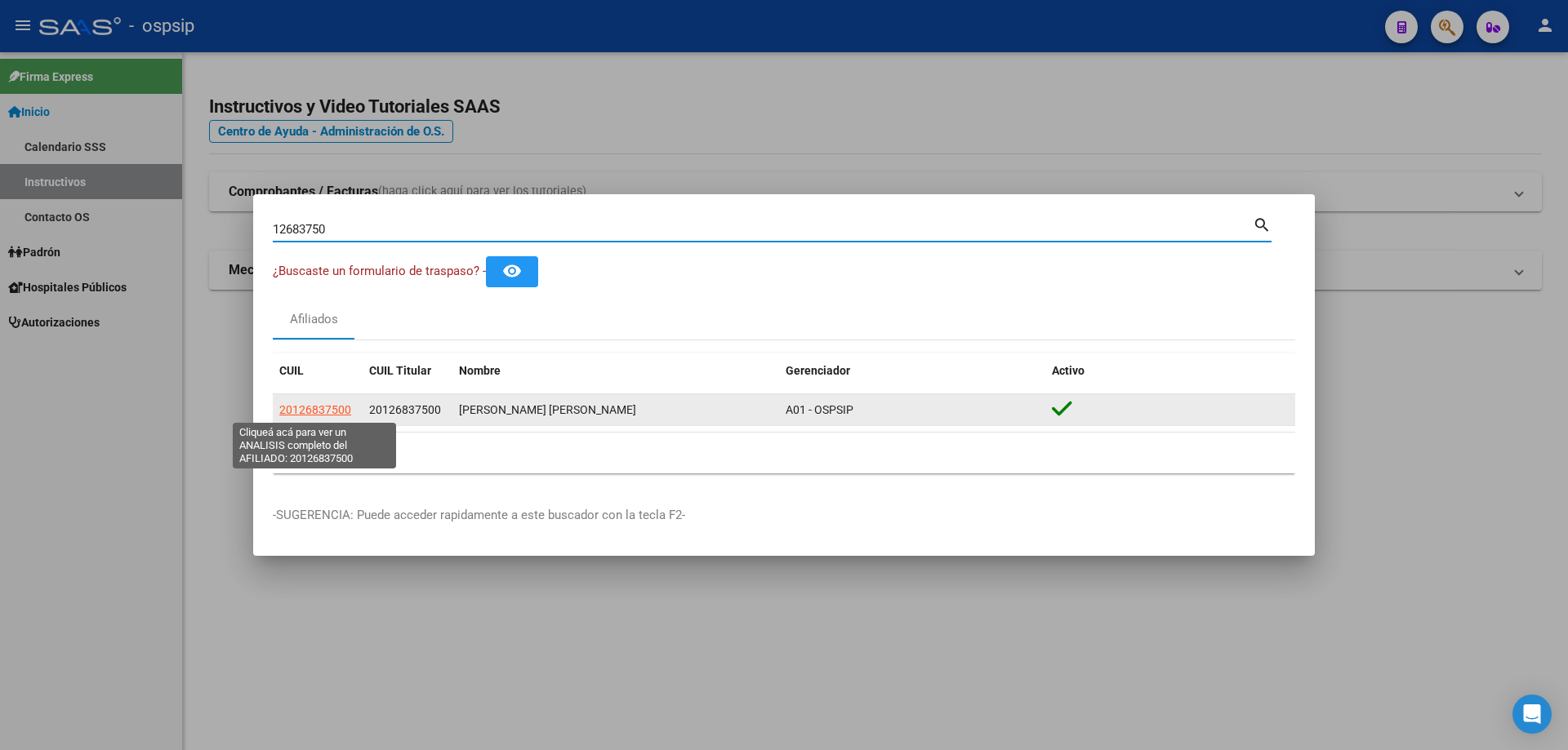
click at [301, 406] on span "20126837500" at bounding box center [315, 409] width 72 height 13
type textarea "20126837500"
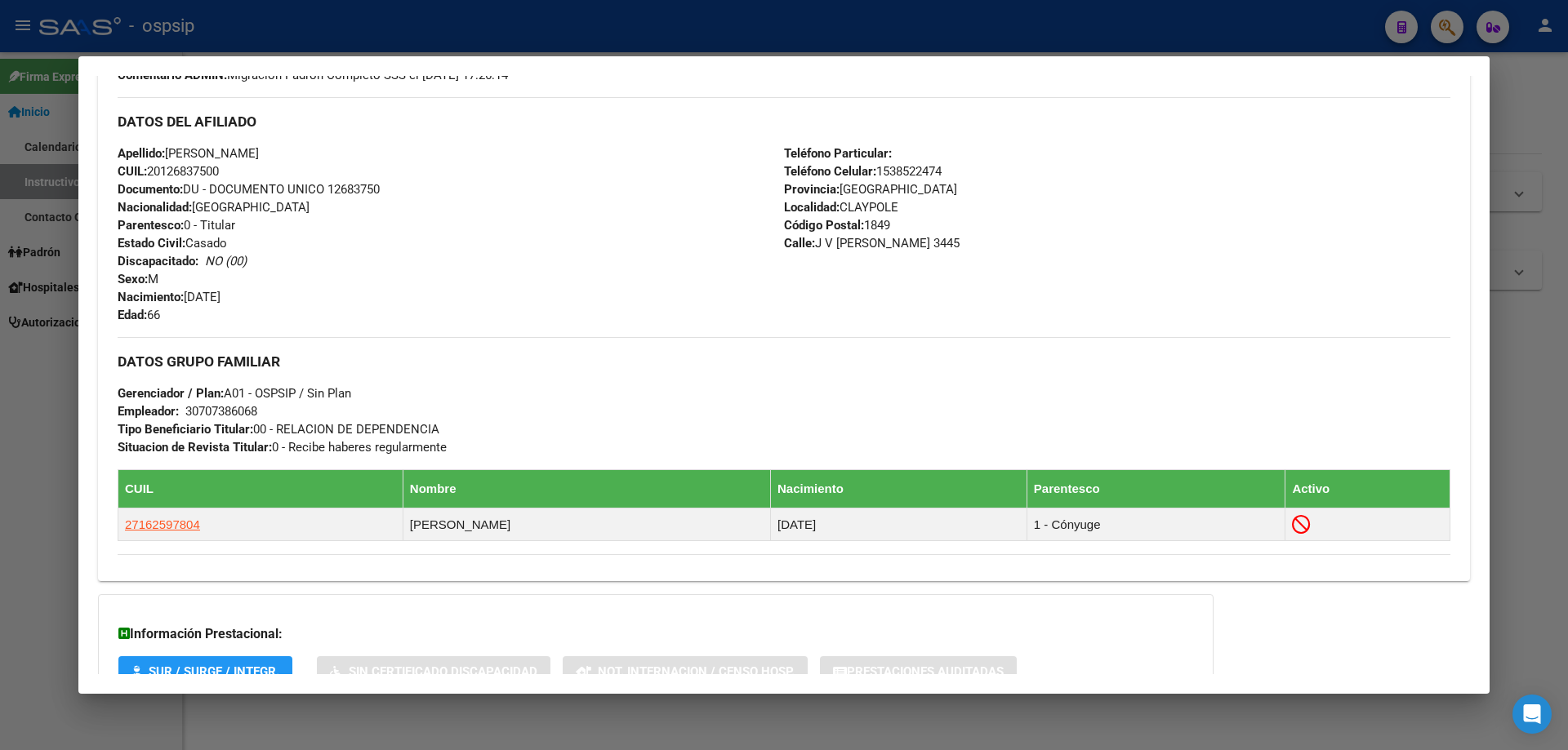
scroll to position [624, 0]
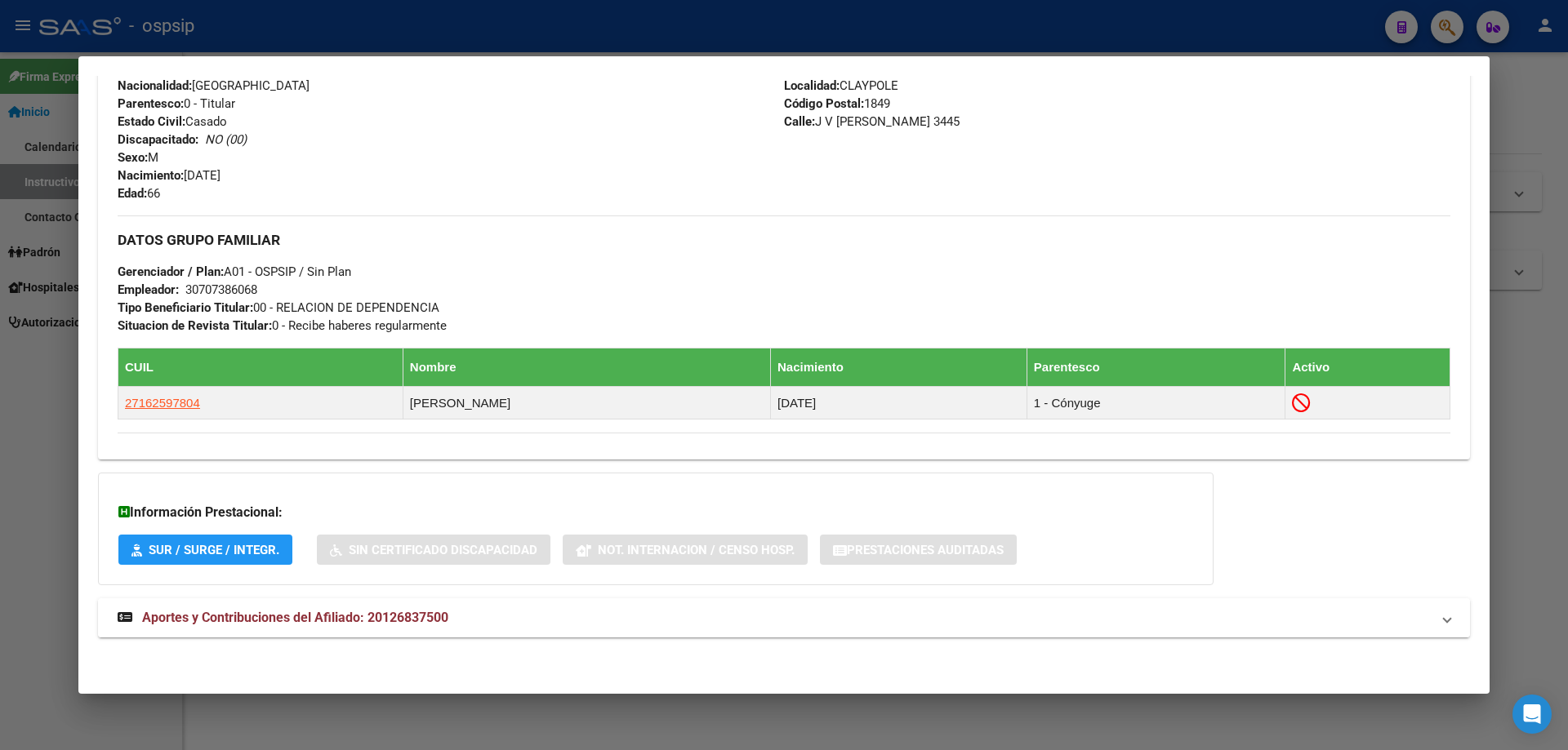
click at [367, 615] on span "Aportes y Contribuciones del Afiliado: 20126837500" at bounding box center [295, 618] width 306 height 15
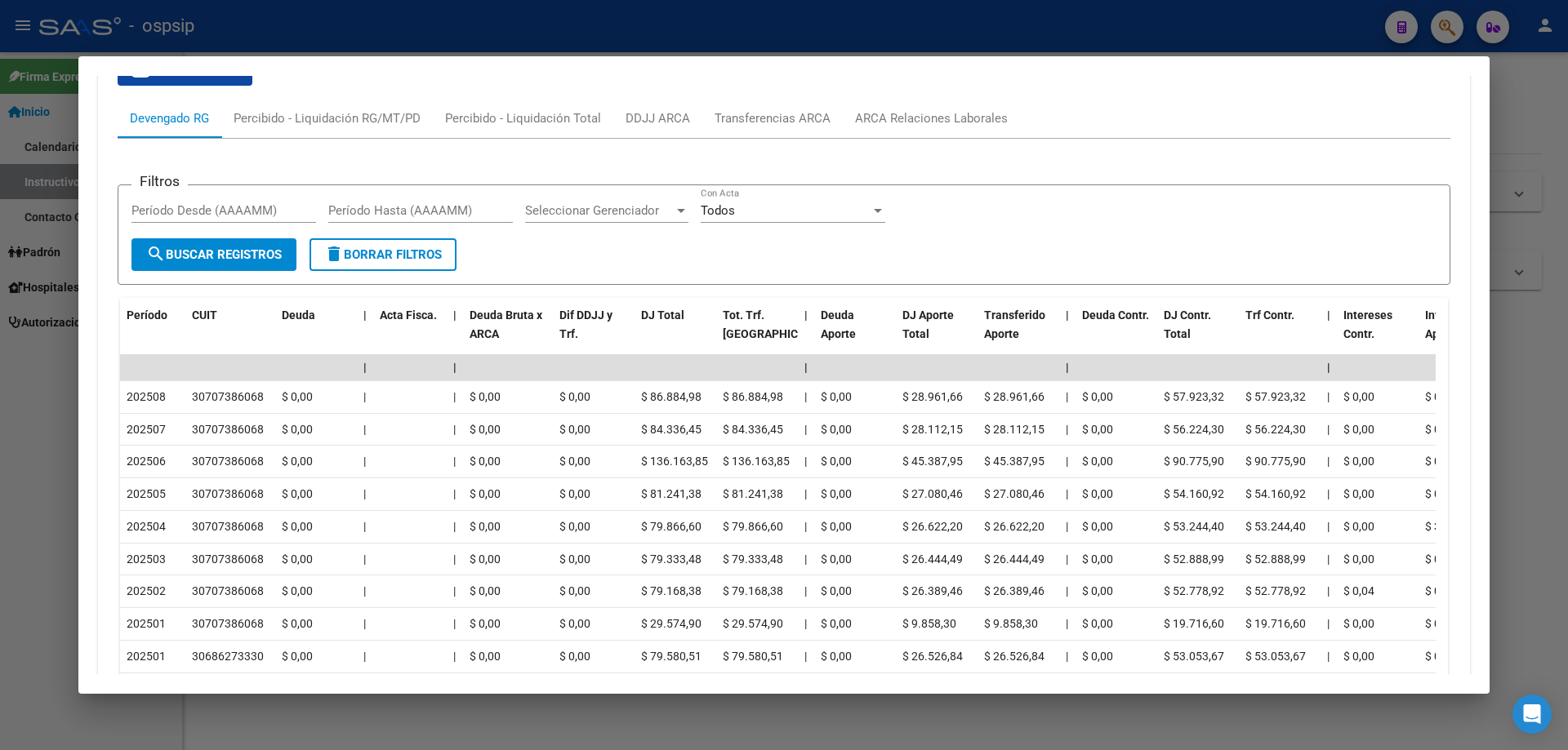
scroll to position [1431, 0]
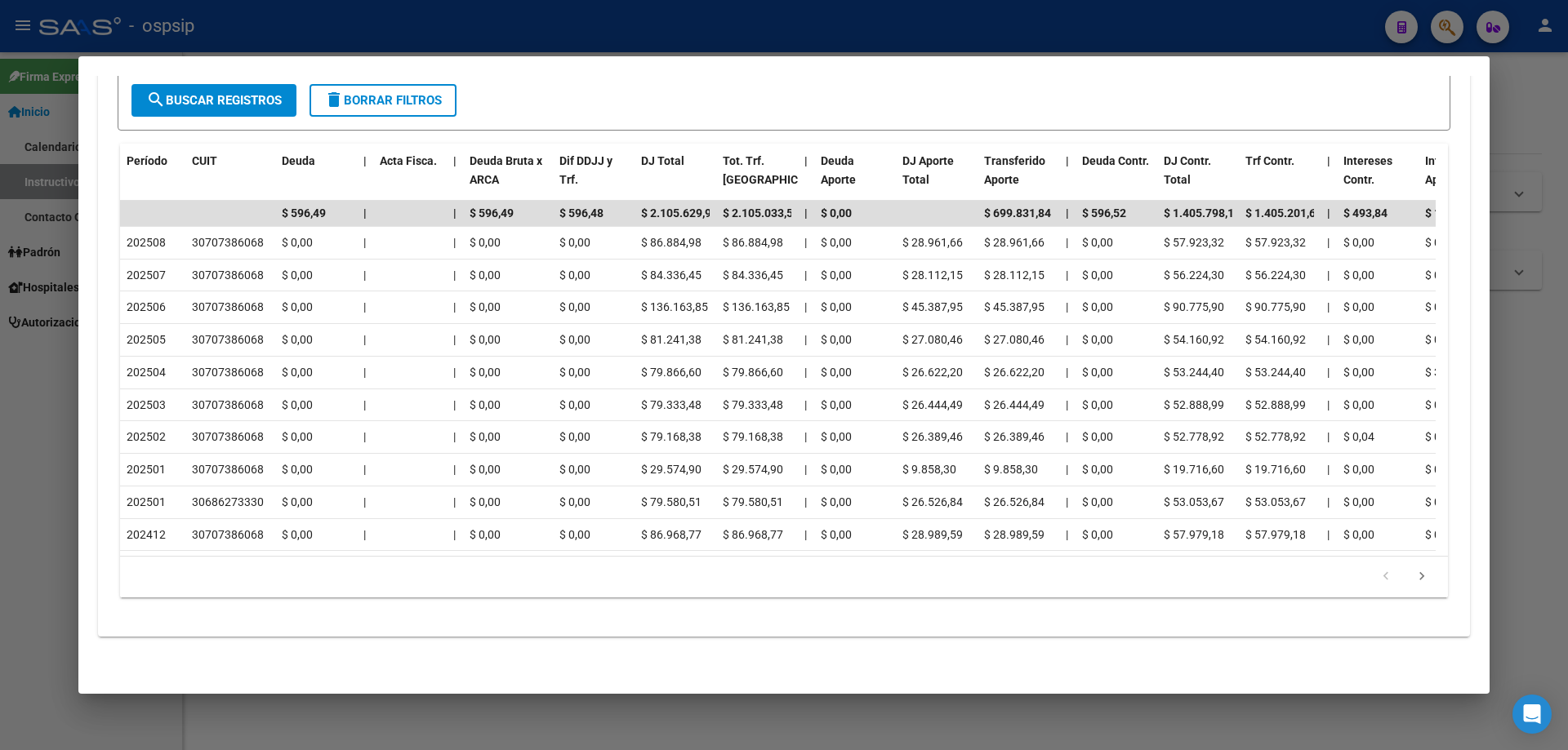
drag, startPoint x: 531, startPoint y: 17, endPoint x: 570, endPoint y: 168, distance: 156.0
click at [532, 16] on div at bounding box center [784, 375] width 1568 height 750
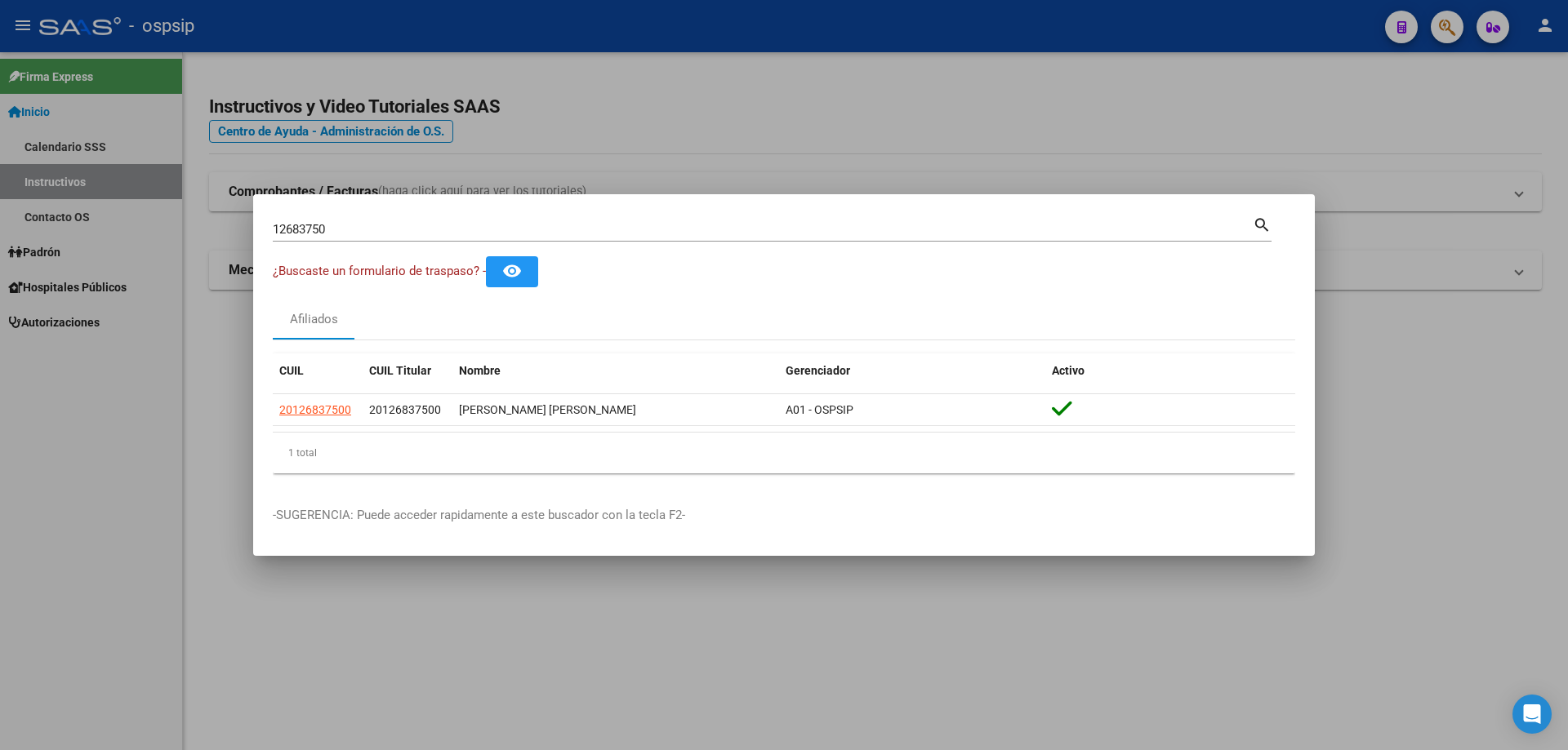
click at [585, 230] on input "12683750" at bounding box center [762, 229] width 981 height 14
click at [587, 228] on input "12683750" at bounding box center [762, 229] width 981 height 14
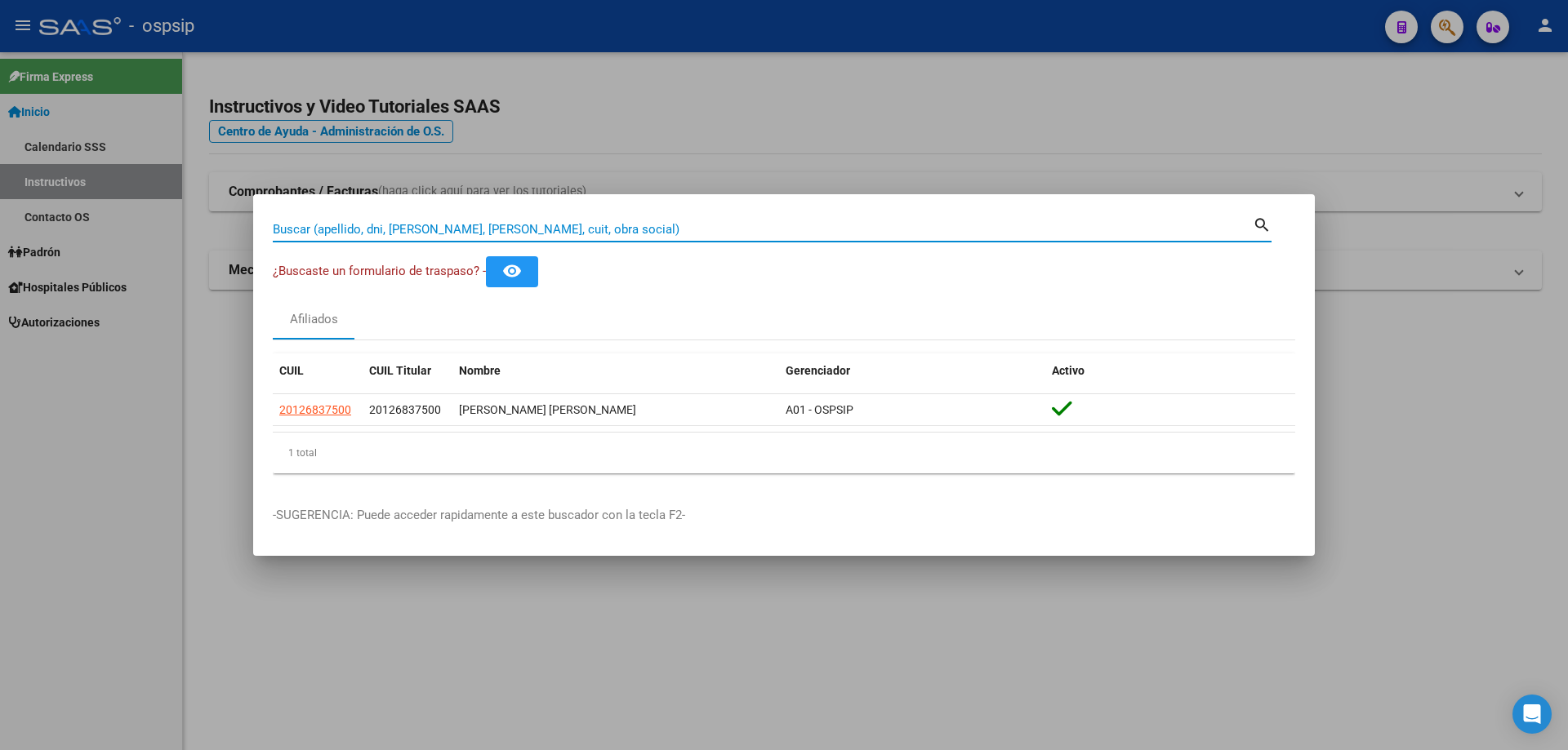
paste input "43256689"
type input "43256689"
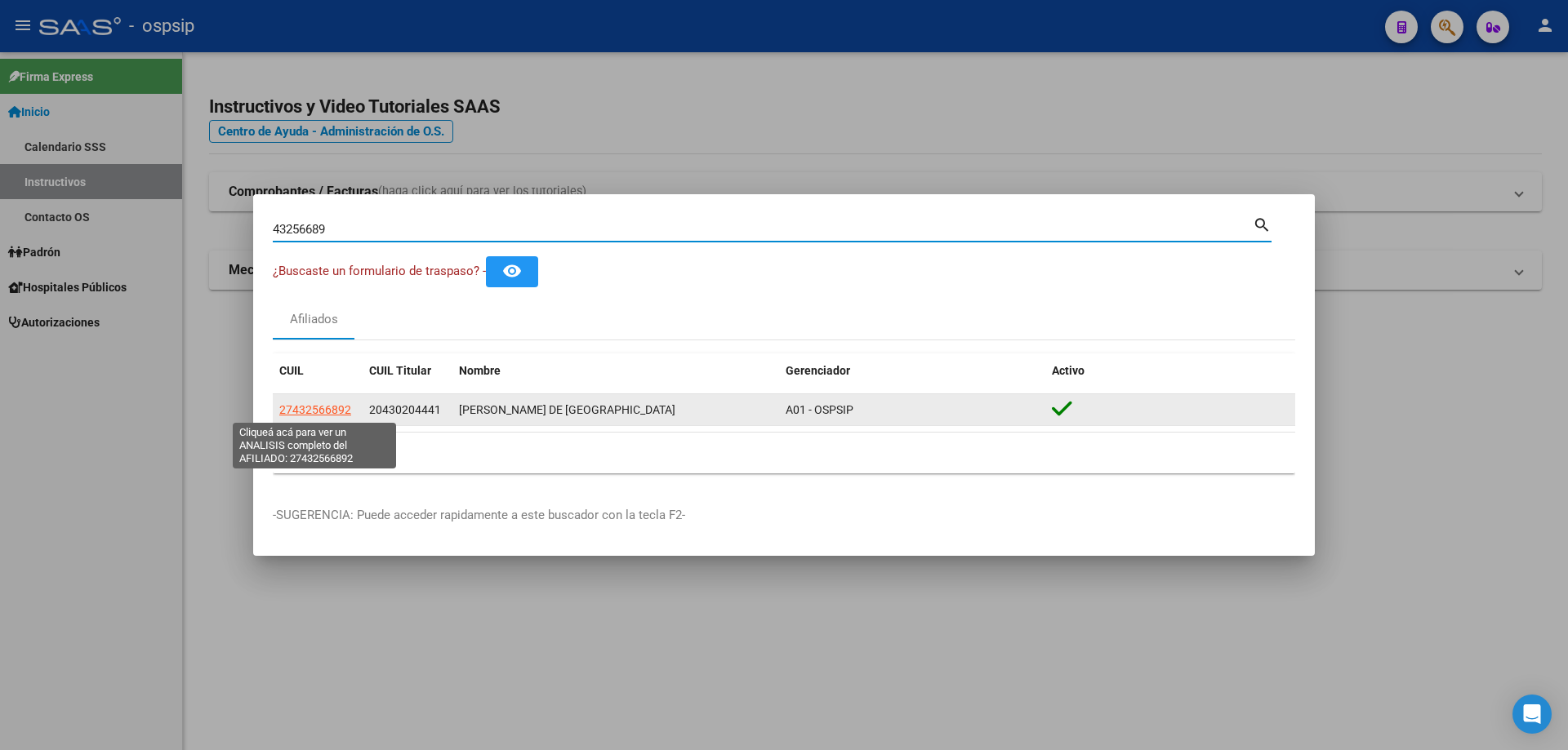
click at [338, 411] on span "27432566892" at bounding box center [315, 409] width 72 height 13
type textarea "27432566892"
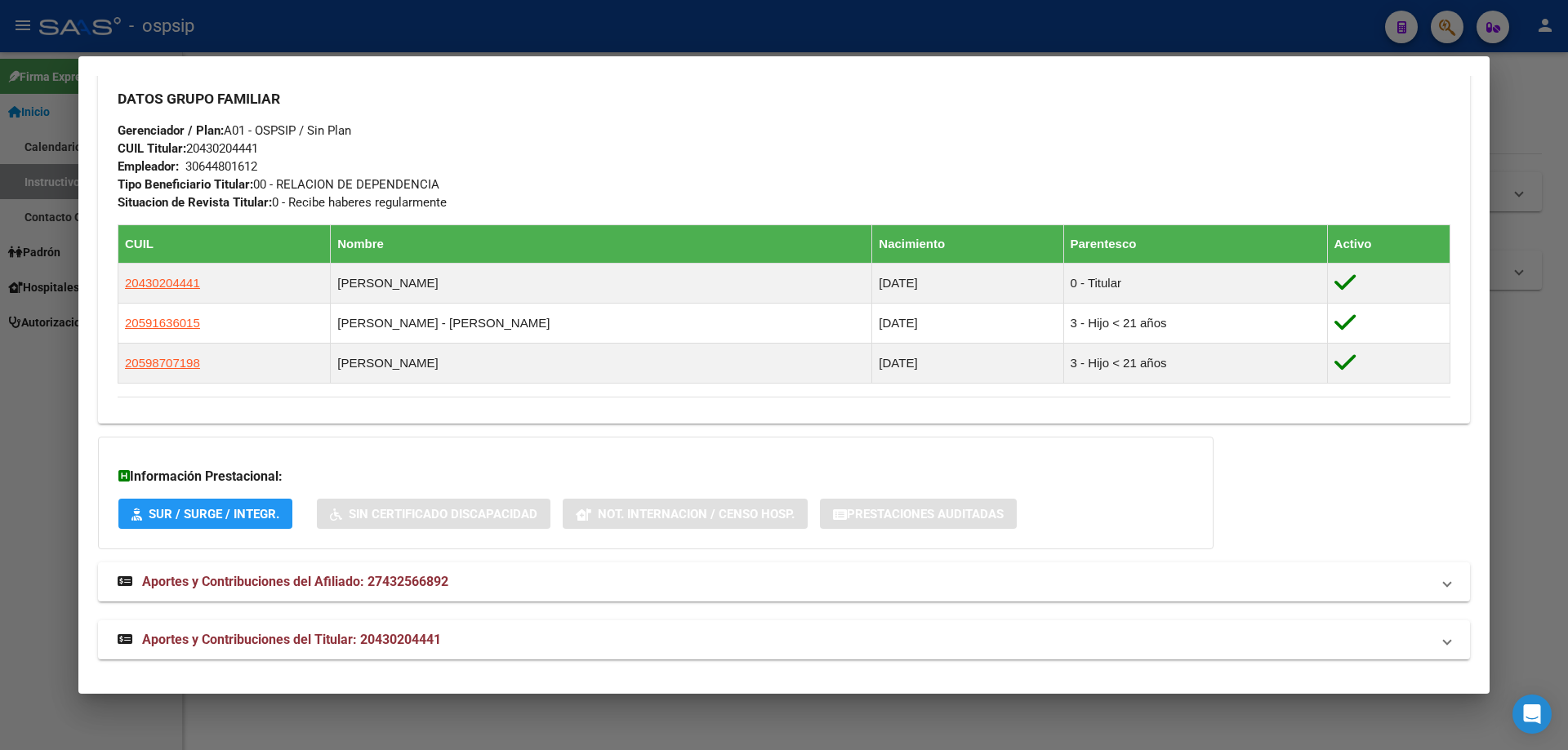
scroll to position [755, 0]
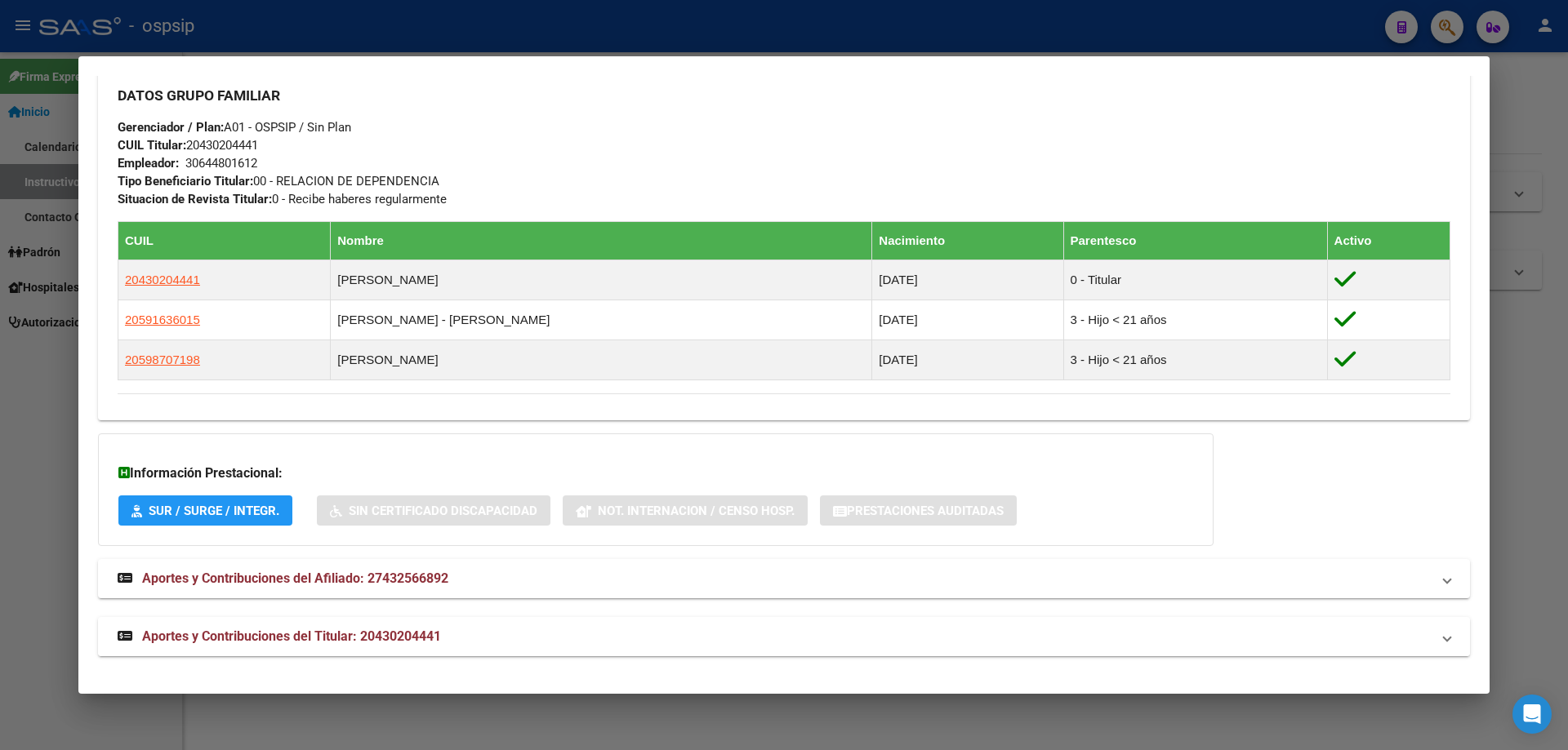
click at [369, 631] on span "Aportes y Contribuciones del Titular: 20430204441" at bounding box center [291, 636] width 299 height 15
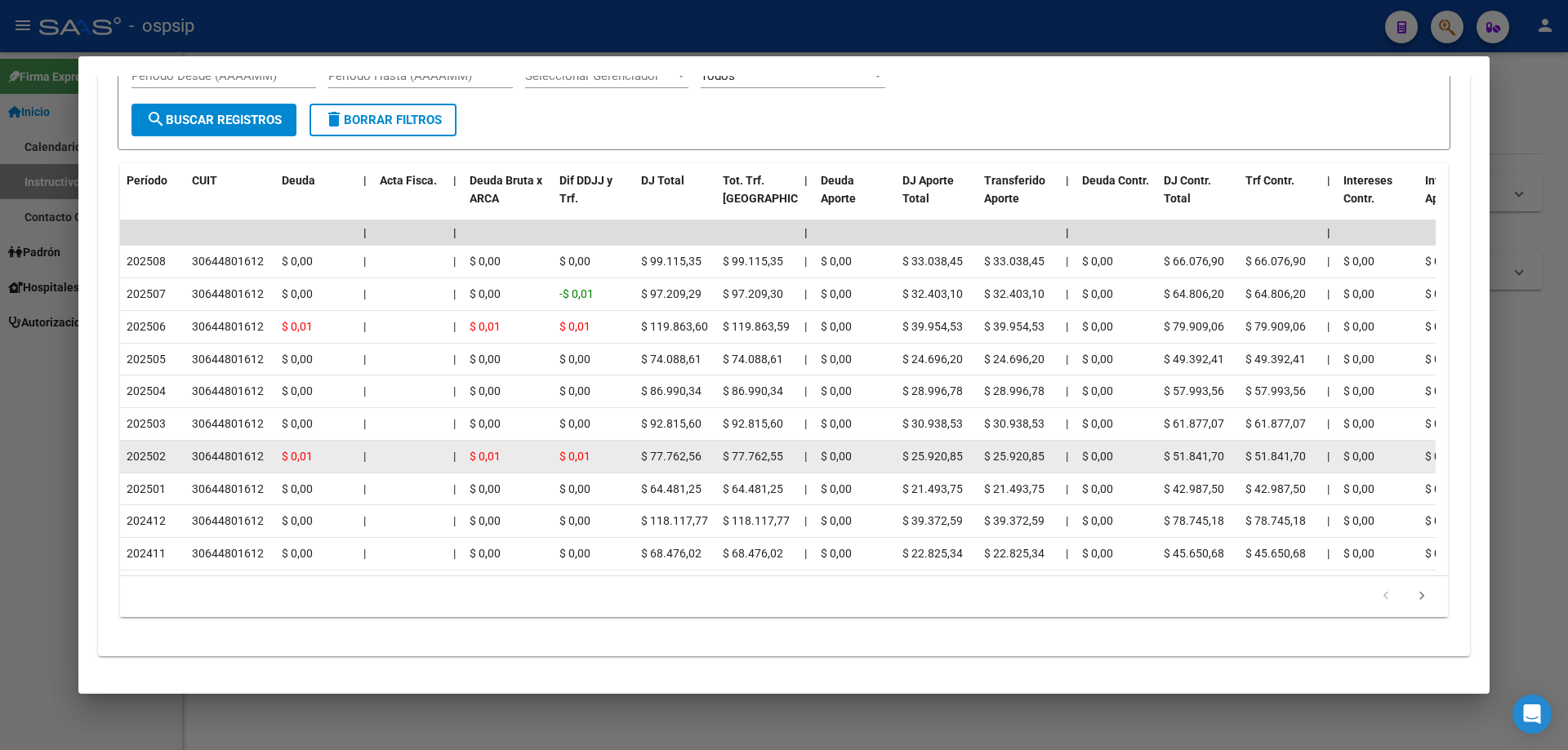
scroll to position [1563, 0]
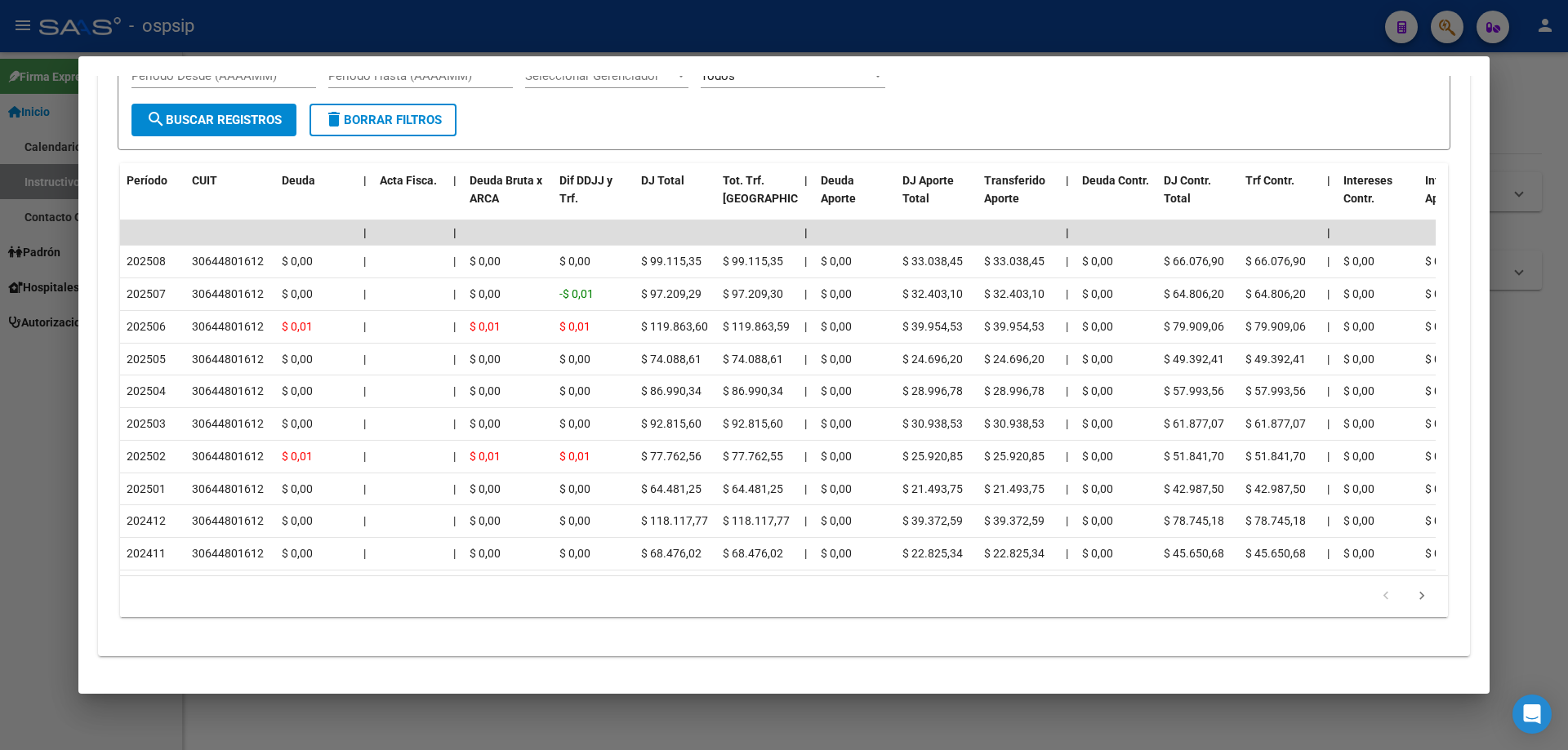
click at [574, 51] on div at bounding box center [784, 375] width 1568 height 750
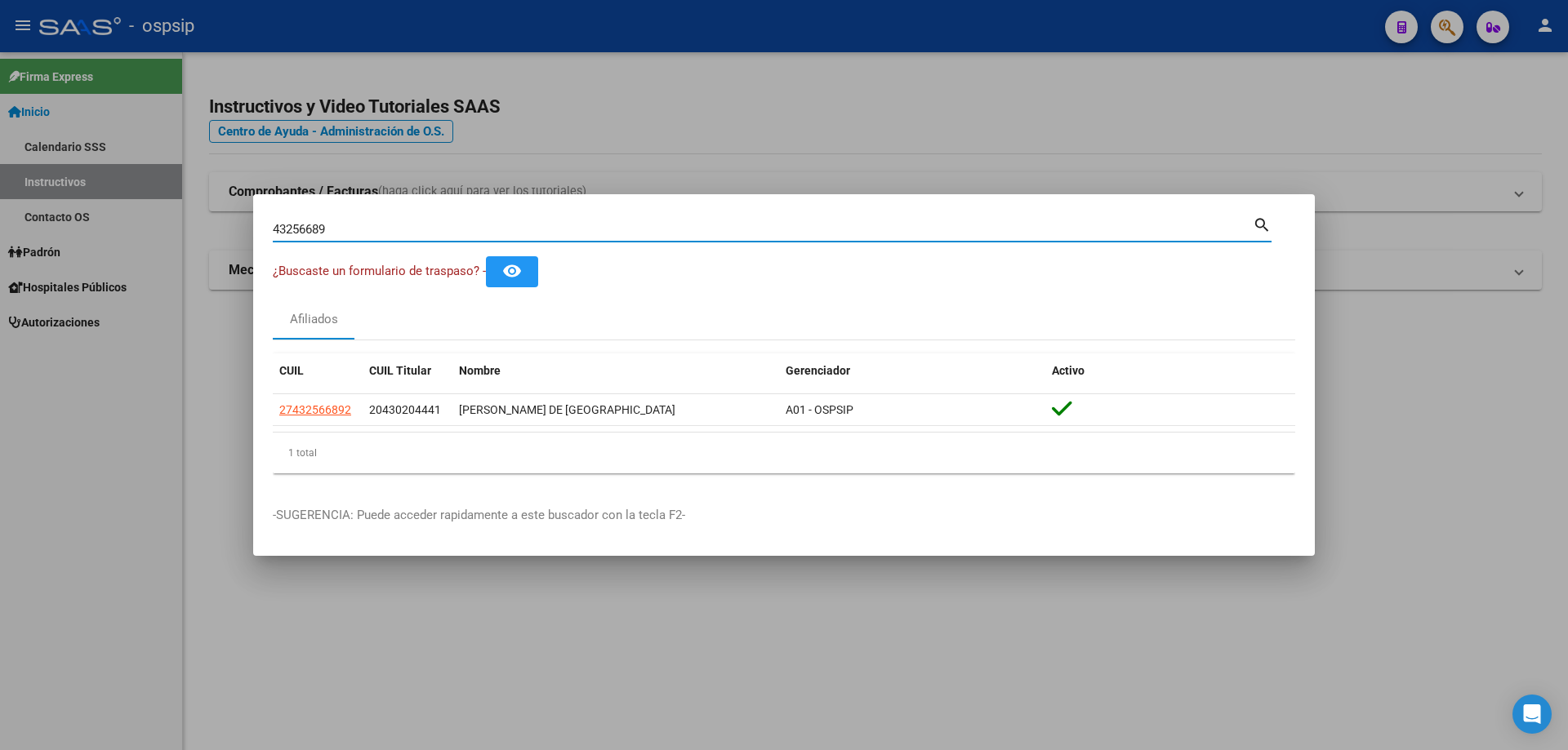
click at [544, 224] on input "43256689" at bounding box center [762, 229] width 981 height 14
click at [546, 224] on input "43256689" at bounding box center [762, 229] width 981 height 14
paste input "23376560"
type input "23376560"
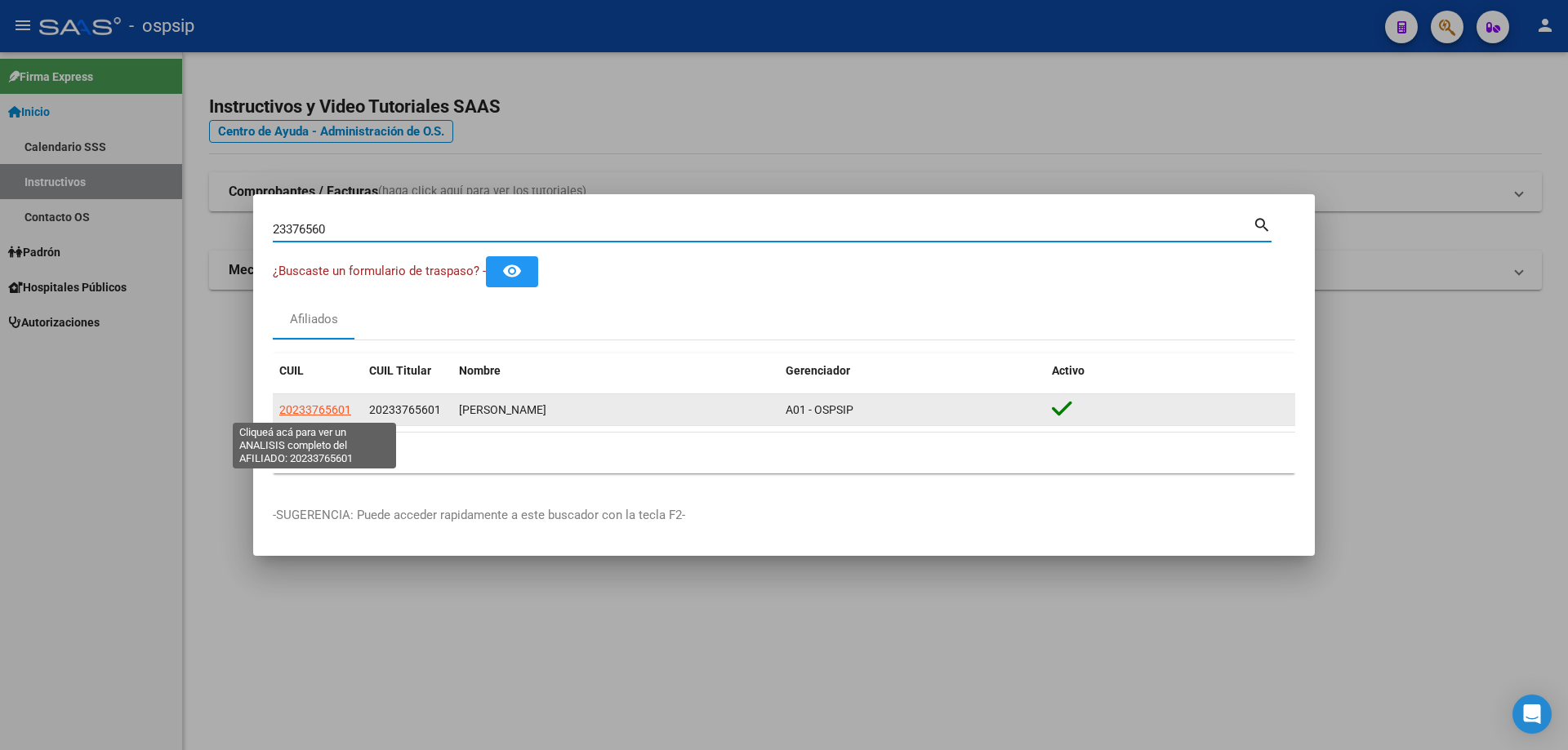
click at [333, 409] on span "20233765601" at bounding box center [315, 409] width 72 height 13
type textarea "20233765601"
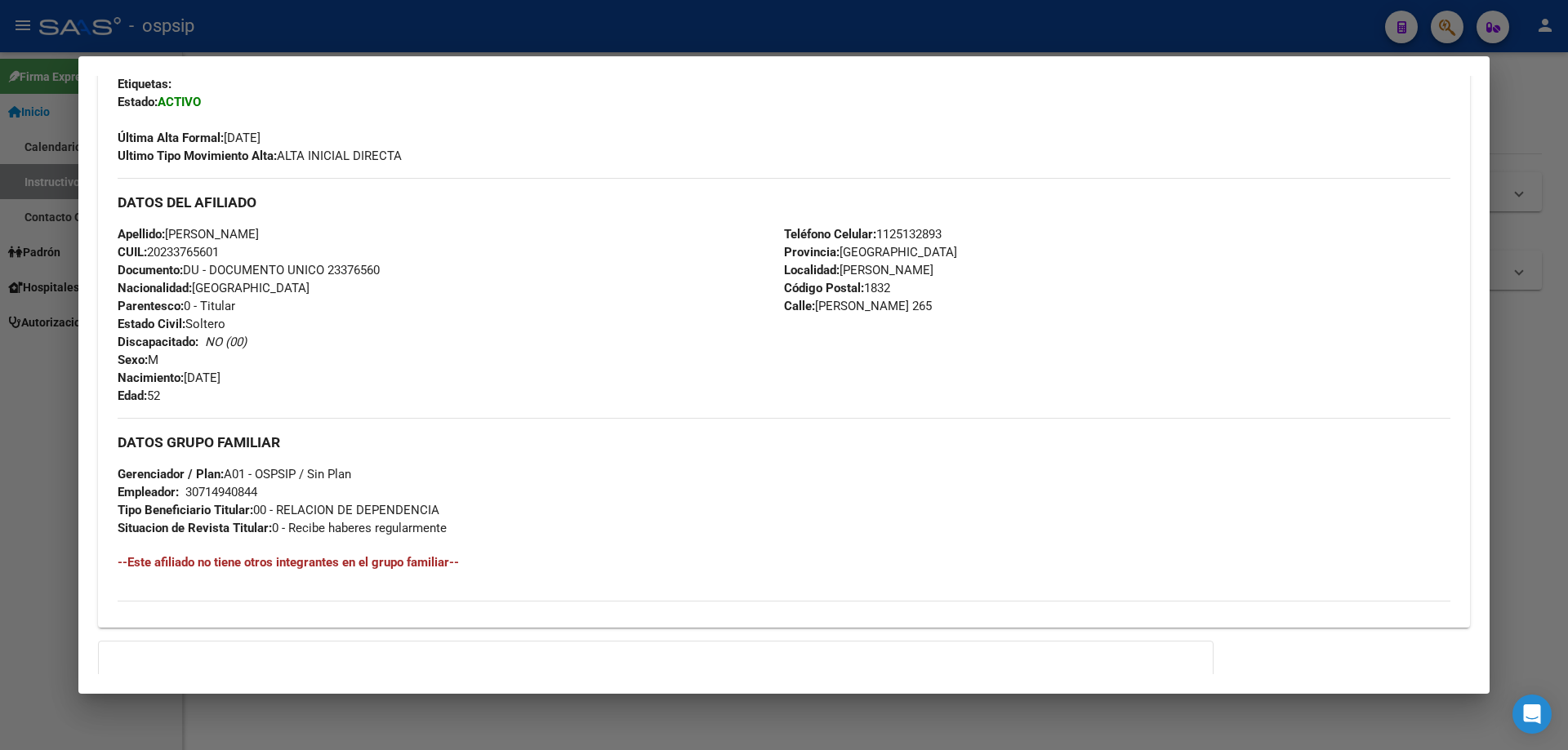
scroll to position [576, 0]
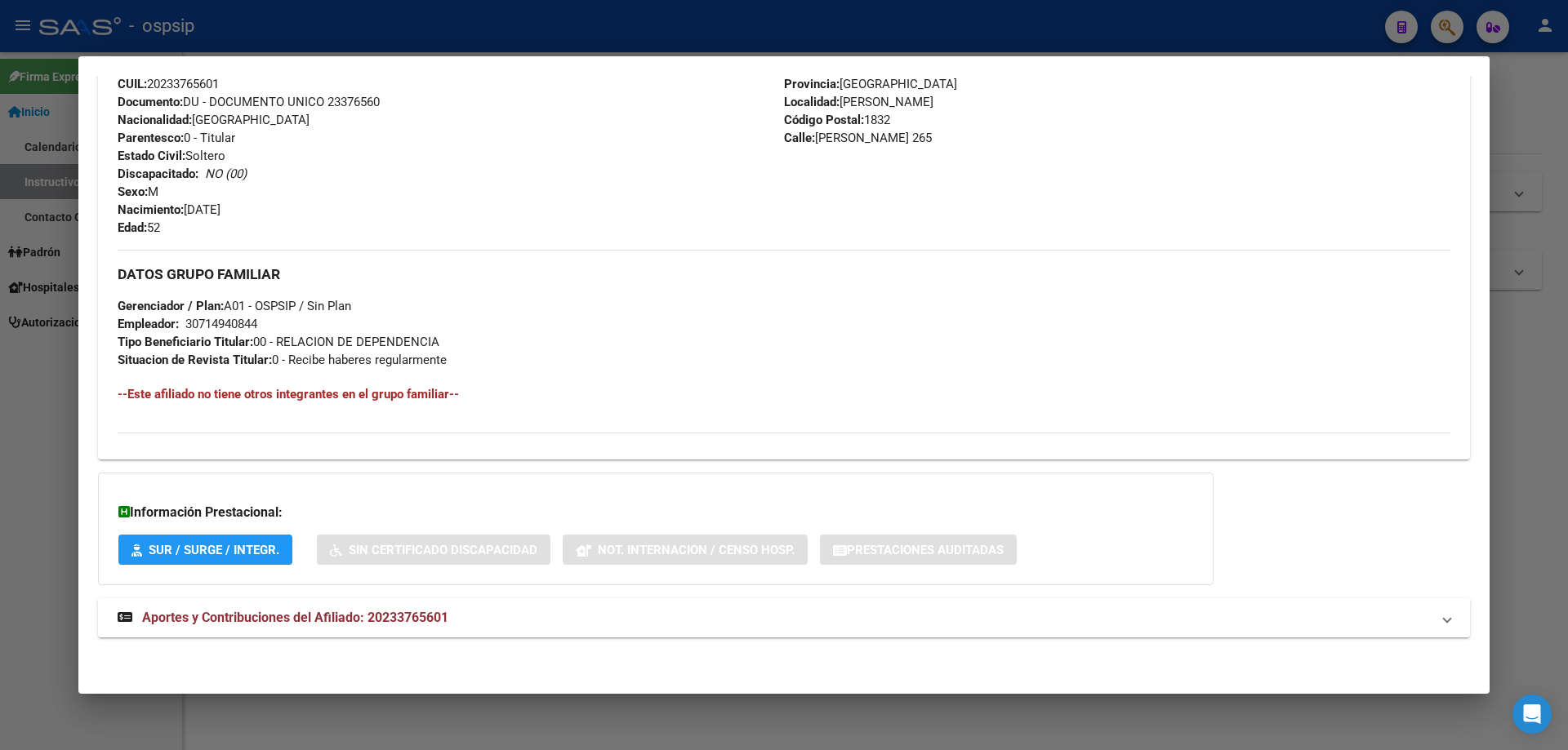
click at [313, 611] on span "Aportes y Contribuciones del Afiliado: 20233765601" at bounding box center [295, 618] width 306 height 15
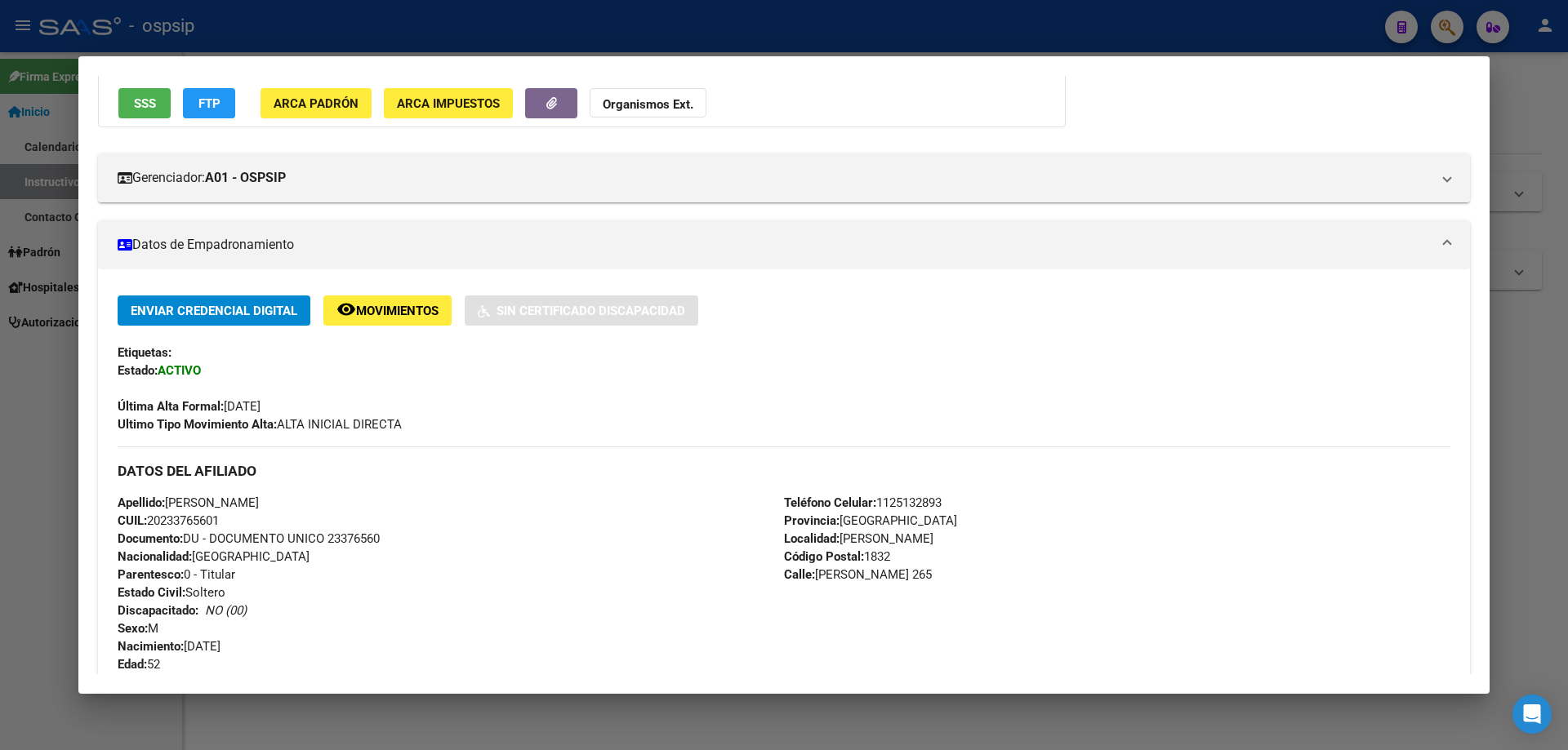
scroll to position [0, 0]
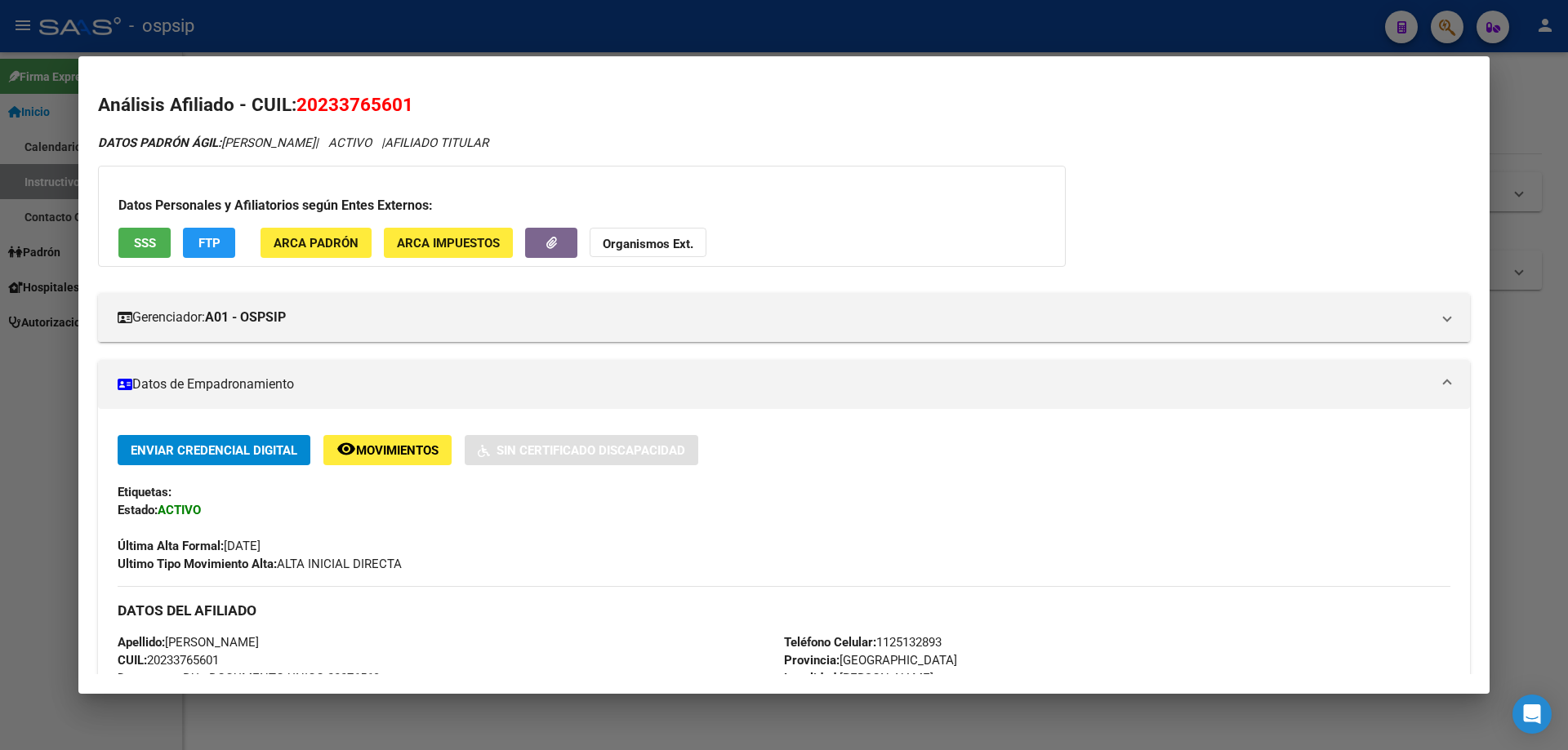
click at [39, 296] on div at bounding box center [784, 375] width 1568 height 750
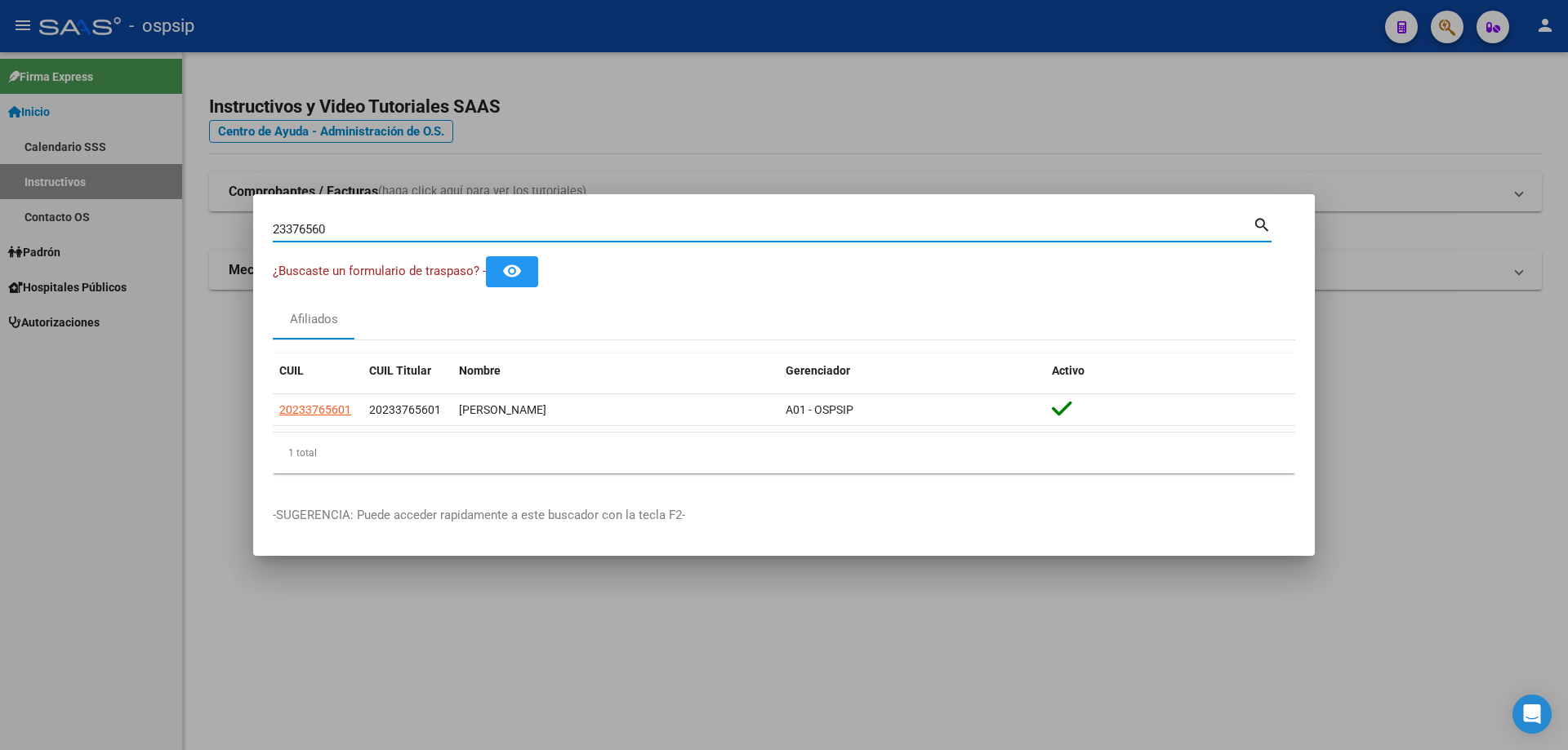
drag, startPoint x: 328, startPoint y: 229, endPoint x: 208, endPoint y: 232, distance: 120.0
click at [208, 232] on div "23376560 Buscar (apellido, dni, cuil, nro traspaso, cuit, obra social) search ¿…" at bounding box center [784, 375] width 1568 height 750
paste input "27820178"
type input "27820178"
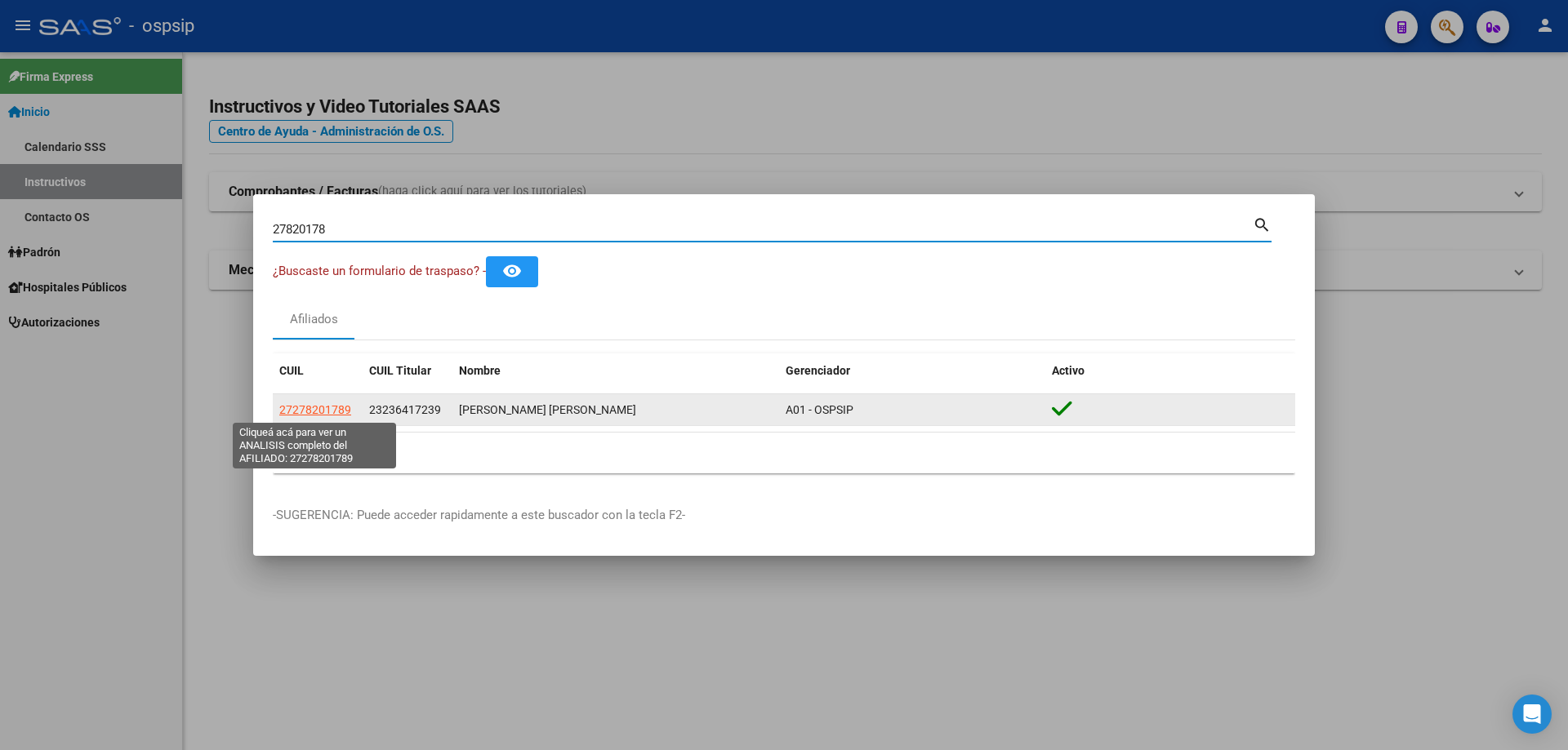
click at [329, 406] on span "27278201789" at bounding box center [315, 409] width 72 height 13
type textarea "27278201789"
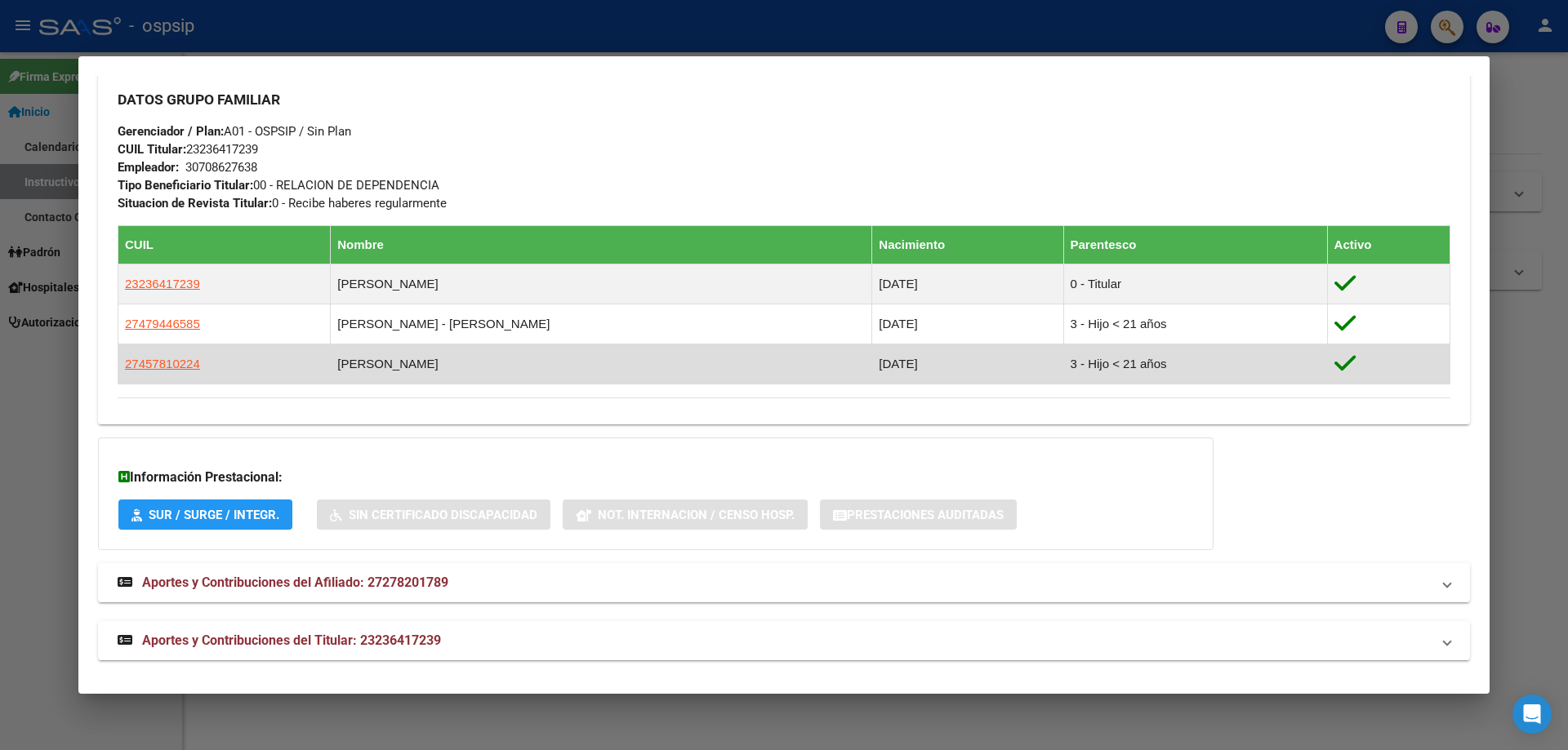
scroll to position [755, 0]
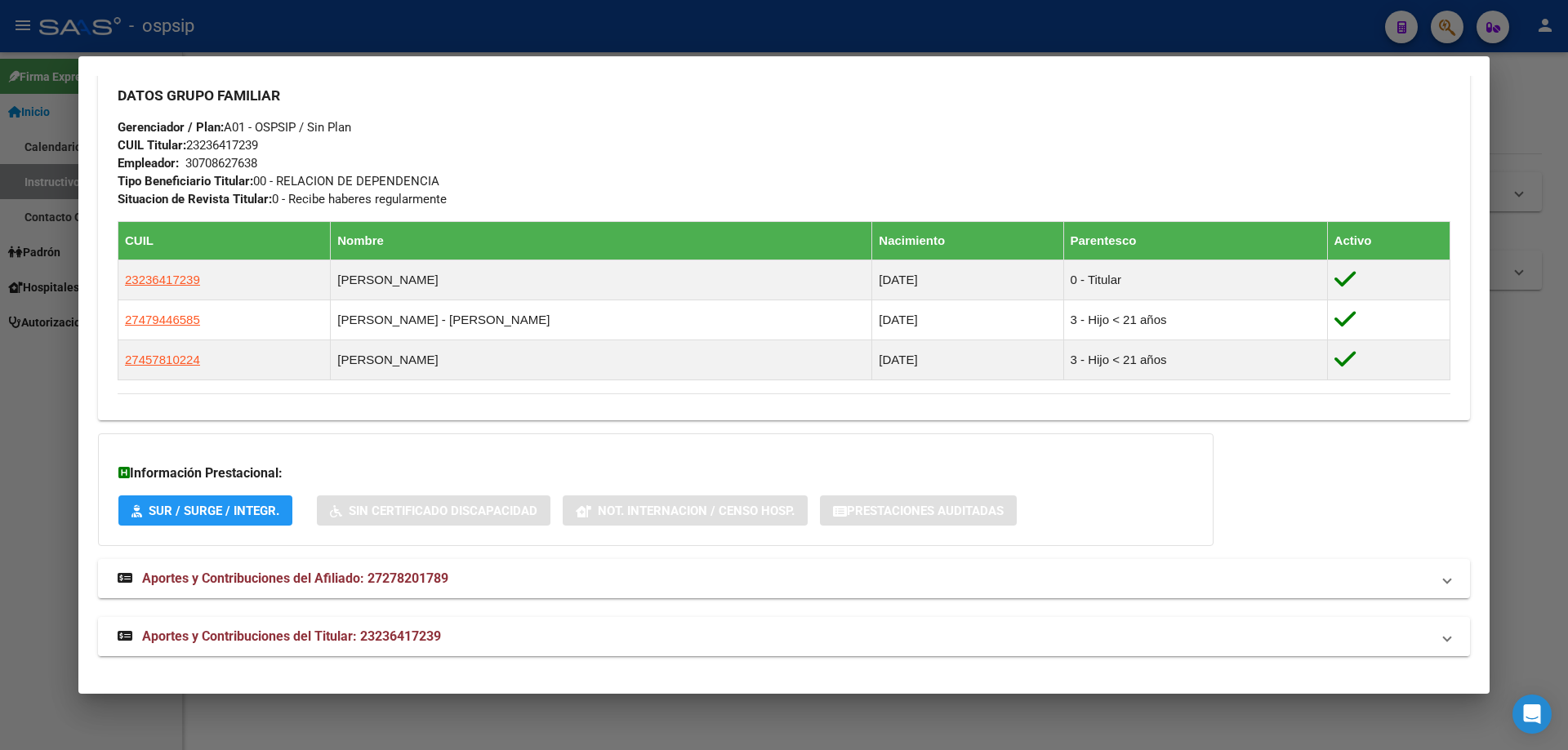
click at [329, 622] on mat-expansion-panel-header "Aportes y Contribuciones del Titular: 23236417239" at bounding box center [784, 636] width 1372 height 39
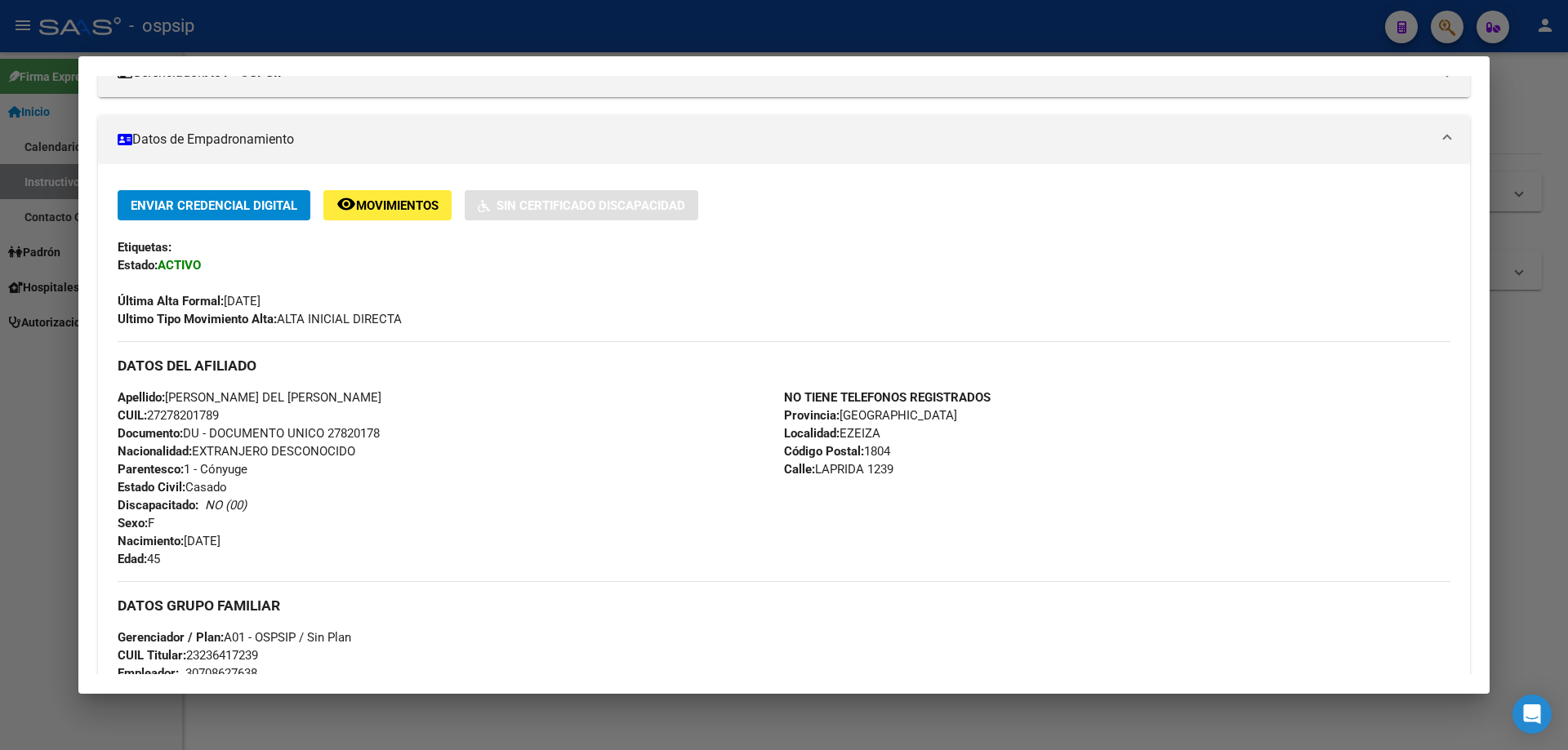
scroll to position [0, 0]
